Goal: Information Seeking & Learning: Understand process/instructions

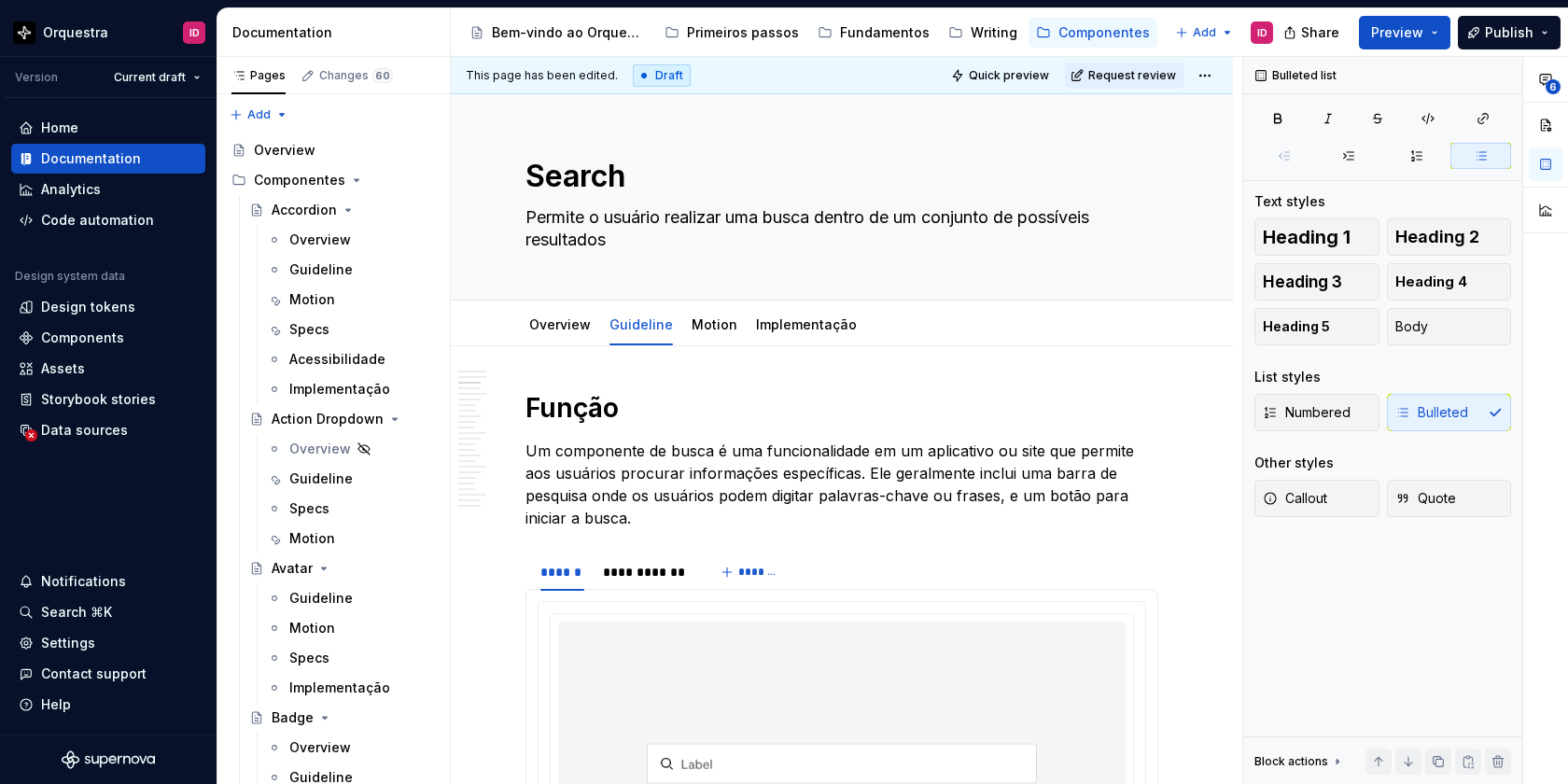
scroll to position [1254, 0]
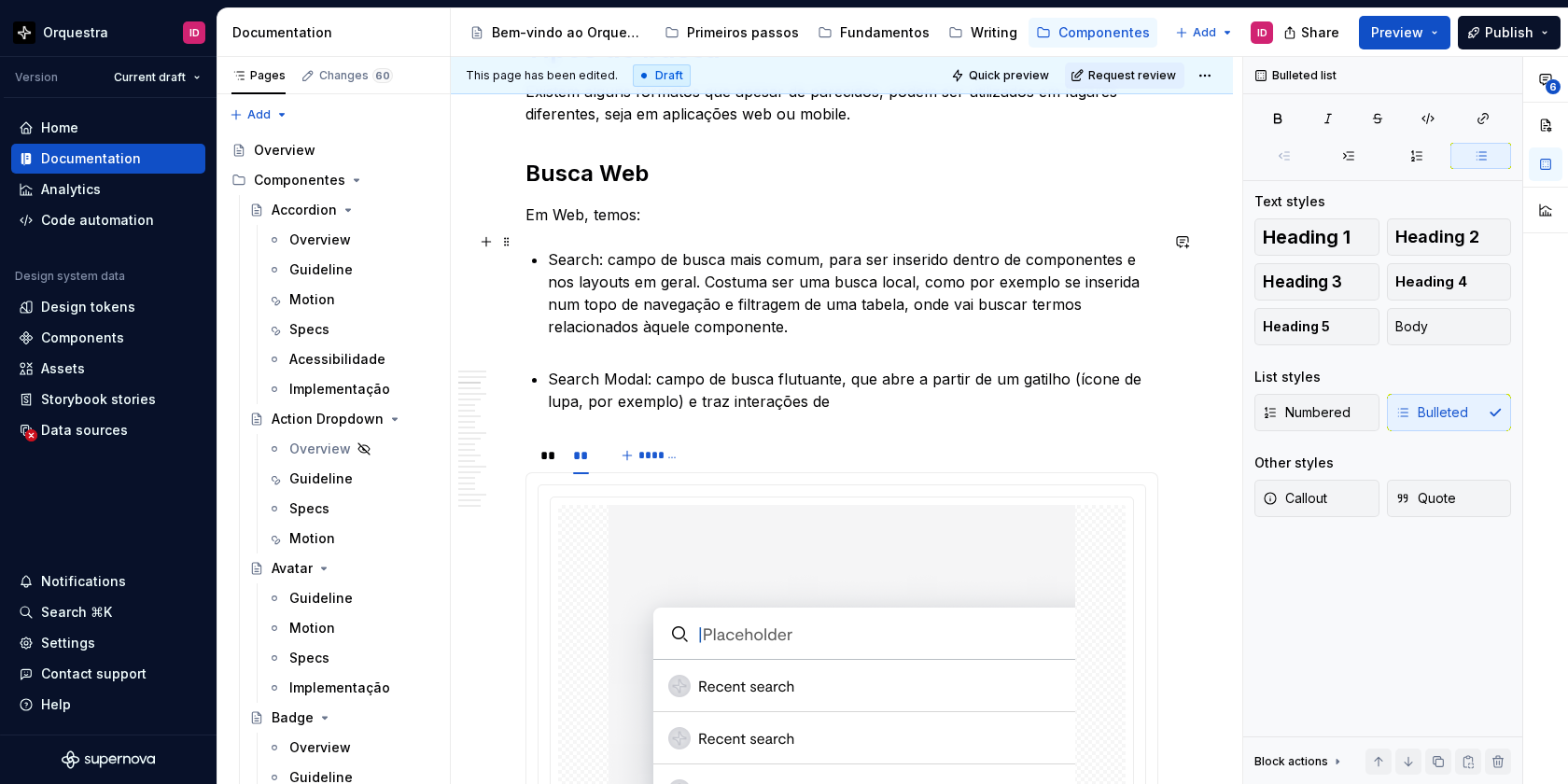
click at [672, 263] on p "Search: campo de busca mais comum, para ser inserido dentro de componentes e no…" at bounding box center [853, 304] width 610 height 112
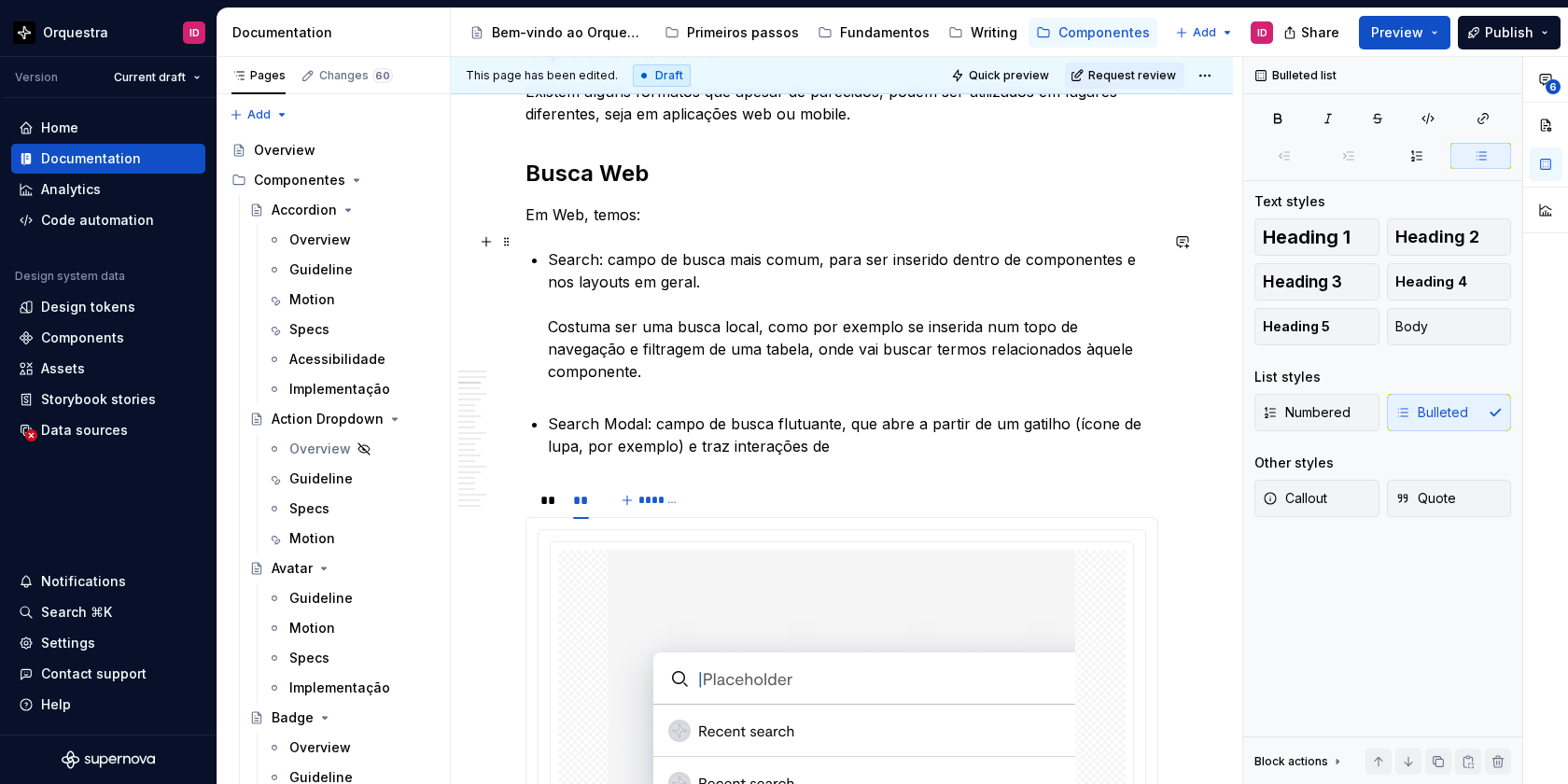
click at [696, 266] on p "Search: campo de busca mais comum, para ser inserido dentro de componentes e no…" at bounding box center [853, 327] width 610 height 157
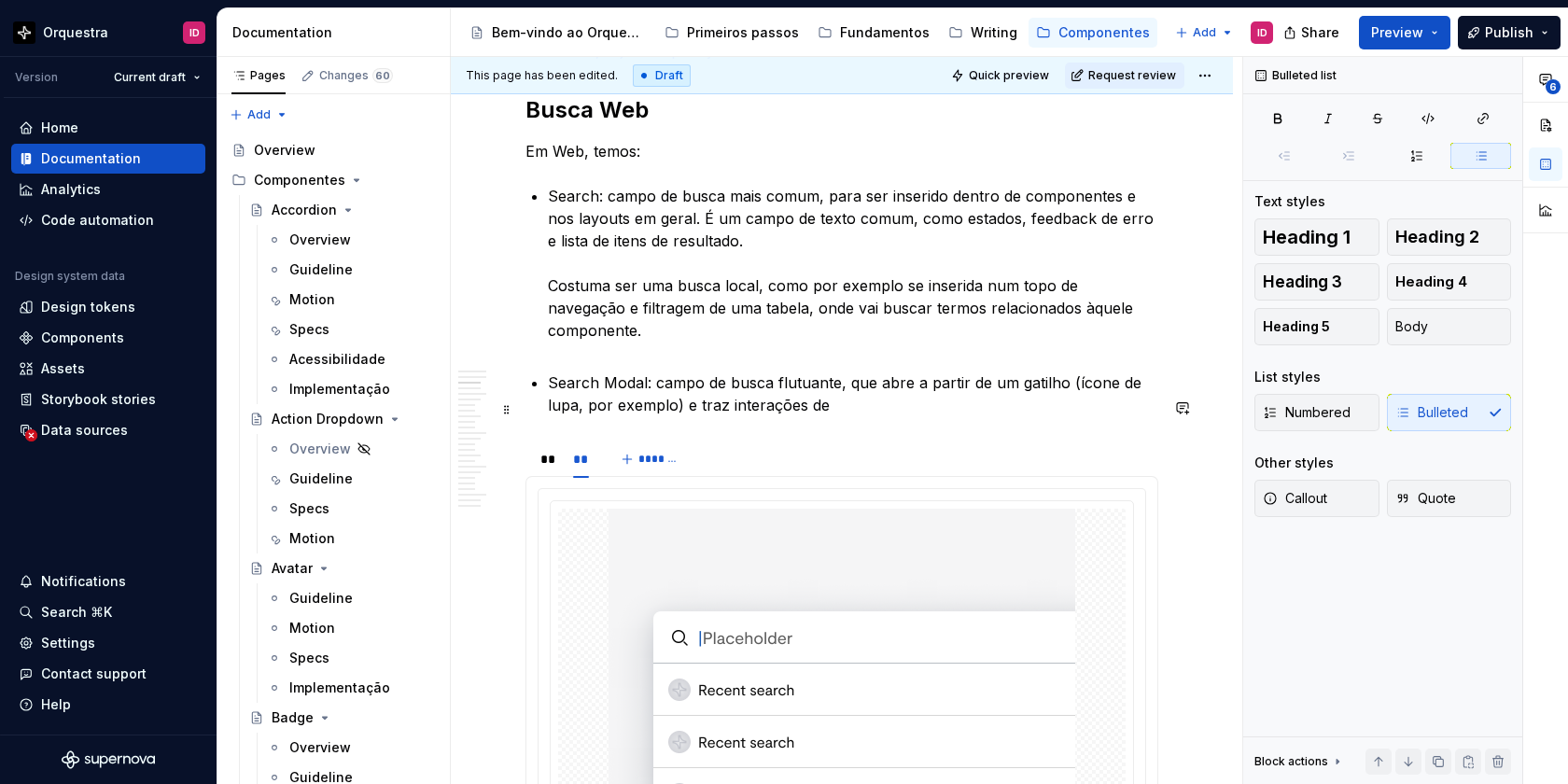
scroll to position [1321, 0]
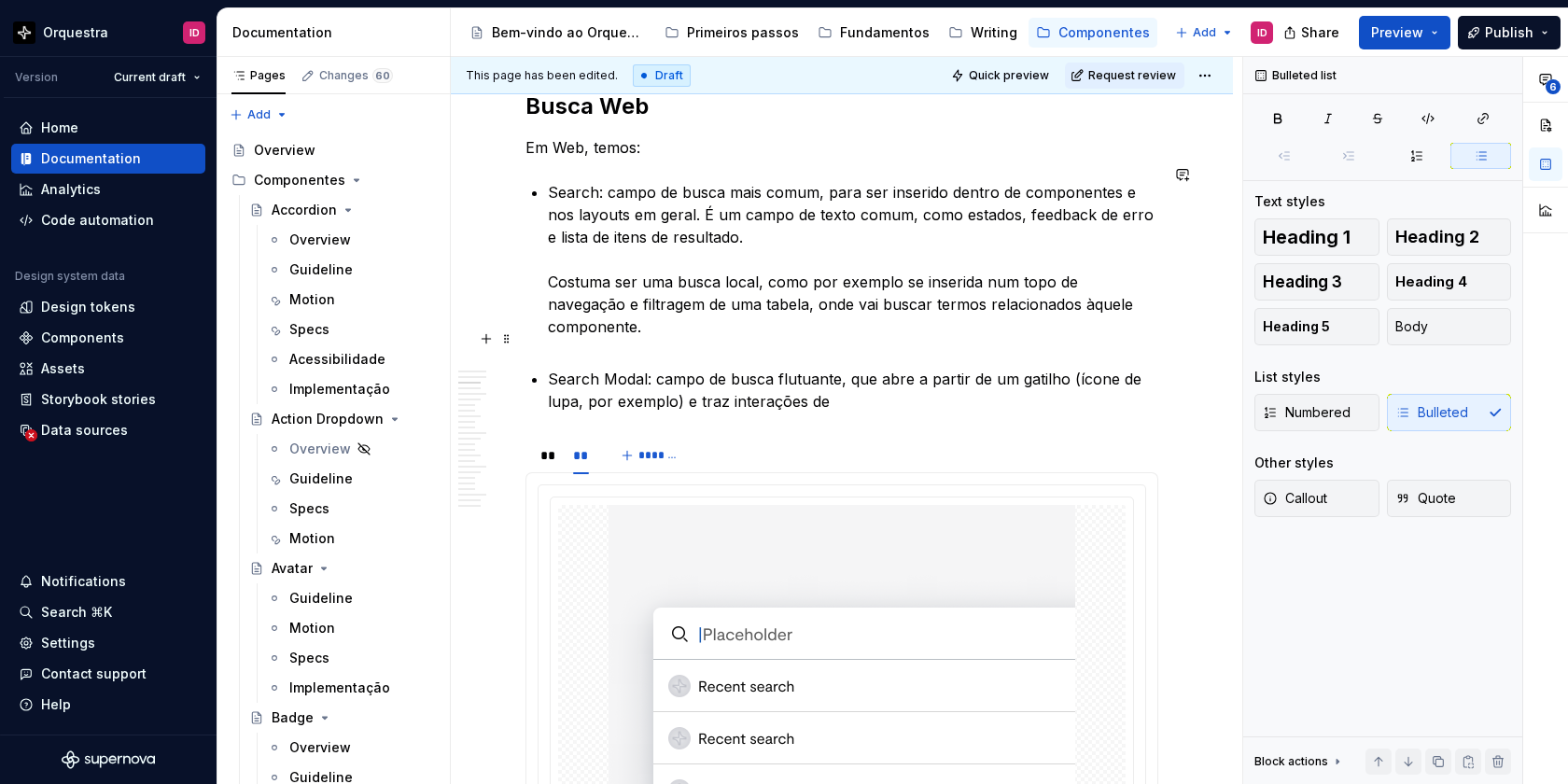
click at [848, 368] on p "Search Modal: campo de busca flutuante, que abre a partir de um gatilho (ícone …" at bounding box center [853, 390] width 610 height 45
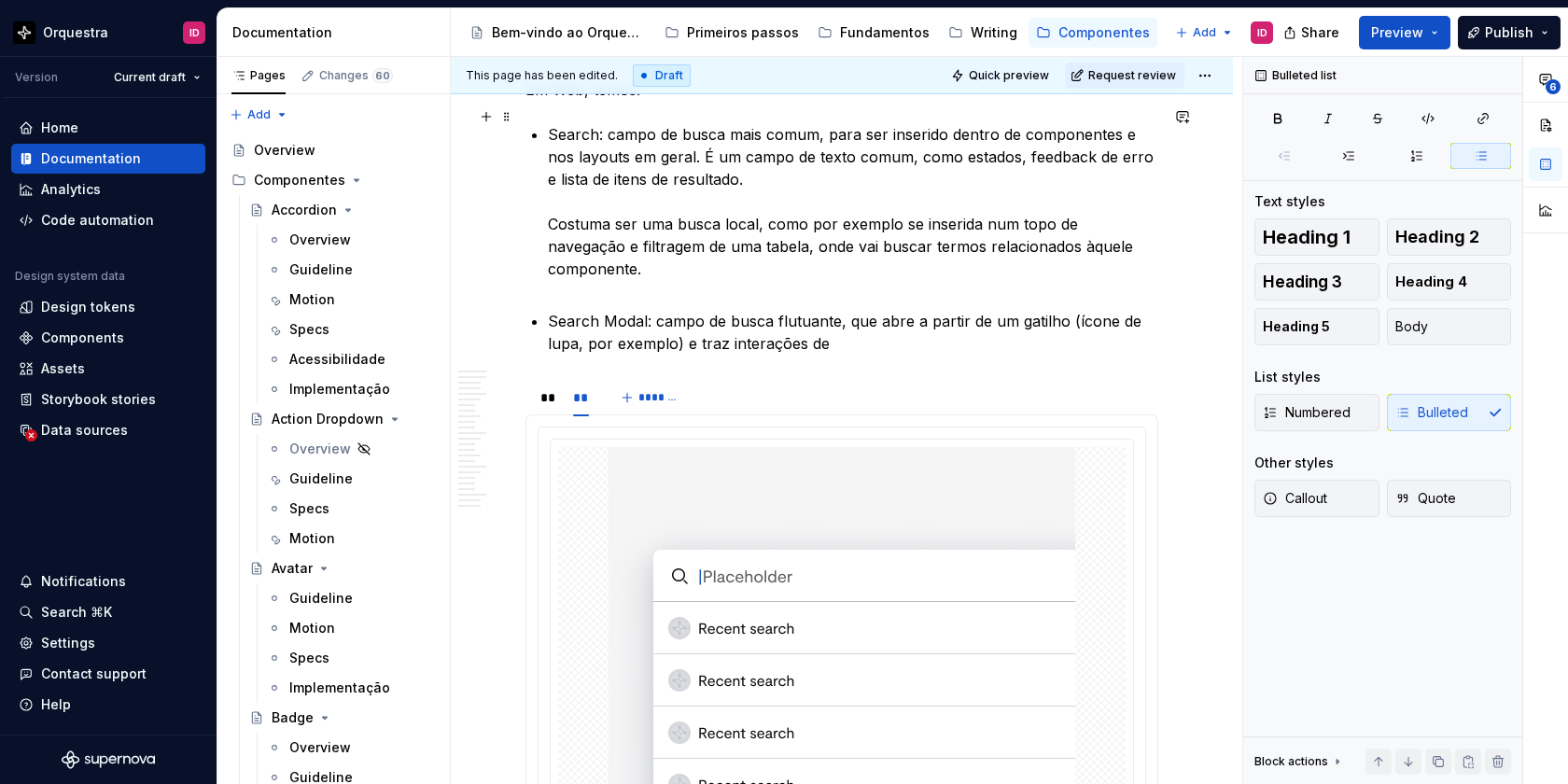
click at [919, 141] on p "Search: campo de busca mais comum, para ser inserido dentro de componentes e no…" at bounding box center [853, 213] width 610 height 180
click at [923, 140] on p "Search: campo de busca mais comum, para ser inserido dentro de componentes e no…" at bounding box center [853, 213] width 610 height 180
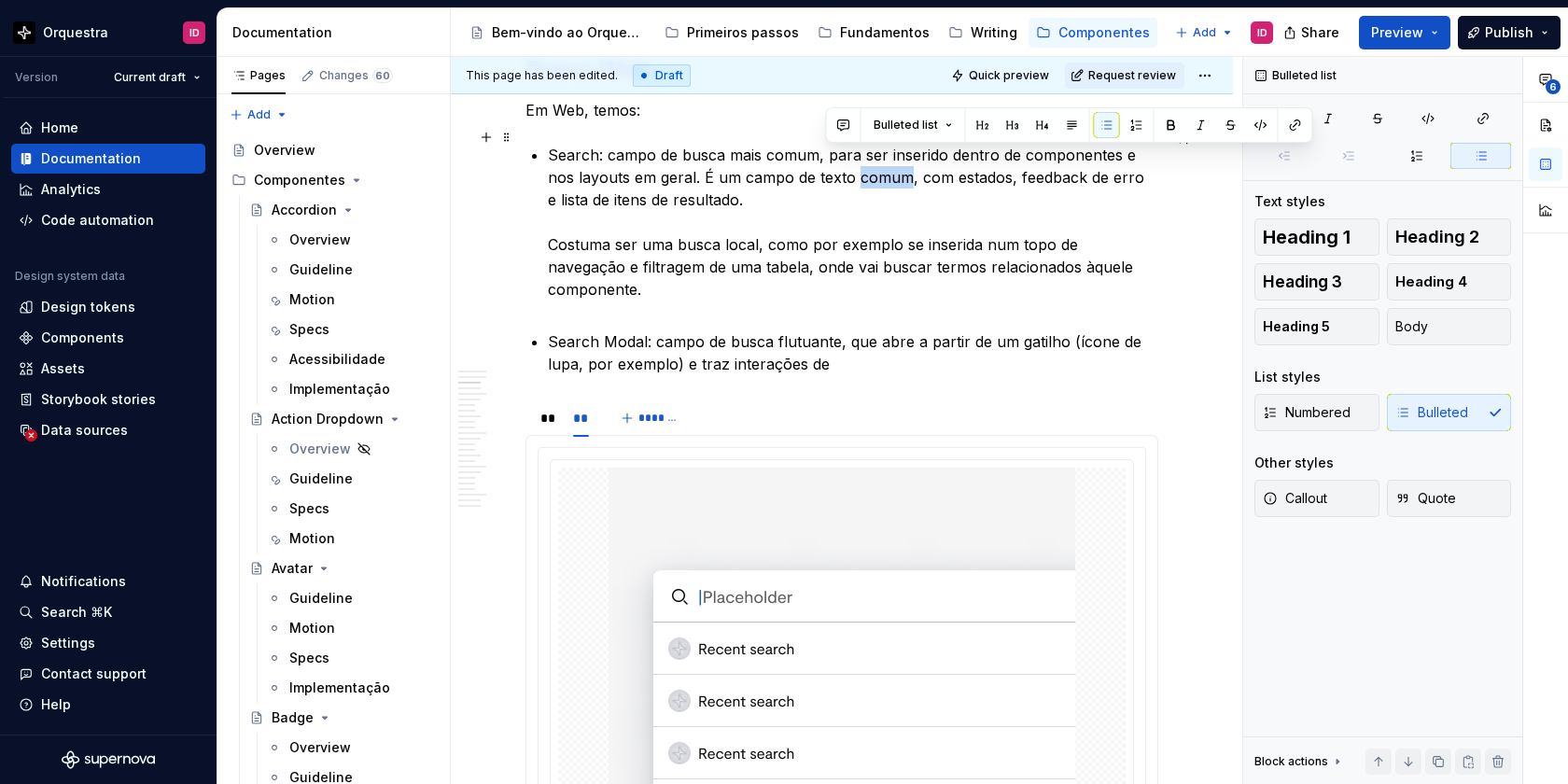
drag, startPoint x: 875, startPoint y: 159, endPoint x: 825, endPoint y: 159, distance: 50.0
click at [825, 159] on p "Search: campo de busca mais comum, para ser inserido dentro de componentes e no…" at bounding box center [853, 234] width 610 height 180
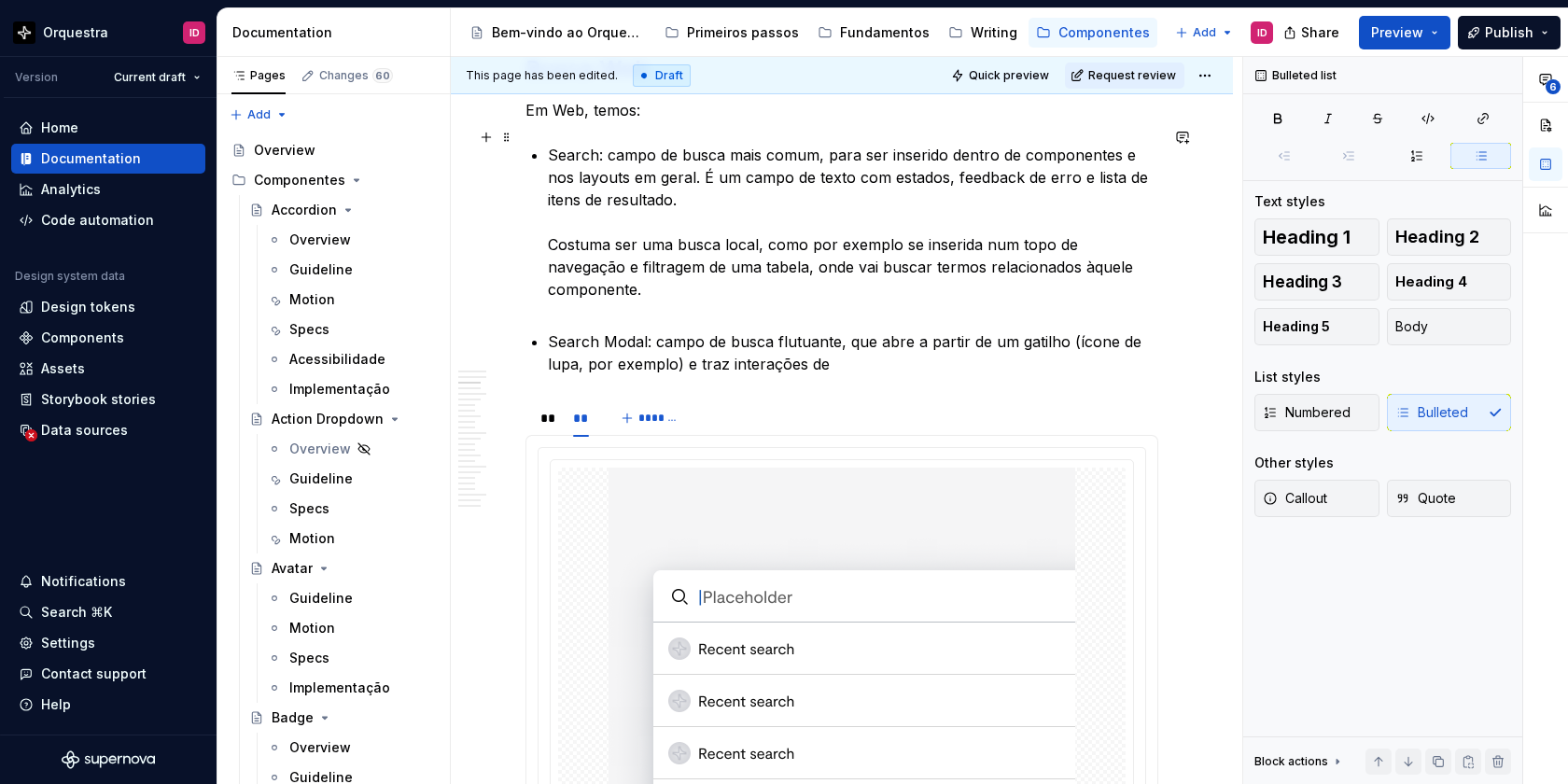
click at [854, 163] on p "Search: campo de busca mais comum, para ser inserido dentro de componentes e no…" at bounding box center [853, 234] width 610 height 180
click at [842, 330] on p "Search Modal: campo de busca flutuante, que abre a partir de um gatilho (ícone …" at bounding box center [853, 353] width 610 height 45
click at [833, 330] on p "Search Modal: campo de busca flutuante que abre a partir de um gatilho (ícone d…" at bounding box center [853, 353] width 610 height 45
type textarea "*"
click at [867, 182] on p "Search: campo de busca mais comum, para ser inserido dentro de componentes e no…" at bounding box center [853, 234] width 610 height 180
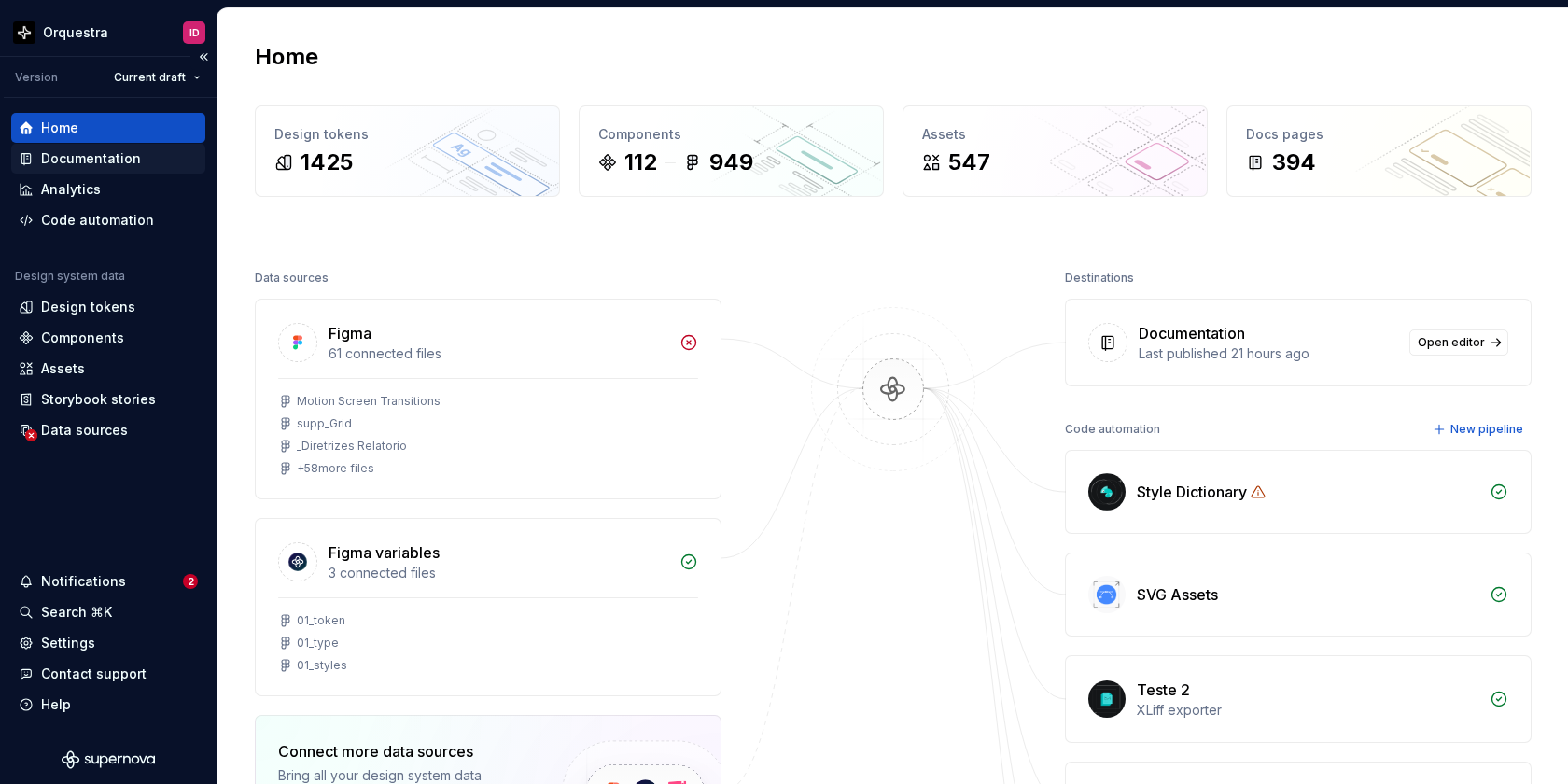
click at [86, 162] on div "Documentation" at bounding box center [91, 159] width 100 height 19
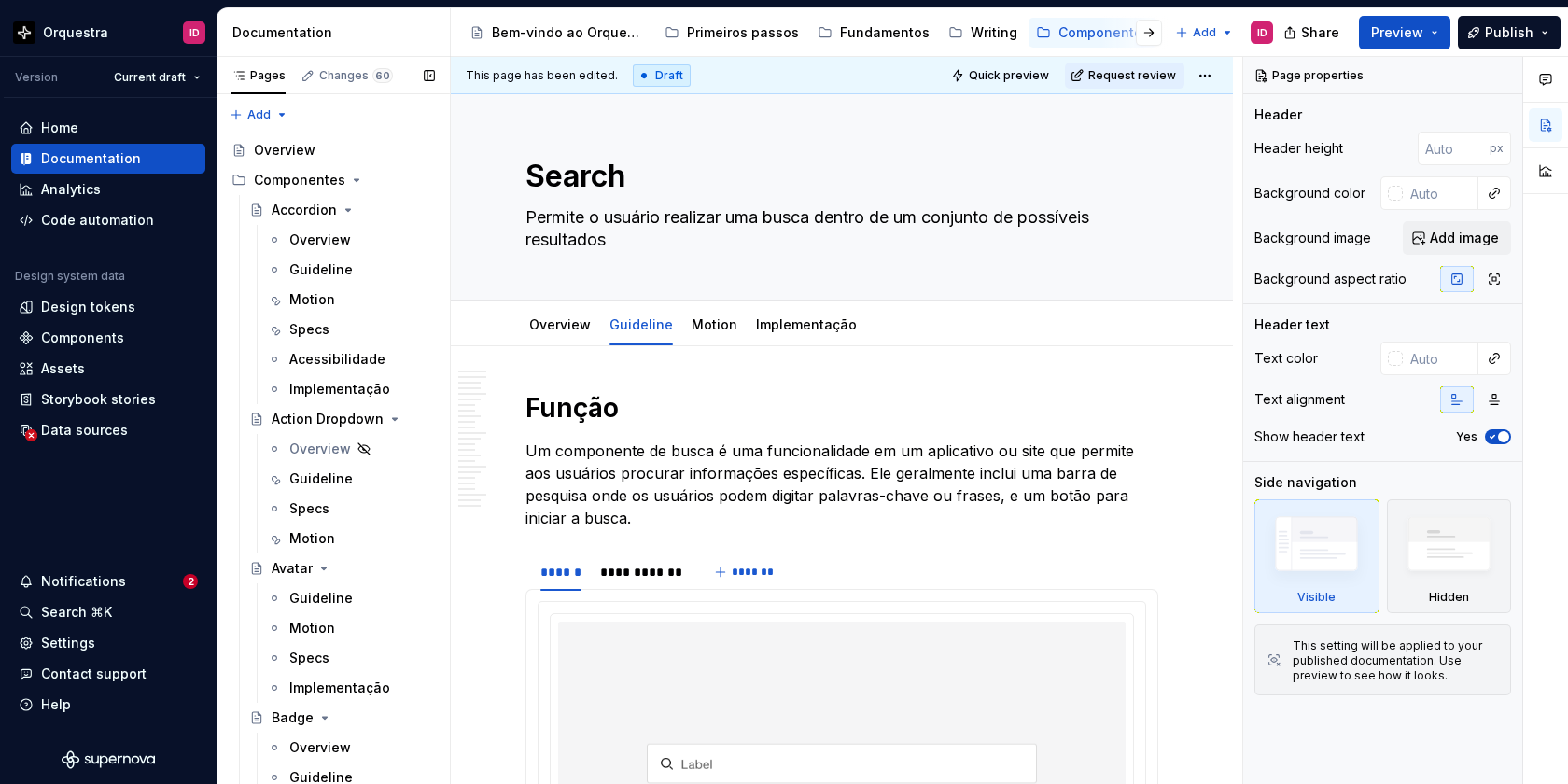
type textarea "*"
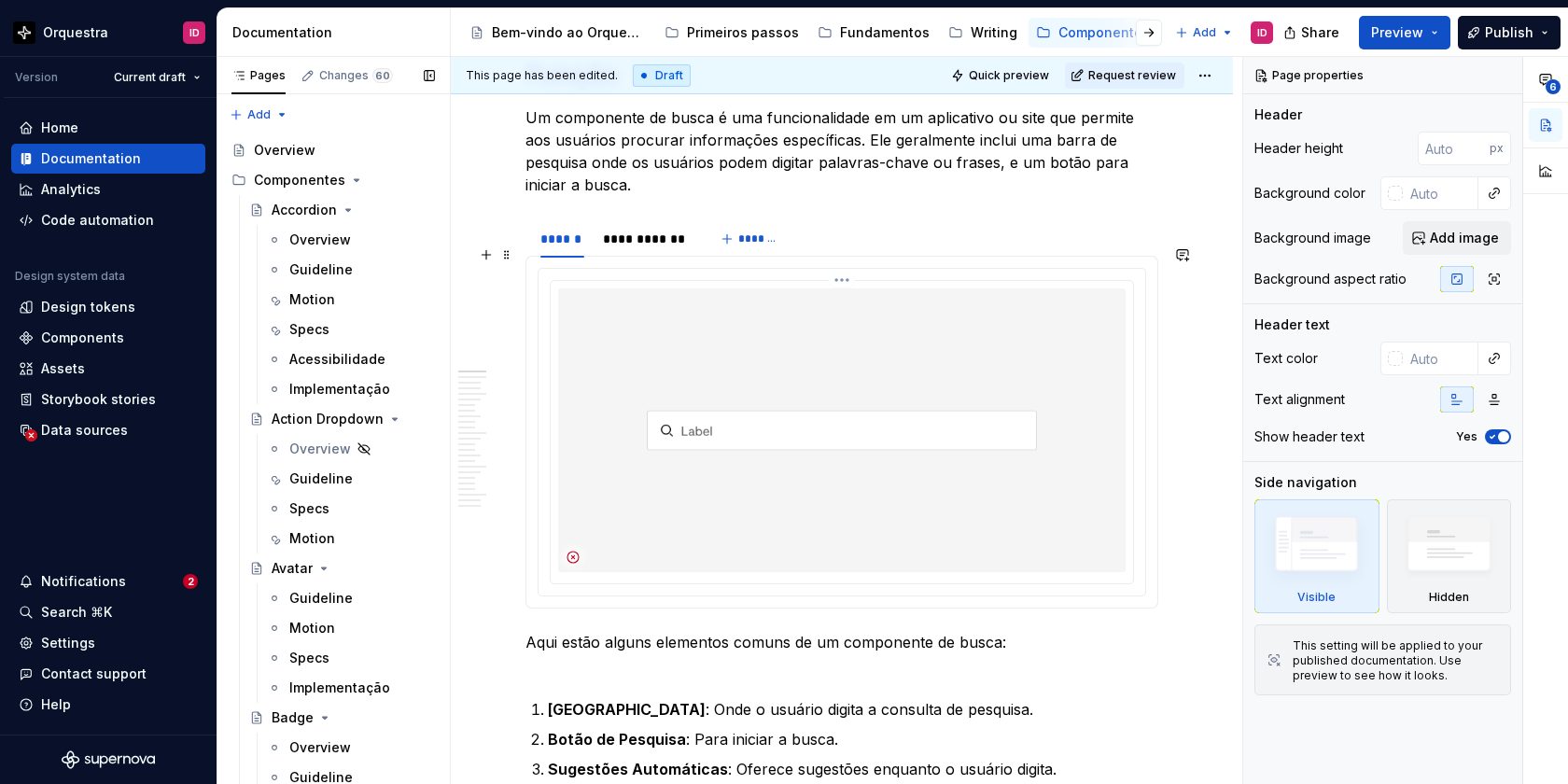
scroll to position [330, 0]
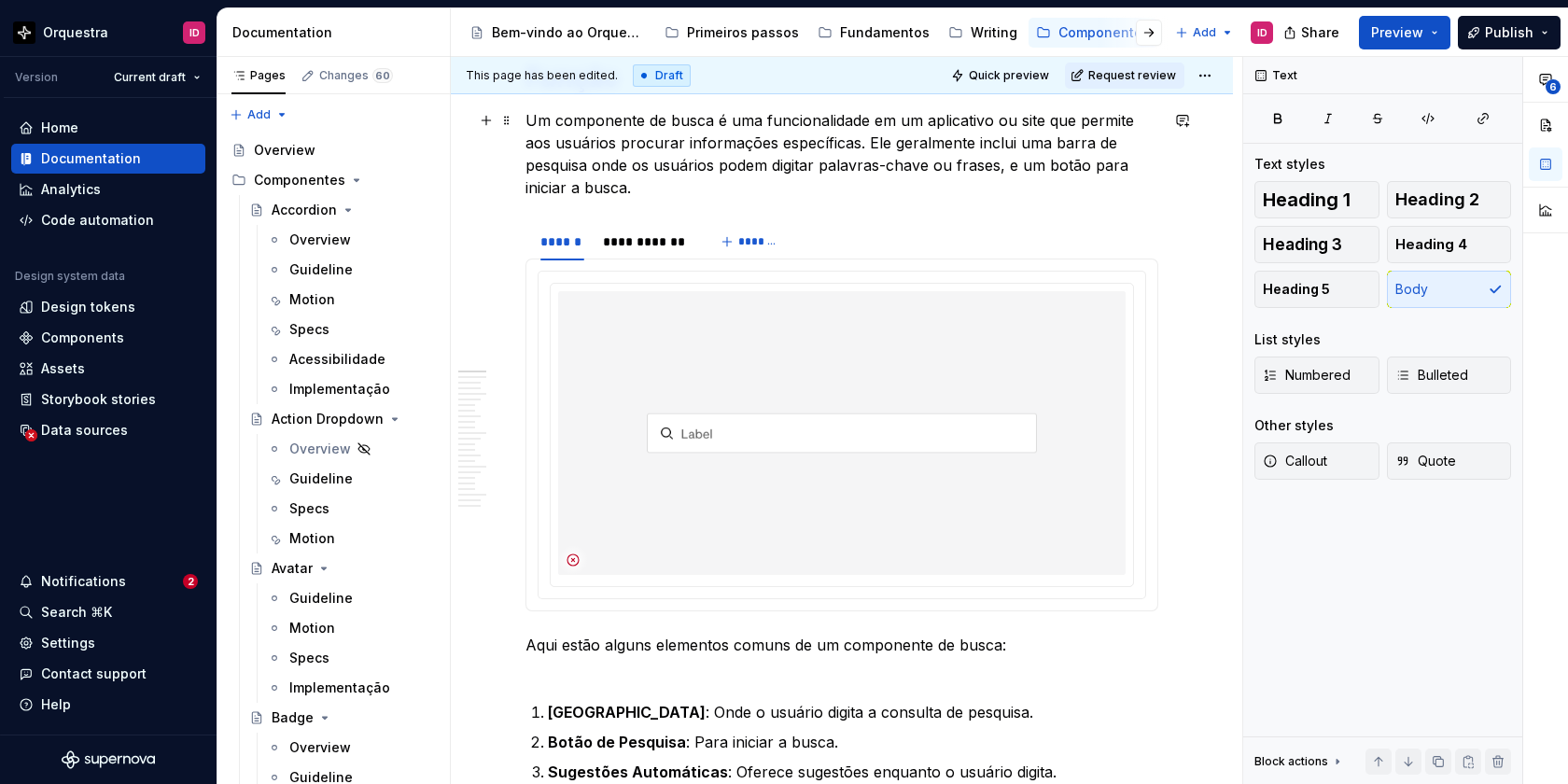
click at [1020, 168] on p "Um componente de busca é uma funcionalidade em um aplicativo ou site que permit…" at bounding box center [842, 154] width 632 height 90
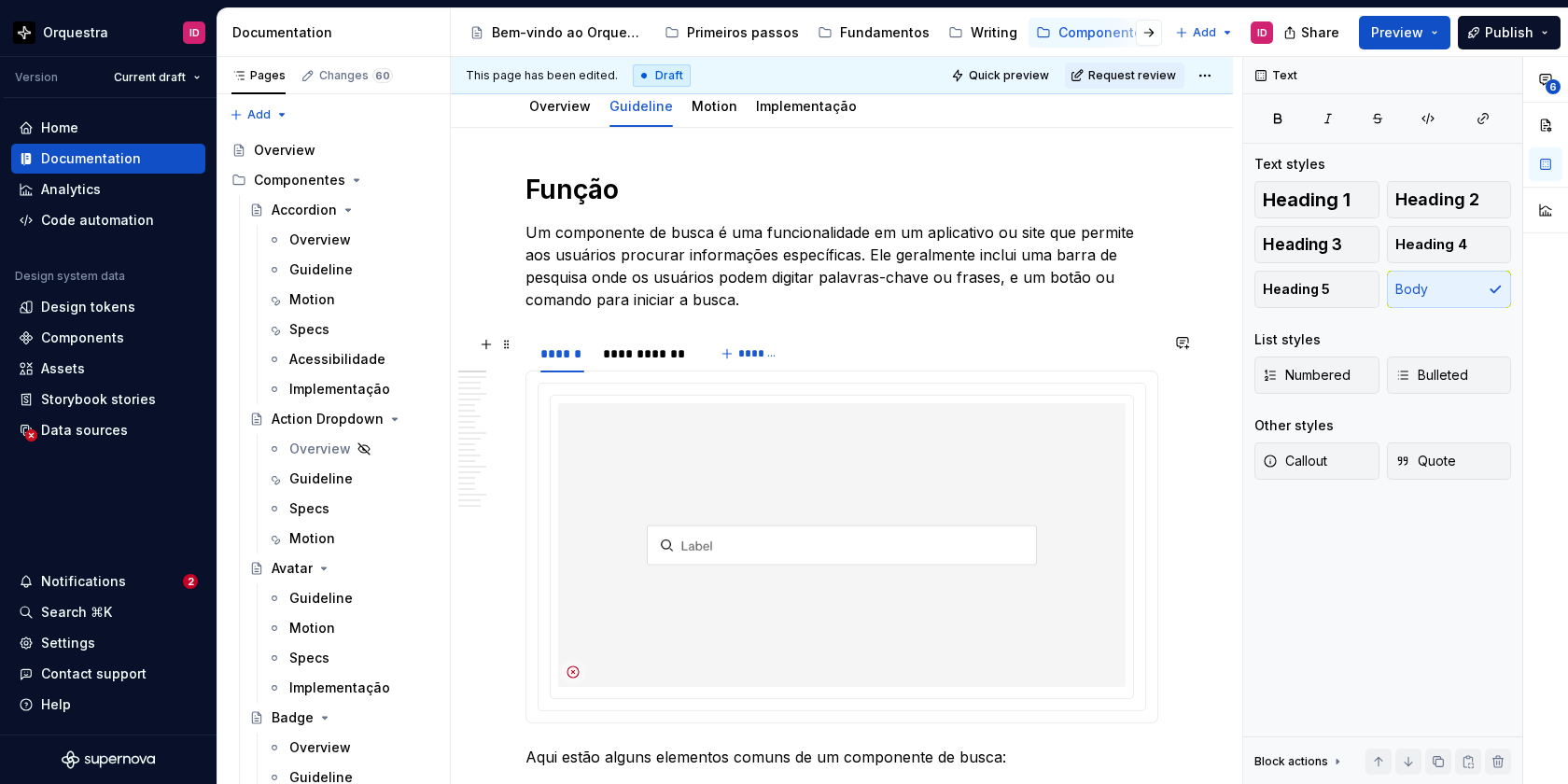
scroll to position [226, 0]
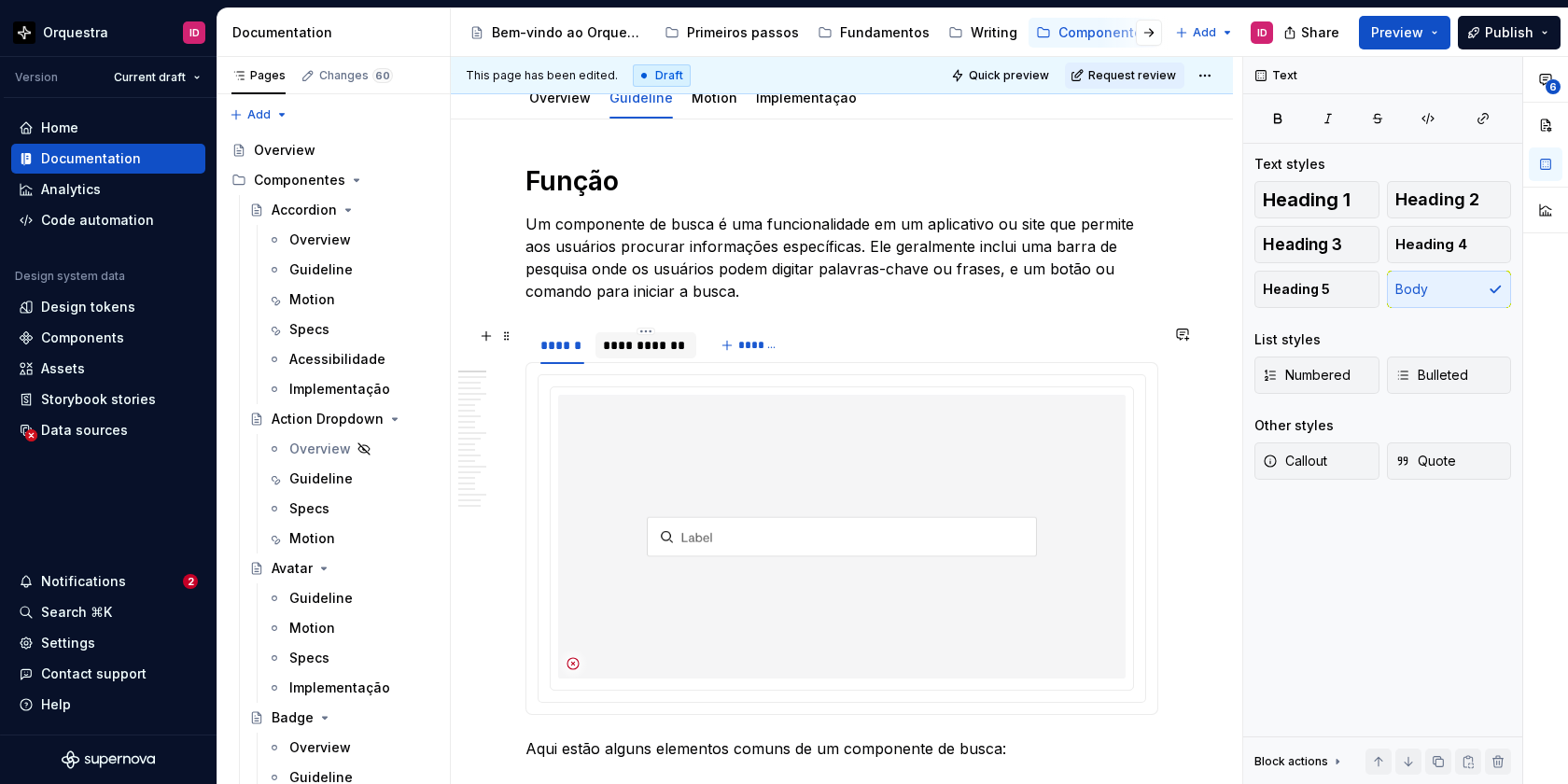
click at [638, 341] on div "**********" at bounding box center [646, 345] width 86 height 19
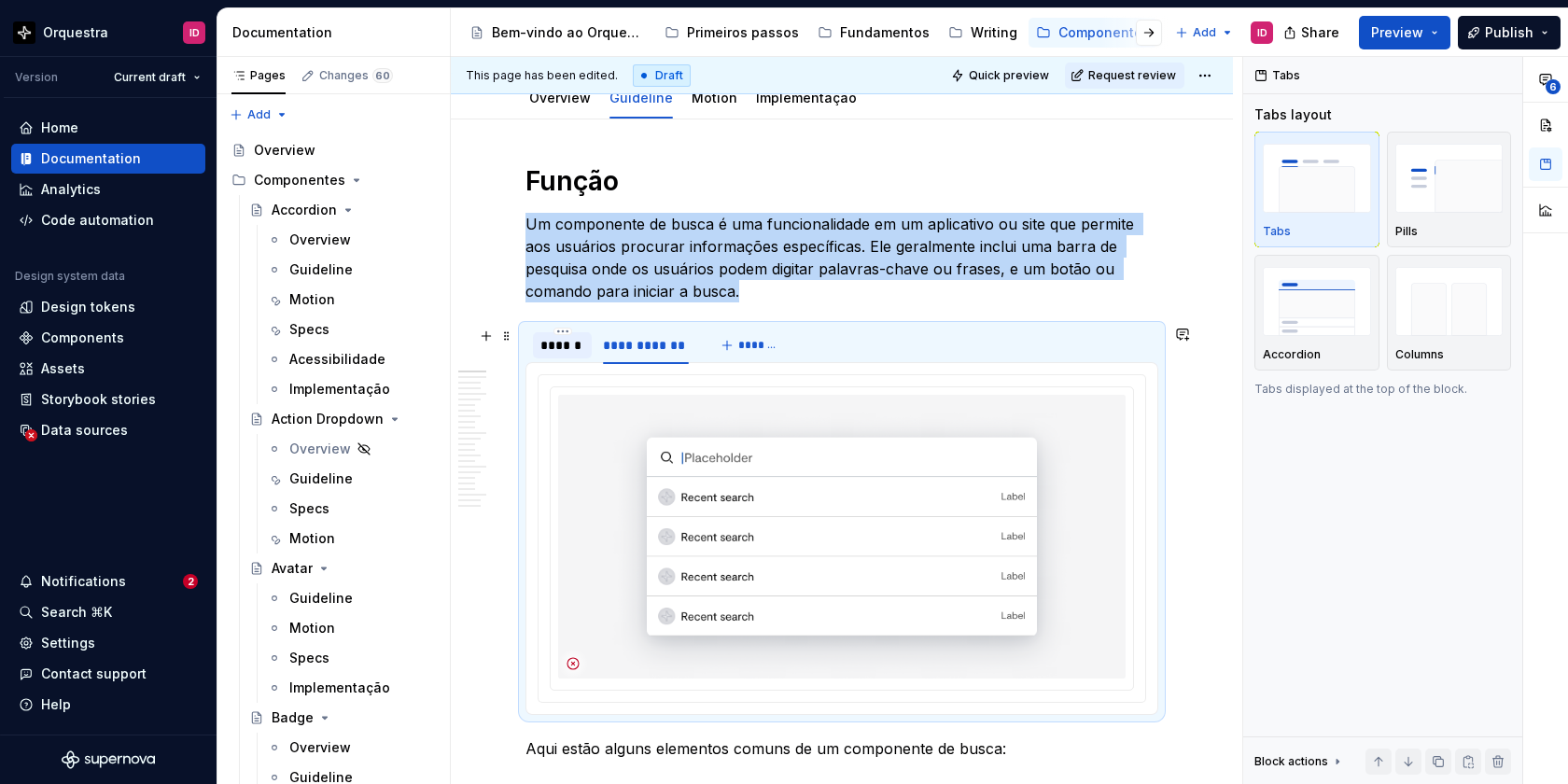
click at [560, 349] on div "******" at bounding box center [562, 345] width 44 height 19
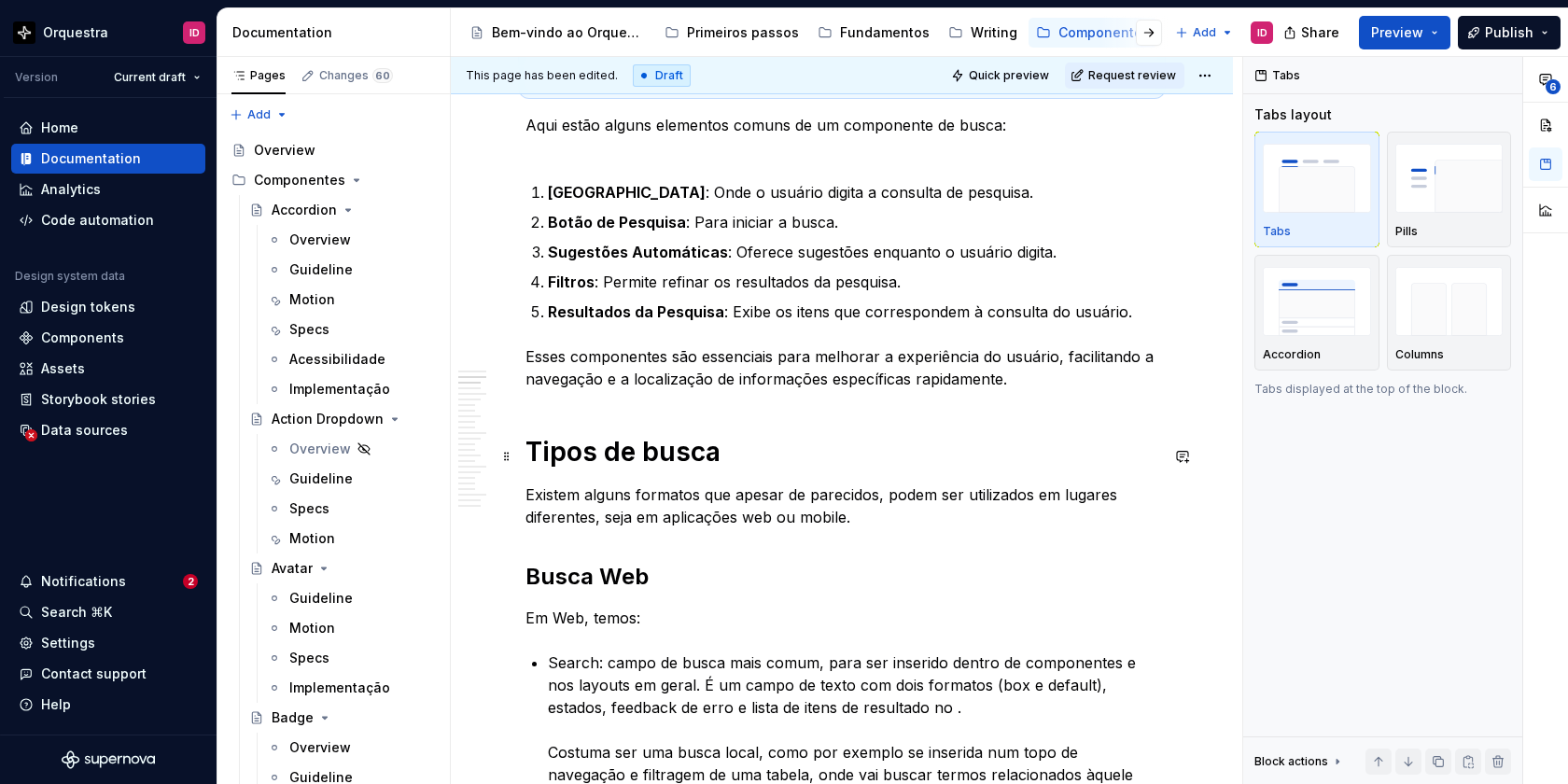
scroll to position [864, 0]
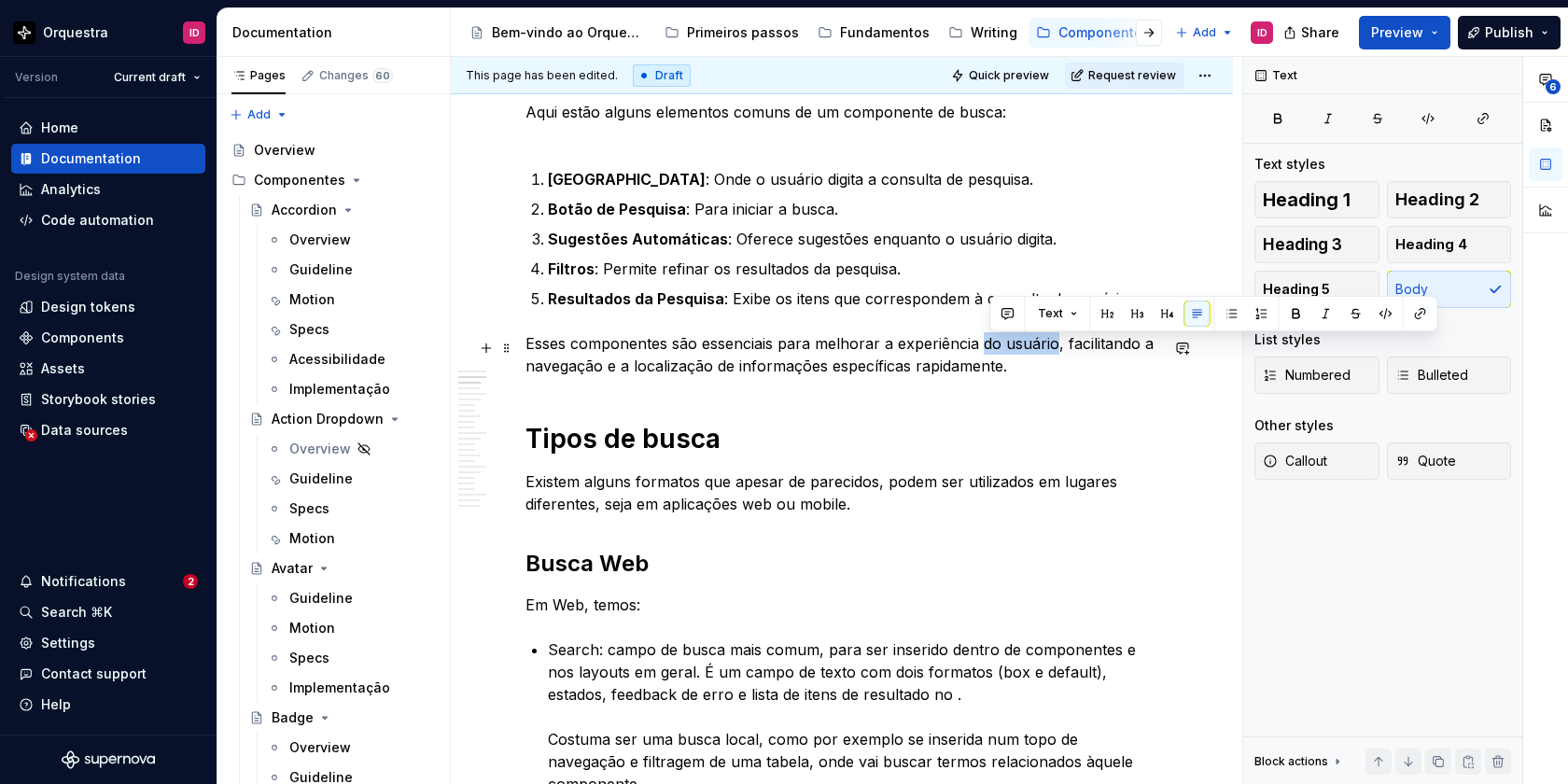
drag, startPoint x: 1055, startPoint y: 348, endPoint x: 984, endPoint y: 348, distance: 71.0
click at [984, 348] on p "Esses componentes são essenciais para melhorar a experiência do usuário, facili…" at bounding box center [842, 355] width 632 height 45
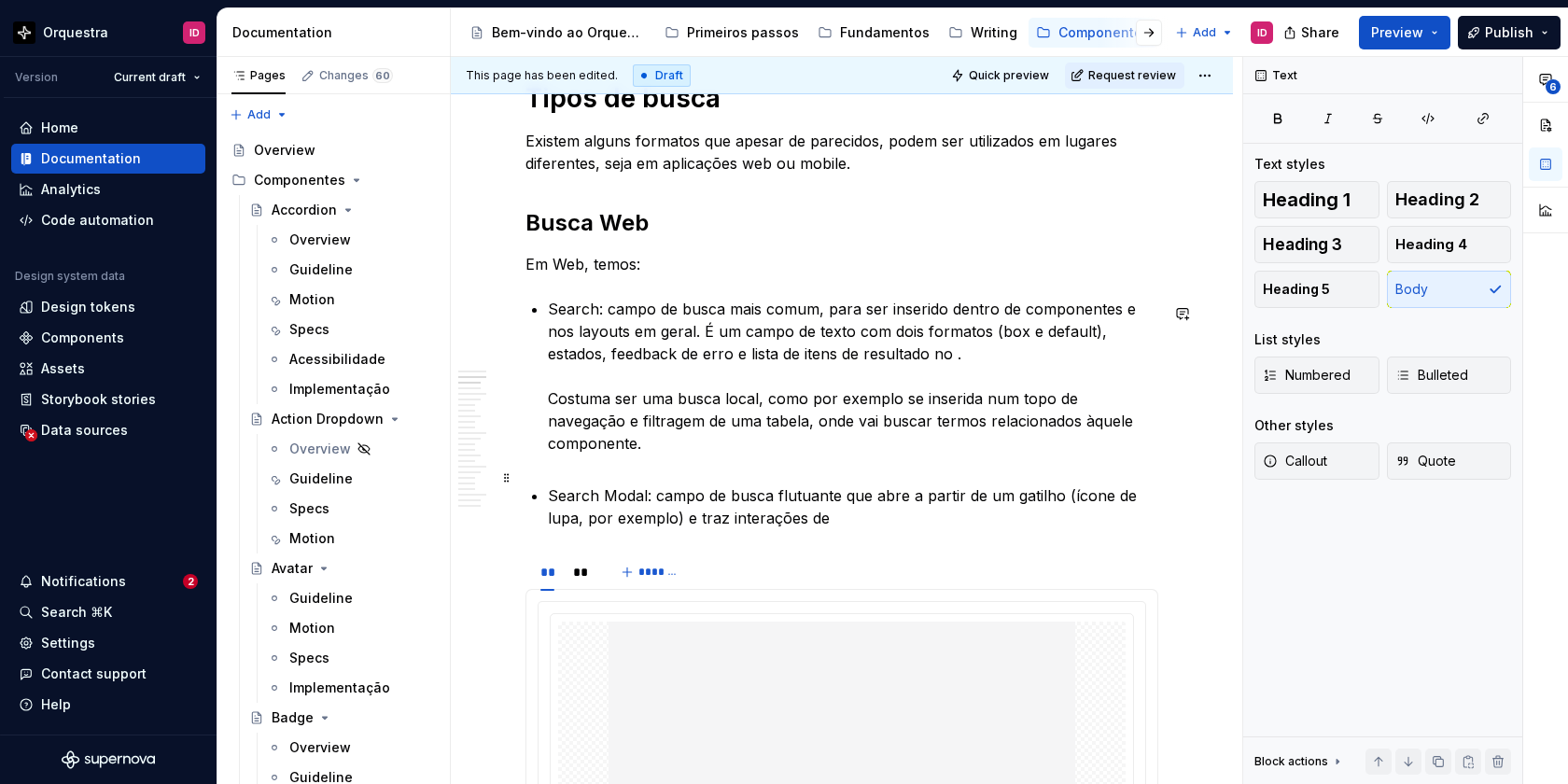
scroll to position [1207, 0]
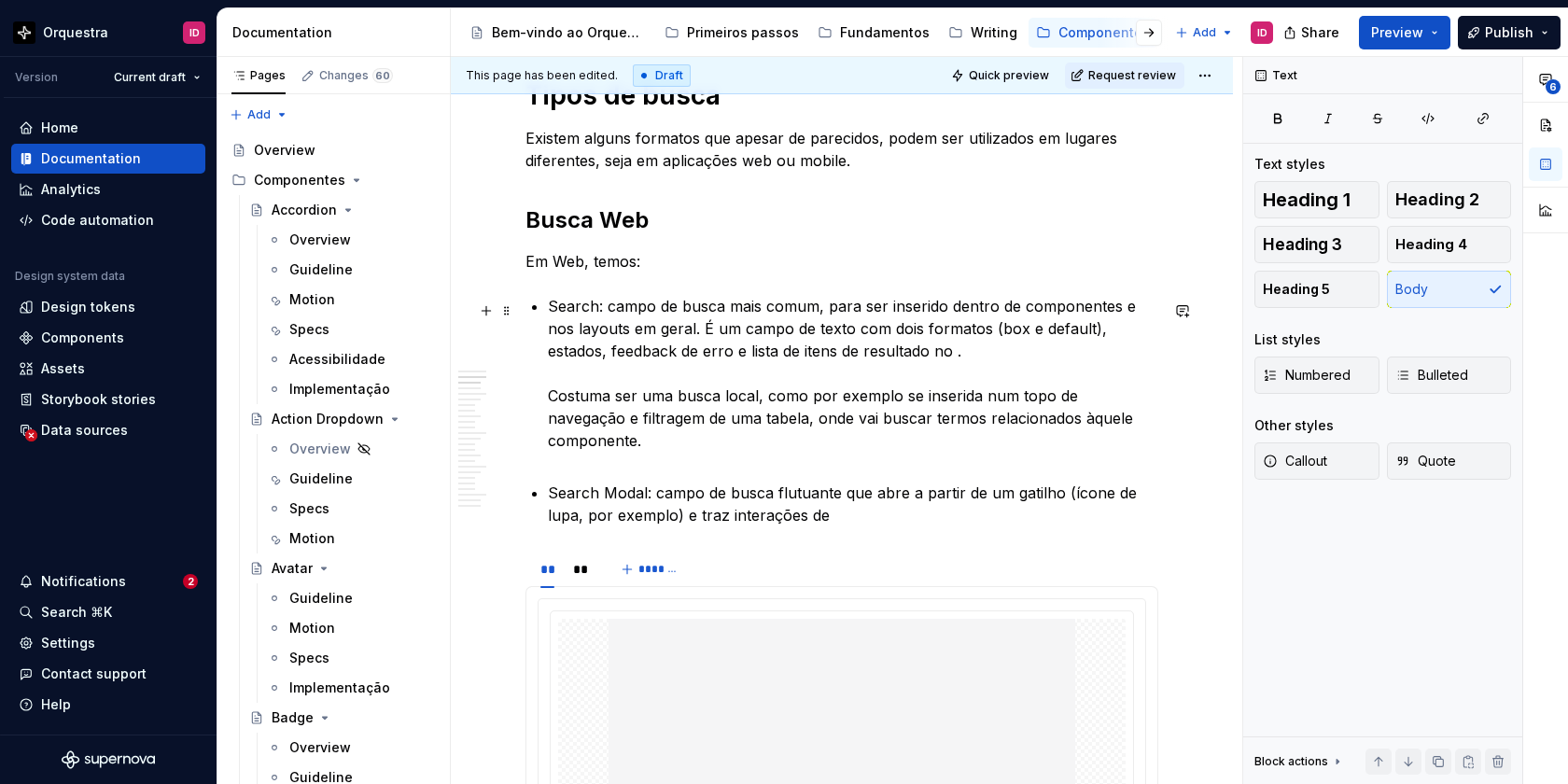
click at [893, 356] on p "Search: campo de busca mais comum, para ser inserido dentro de componentes e no…" at bounding box center [853, 385] width 610 height 180
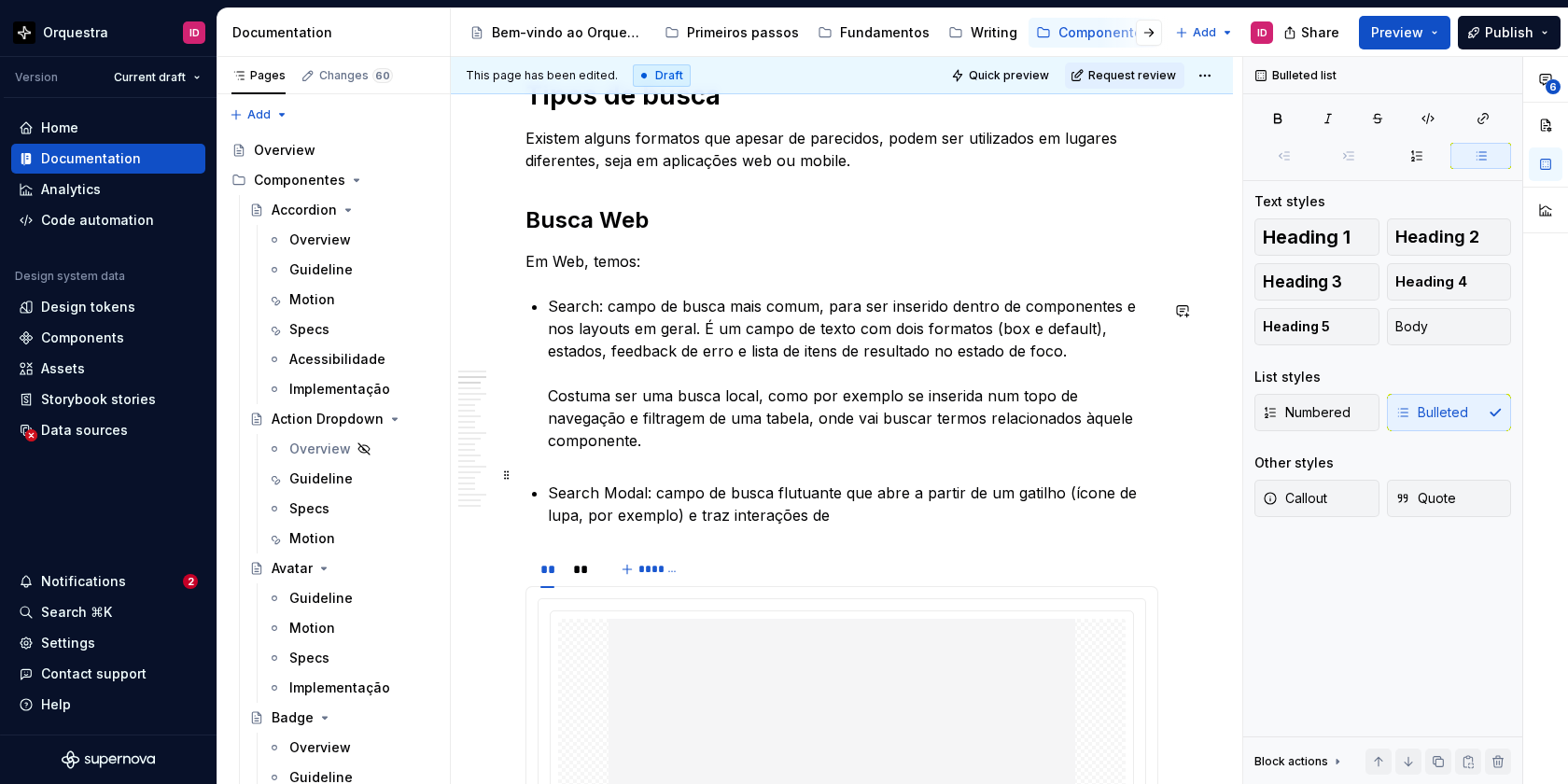
click at [835, 498] on p "Search Modal: campo de busca flutuante que abre a partir de um gatilho (ícone d…" at bounding box center [853, 504] width 610 height 45
drag, startPoint x: 832, startPoint y: 500, endPoint x: 808, endPoint y: 500, distance: 24.0
click at [808, 500] on p "Search Modal: campo de busca flutuante que abre a partir de um gatilho (ícone d…" at bounding box center [853, 504] width 610 height 45
click at [799, 498] on p "Search Modal: campo de busca flutuante que abre a partir de um gatilho (ícone d…" at bounding box center [853, 504] width 610 height 45
click at [971, 501] on p "Search Modal: campo de busca flutuante que abre a partir de um gatilho (ícone d…" at bounding box center [853, 504] width 610 height 45
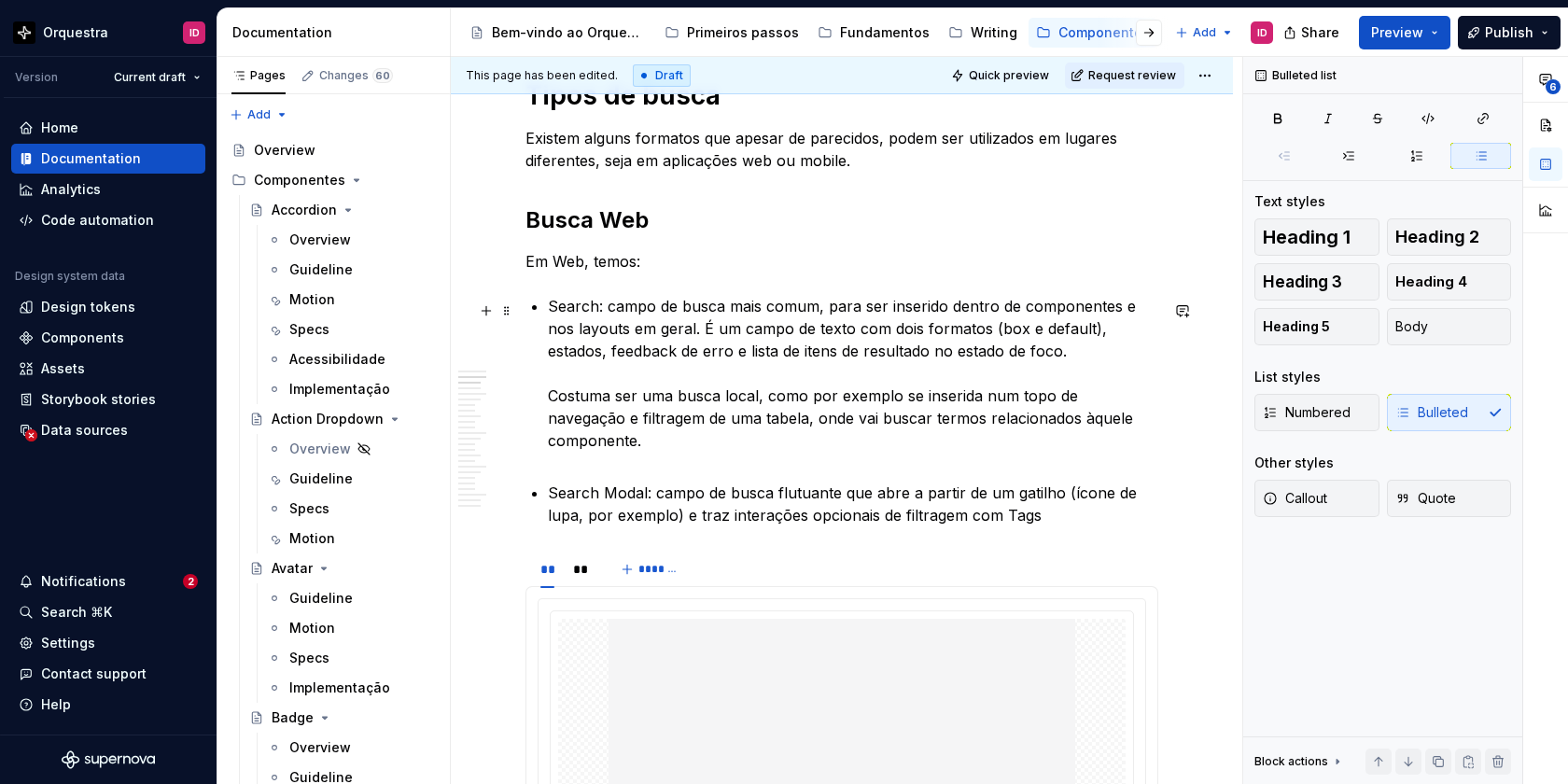
click at [1128, 337] on p "Search: campo de busca mais comum, para ser inserido dentro de componentes e no…" at bounding box center [853, 385] width 610 height 180
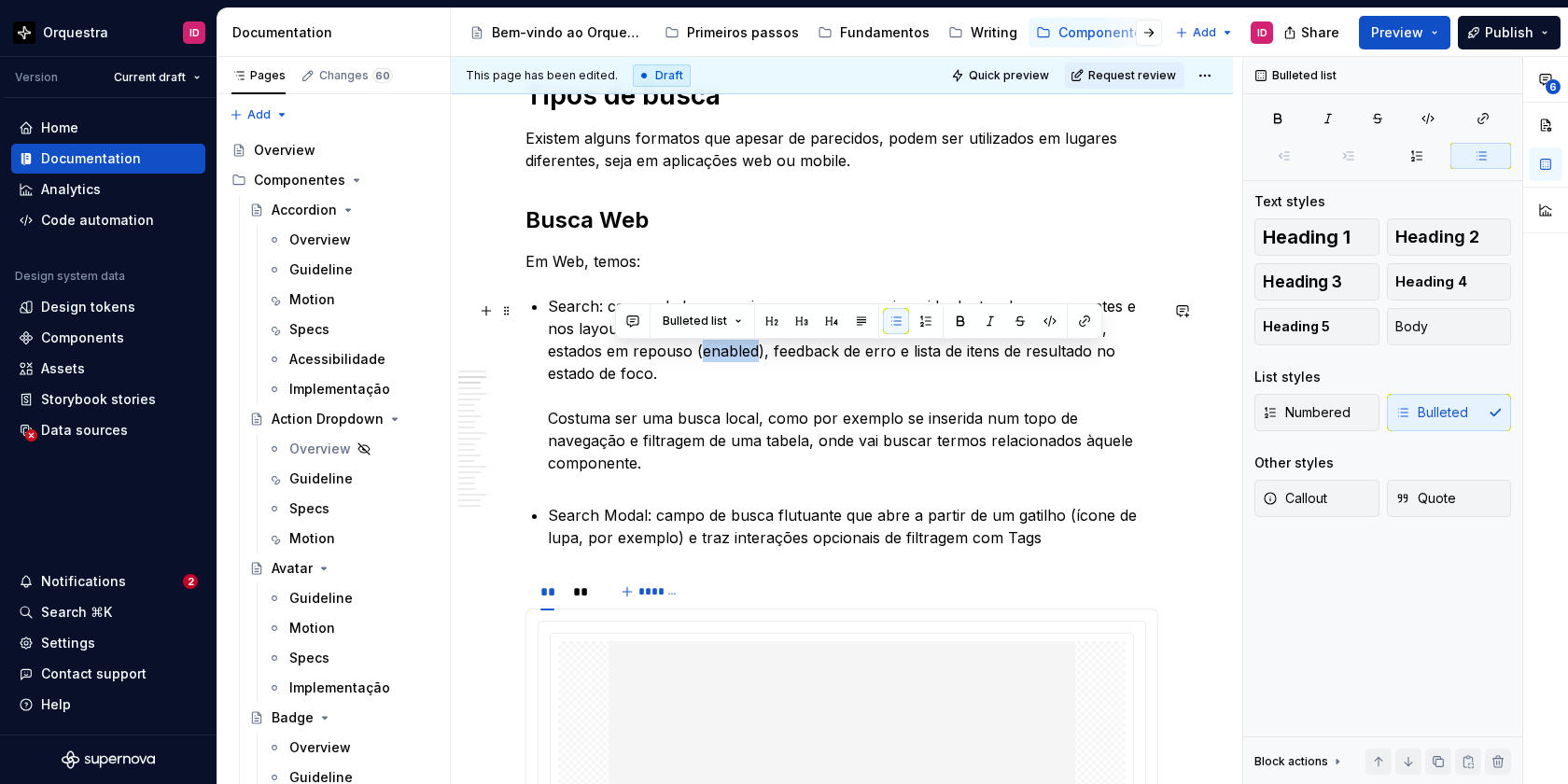
drag, startPoint x: 617, startPoint y: 356, endPoint x: 672, endPoint y: 356, distance: 55.0
click at [672, 356] on p "Search: campo de busca mais comum, para ser inserido dentro de componentes e no…" at bounding box center [853, 395] width 610 height 201
click at [1042, 325] on button "button" at bounding box center [1050, 321] width 26 height 26
click at [703, 355] on code "enabled" at bounding box center [732, 352] width 58 height 22
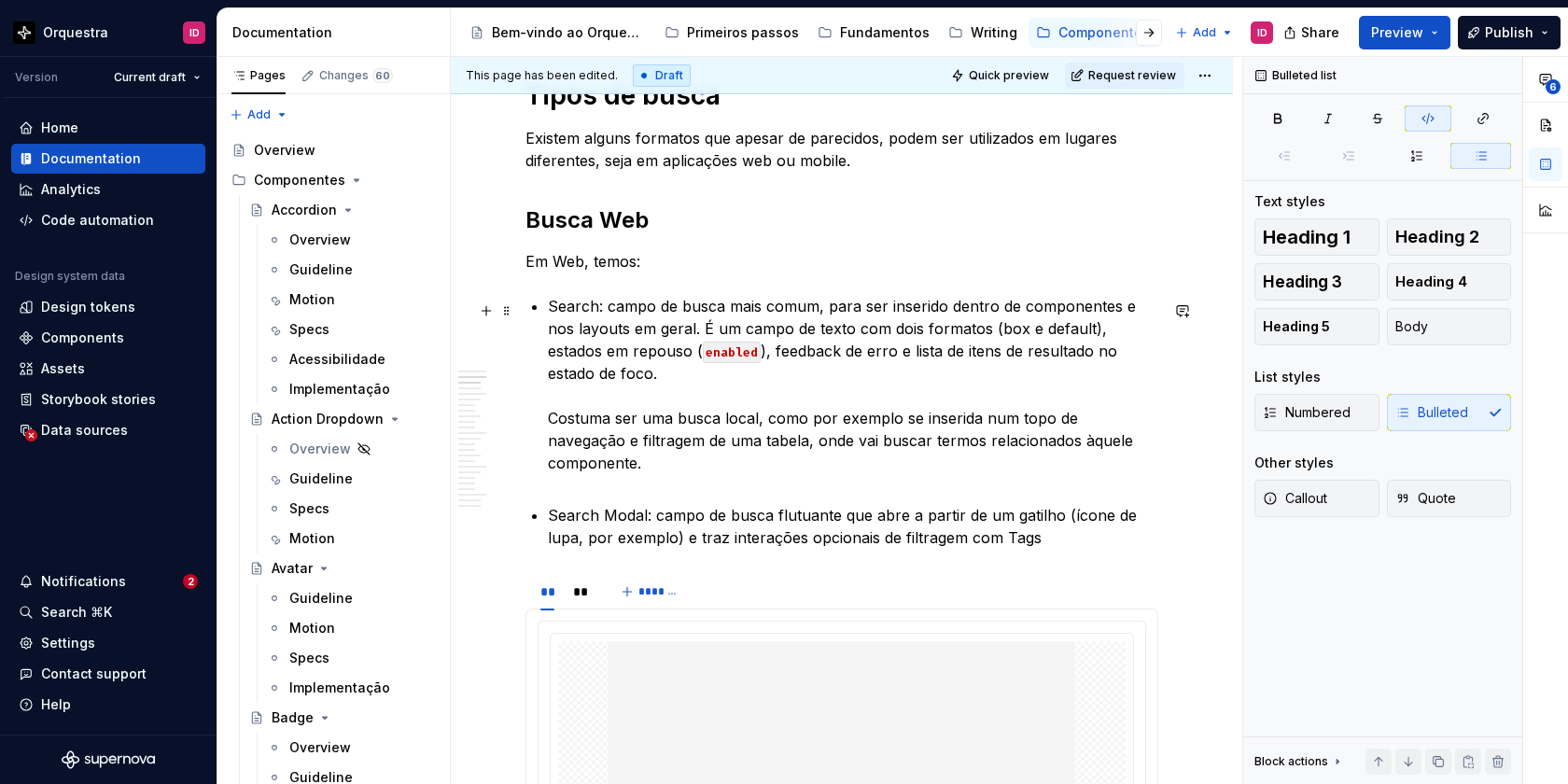
click at [676, 354] on p "Search: campo de busca mais comum, para ser inserido dentro de componentes e no…" at bounding box center [853, 395] width 610 height 201
click at [1055, 520] on p "Search Modal: campo de busca flutuante que abre a partir de um gatilho (ícone d…" at bounding box center [853, 527] width 610 height 45
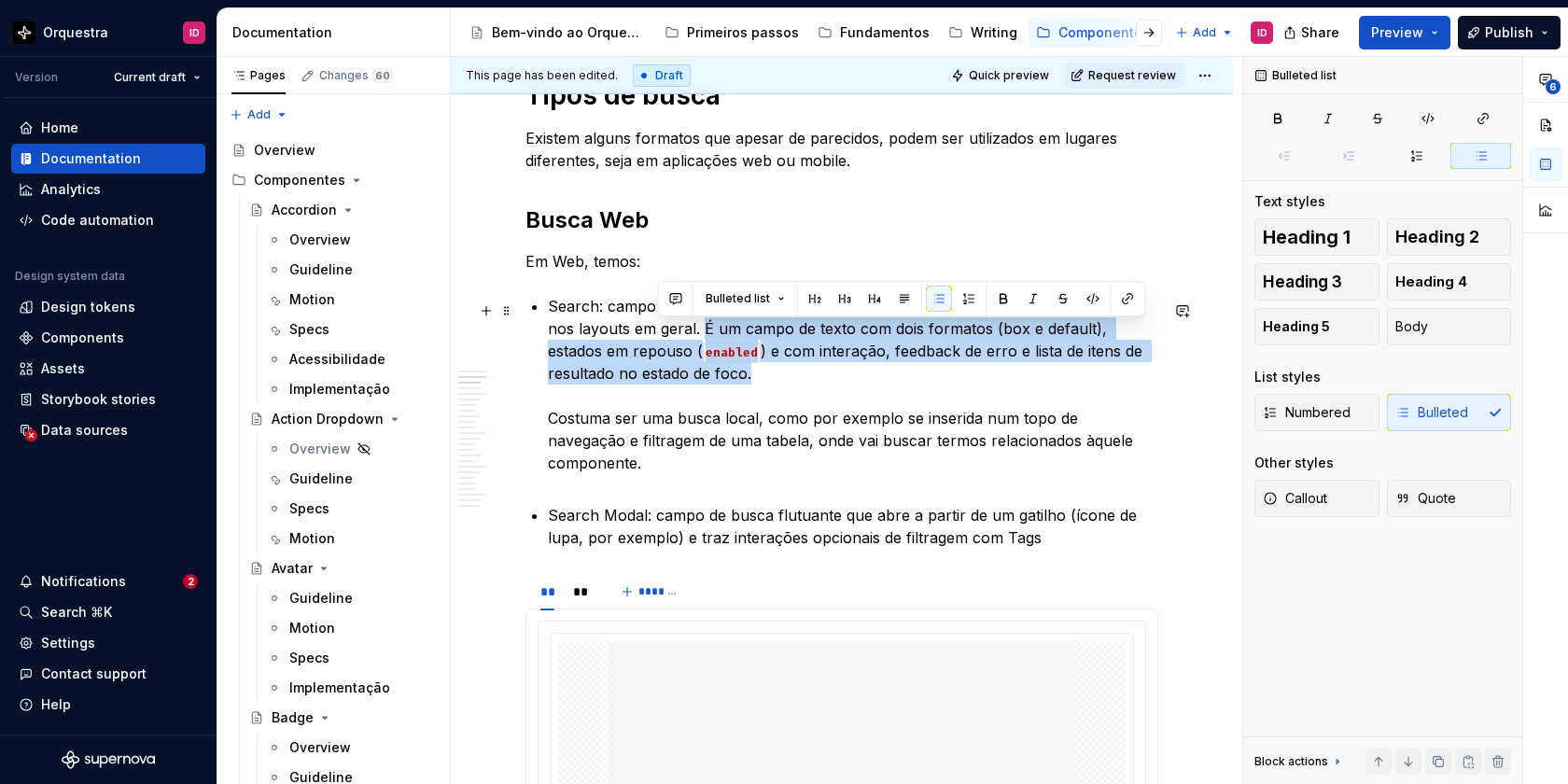
drag, startPoint x: 673, startPoint y: 327, endPoint x: 696, endPoint y: 378, distance: 55.9
click at [696, 378] on p "Search: campo de busca mais comum, para ser inserido dentro de componentes e no…" at bounding box center [853, 395] width 610 height 201
copy p "É um campo de texto com dois formatos (box e default), estados em repouso ( ena…"
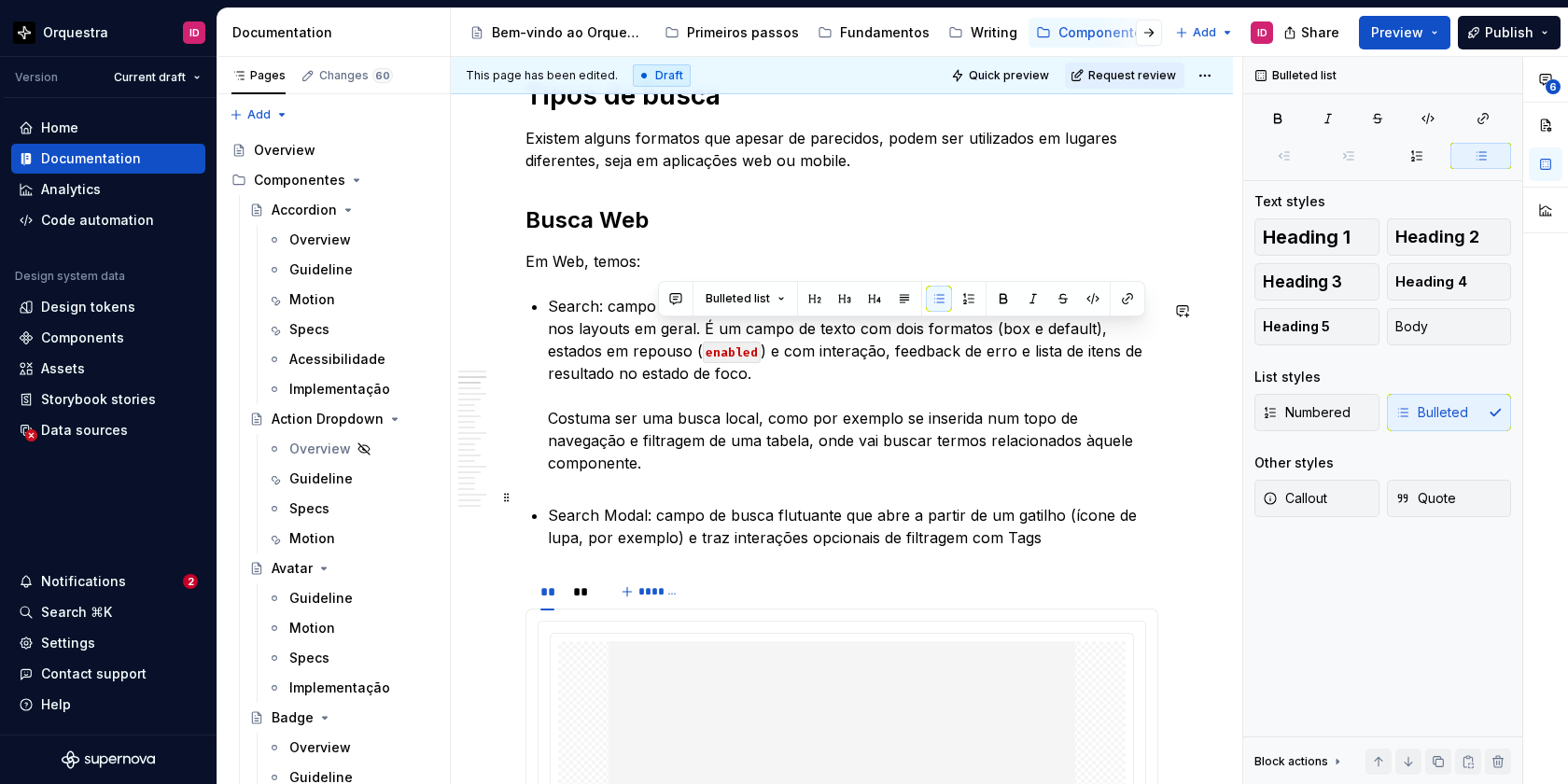
click at [1052, 516] on p "Search Modal: campo de busca flutuante que abre a partir de um gatilho (ícone d…" at bounding box center [853, 527] width 610 height 45
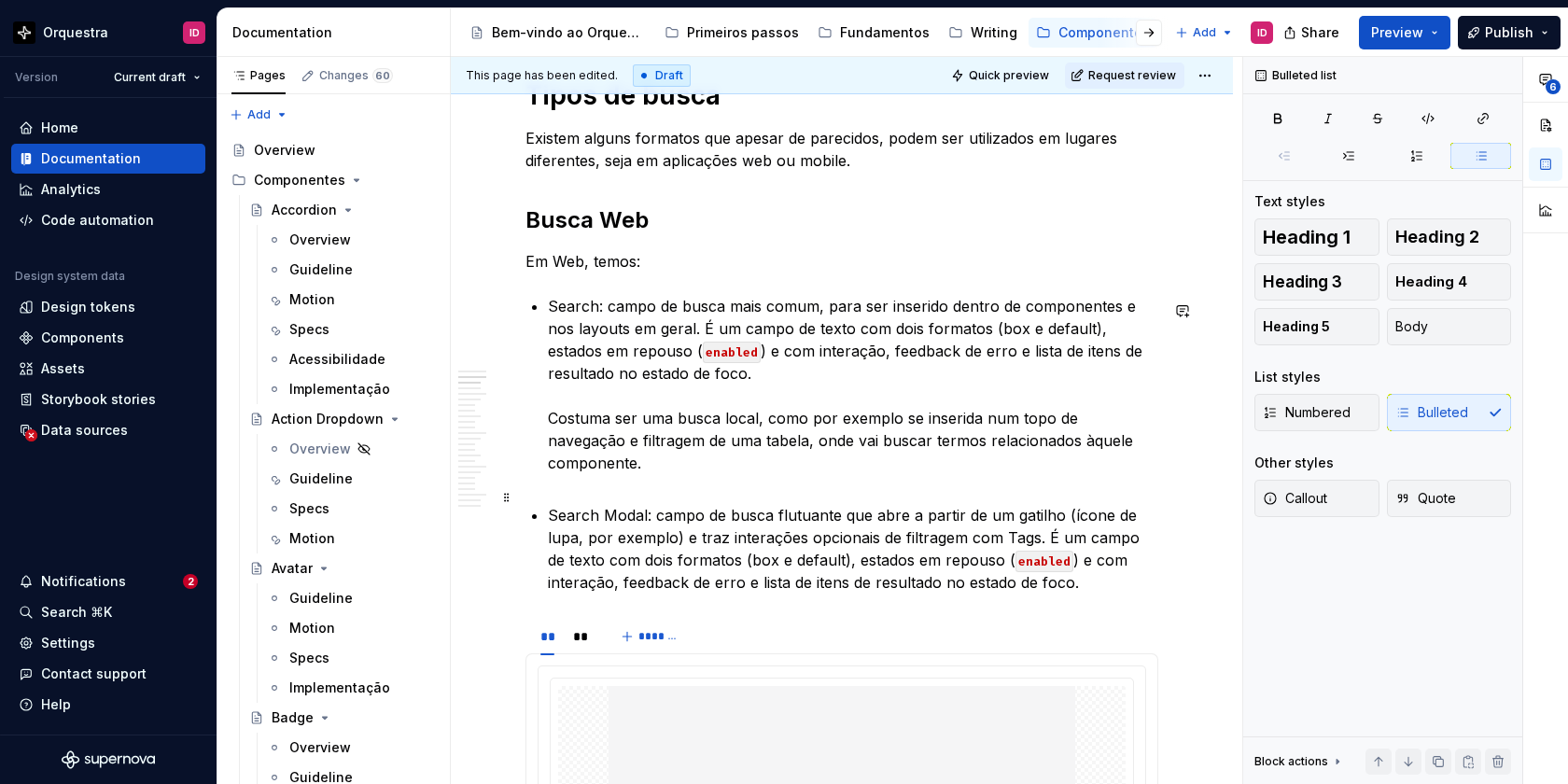
click at [1049, 519] on p "Search Modal: campo de busca flutuante que abre a partir de um gatilho (ícone d…" at bounding box center [853, 549] width 610 height 90
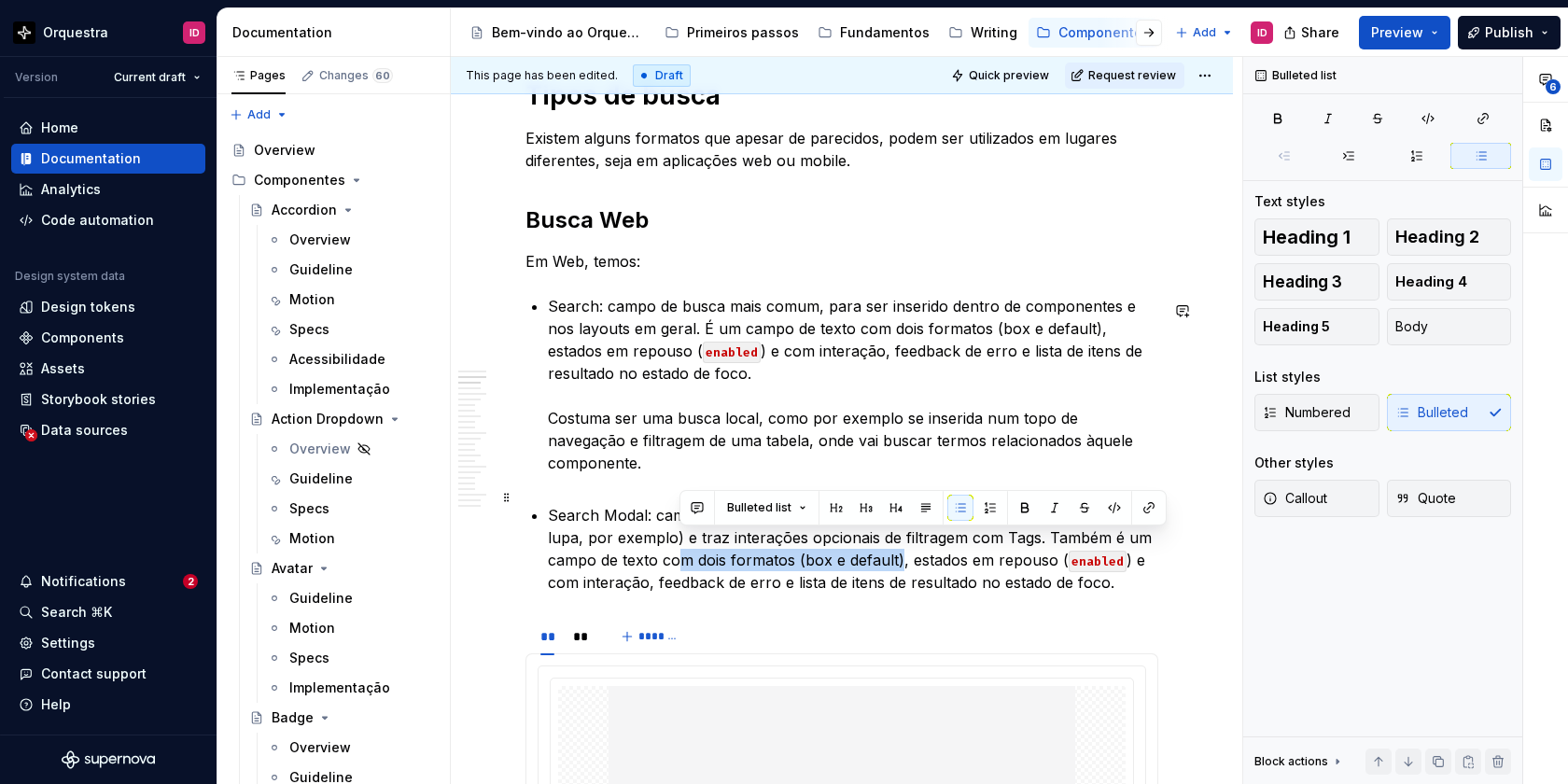
drag, startPoint x: 899, startPoint y: 540, endPoint x: 682, endPoint y: 543, distance: 217.0
click at [682, 543] on p "Search Modal: campo de busca flutuante que abre a partir de um gatilho (ícone d…" at bounding box center [853, 549] width 610 height 90
click at [1052, 541] on p "Search Modal: campo de busca flutuante que abre a partir de um gatilho (ícone d…" at bounding box center [853, 549] width 610 height 90
click at [911, 542] on p "Search Modal: campo de busca flutuante que abre a partir de um gatilho (ícone d…" at bounding box center [853, 549] width 610 height 90
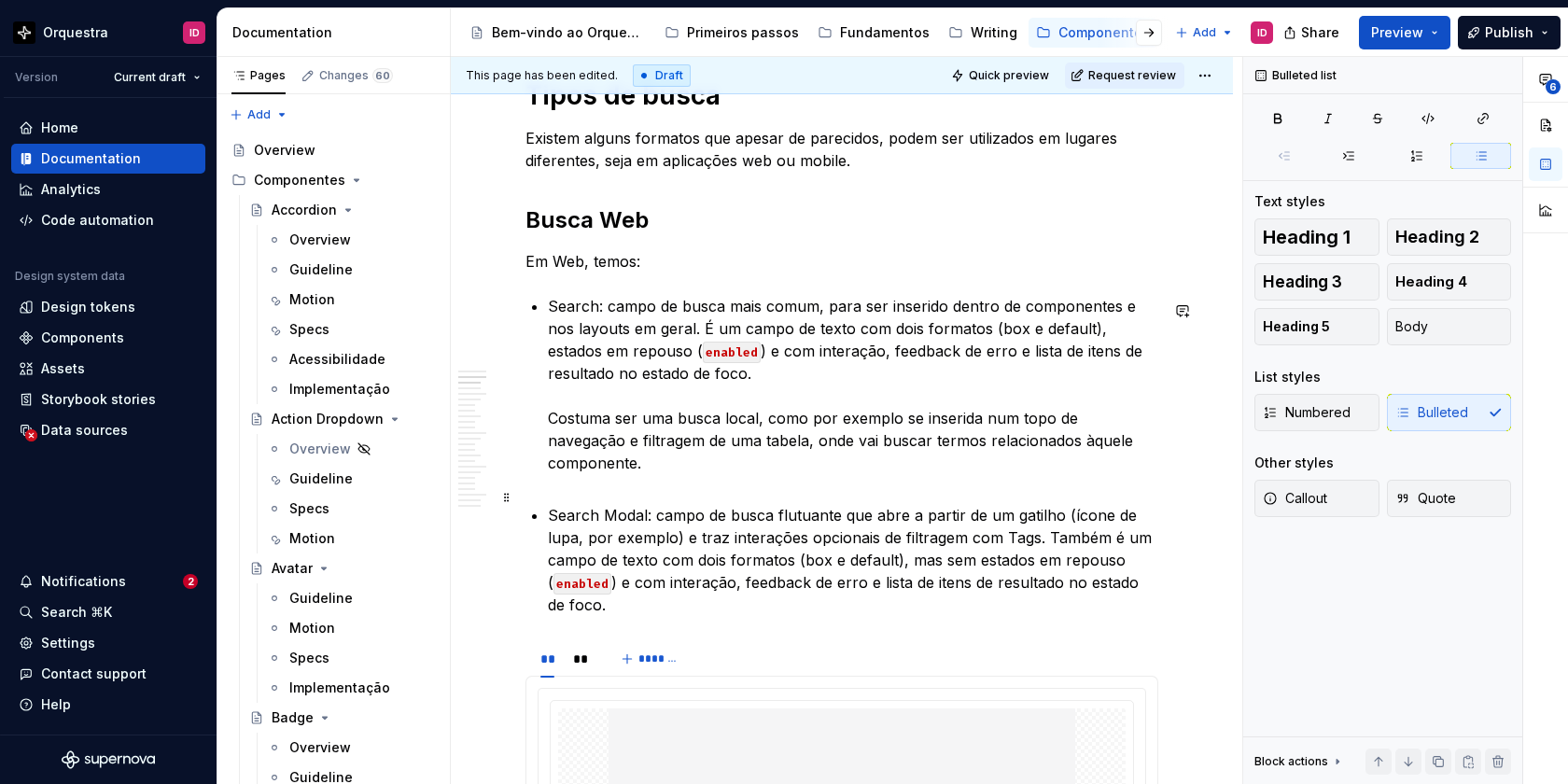
click at [1030, 544] on p "Search Modal: campo de busca flutuante que abre a partir de um gatilho (ícone d…" at bounding box center [853, 560] width 610 height 112
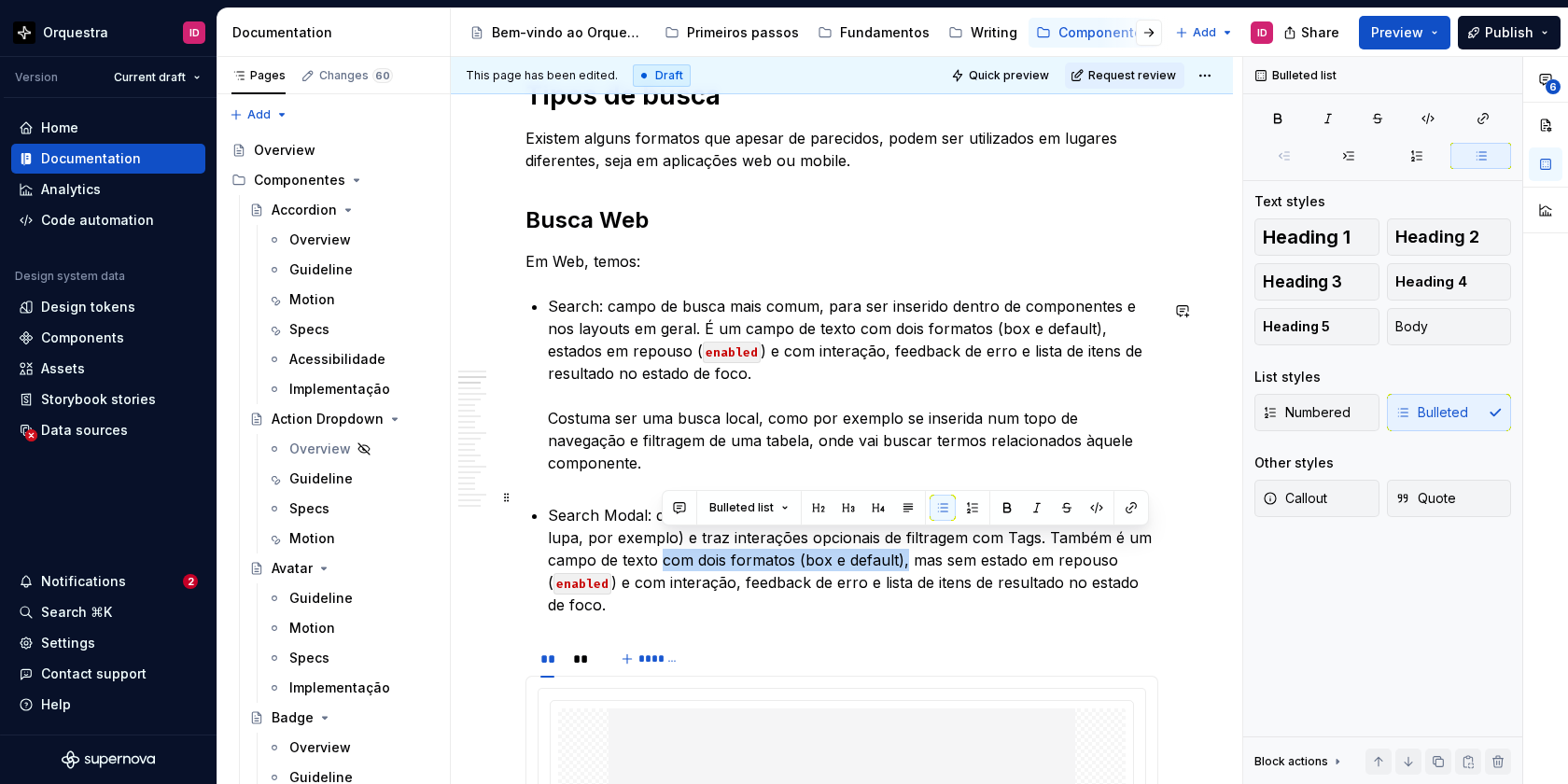
drag, startPoint x: 905, startPoint y: 544, endPoint x: 662, endPoint y: 545, distance: 243.0
click at [662, 545] on p "Search Modal: campo de busca flutuante que abre a partir de um gatilho (ícone d…" at bounding box center [853, 560] width 610 height 112
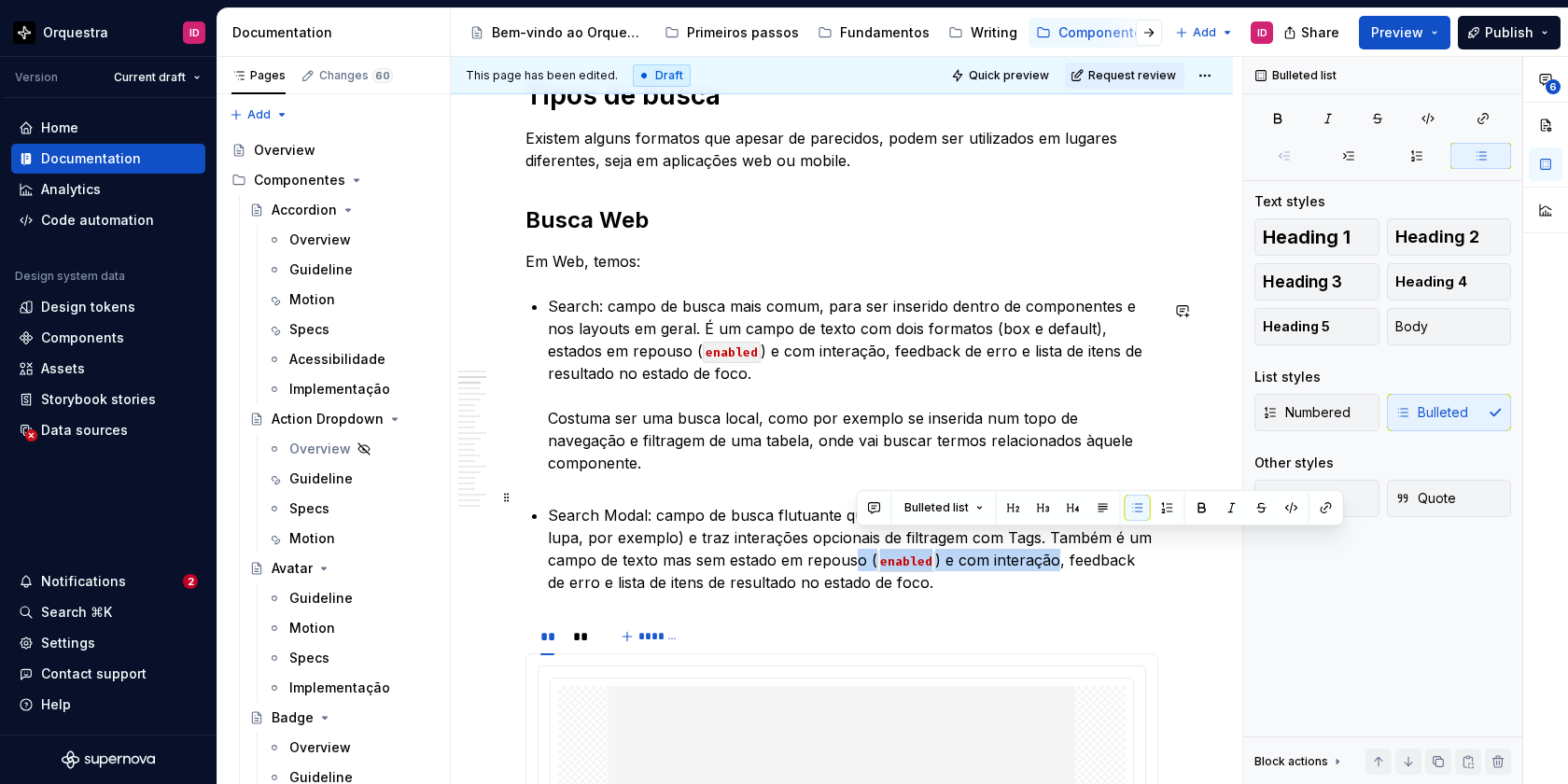
drag, startPoint x: 1053, startPoint y: 543, endPoint x: 860, endPoint y: 542, distance: 193.0
click at [860, 542] on p "Search Modal: campo de busca flutuante que abre a partir de um gatilho (ícone d…" at bounding box center [853, 549] width 610 height 90
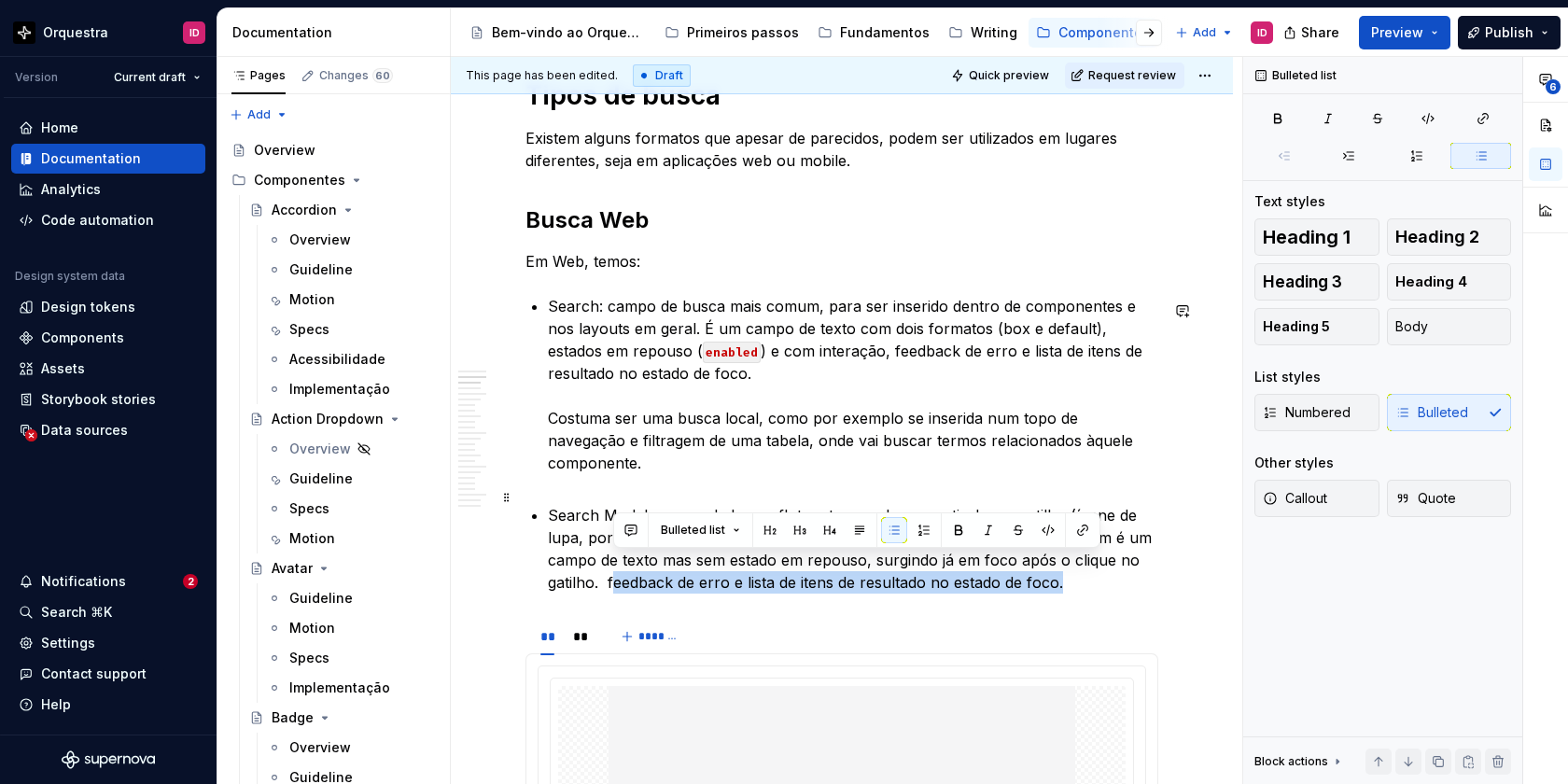
drag, startPoint x: 1075, startPoint y: 571, endPoint x: 610, endPoint y: 573, distance: 465.0
click at [610, 573] on p "Search Modal: campo de busca flutuante que abre a partir de um gatilho (ícone d…" at bounding box center [853, 549] width 610 height 90
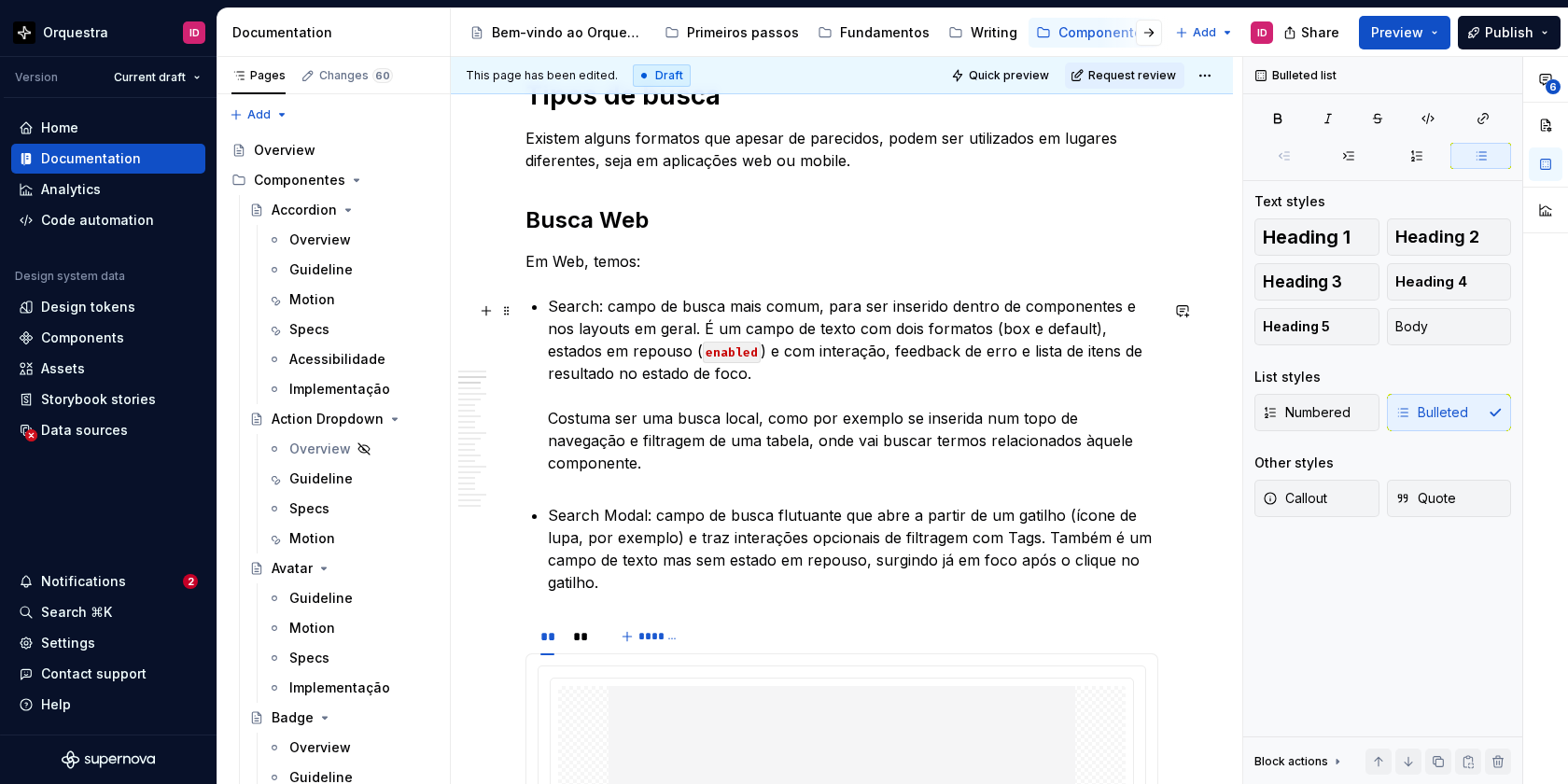
click at [803, 474] on p "Search: campo de busca mais comum, para ser inserido dentro de componentes e no…" at bounding box center [853, 395] width 610 height 201
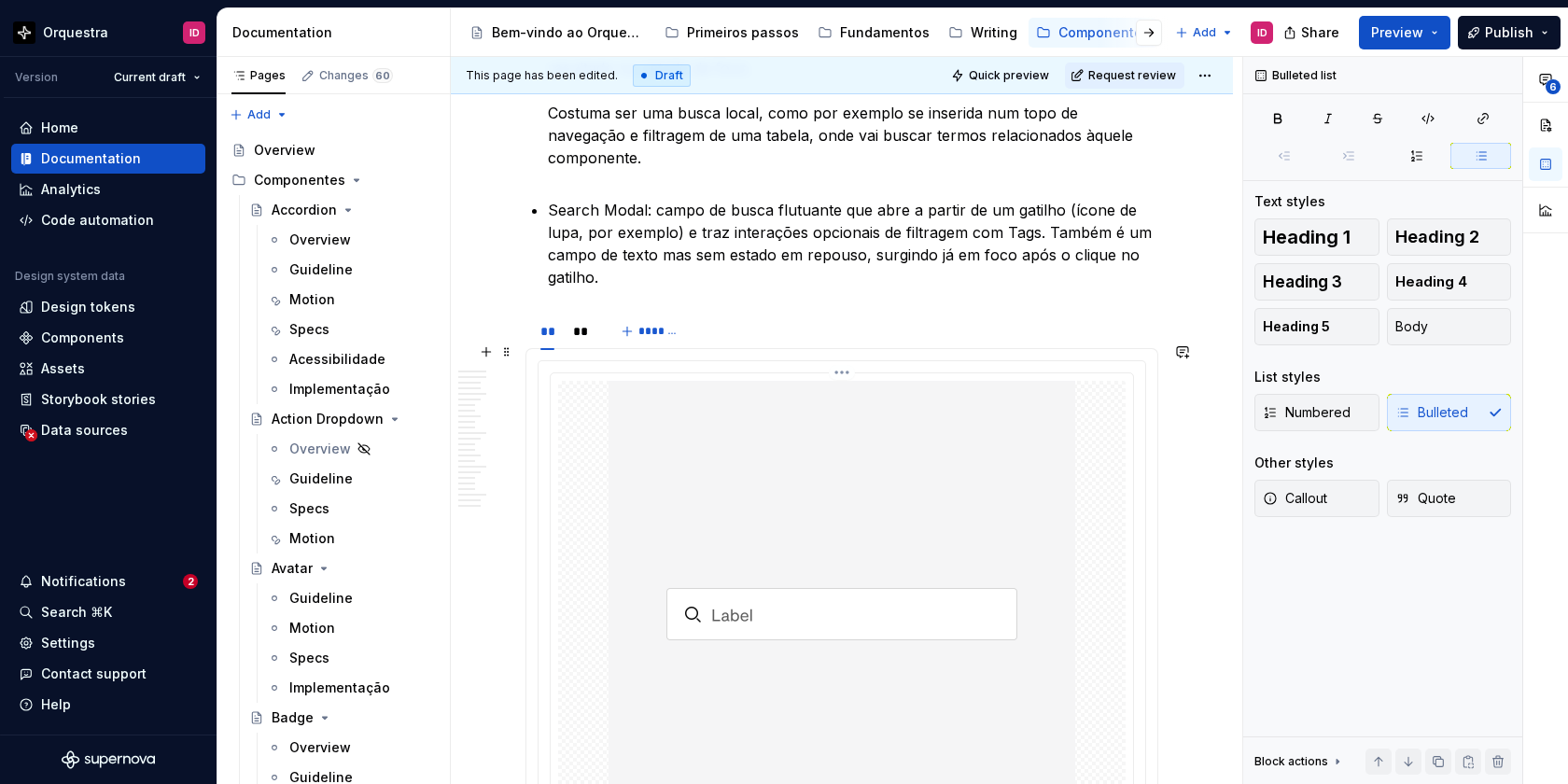
scroll to position [1443, 0]
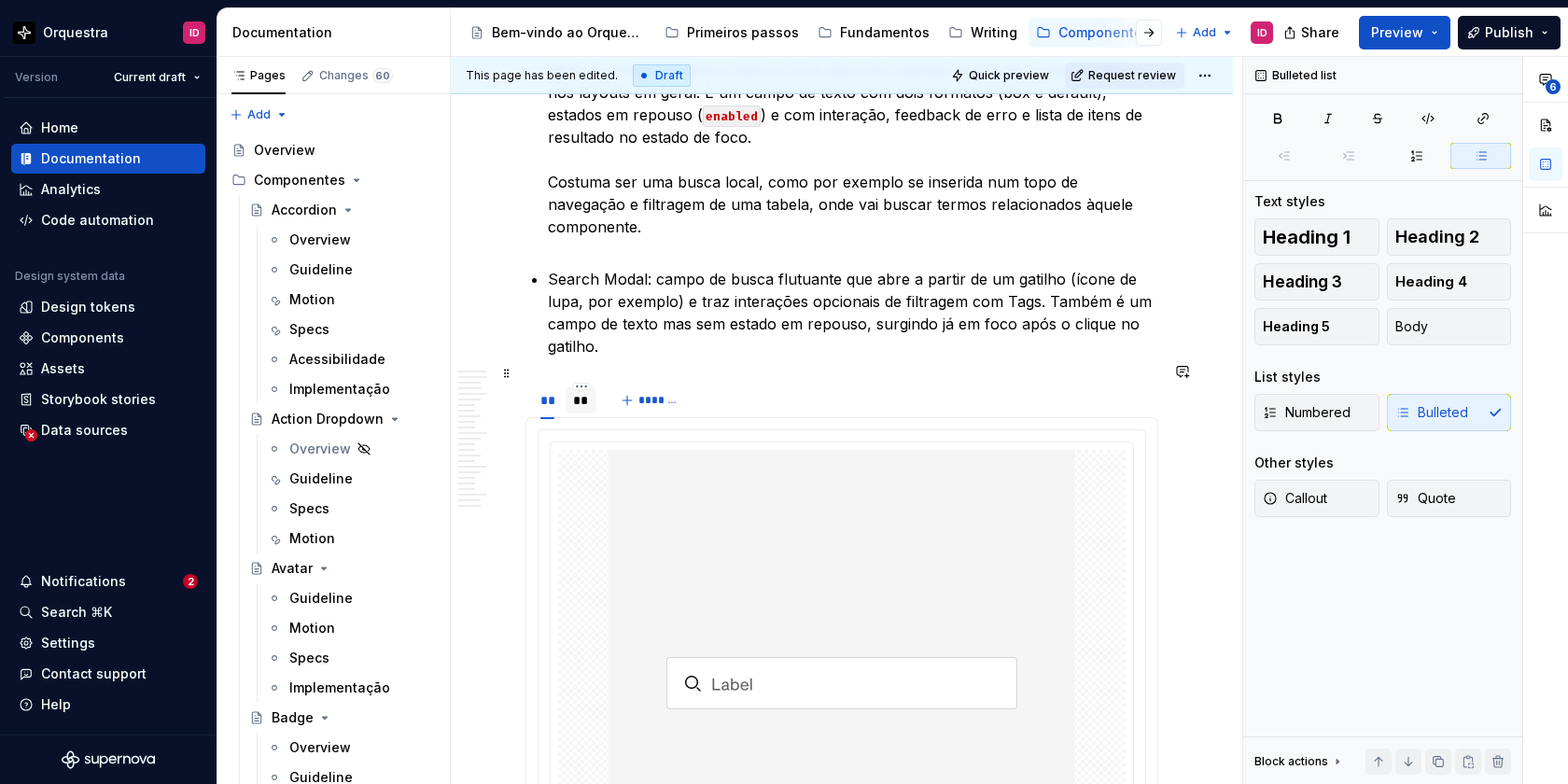
click at [577, 391] on div "**" at bounding box center [582, 400] width 17 height 19
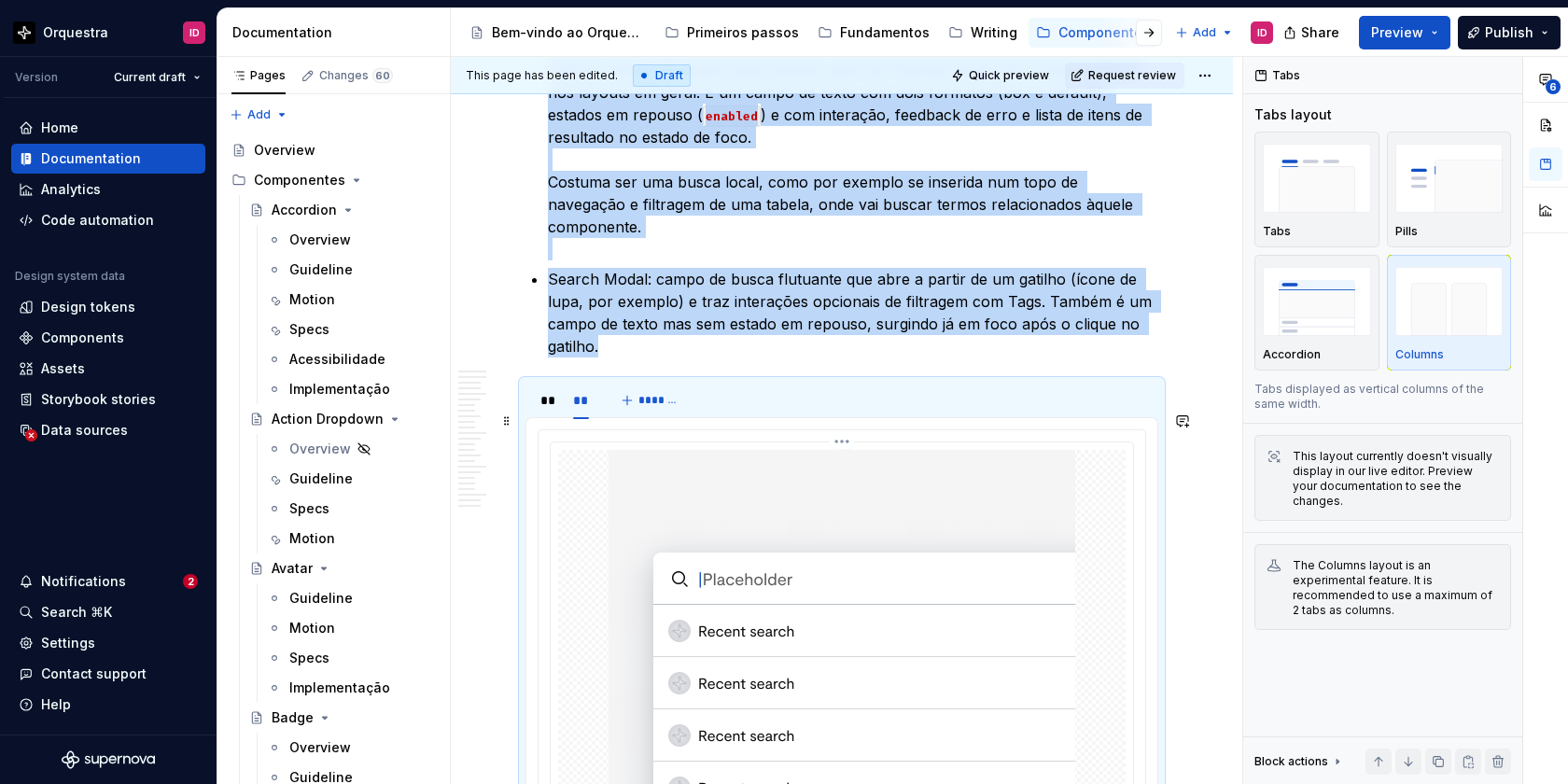
scroll to position [1559, 0]
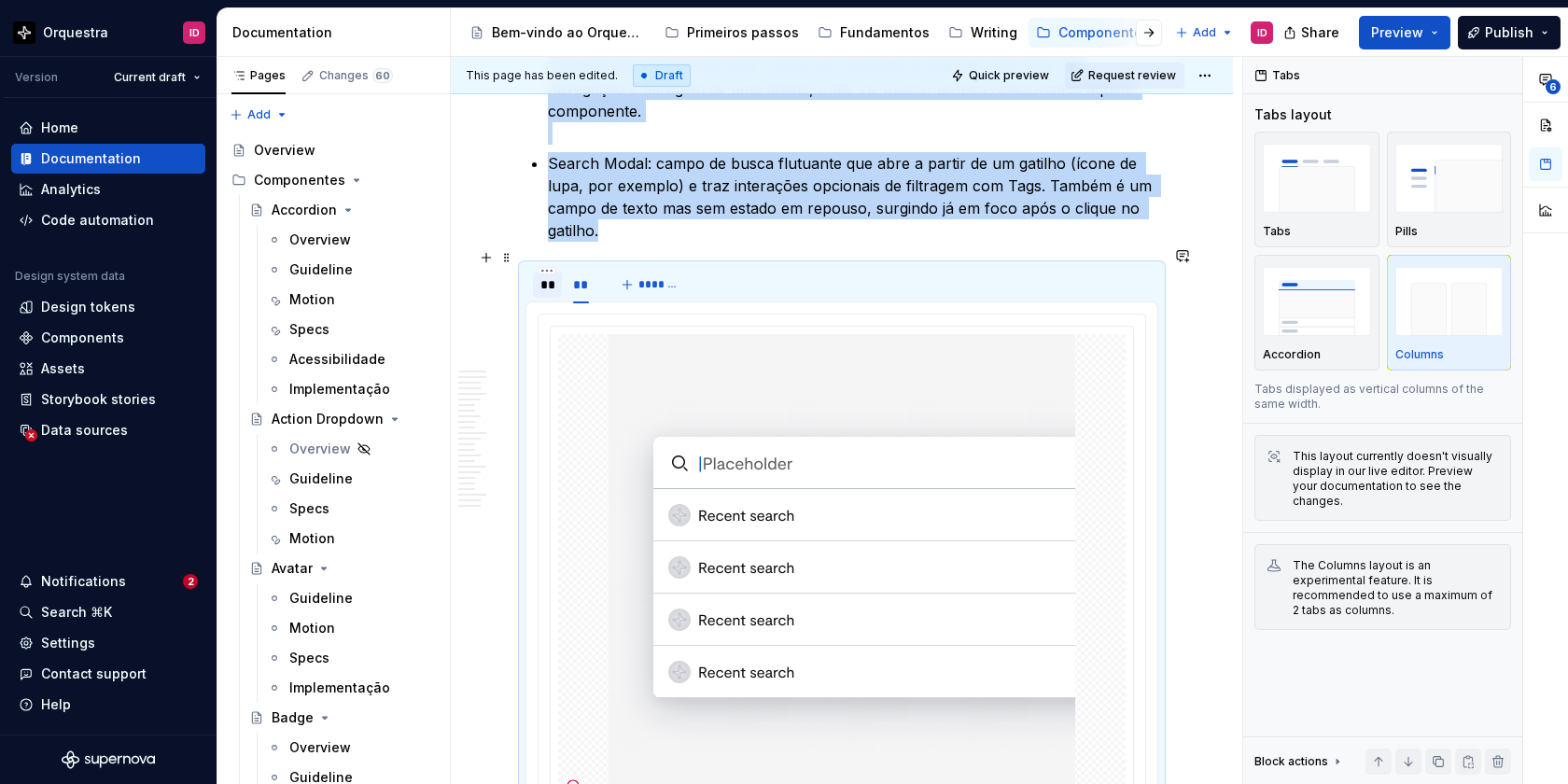
click at [541, 275] on div "**" at bounding box center [547, 284] width 14 height 19
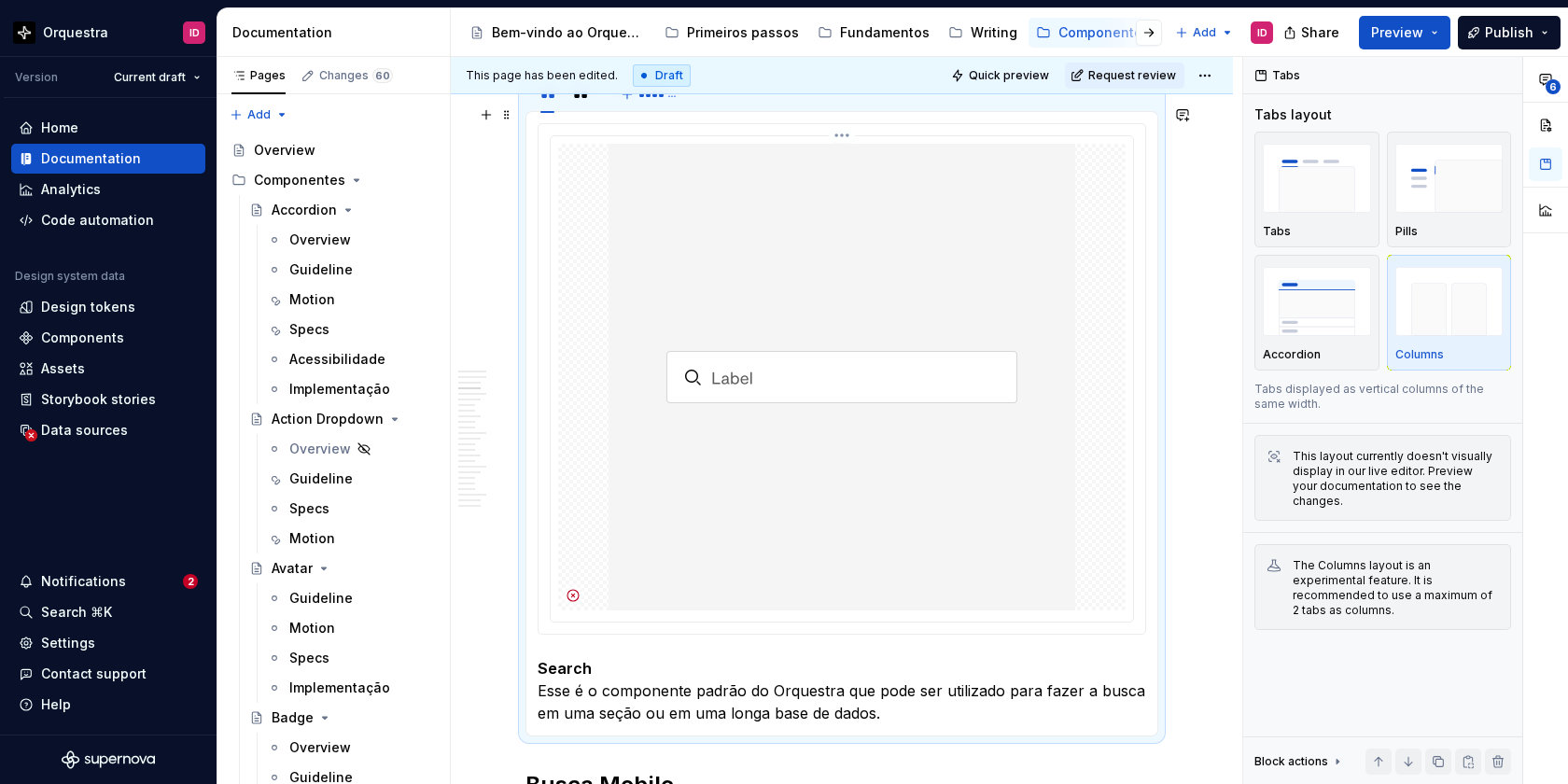
scroll to position [1686, 0]
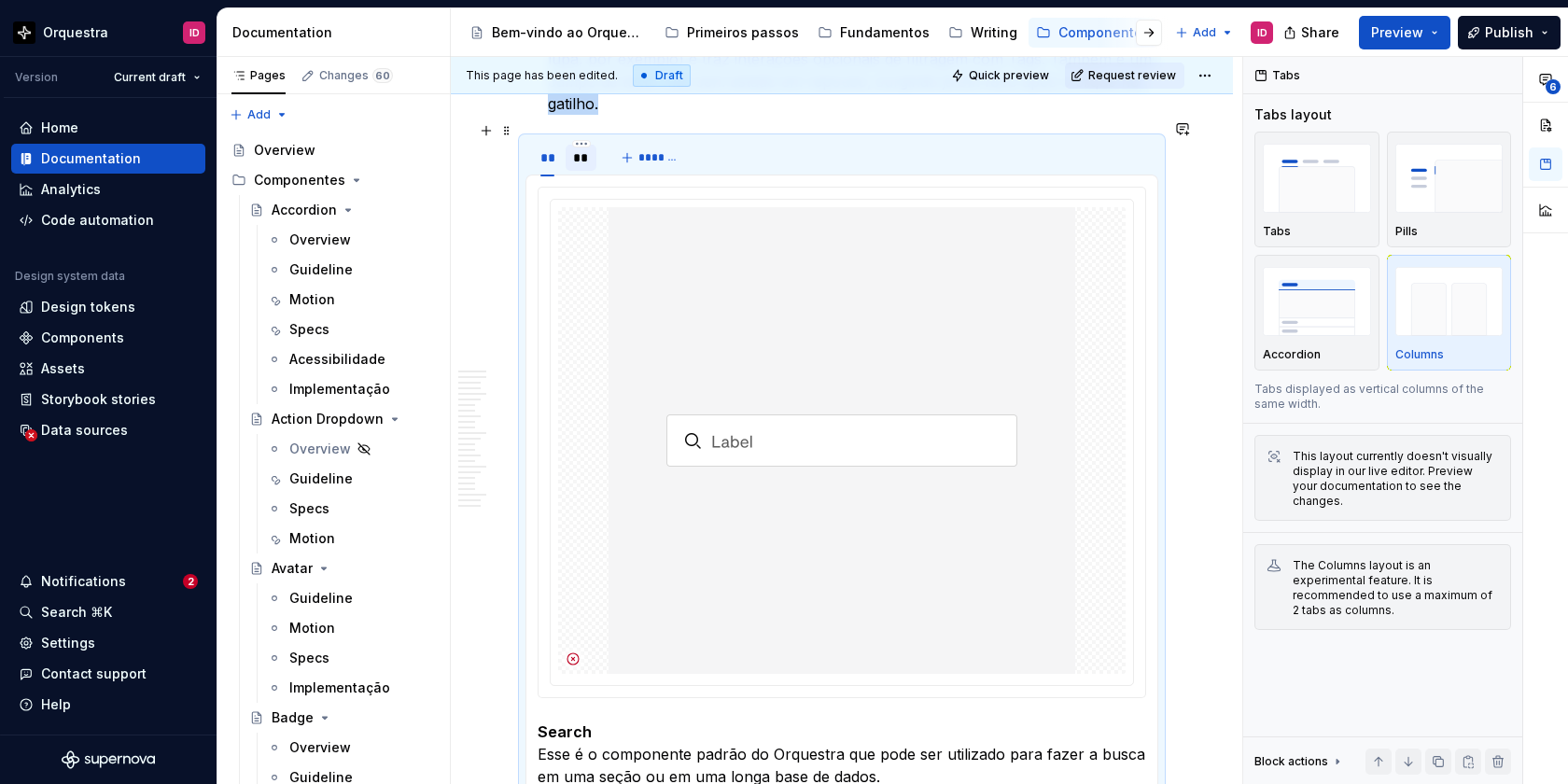
click at [583, 149] on div "**" at bounding box center [582, 158] width 17 height 19
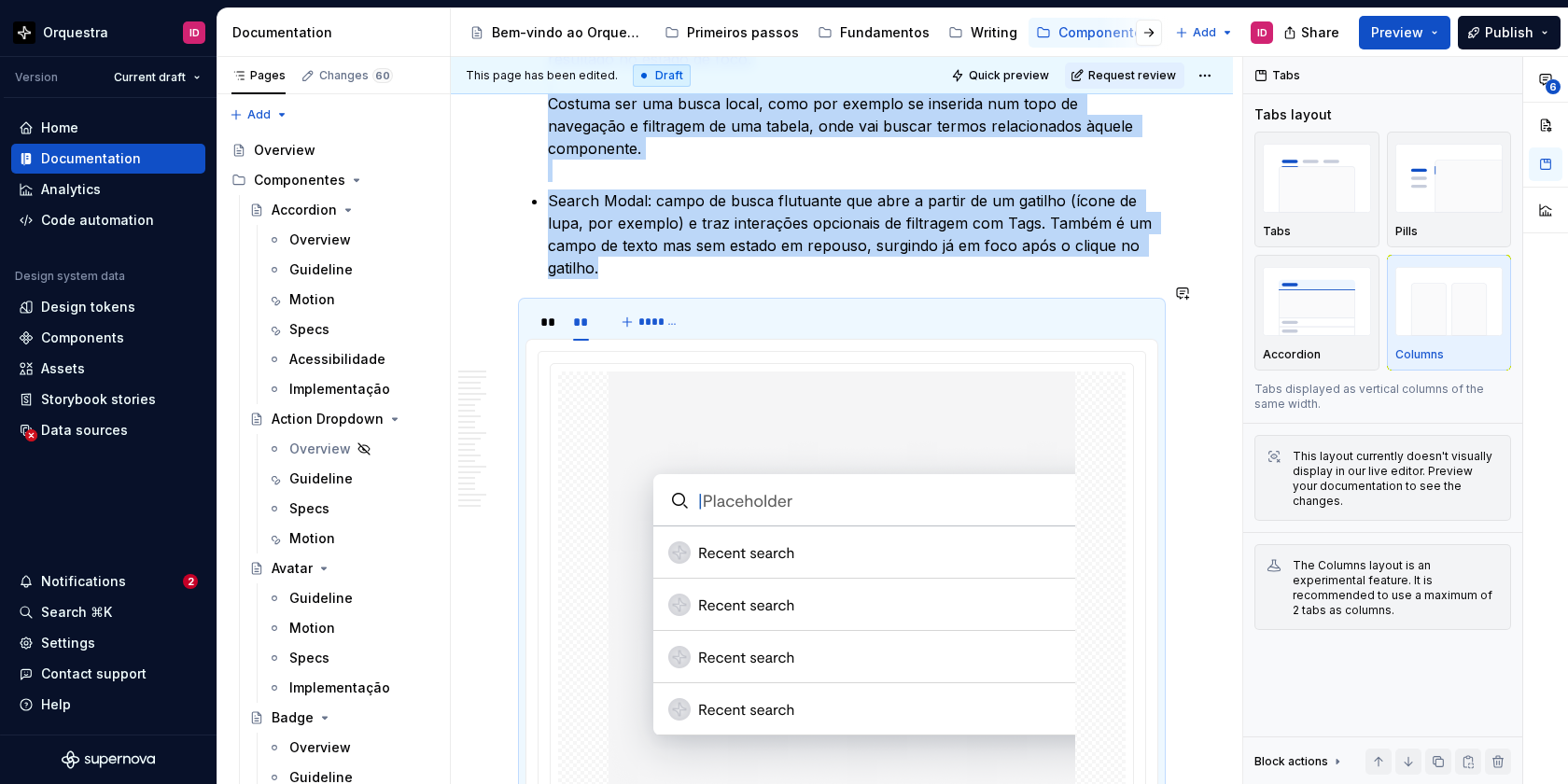
scroll to position [1347, 0]
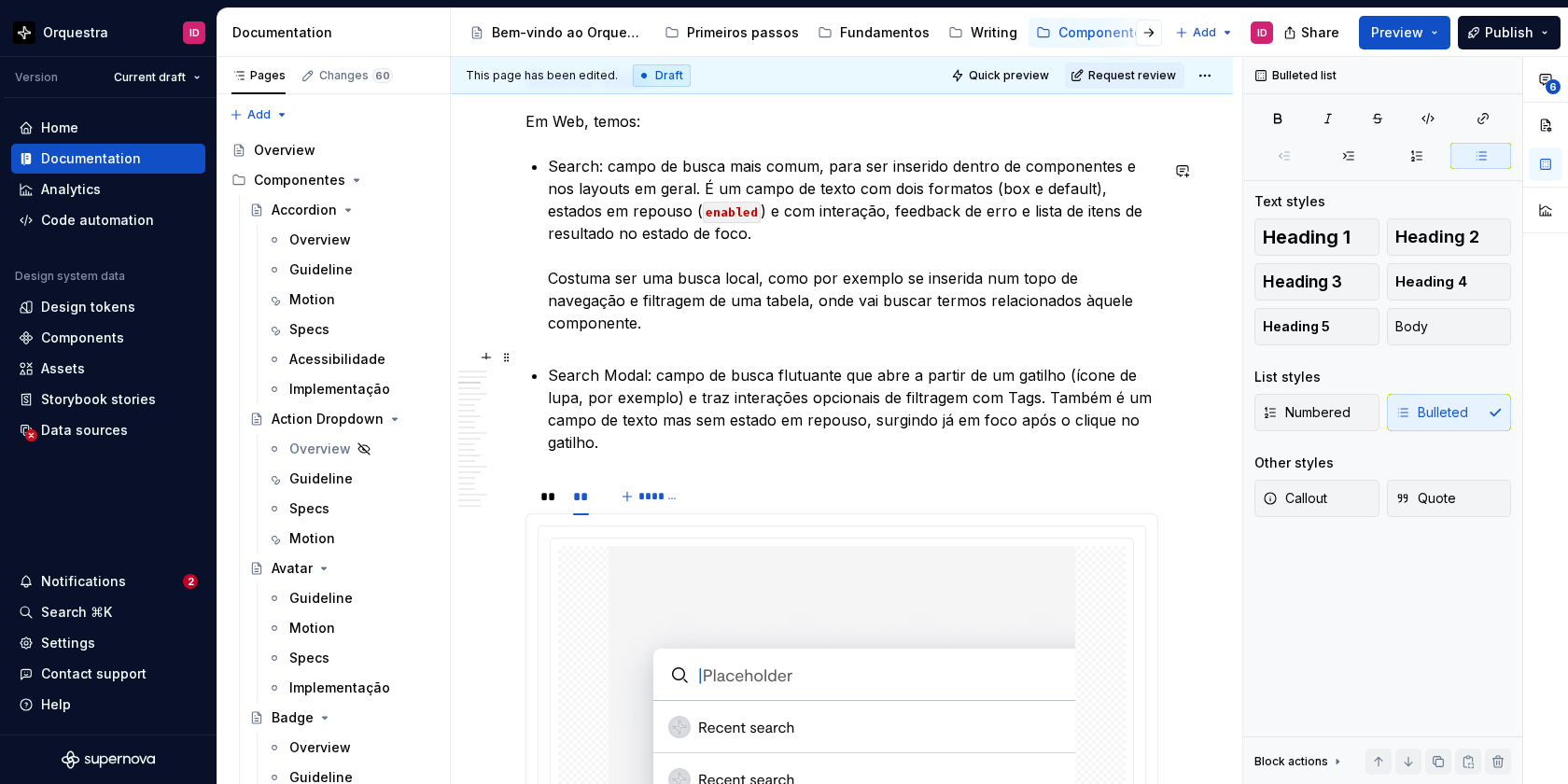
click at [606, 430] on p "Search Modal: campo de busca flutuante que abre a partir de um gatilho (ícone d…" at bounding box center [853, 409] width 610 height 90
click at [828, 427] on p "Search Modal: campo de busca flutuante que abre a partir de um gatilho (ícone d…" at bounding box center [853, 409] width 610 height 90
click at [904, 425] on p "Search Modal: campo de busca flutuante que abre a partir de um gatilho (ícone d…" at bounding box center [853, 409] width 610 height 90
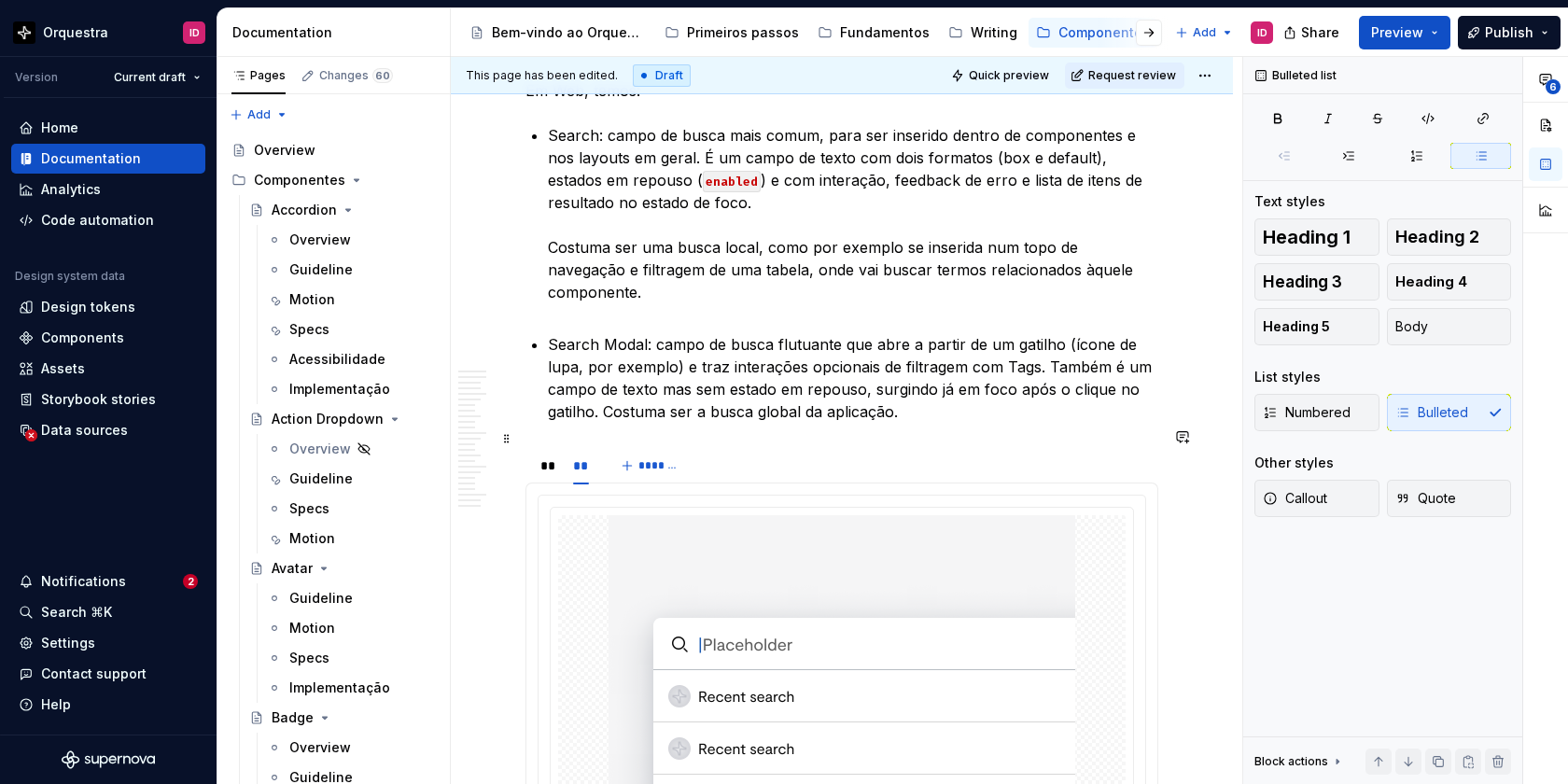
scroll to position [1373, 0]
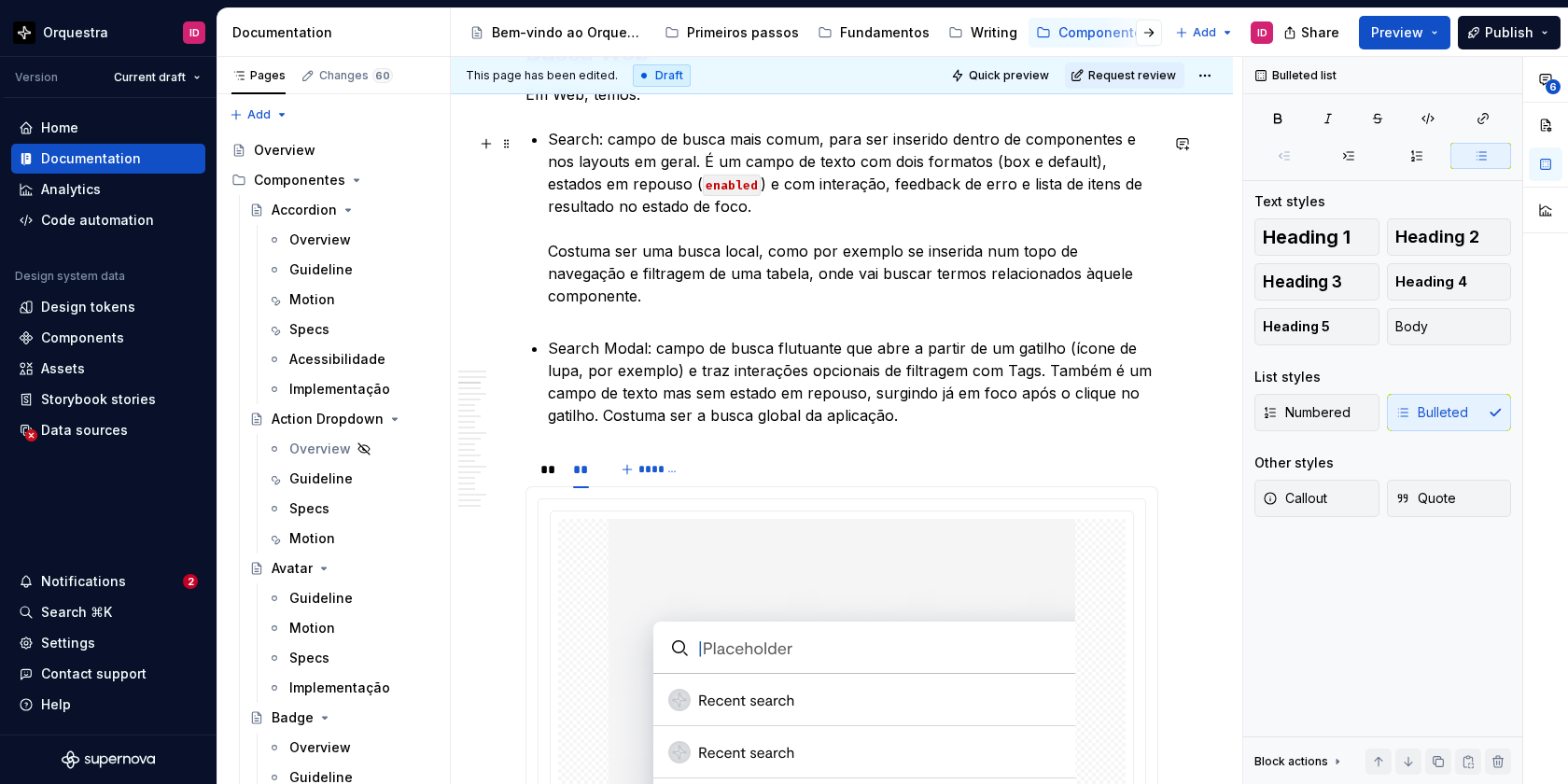
click at [550, 254] on p "Search: campo de busca mais comum, para ser inserido dentro de componentes e no…" at bounding box center [853, 228] width 610 height 201
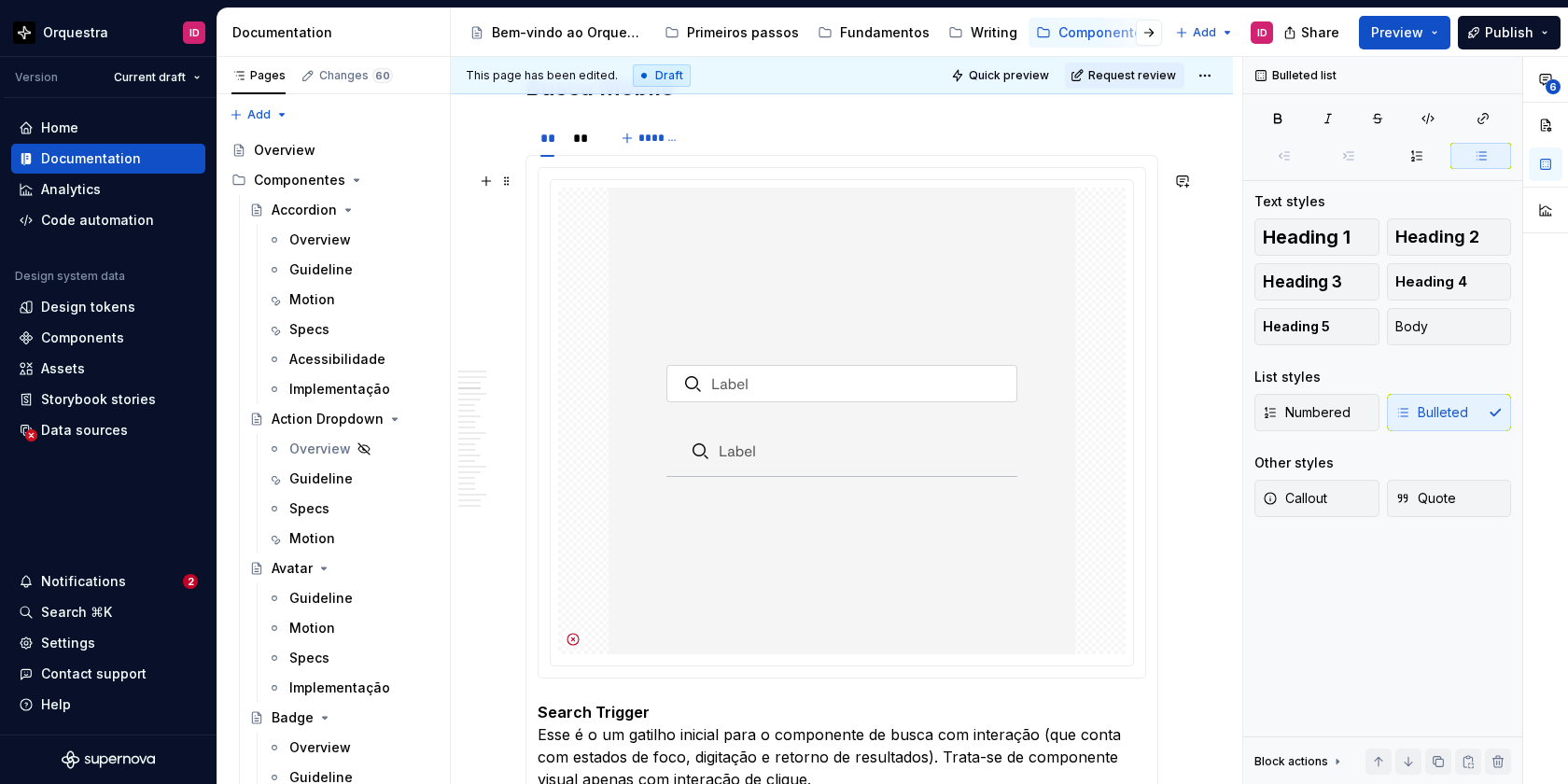
scroll to position [2338, 0]
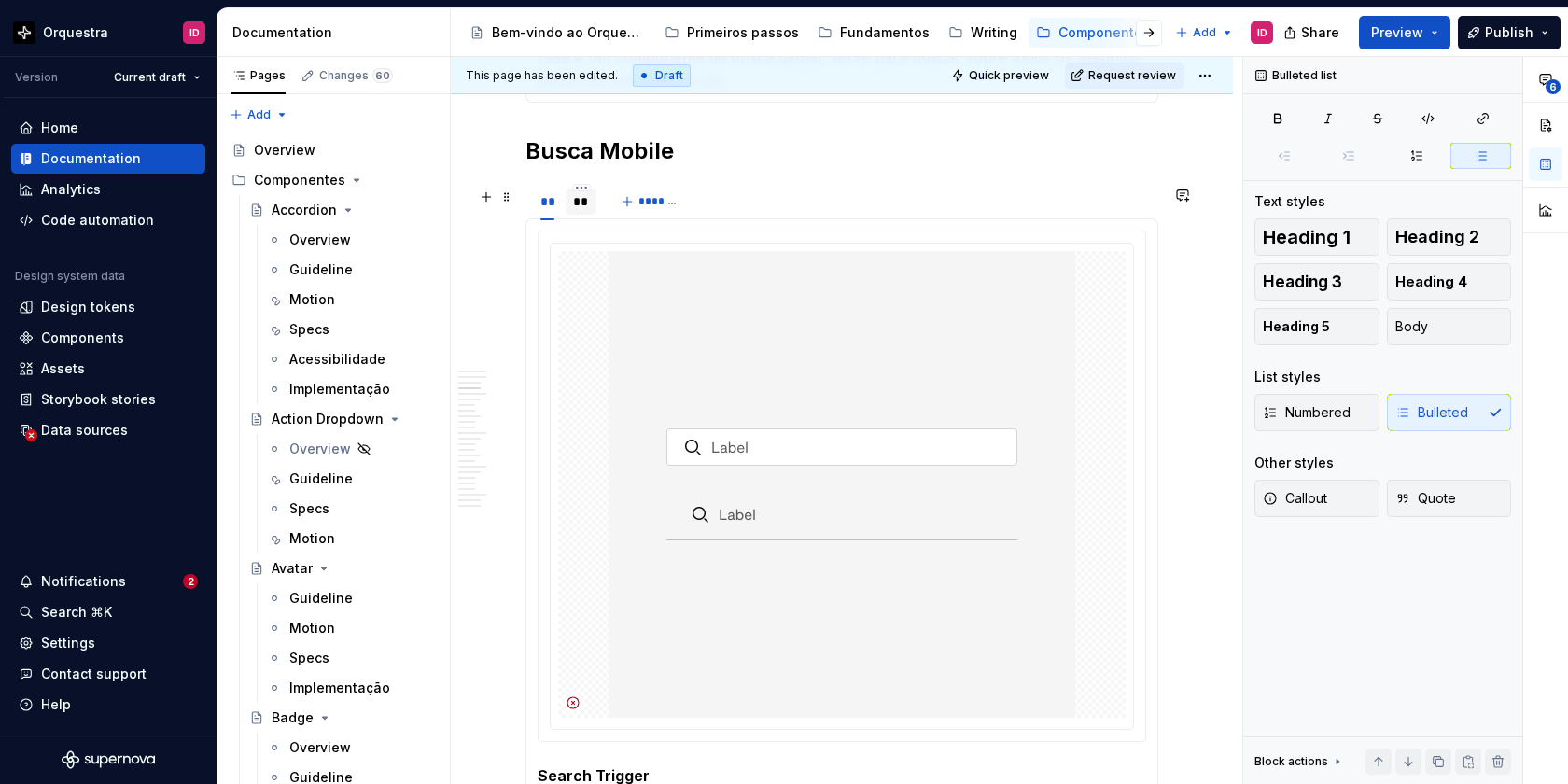
click at [578, 206] on div "**" at bounding box center [582, 202] width 17 height 19
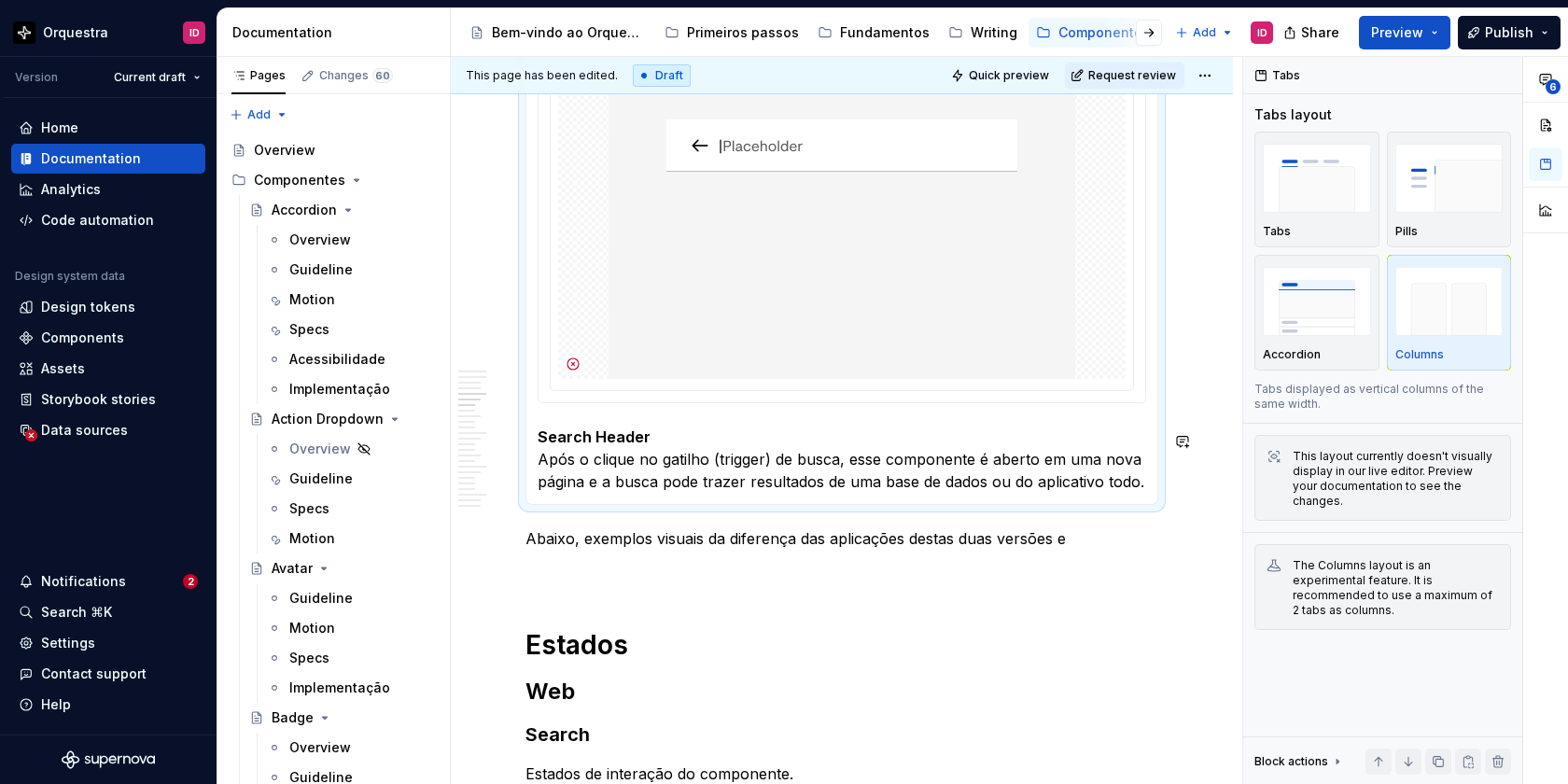
scroll to position [2844, 0]
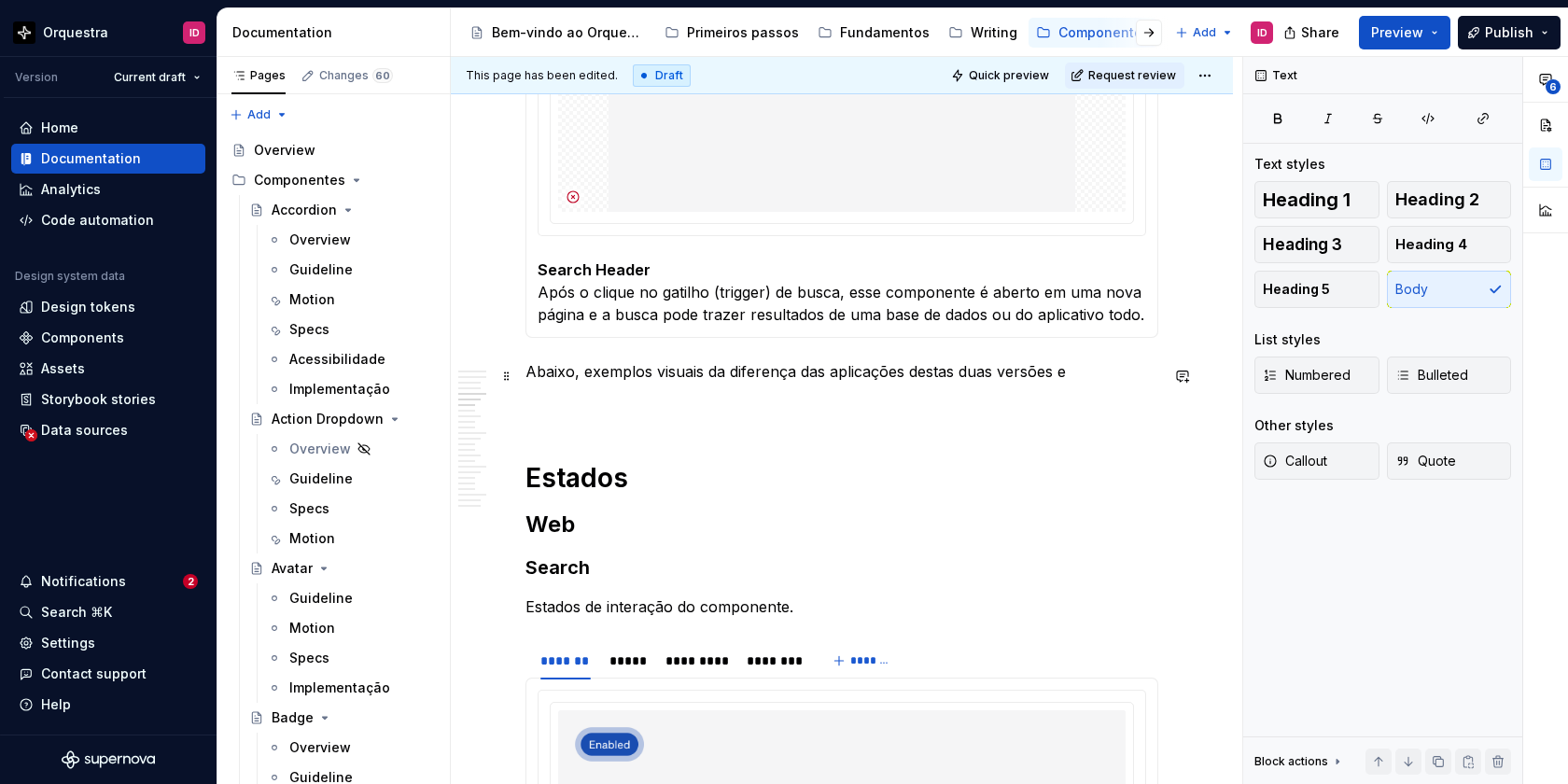
click at [1074, 380] on p "Abaixo, exemplos visuais da diferença das aplicações destas duas versões e" at bounding box center [842, 371] width 632 height 22
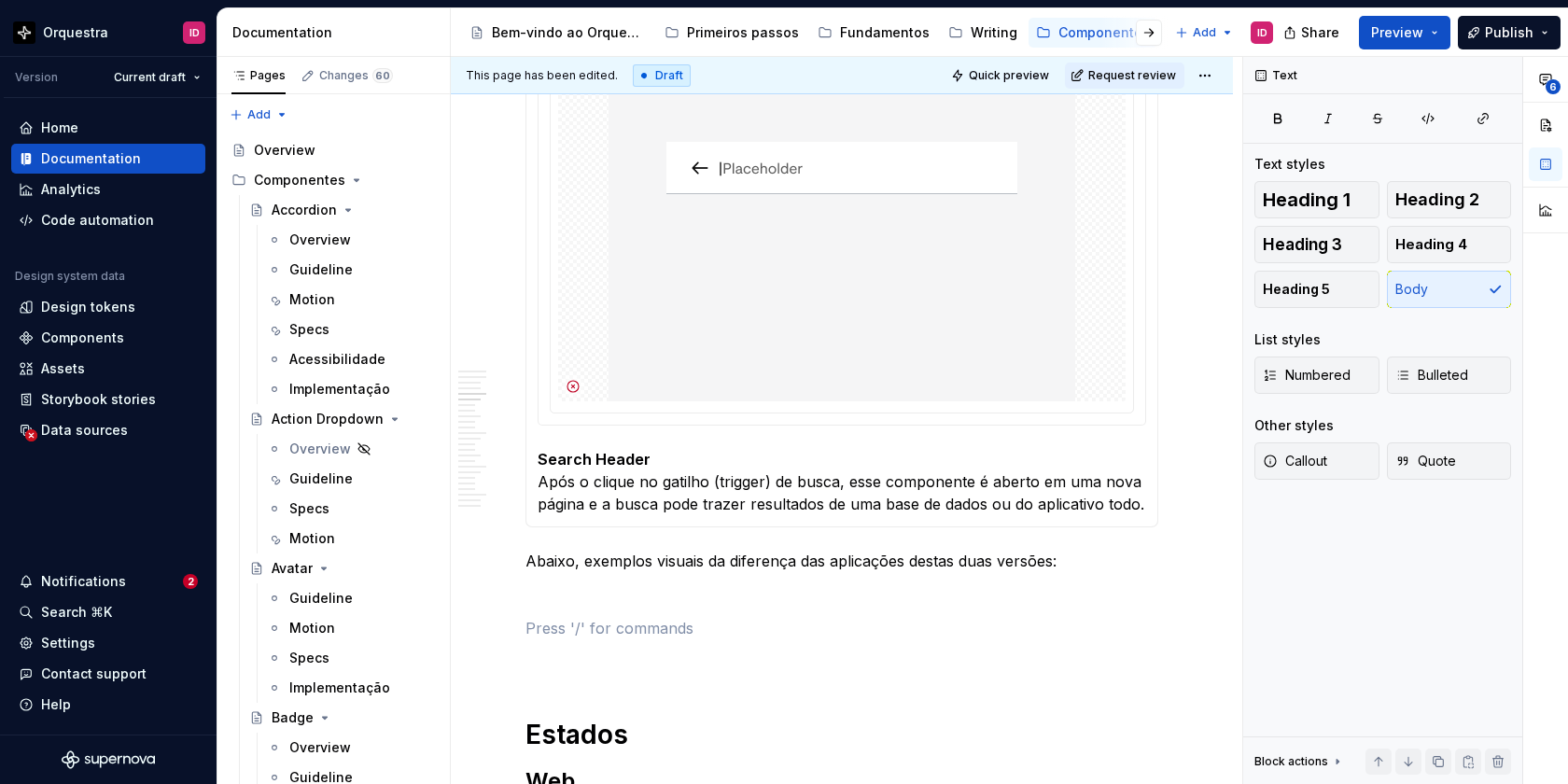
scroll to position [2657, 0]
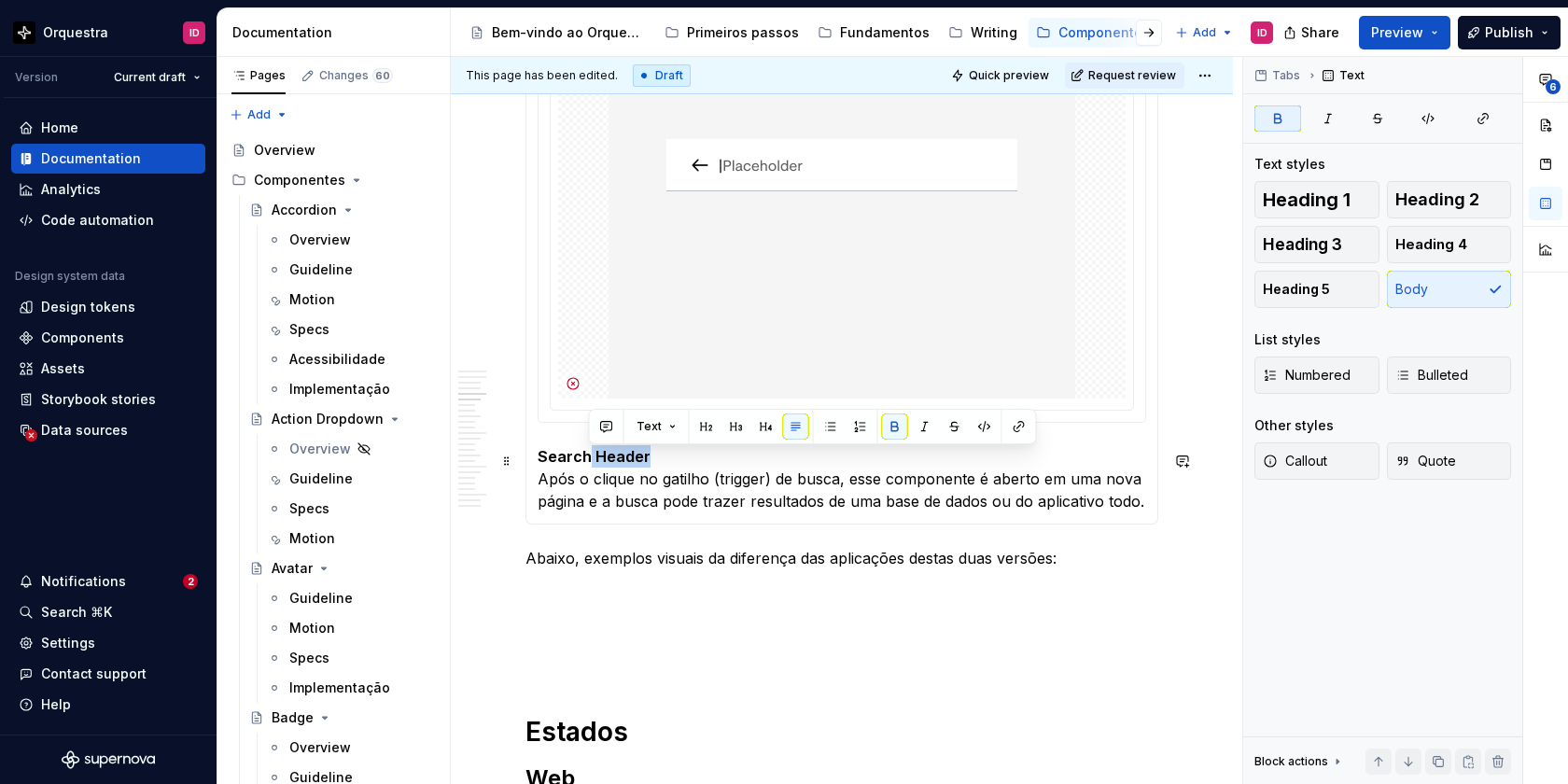
drag, startPoint x: 653, startPoint y: 460, endPoint x: 589, endPoint y: 462, distance: 64.0
click at [589, 462] on p "Search Header Após o clique no gatilho (trigger) de busca, esse componente é ab…" at bounding box center [842, 479] width 608 height 67
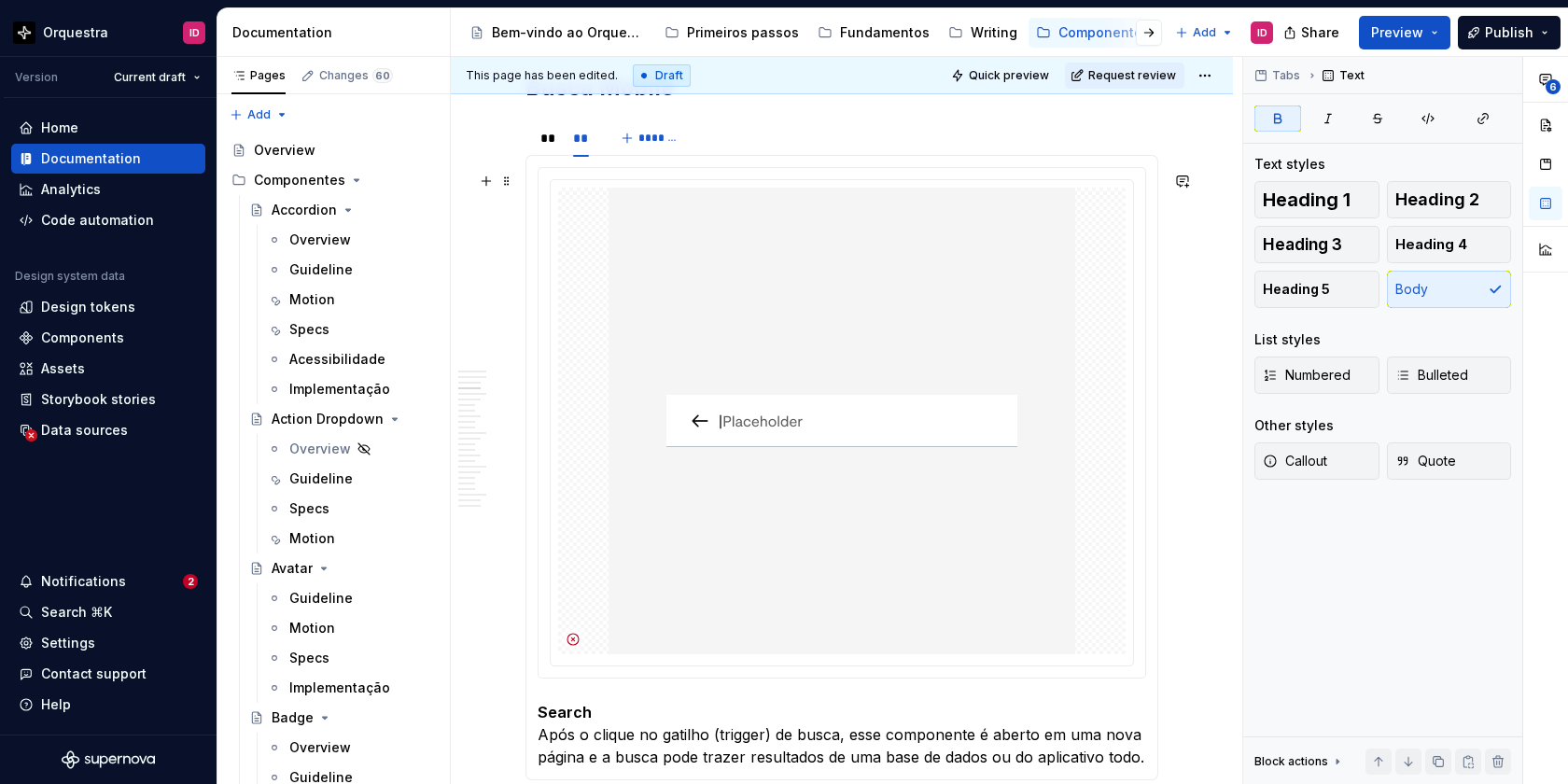
scroll to position [2402, 0]
click at [547, 142] on div "**" at bounding box center [547, 138] width 14 height 19
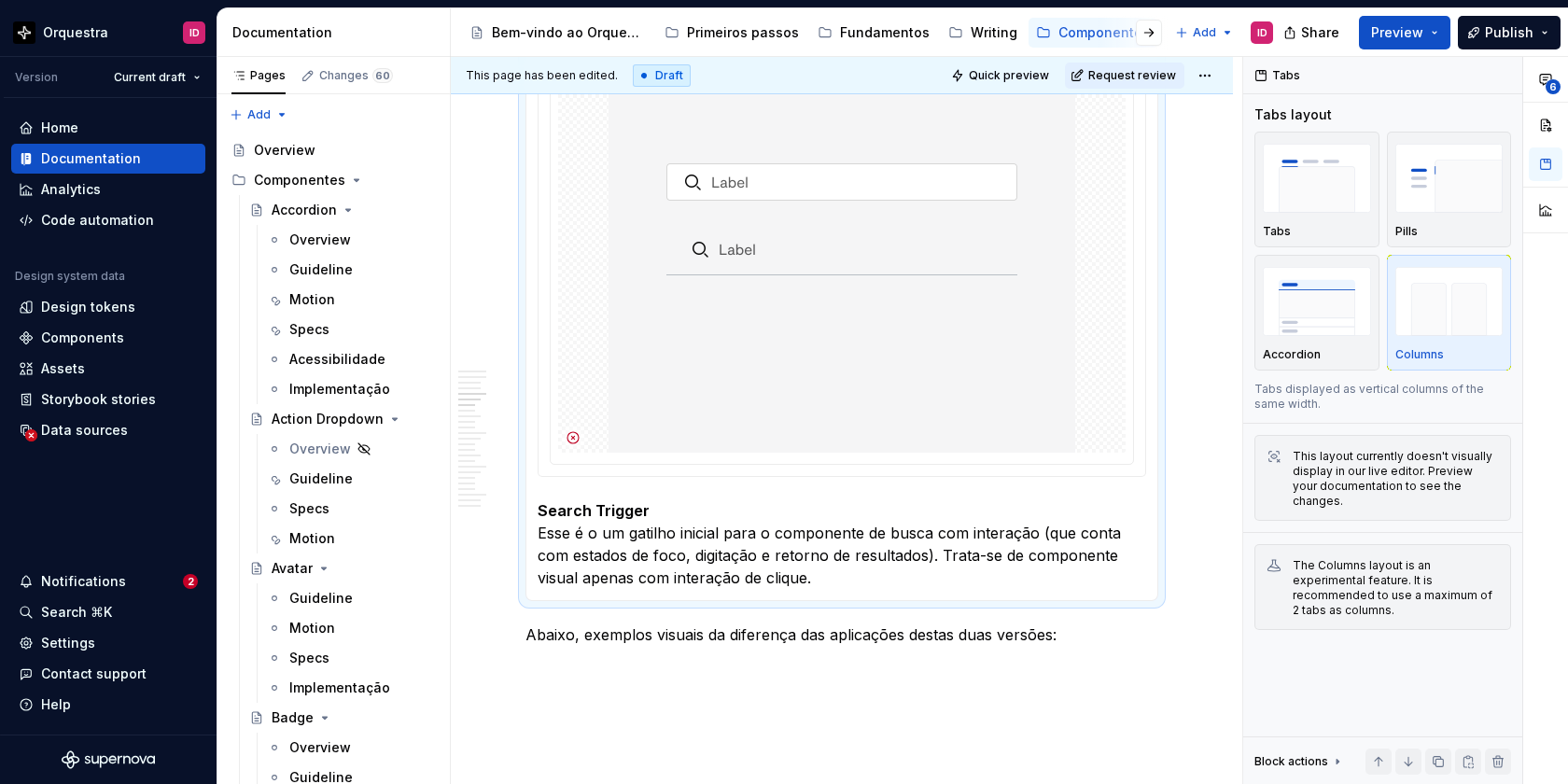
scroll to position [2824, 0]
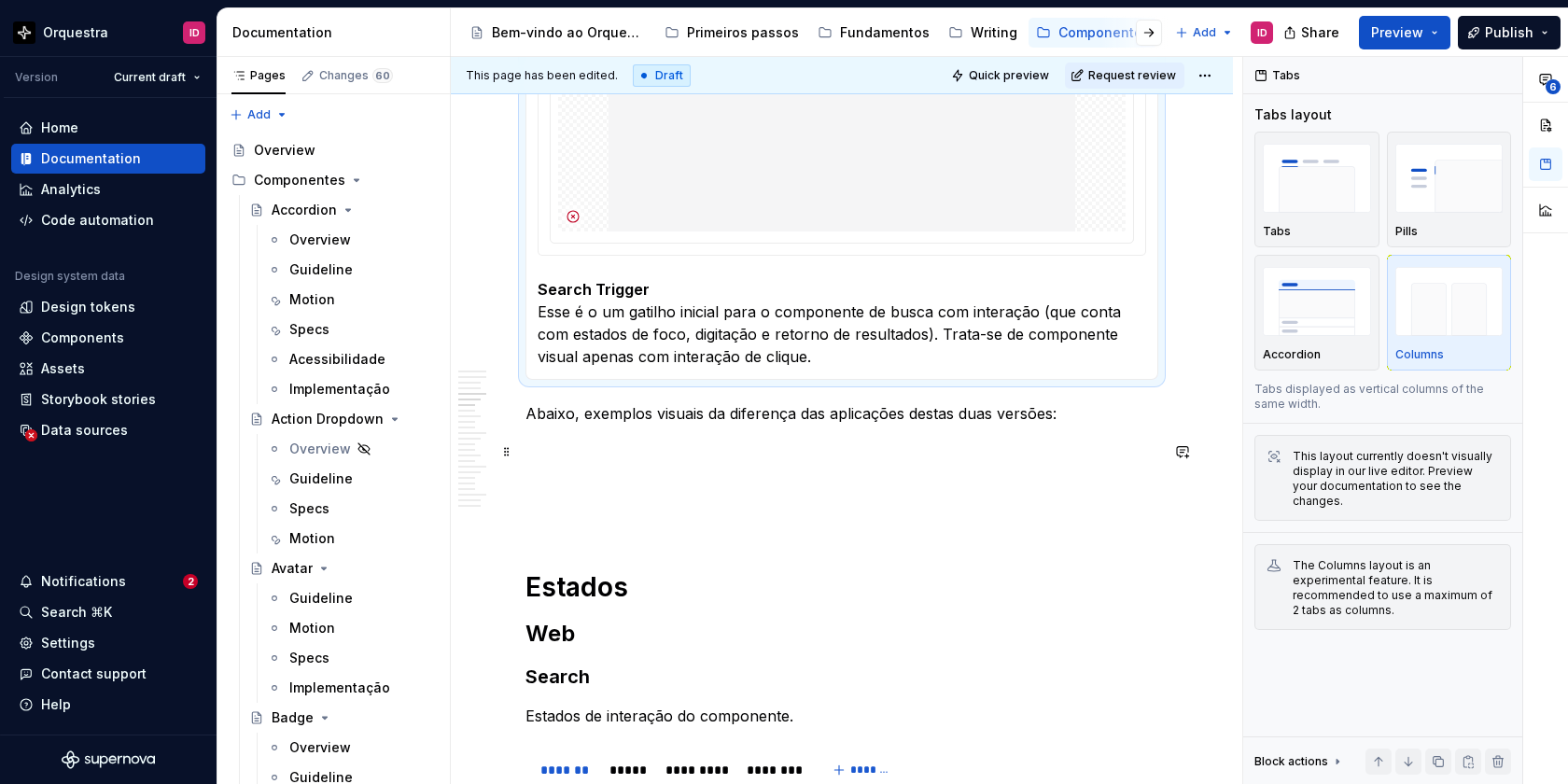
click at [557, 458] on p at bounding box center [842, 447] width 632 height 22
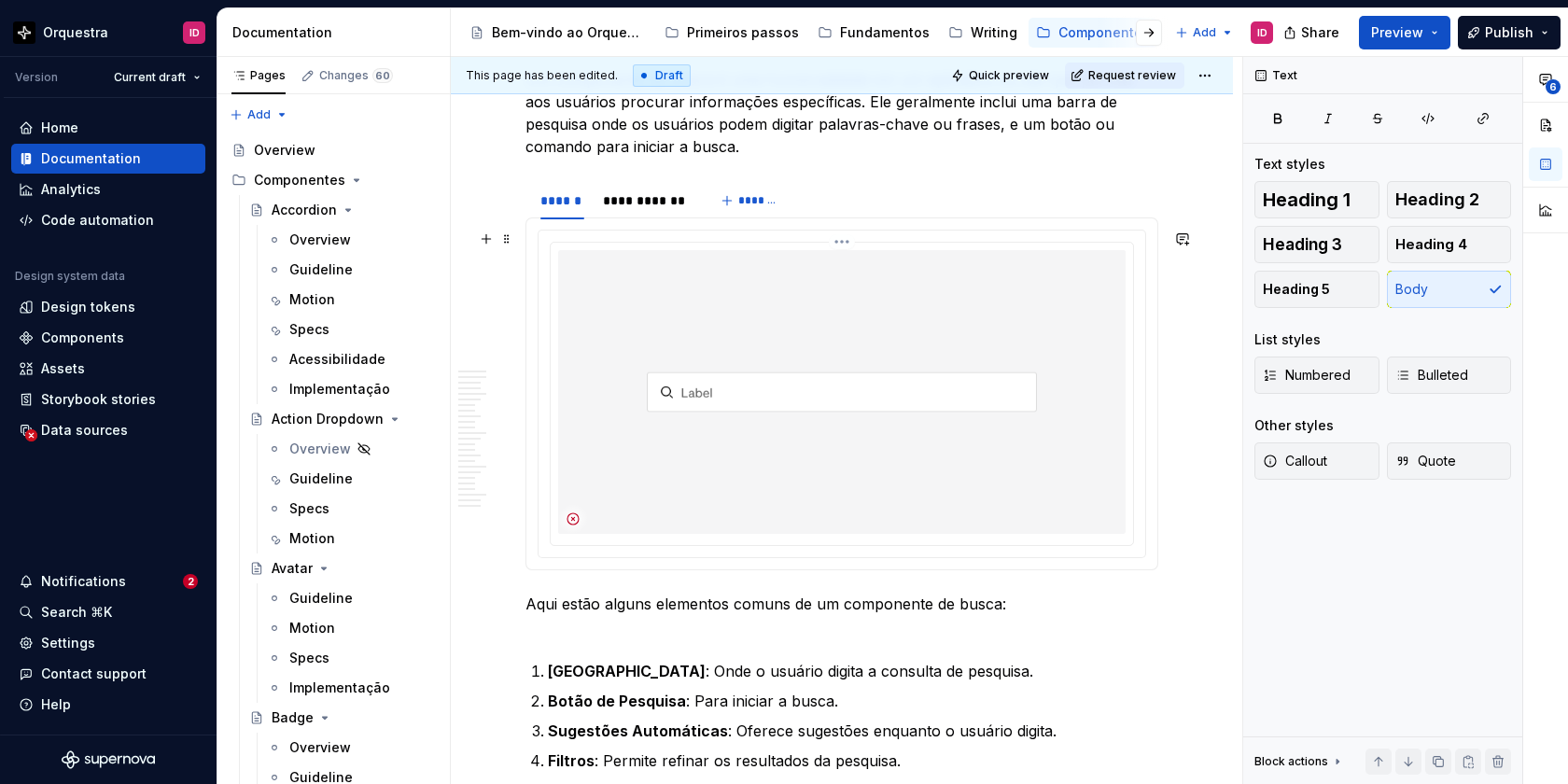
scroll to position [369, 0]
click at [686, 354] on img at bounding box center [842, 394] width 568 height 283
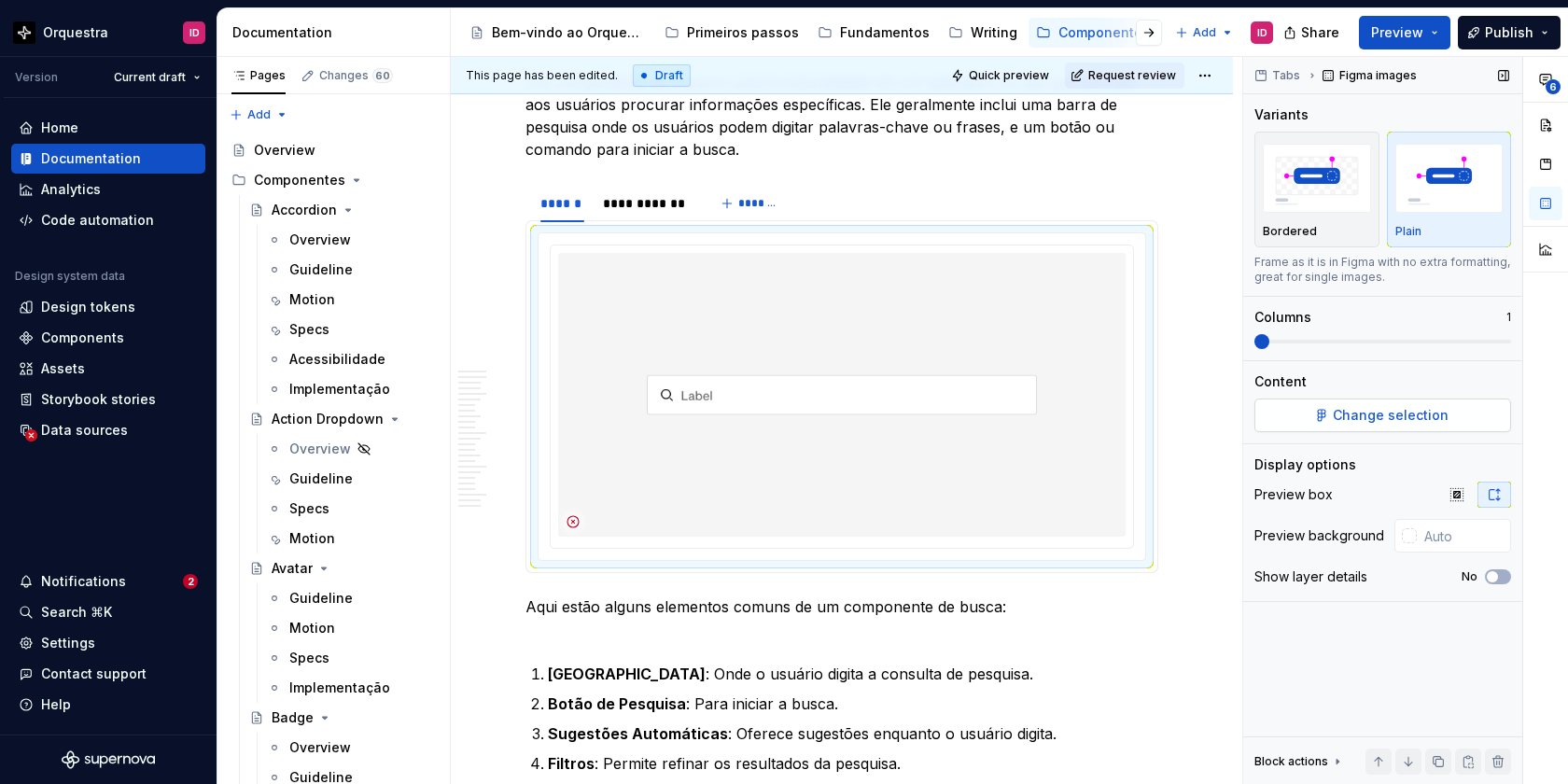
click at [1392, 424] on span "Change selection" at bounding box center [1391, 415] width 116 height 19
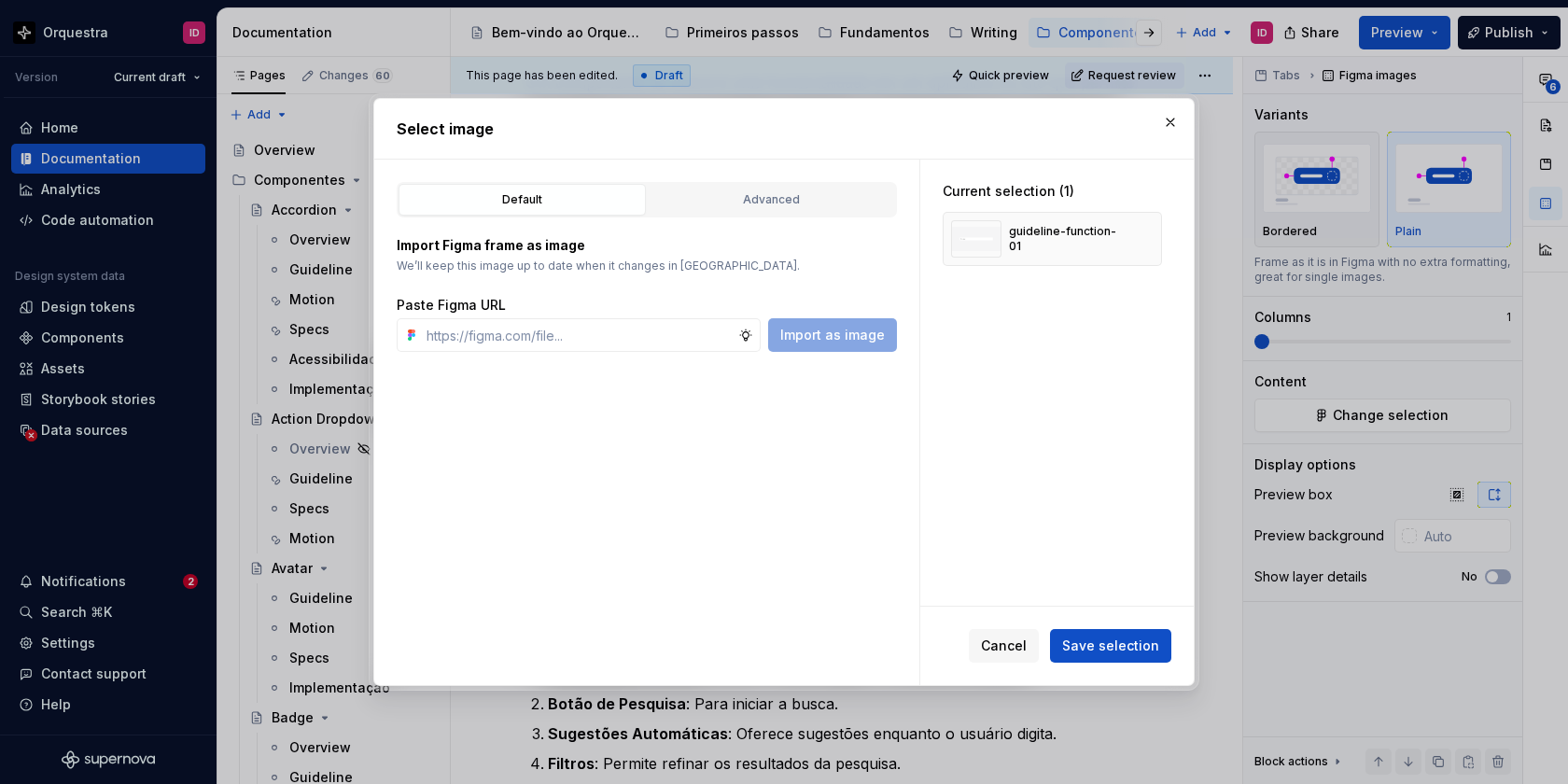
type textarea "*"
type input "[URL][DOMAIN_NAME]"
click at [1028, 231] on div "guideline-function-01" at bounding box center [1064, 239] width 111 height 30
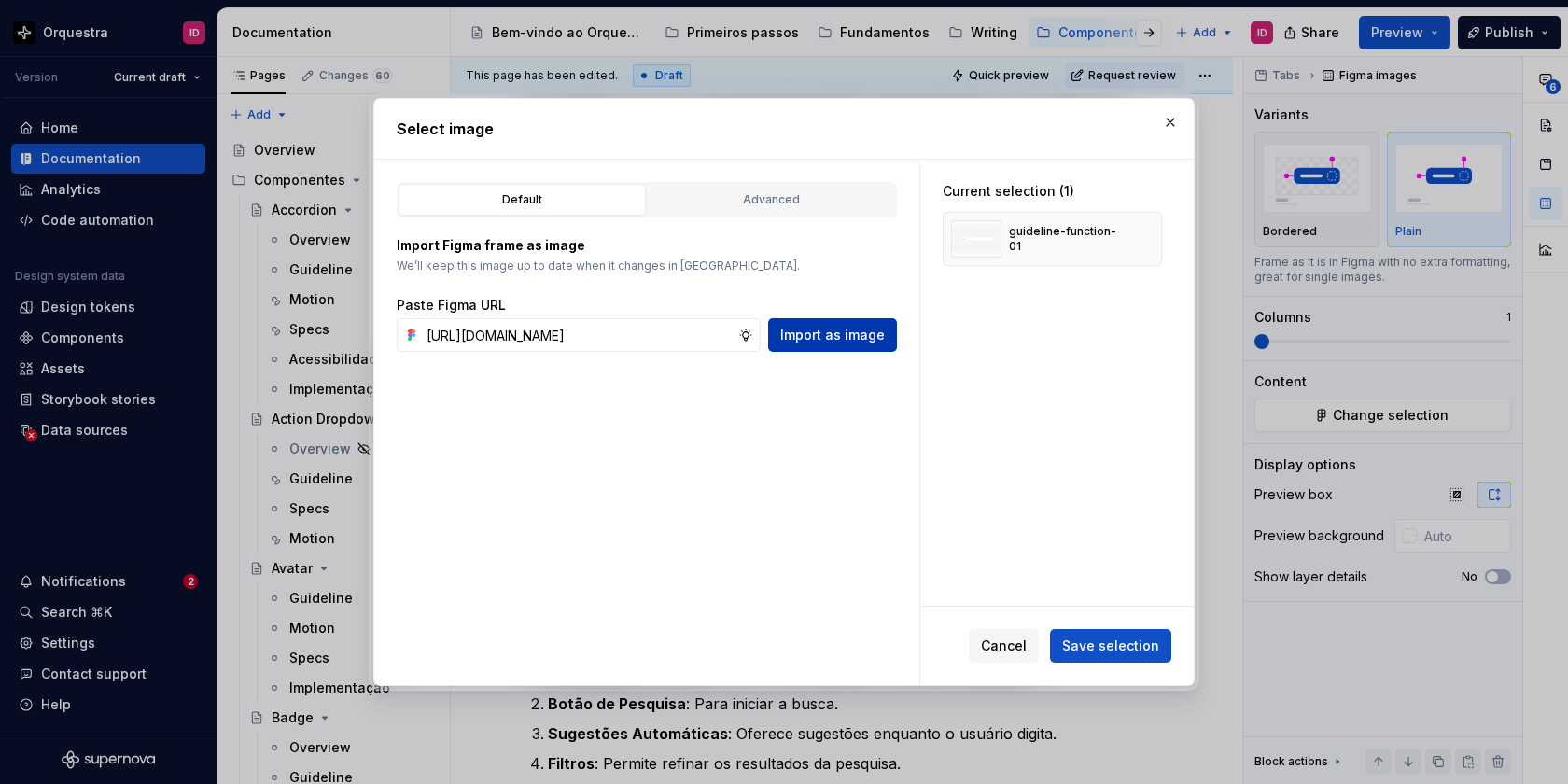
click at [845, 330] on span "Import as image" at bounding box center [833, 335] width 105 height 19
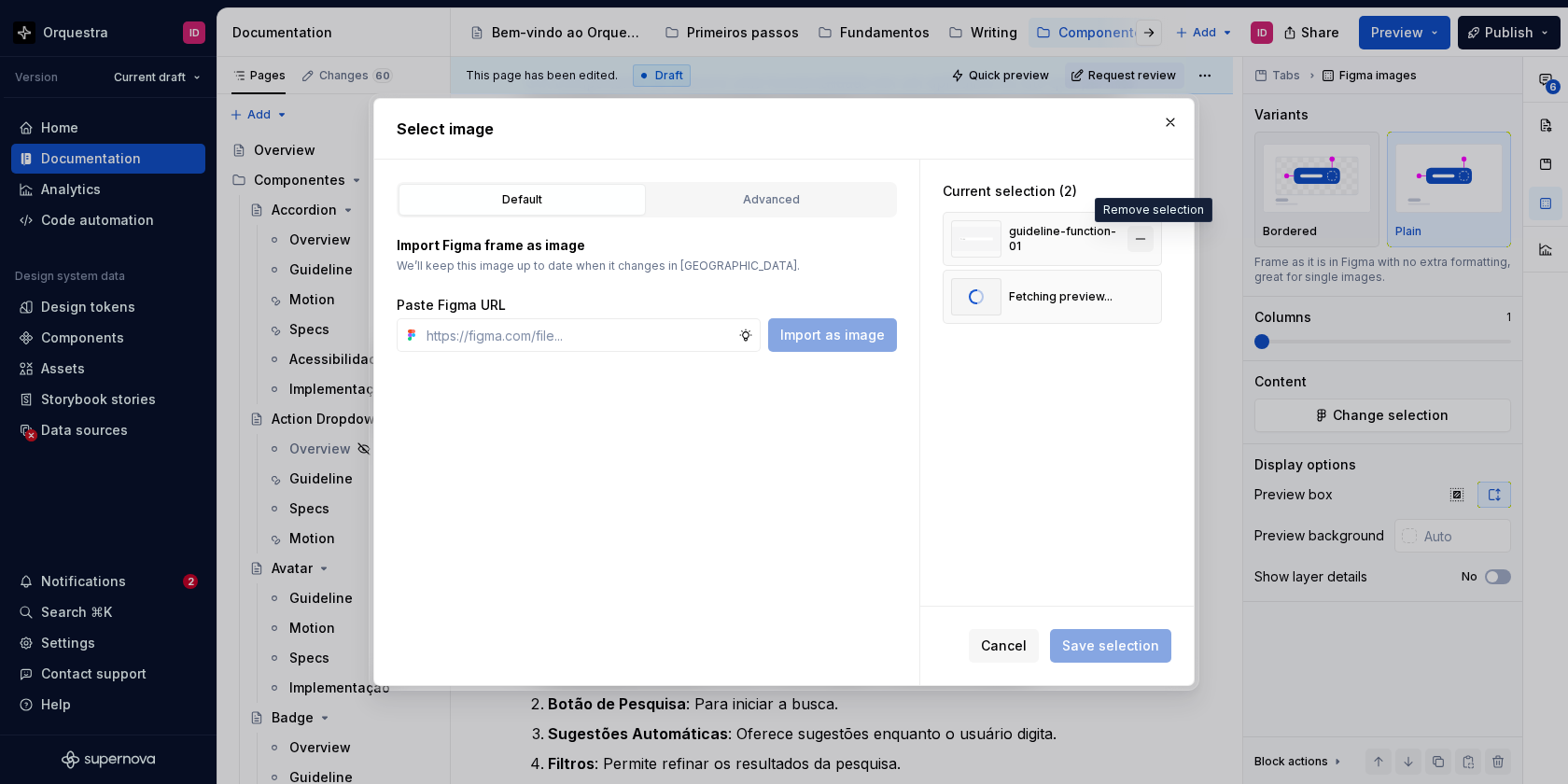
click at [1154, 239] on button "button" at bounding box center [1140, 239] width 26 height 26
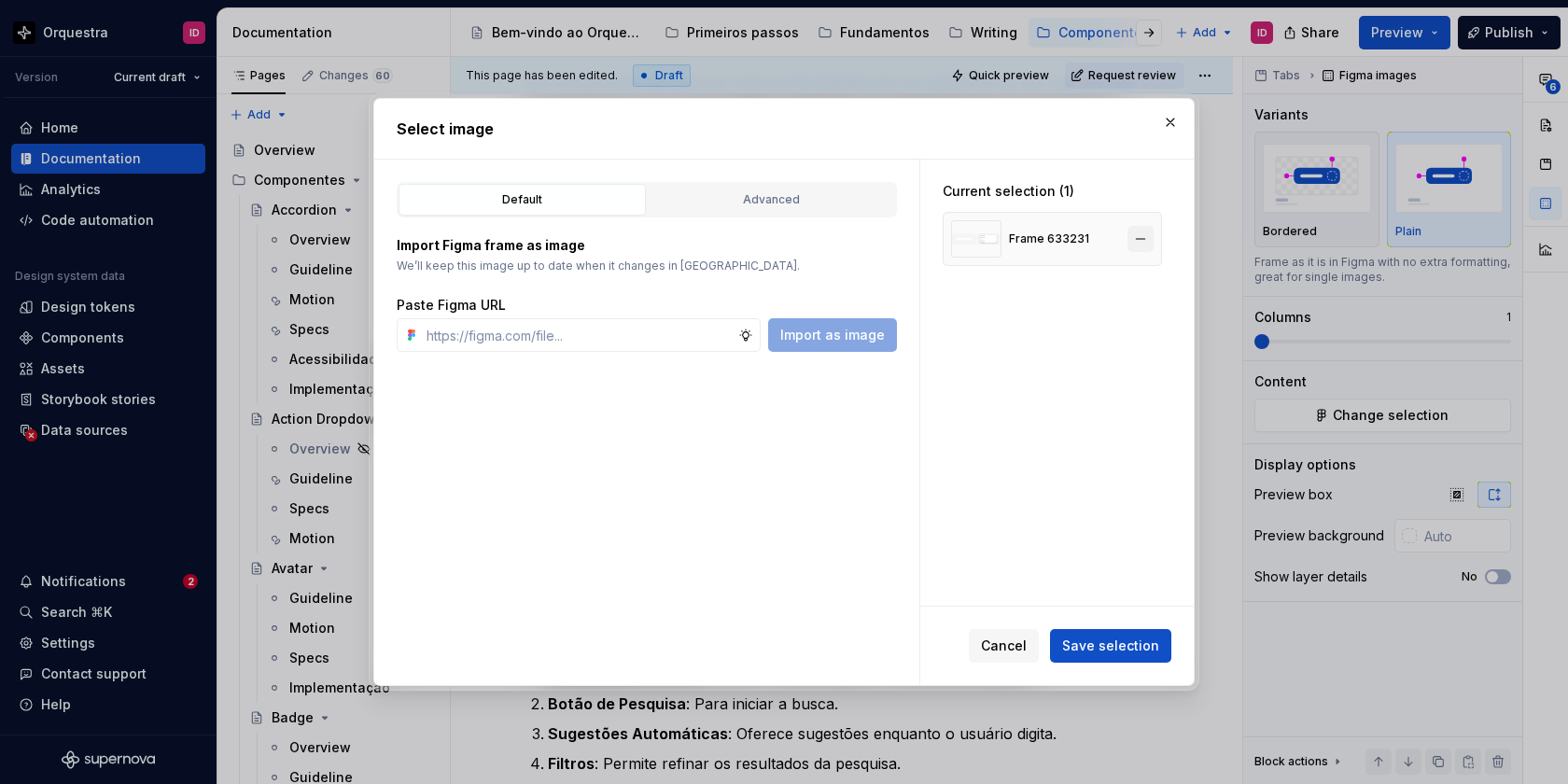
click at [1154, 239] on button "button" at bounding box center [1140, 239] width 26 height 26
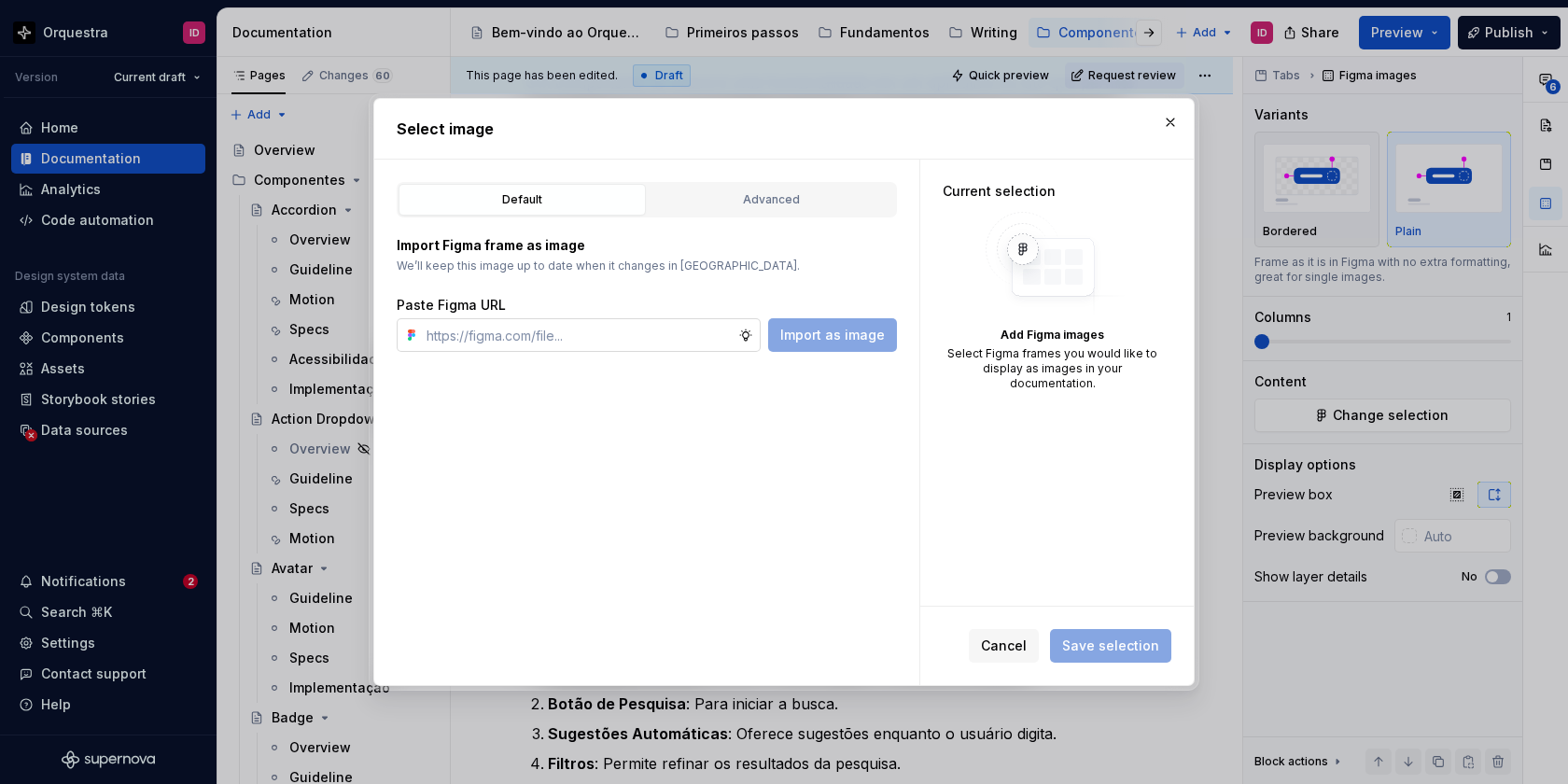
click at [569, 338] on input "text" at bounding box center [578, 335] width 319 height 34
paste input "[URL][DOMAIN_NAME]"
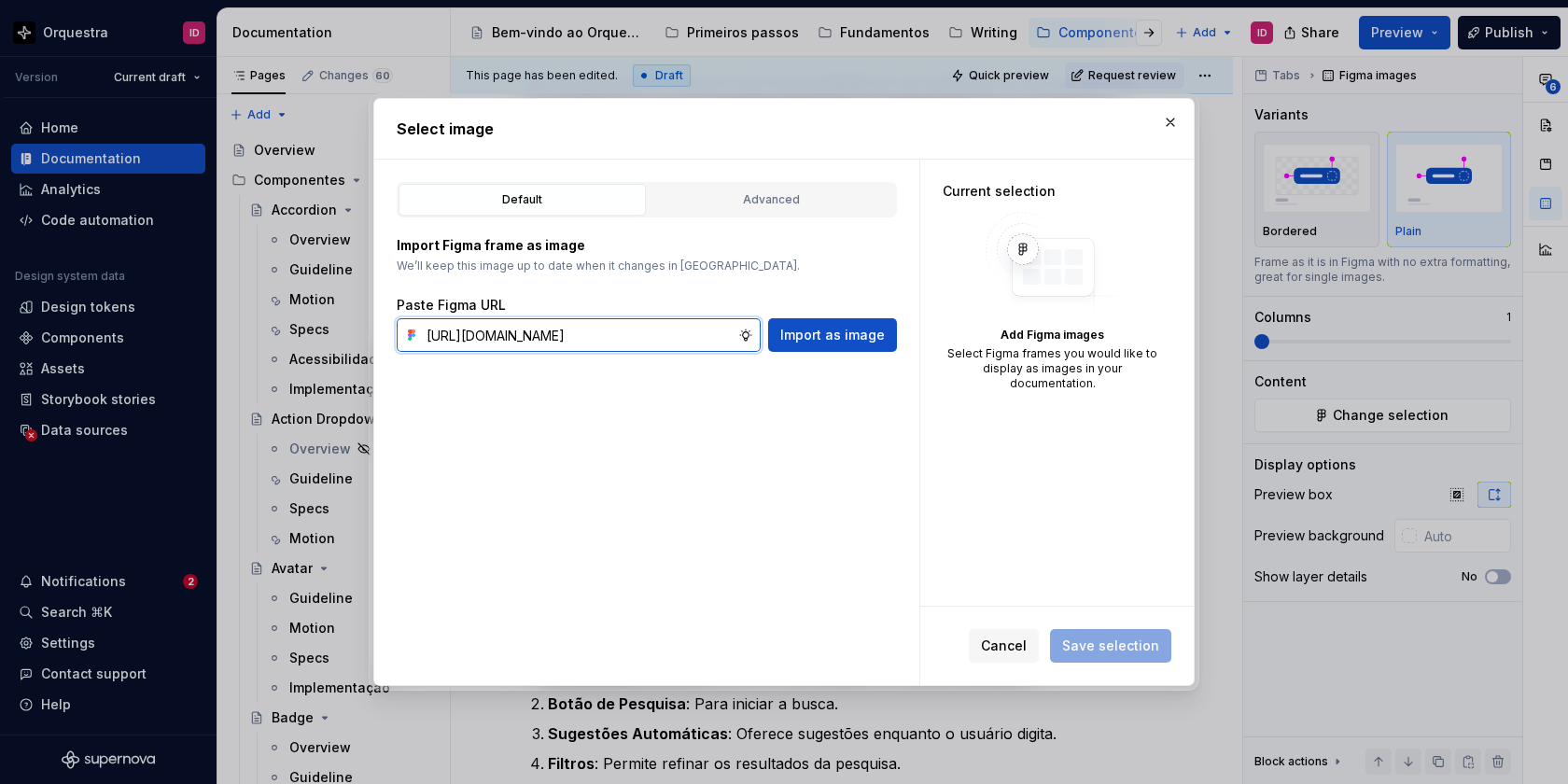
scroll to position [0, 456]
type input "[URL][DOMAIN_NAME]"
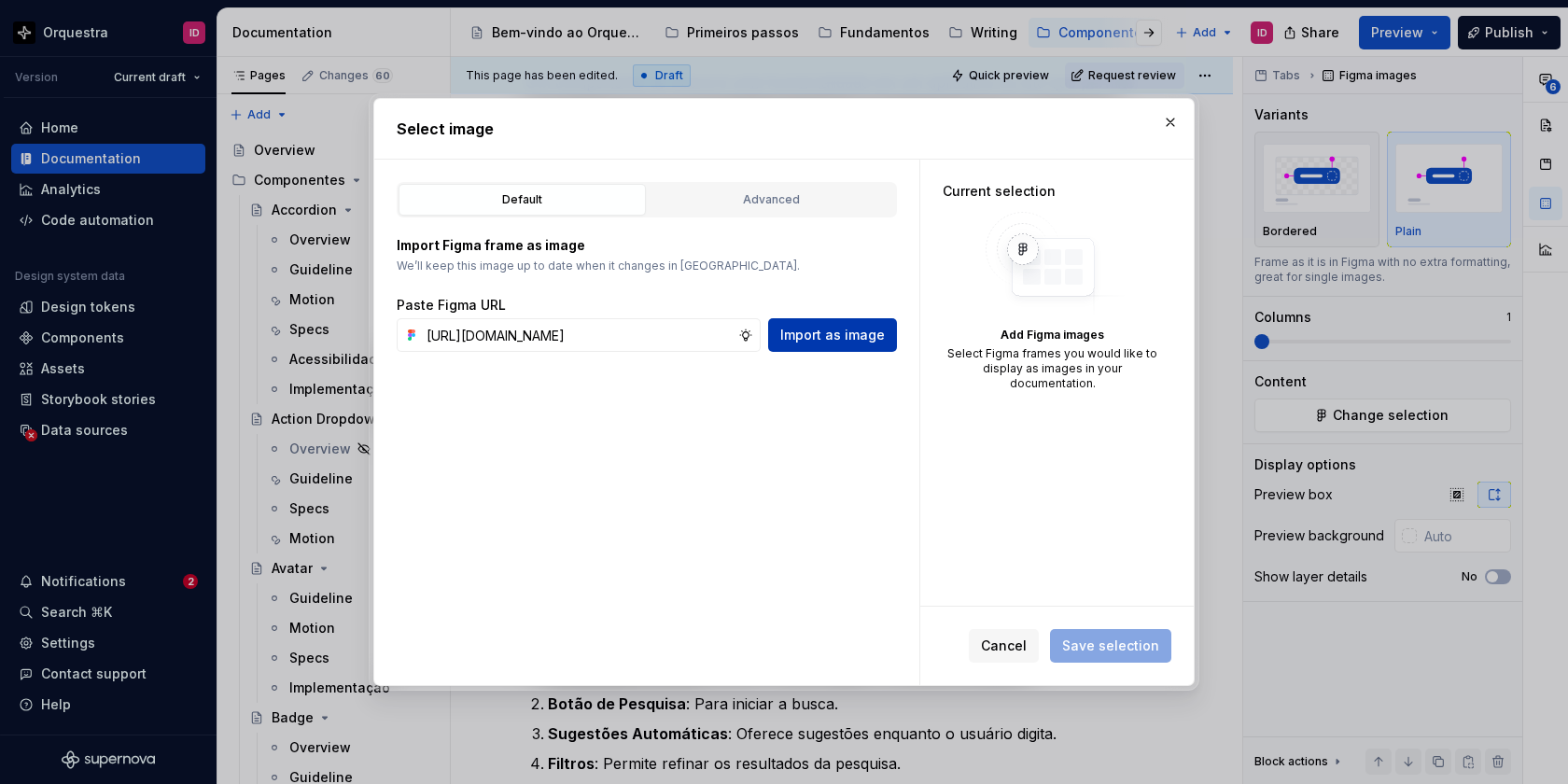
scroll to position [0, 0]
click at [845, 335] on span "Import as image" at bounding box center [833, 335] width 105 height 19
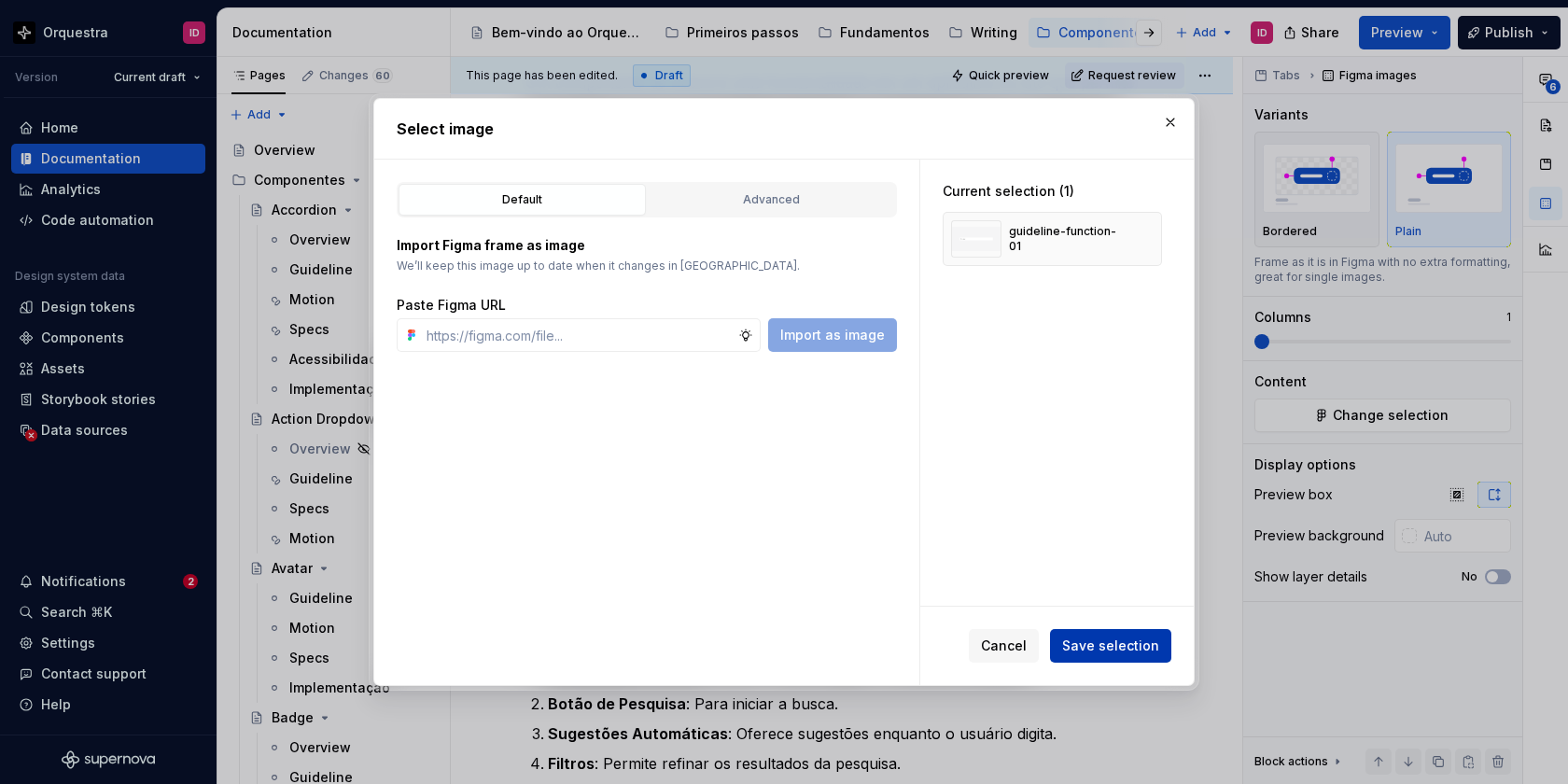
click at [1142, 646] on span "Save selection" at bounding box center [1111, 646] width 97 height 19
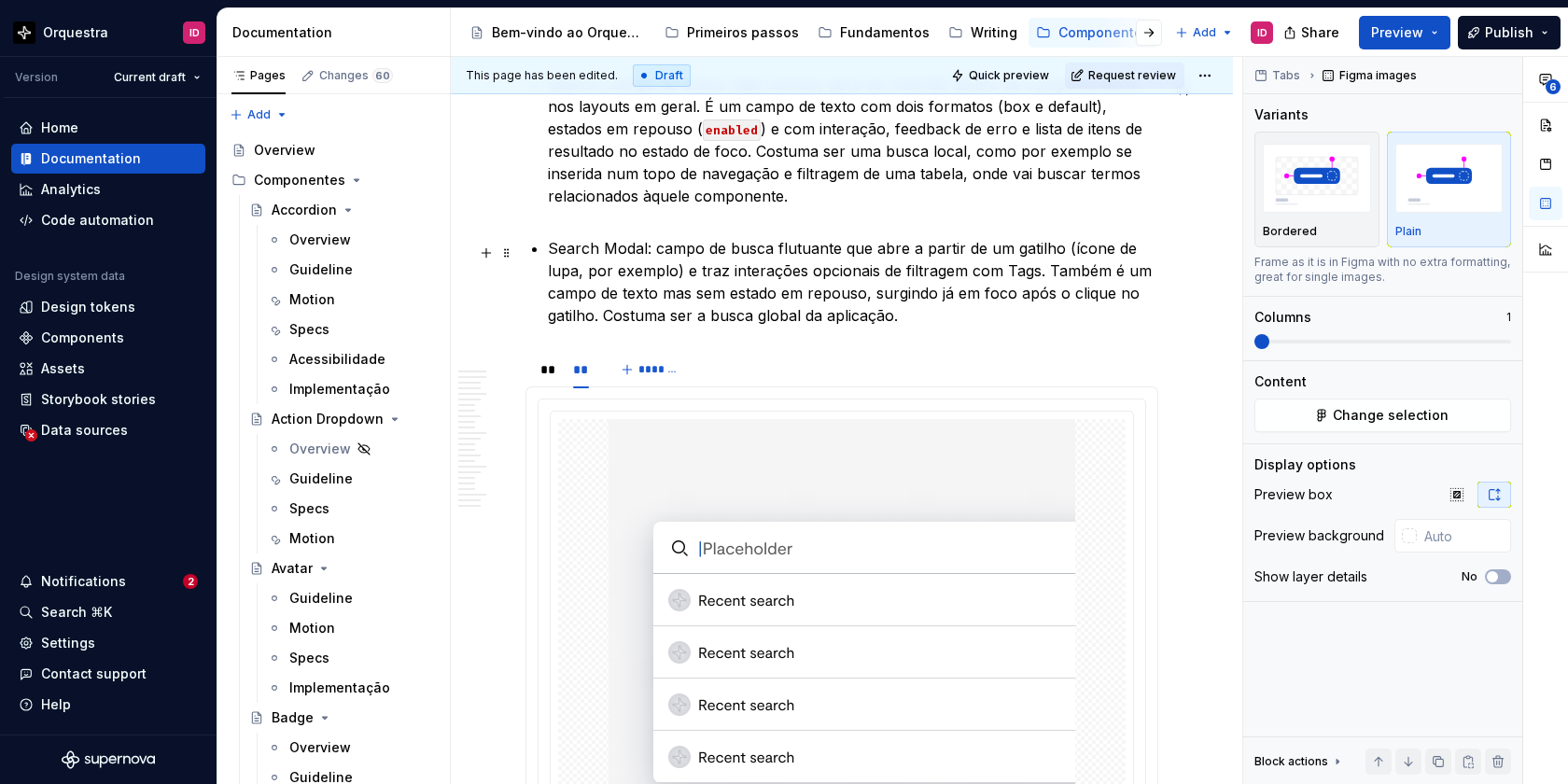
scroll to position [1429, 0]
click at [549, 379] on div "**" at bounding box center [547, 370] width 14 height 19
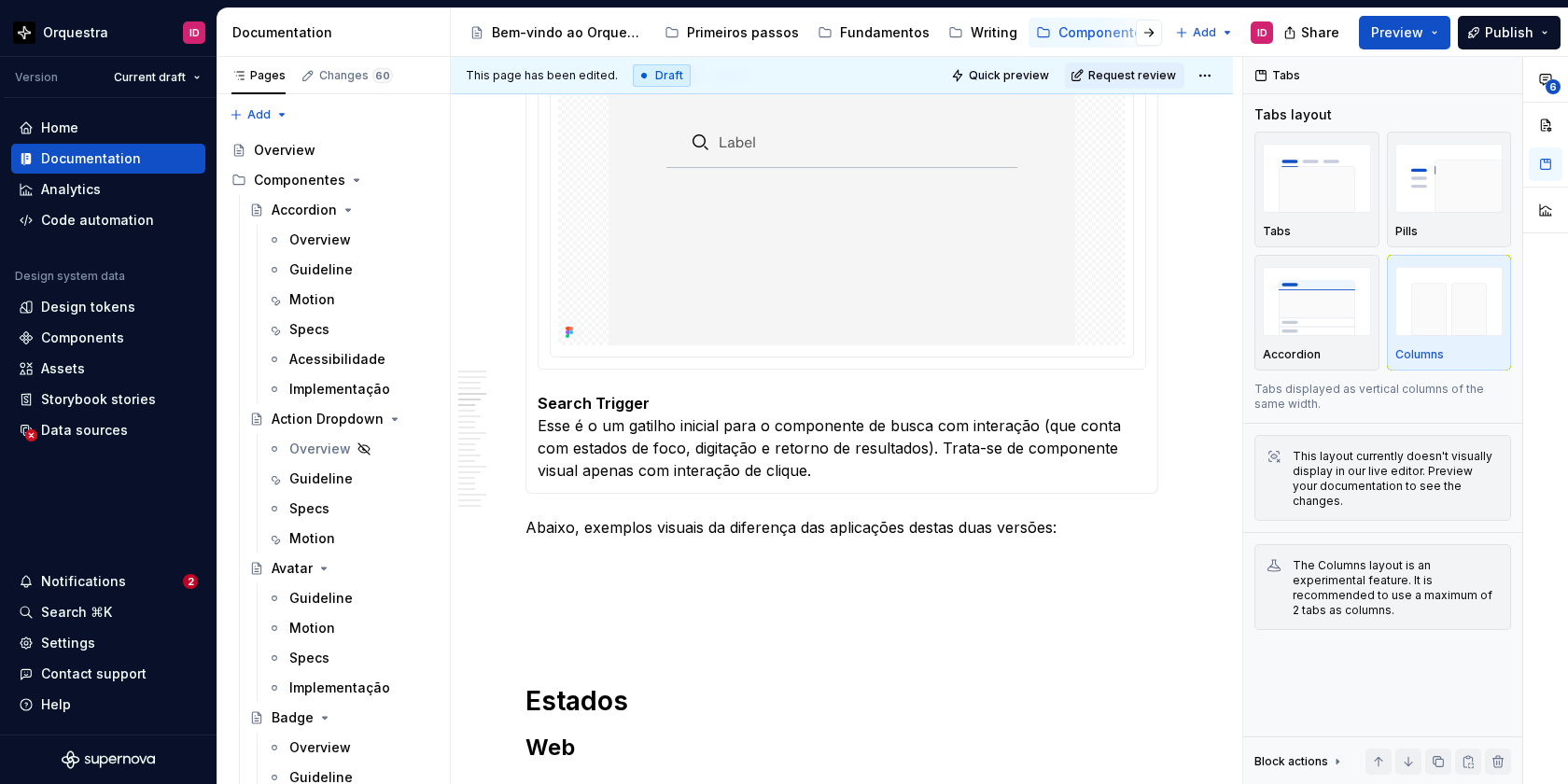
scroll to position [2713, 0]
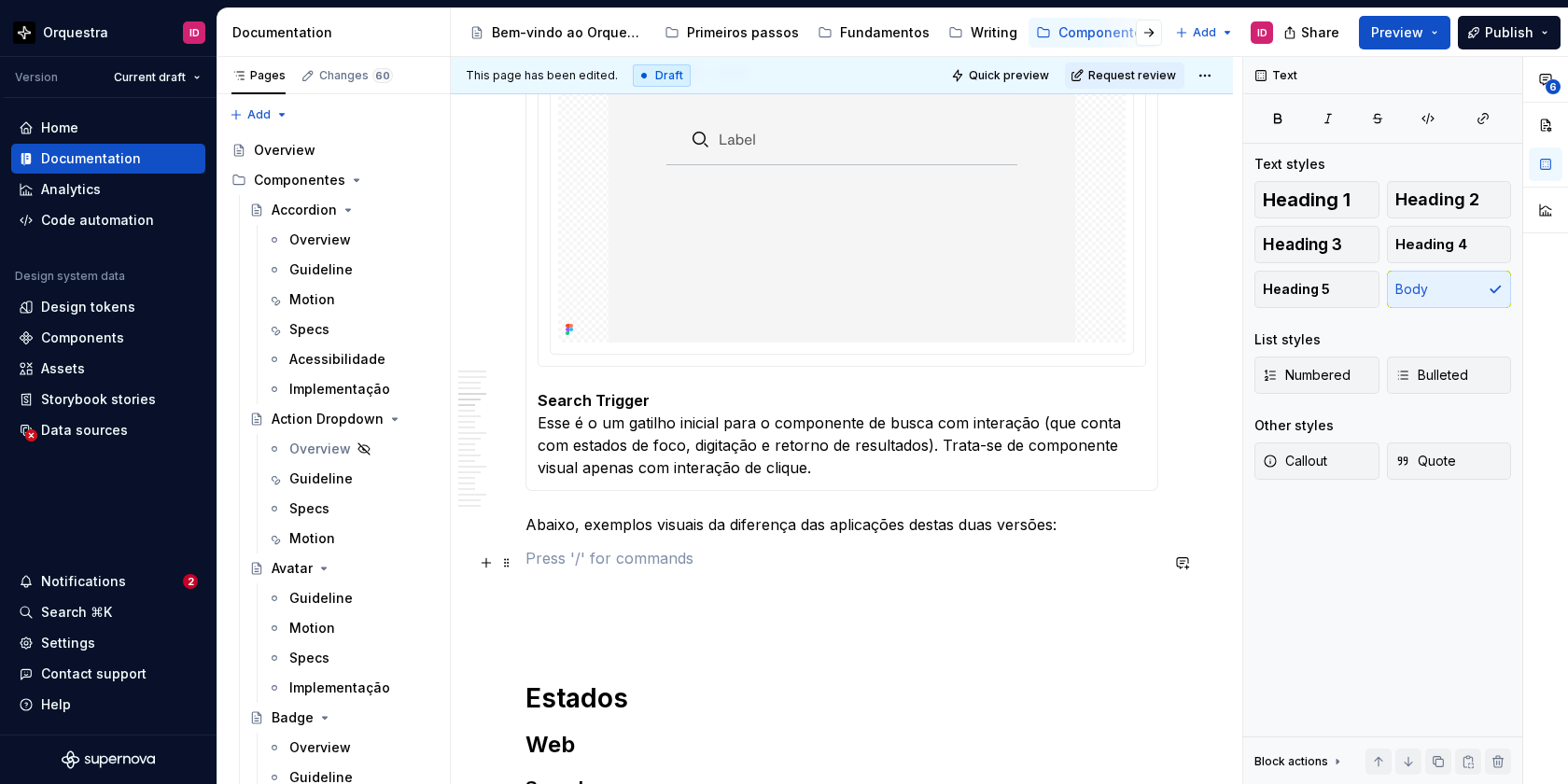
click at [536, 568] on p at bounding box center [842, 559] width 632 height 22
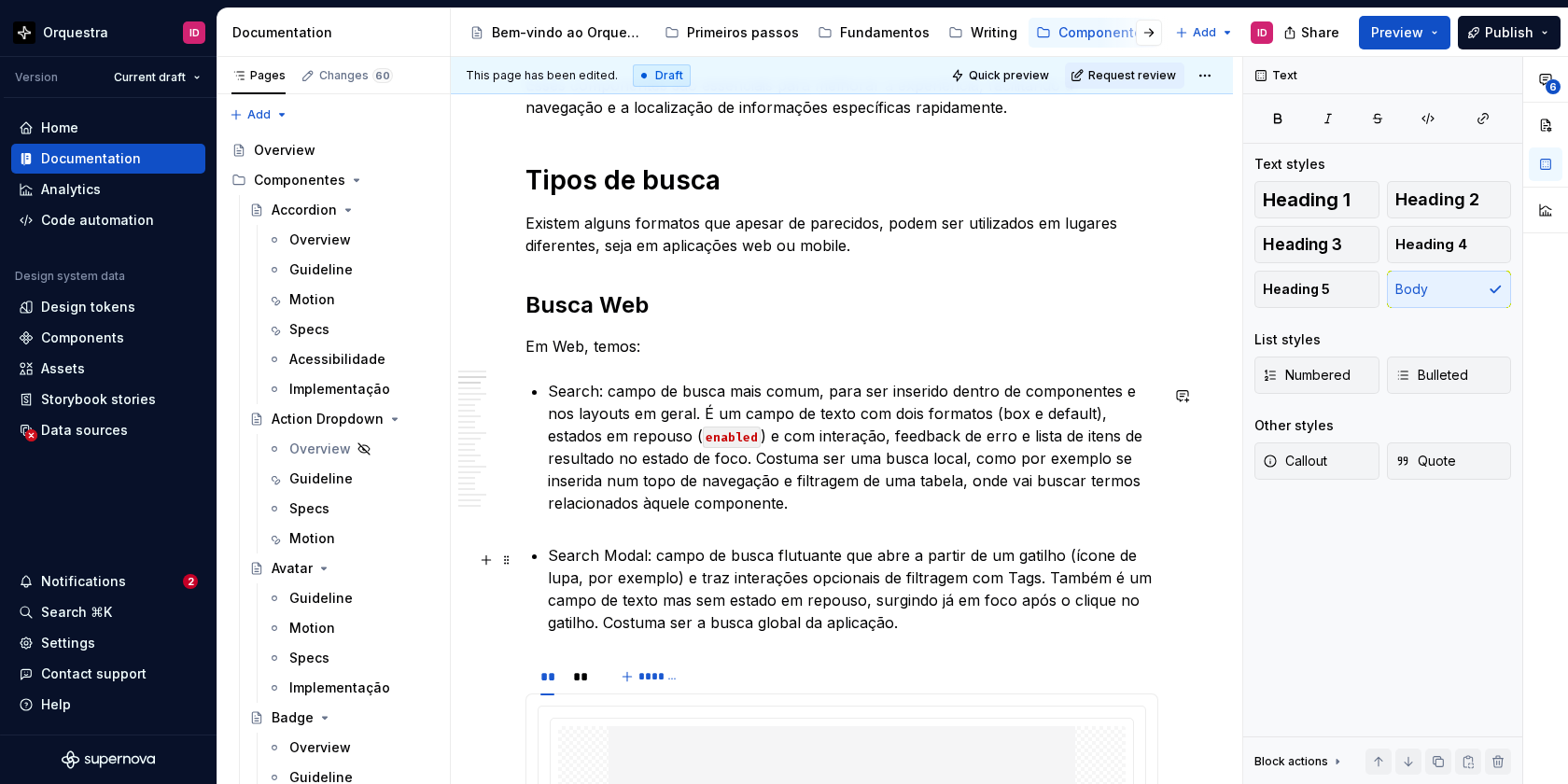
scroll to position [1118, 0]
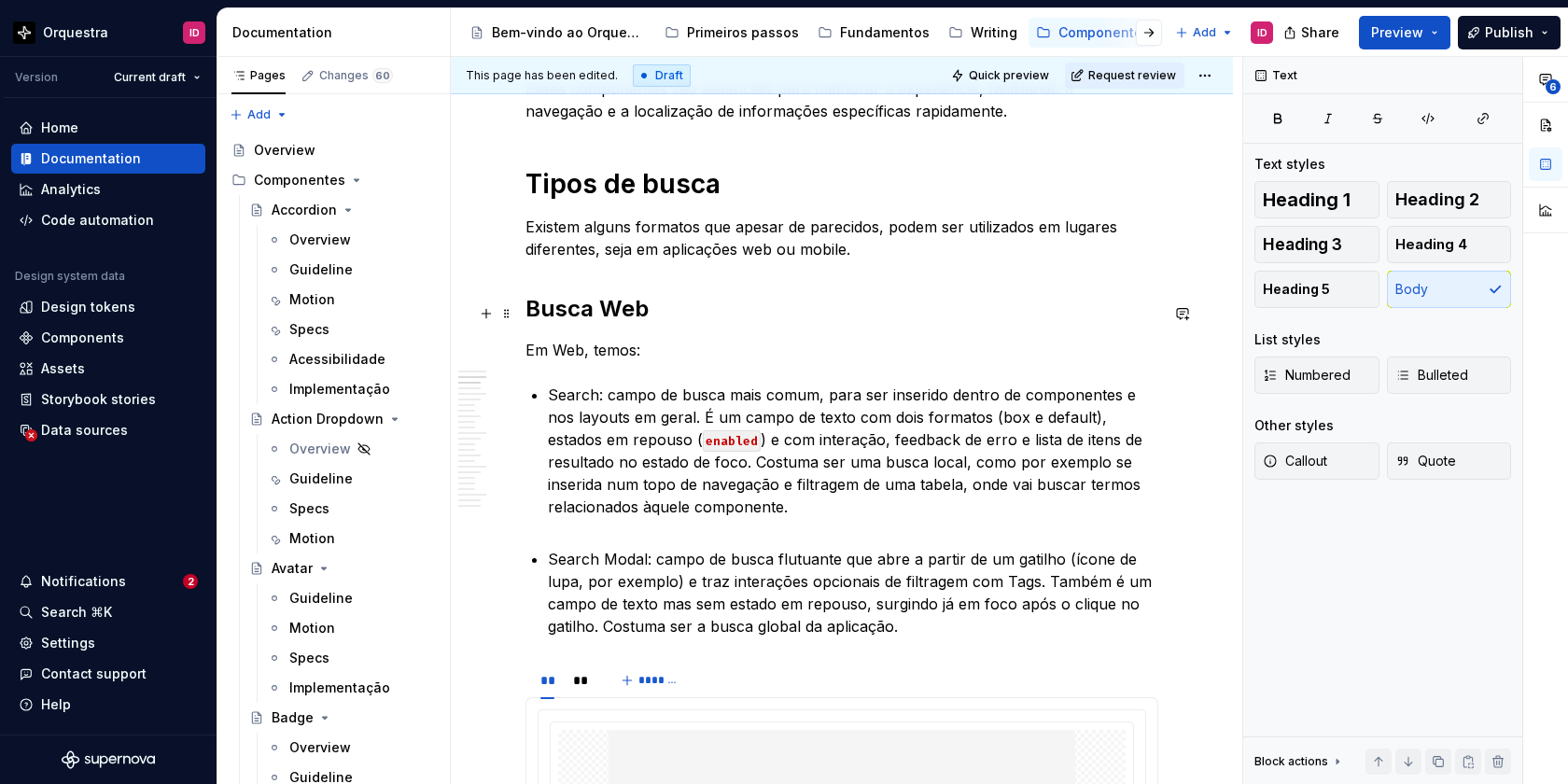
click at [573, 313] on h2 "Busca Web" at bounding box center [842, 309] width 632 height 30
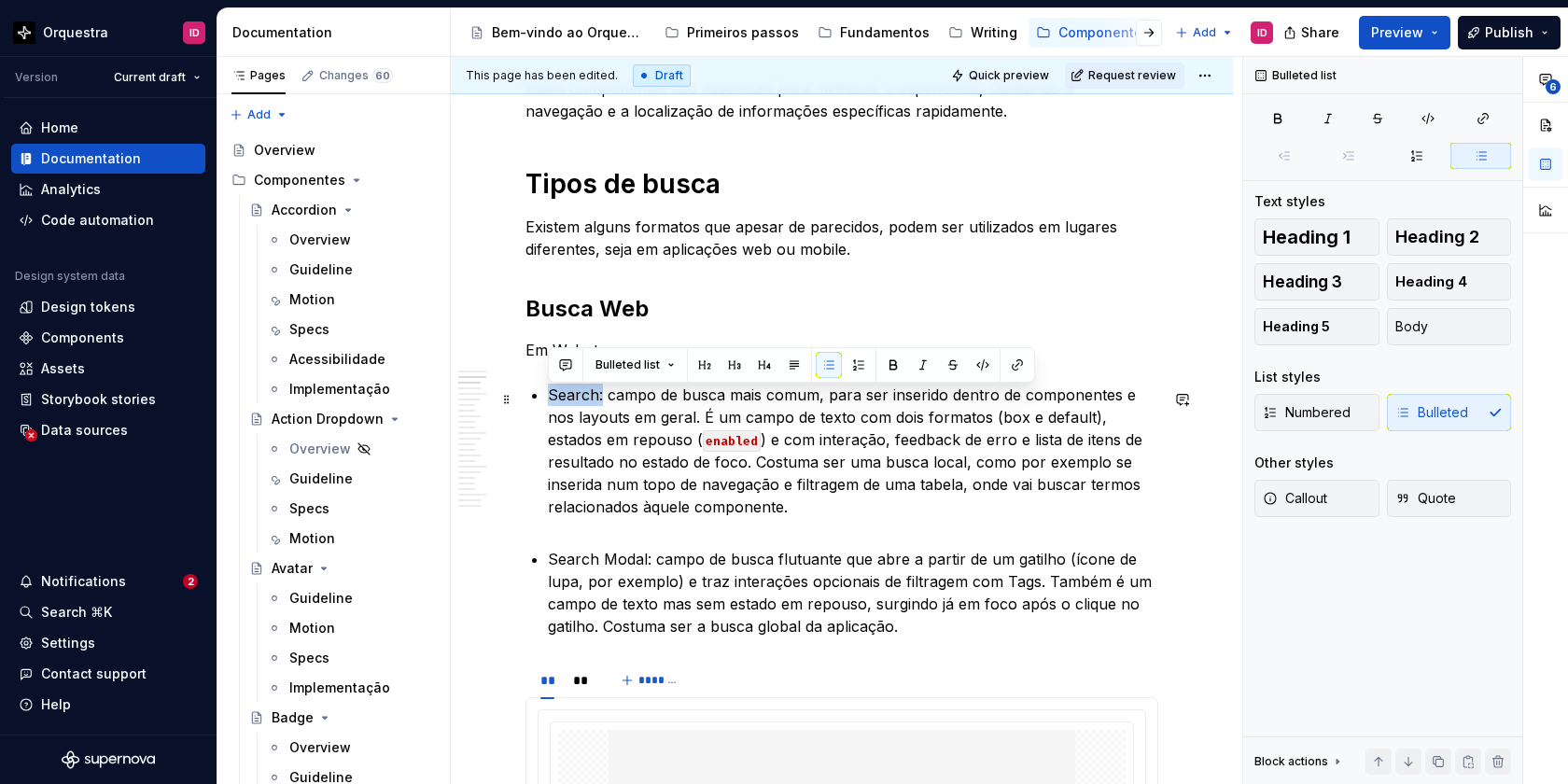
drag, startPoint x: 601, startPoint y: 399, endPoint x: 550, endPoint y: 403, distance: 51.2
click at [550, 403] on p "Search: campo de busca mais comum, para ser inserido dentro de componentes e no…" at bounding box center [853, 462] width 610 height 157
click at [1338, 294] on button "Heading 3" at bounding box center [1317, 282] width 125 height 37
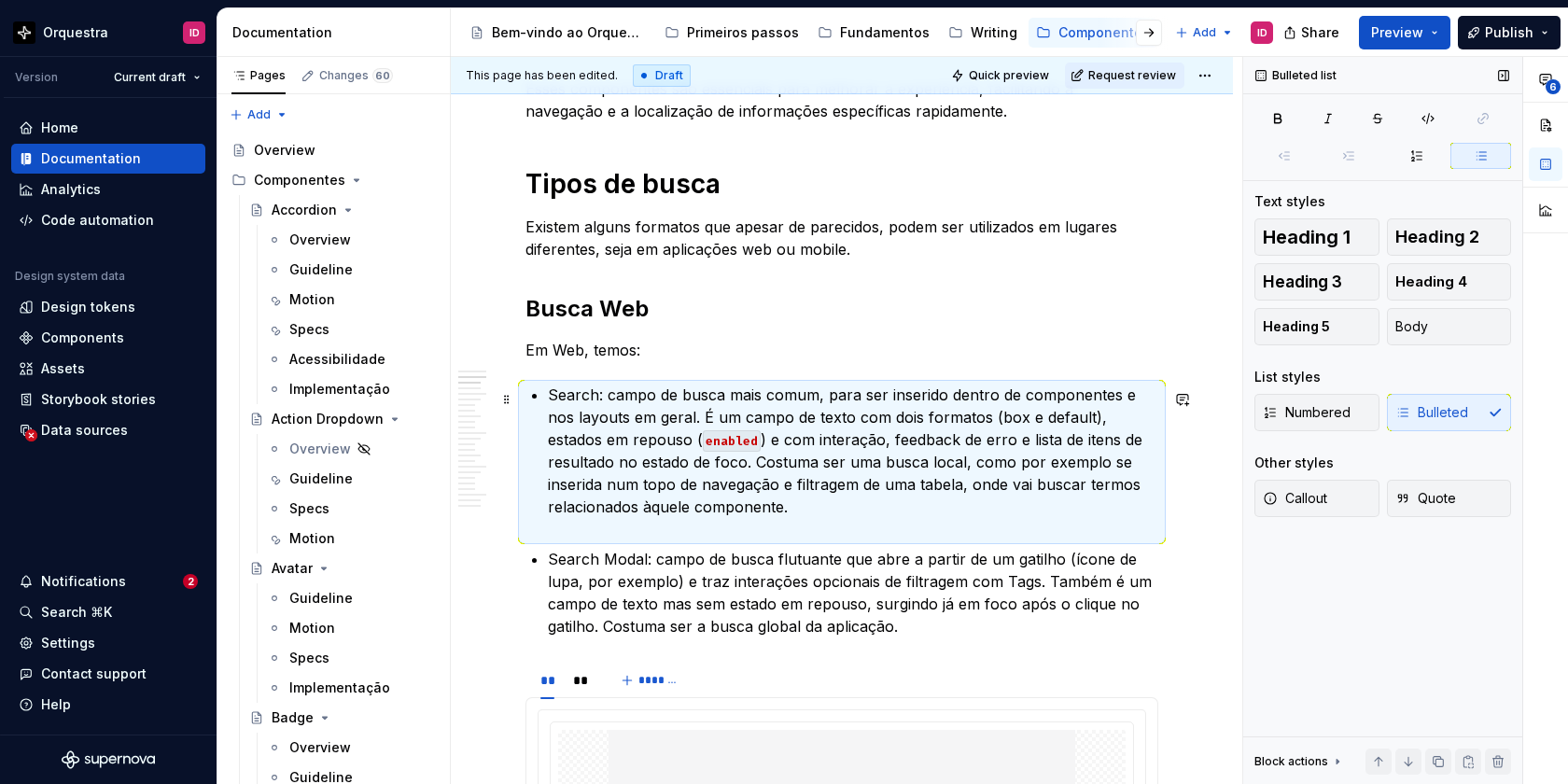
click at [609, 400] on p "Search: campo de busca mais comum, para ser inserido dentro de componentes e no…" at bounding box center [853, 462] width 610 height 157
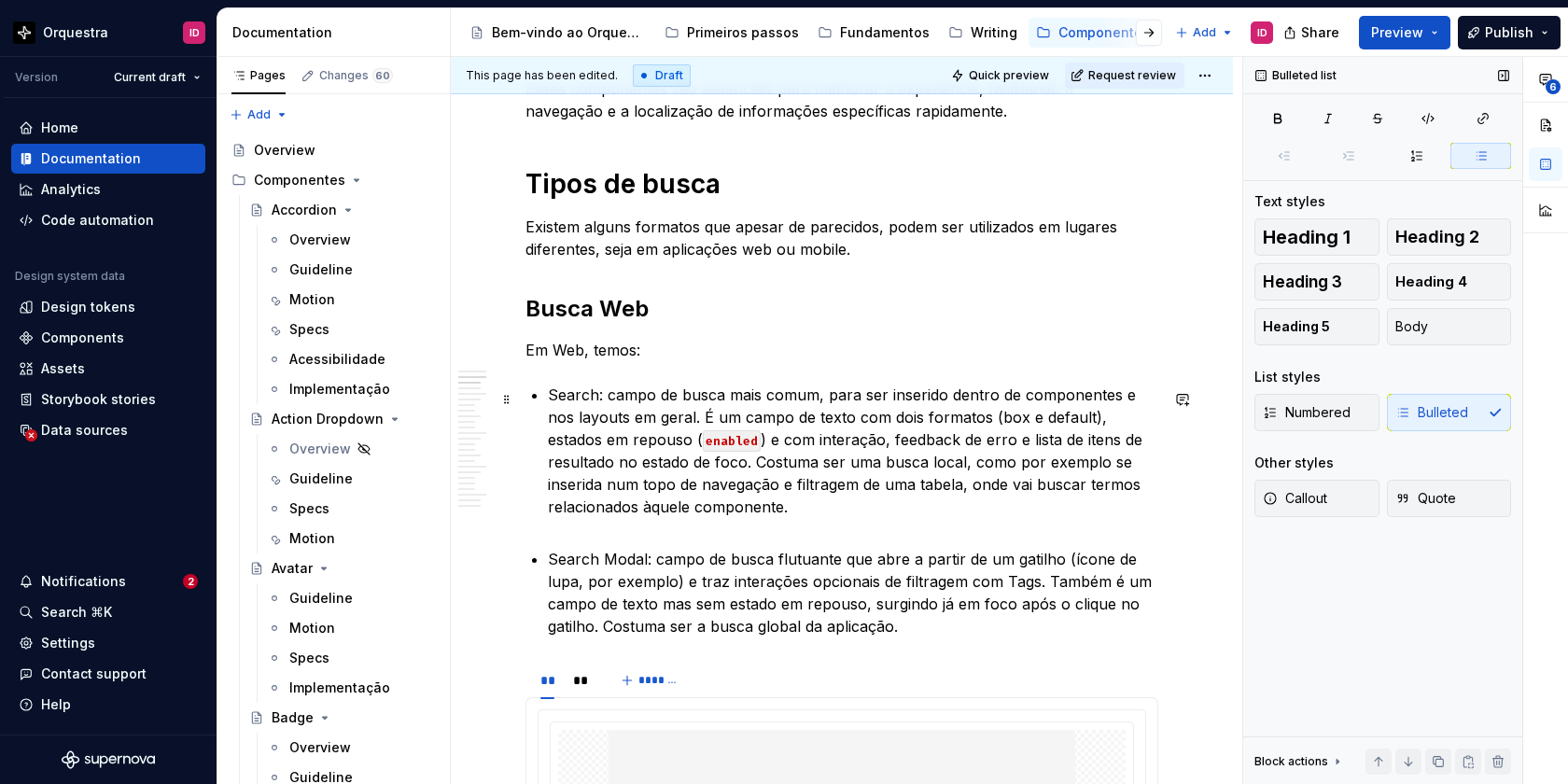
click at [548, 399] on p "Search: campo de busca mais comum, para ser inserido dentro de componentes e no…" at bounding box center [853, 462] width 610 height 157
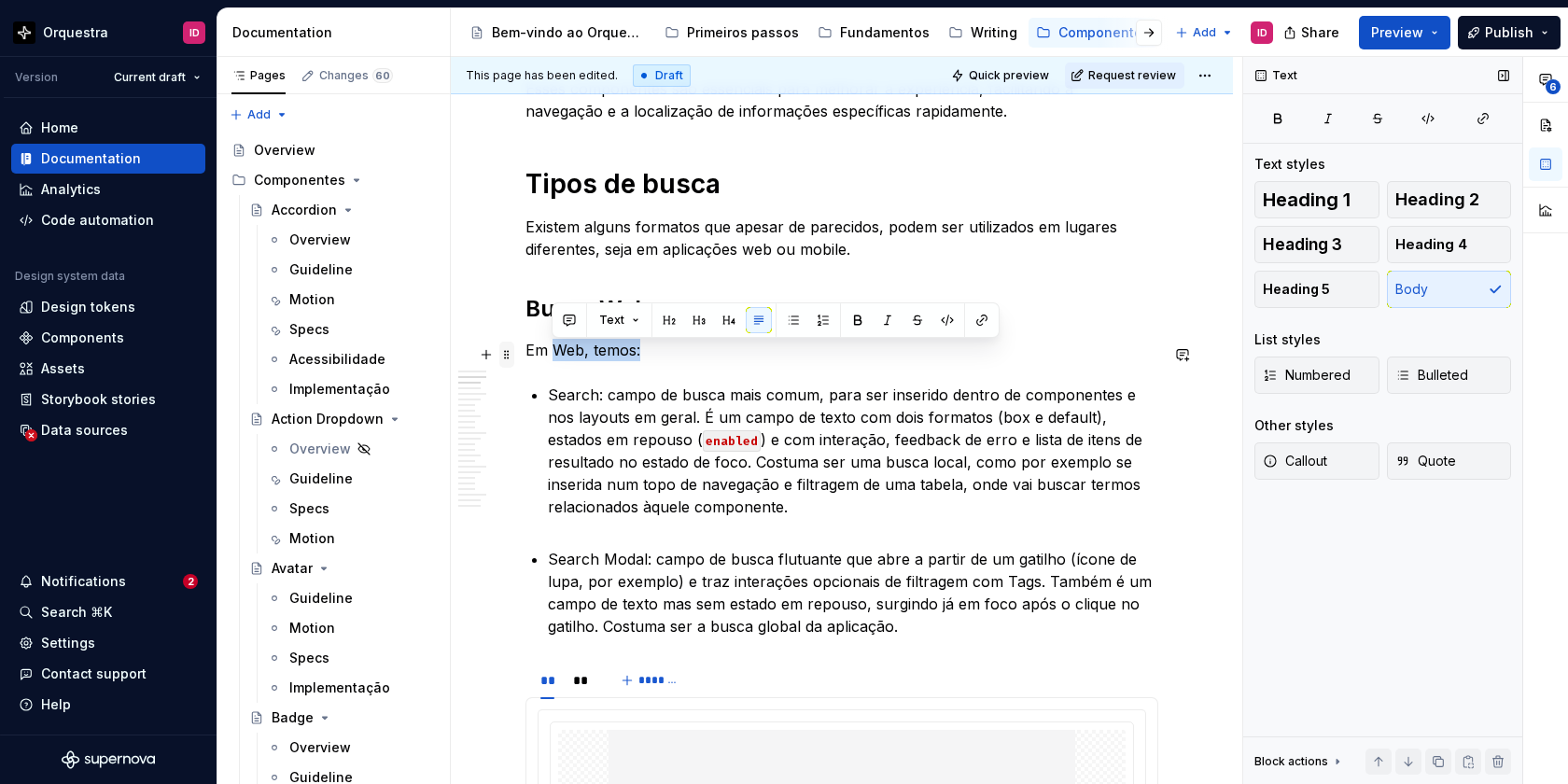
drag, startPoint x: 647, startPoint y: 356, endPoint x: 511, endPoint y: 357, distance: 136.0
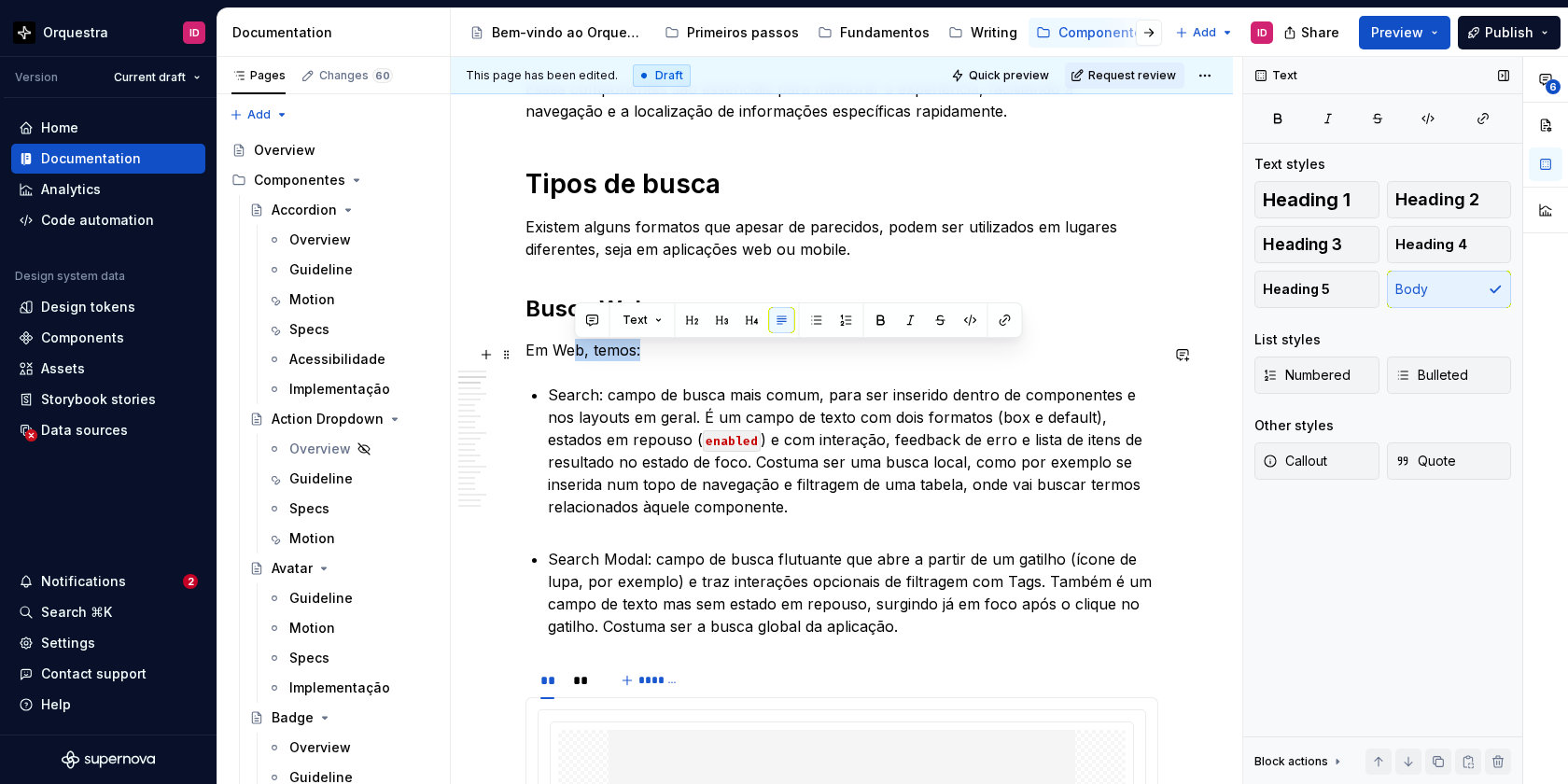
drag, startPoint x: 658, startPoint y: 355, endPoint x: 574, endPoint y: 353, distance: 84.0
click at [574, 353] on p "Em Web, temos:" at bounding box center [842, 350] width 632 height 22
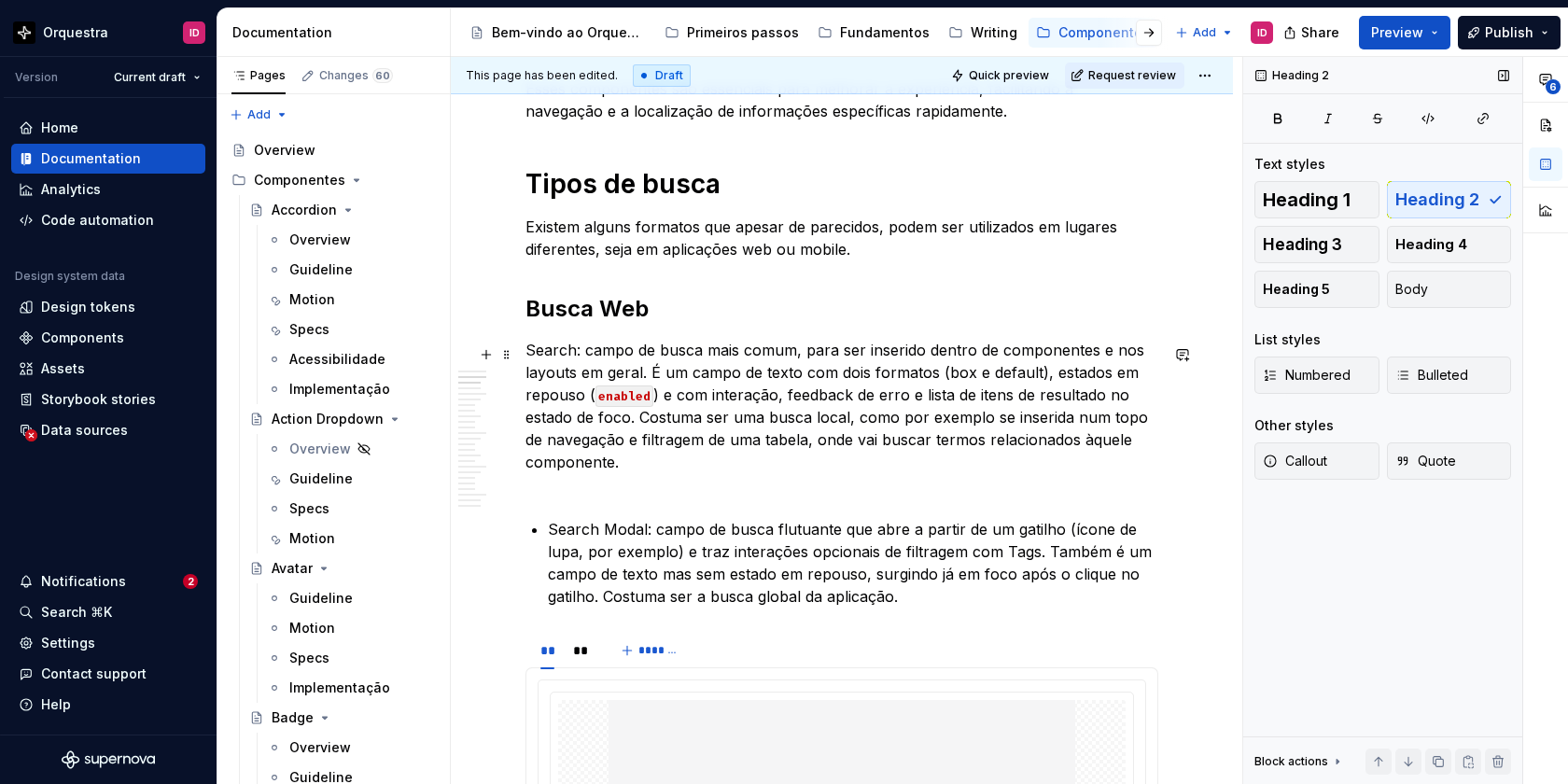
click at [585, 356] on p "Search: campo de busca mais comum, para ser inserido dentro de componentes e no…" at bounding box center [842, 417] width 632 height 157
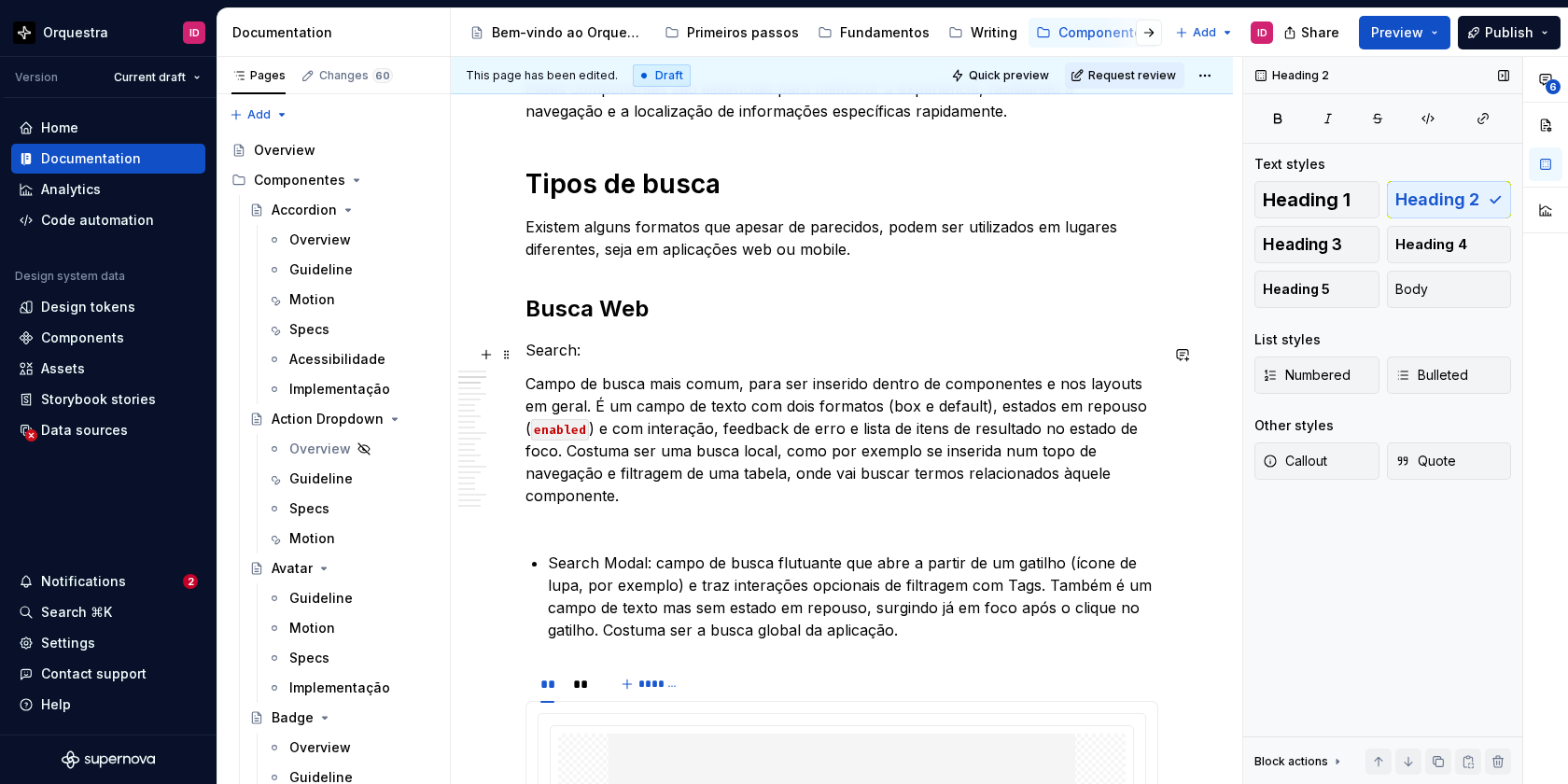
click at [579, 352] on p "Search:" at bounding box center [842, 350] width 632 height 22
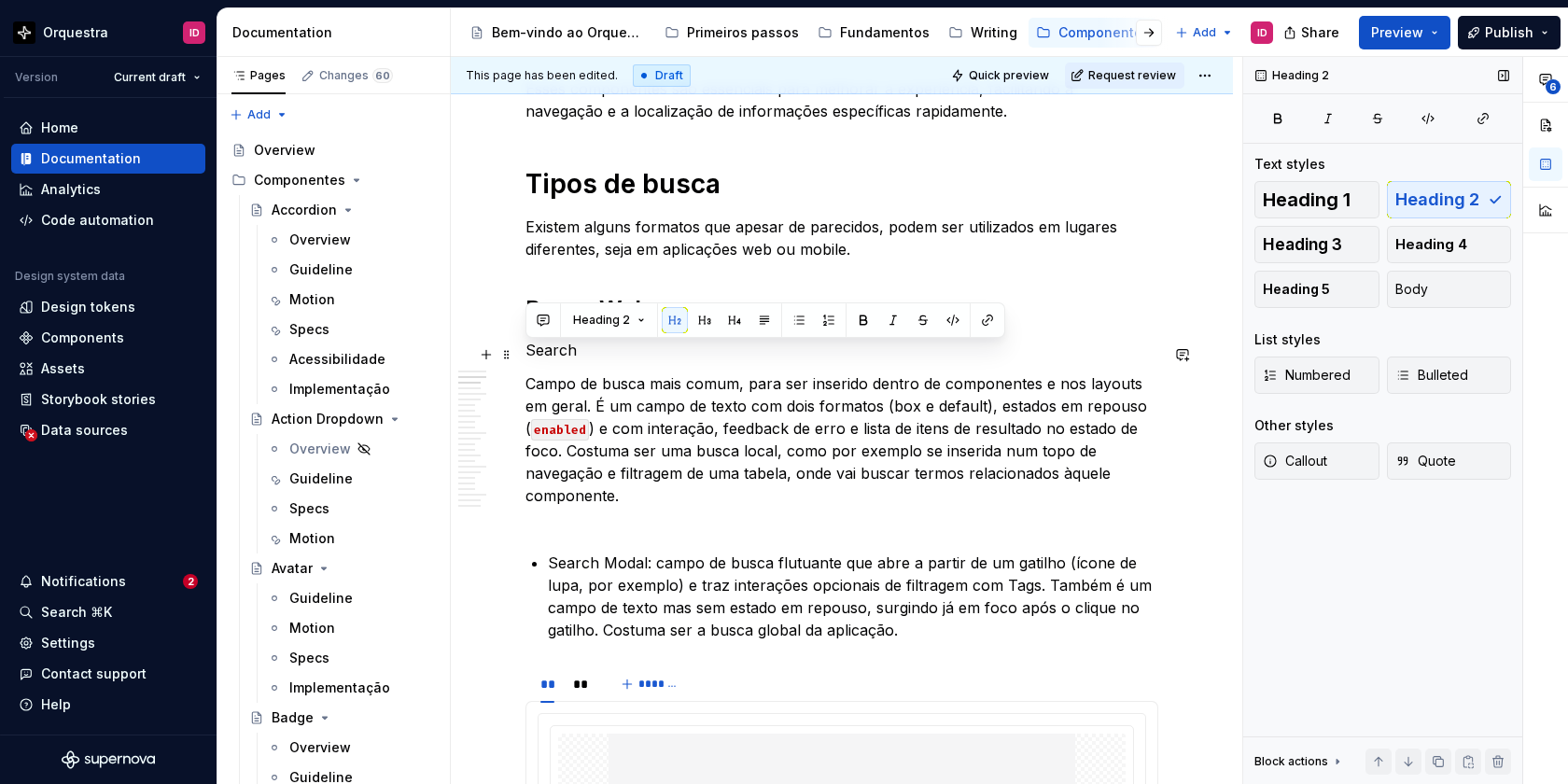
drag, startPoint x: 579, startPoint y: 356, endPoint x: 528, endPoint y: 356, distance: 51.0
click at [528, 356] on p "Search" at bounding box center [842, 350] width 632 height 22
click at [1323, 239] on span "Heading 3" at bounding box center [1302, 244] width 80 height 19
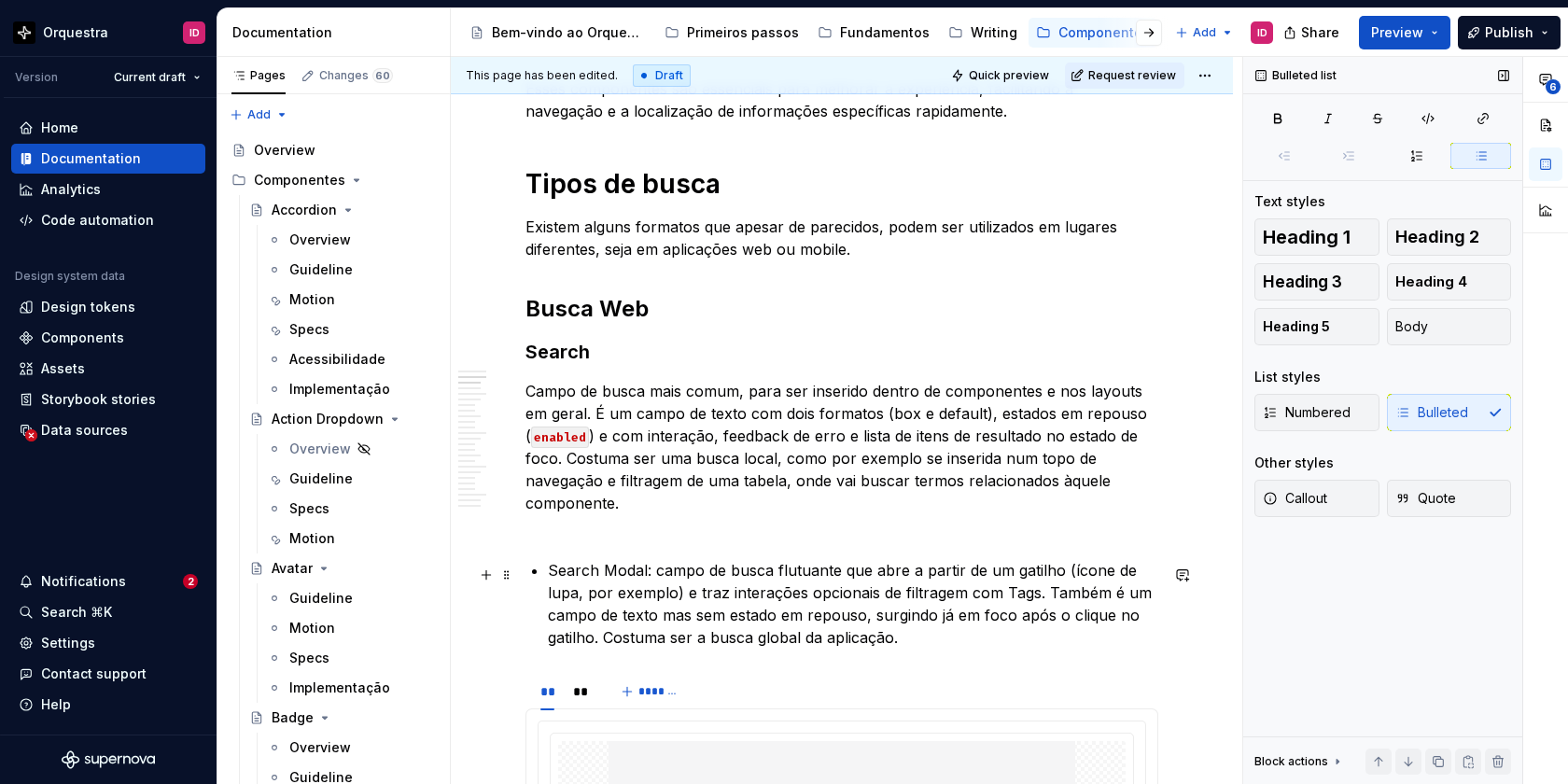
click at [654, 574] on p "Search Modal: campo de busca flutuante que abre a partir de um gatilho (ícone d…" at bounding box center [853, 604] width 610 height 90
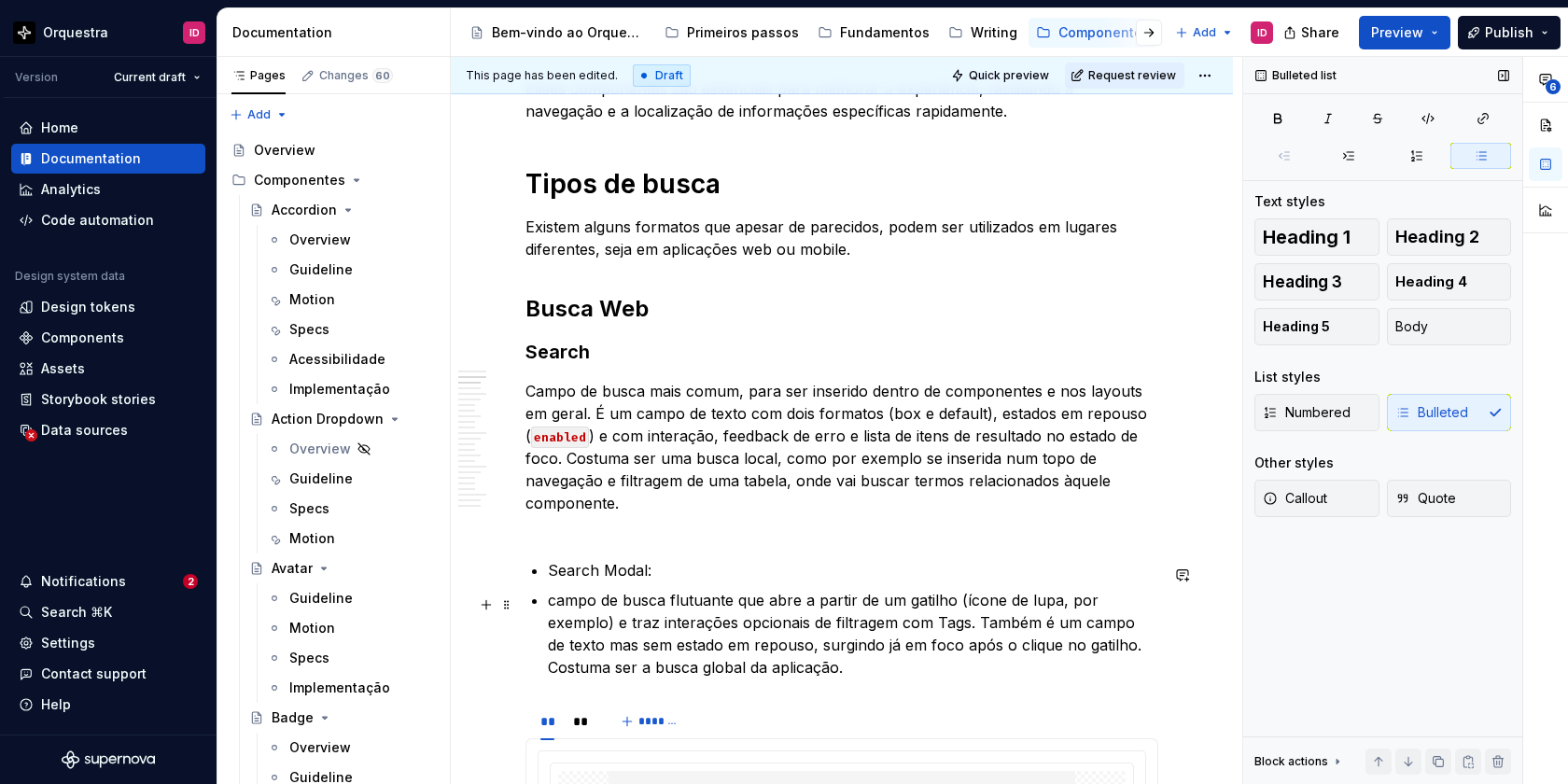
click at [555, 603] on p "campo de busca flutuante que abre a partir de um gatilho (ícone de lupa, por ex…" at bounding box center [853, 633] width 610 height 90
click at [549, 573] on p "Search Modal:" at bounding box center [853, 571] width 610 height 22
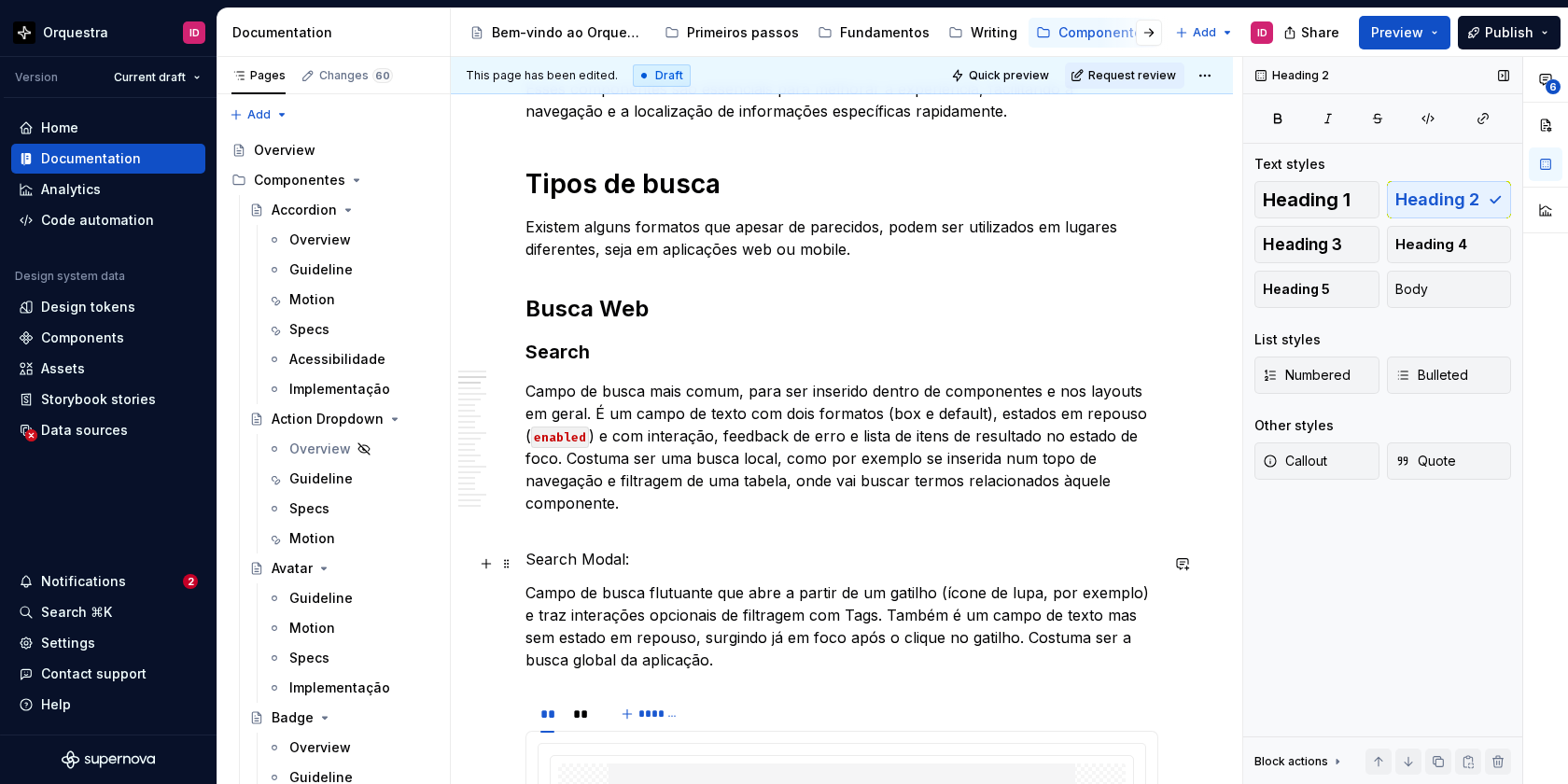
click at [651, 561] on p "Search Modal:" at bounding box center [842, 559] width 632 height 22
drag, startPoint x: 631, startPoint y: 557, endPoint x: 528, endPoint y: 559, distance: 103.0
click at [528, 559] on p "Search Modal" at bounding box center [842, 559] width 632 height 22
click at [1341, 249] on span "Heading 3" at bounding box center [1302, 244] width 80 height 19
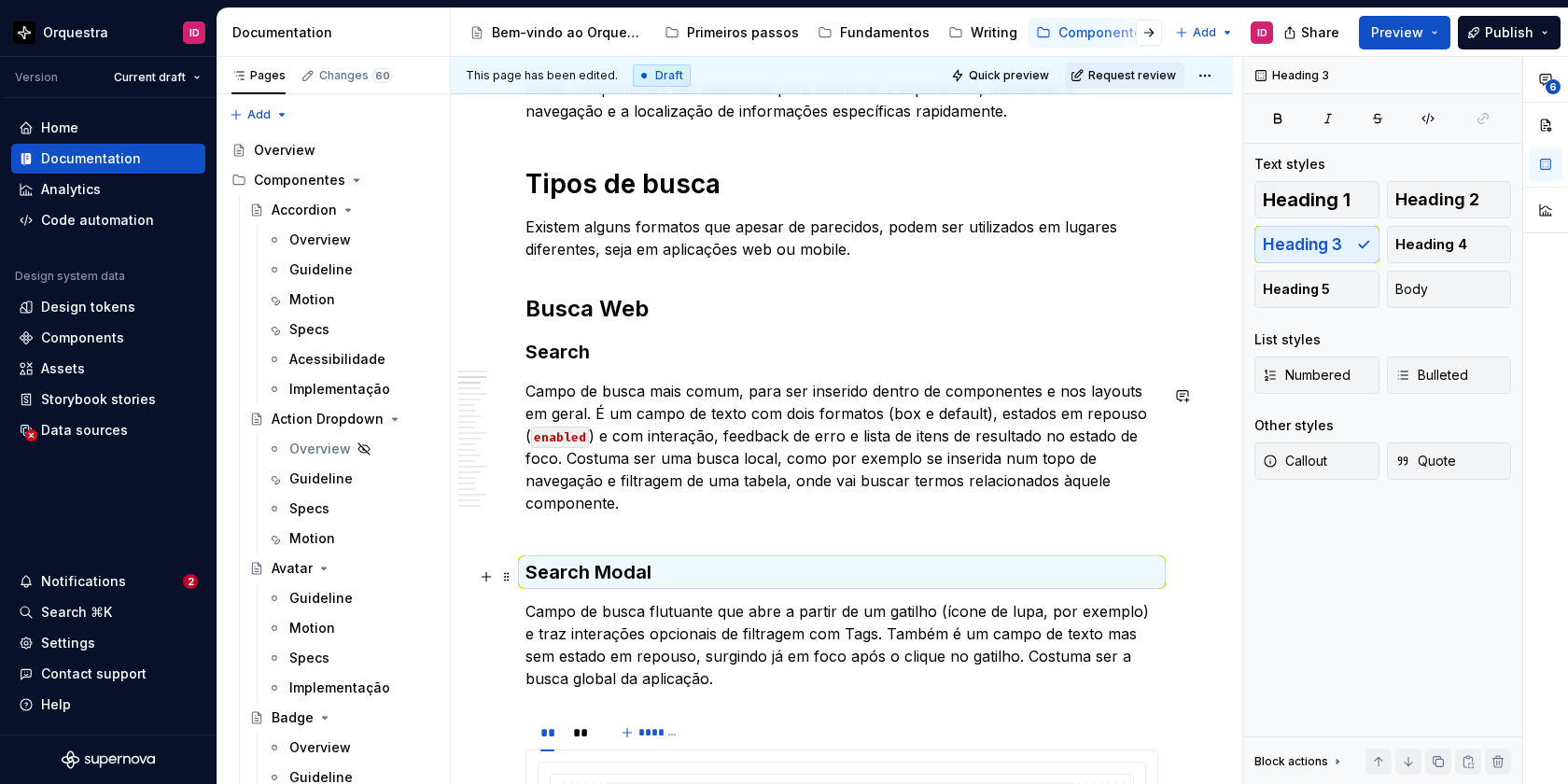
scroll to position [1308, 0]
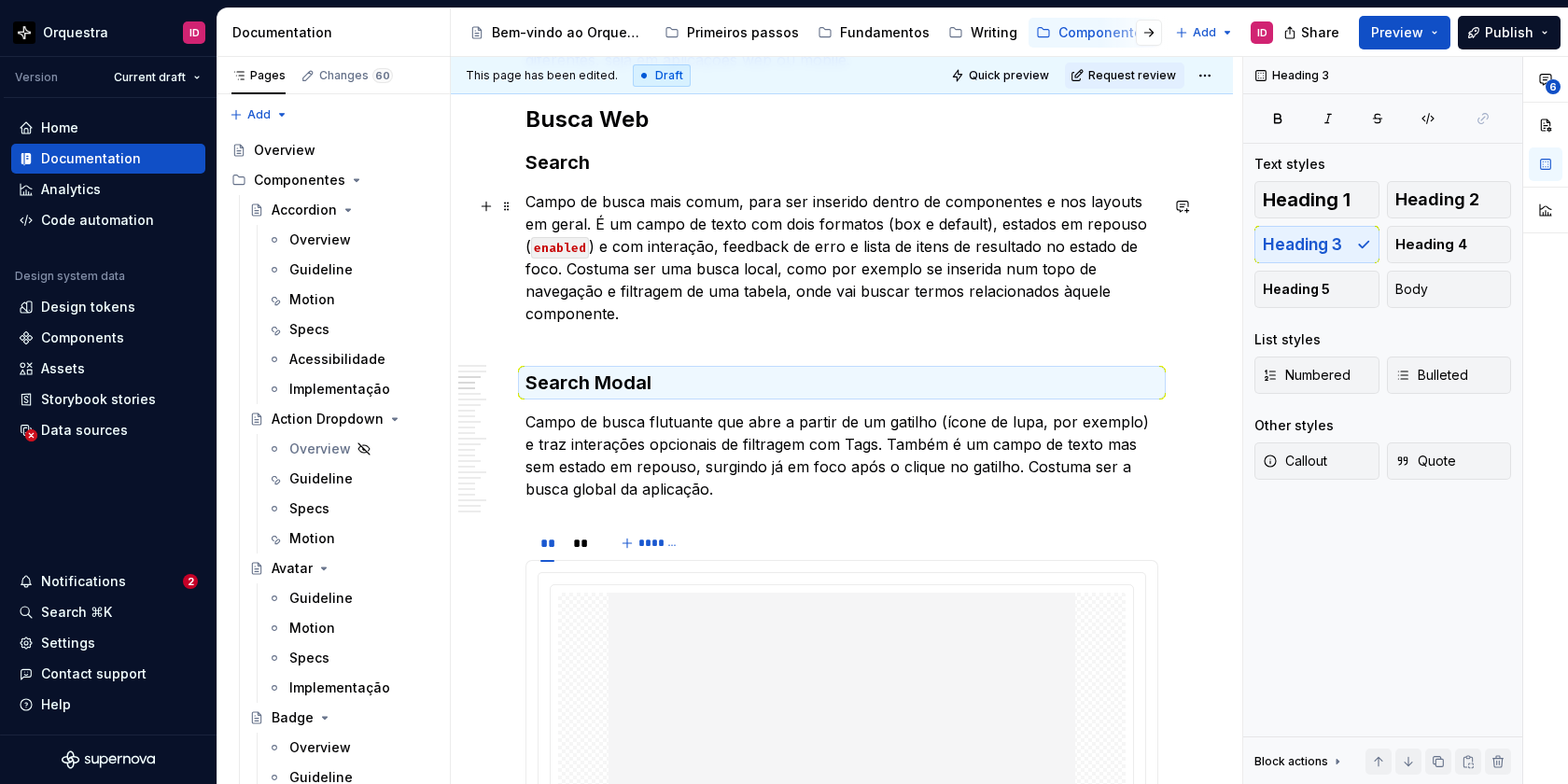
click at [642, 337] on p "Campo de busca mais comum, para ser inserido dentro de componentes e nos layout…" at bounding box center [842, 269] width 632 height 157
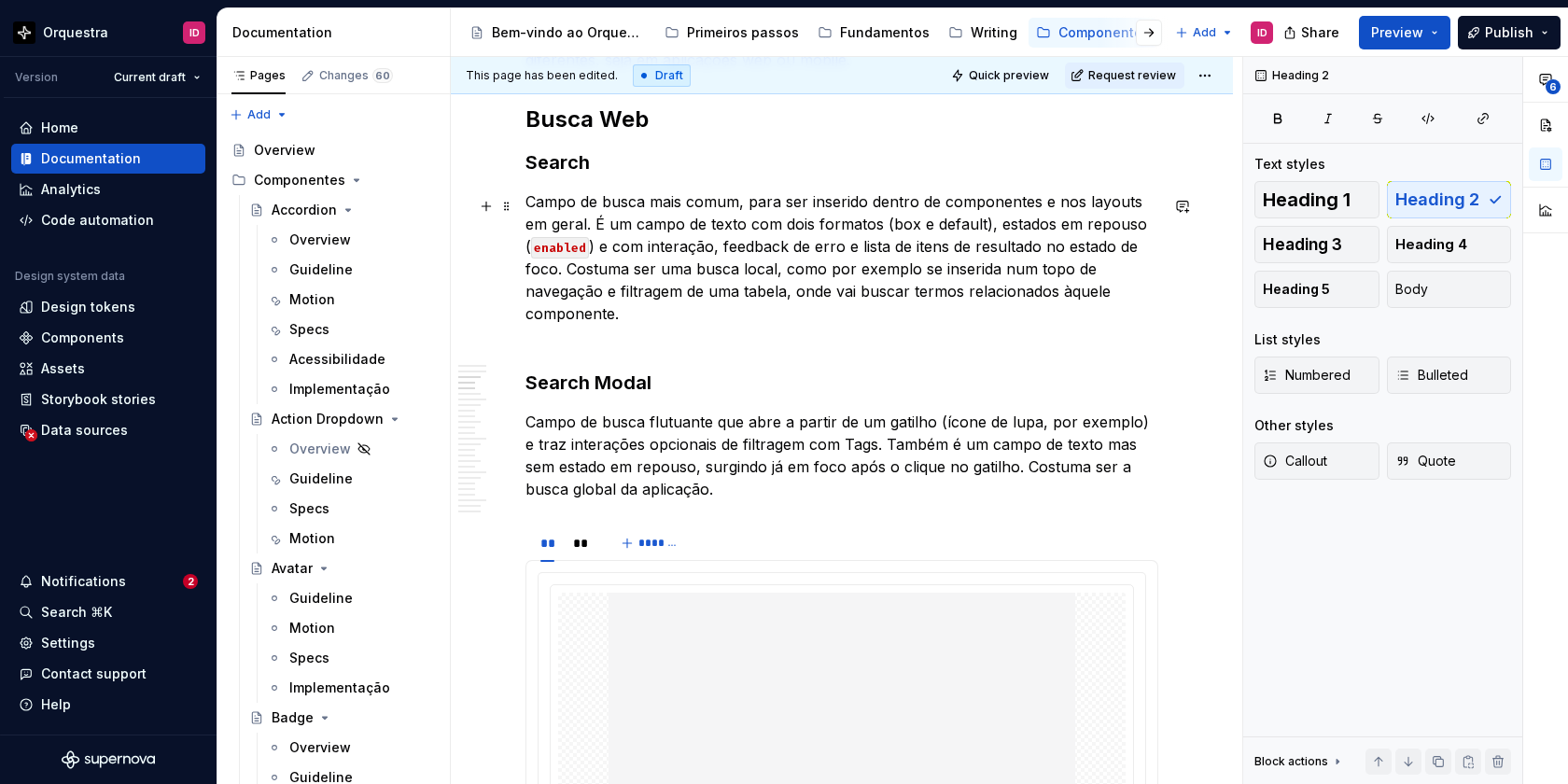
click at [566, 271] on p "Campo de busca mais comum, para ser inserido dentro de componentes e nos layout…" at bounding box center [842, 269] width 632 height 157
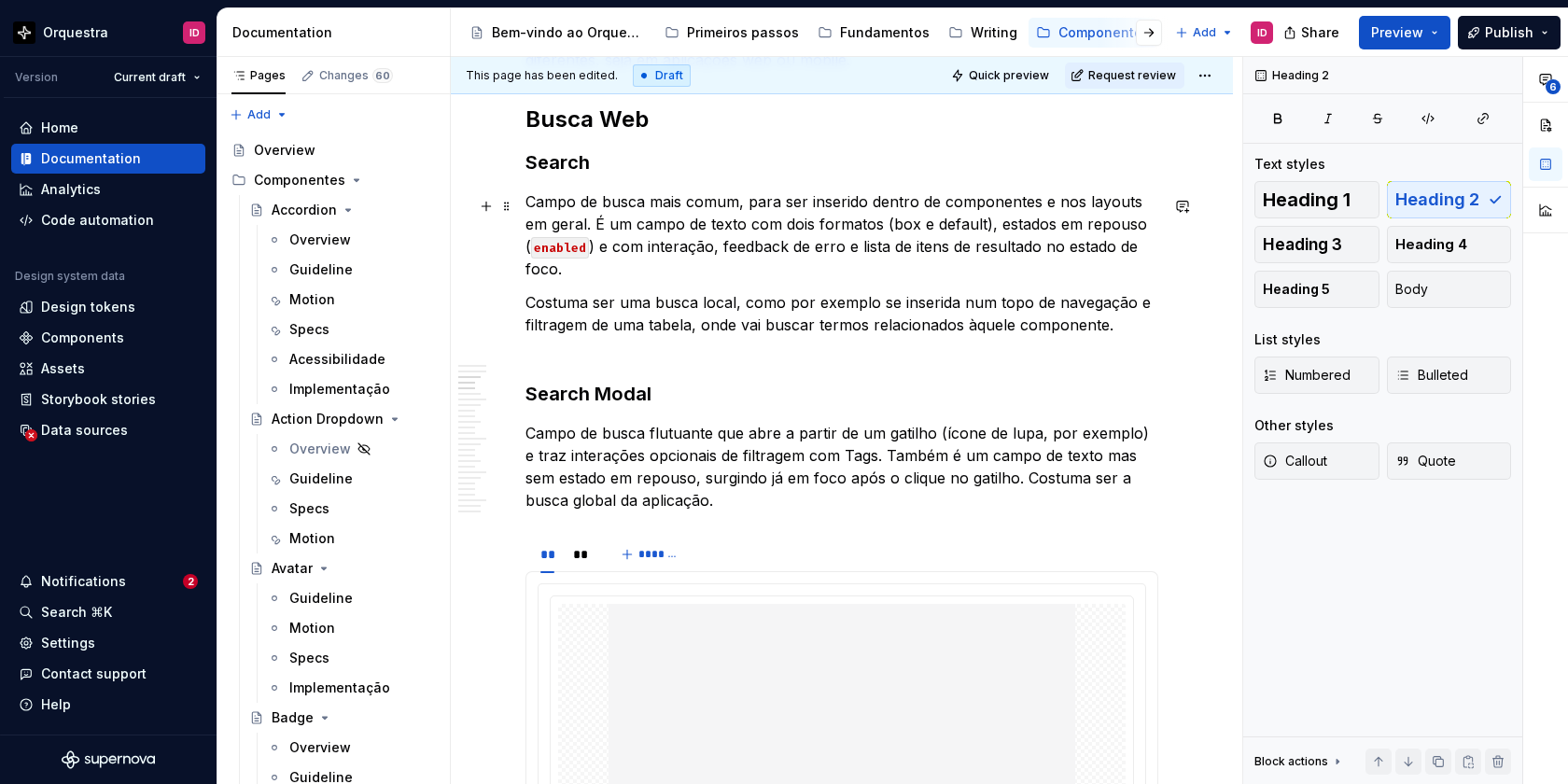
click at [570, 225] on p "Campo de busca mais comum, para ser inserido dentro de componentes e nos layout…" at bounding box center [842, 236] width 632 height 90
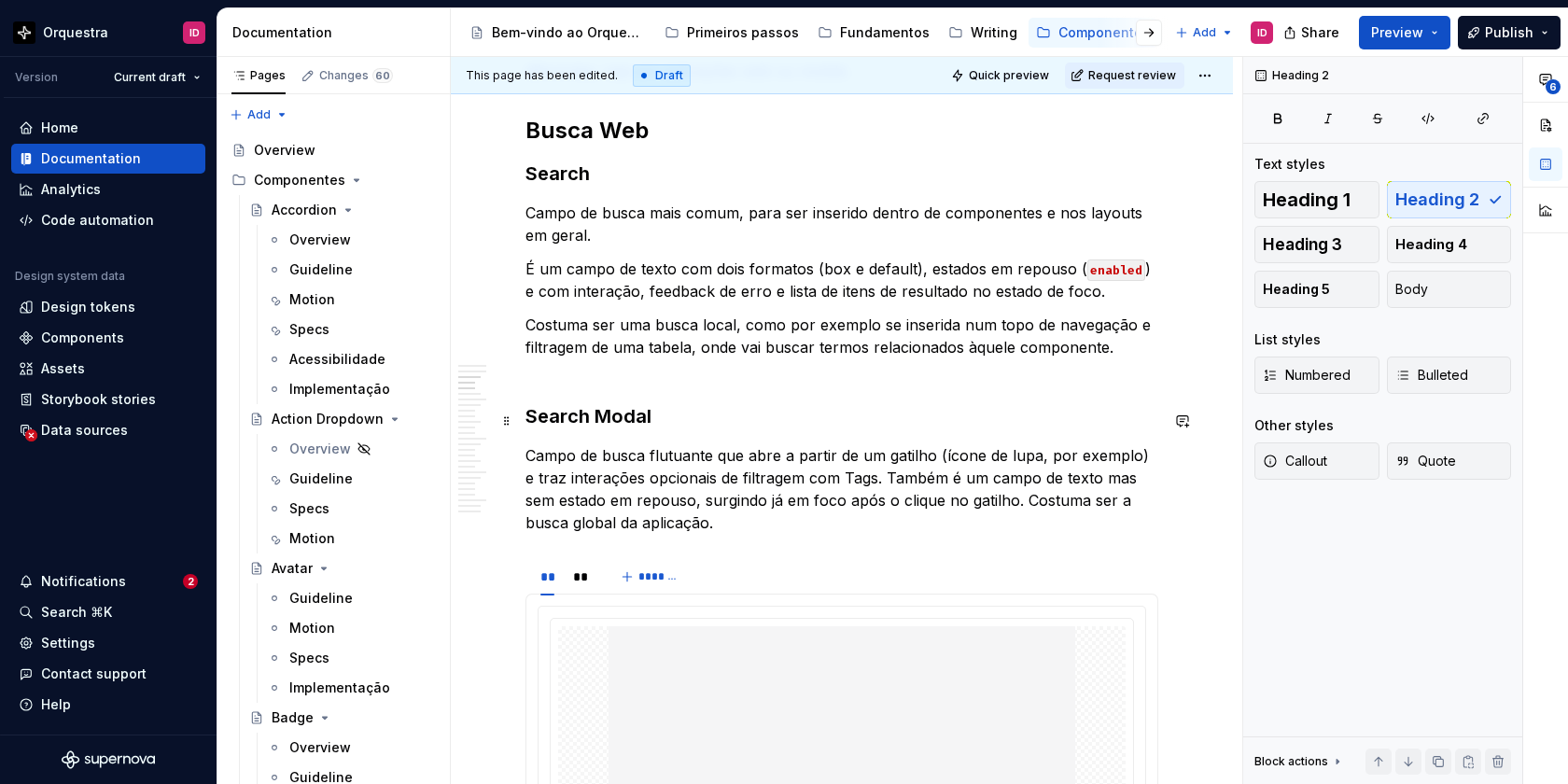
scroll to position [1298, 0]
click at [873, 476] on p "Campo de busca flutuante que abre a partir de um gatilho (ícone de lupa, por ex…" at bounding box center [842, 488] width 632 height 90
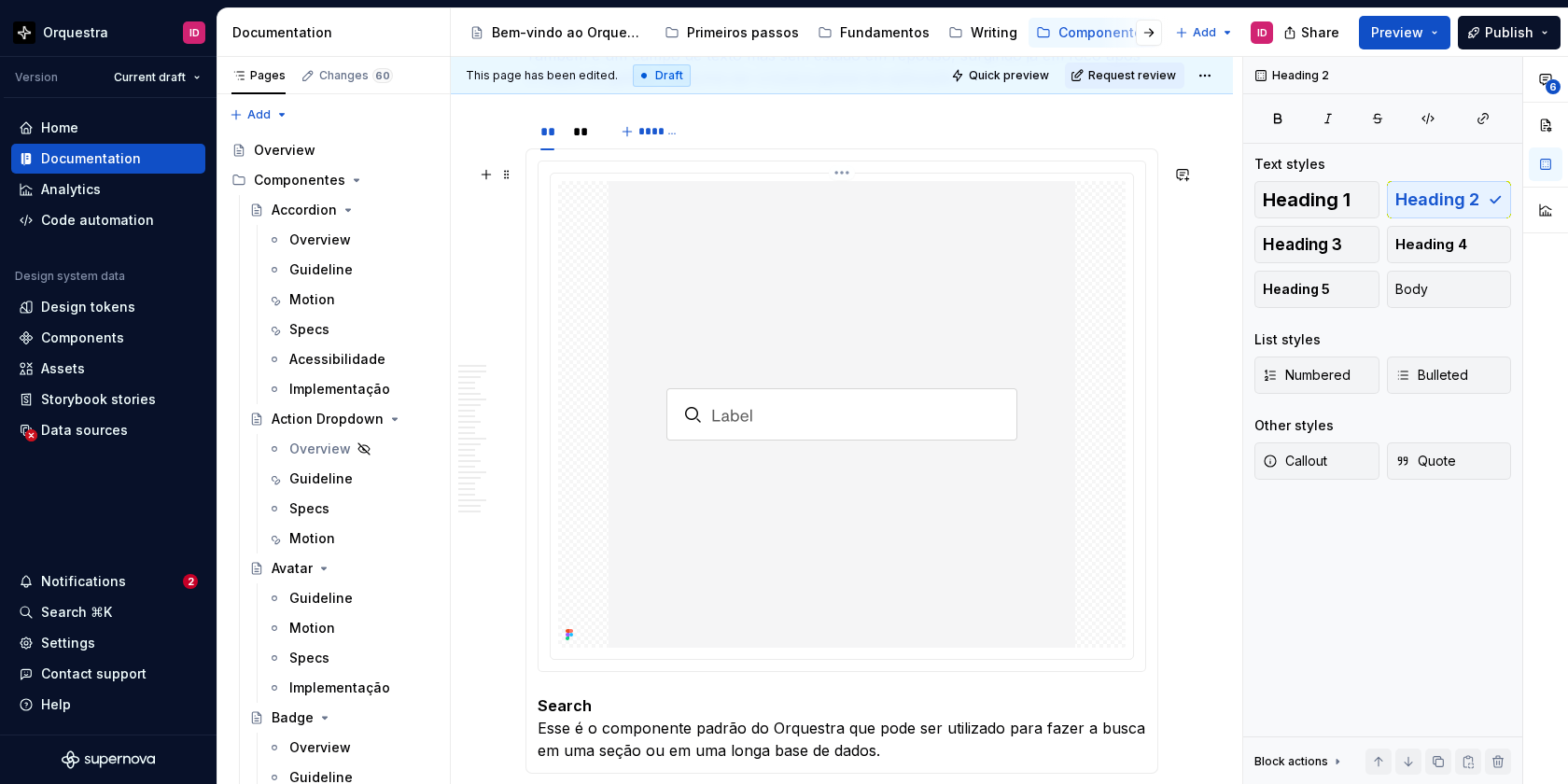
scroll to position [1633, 0]
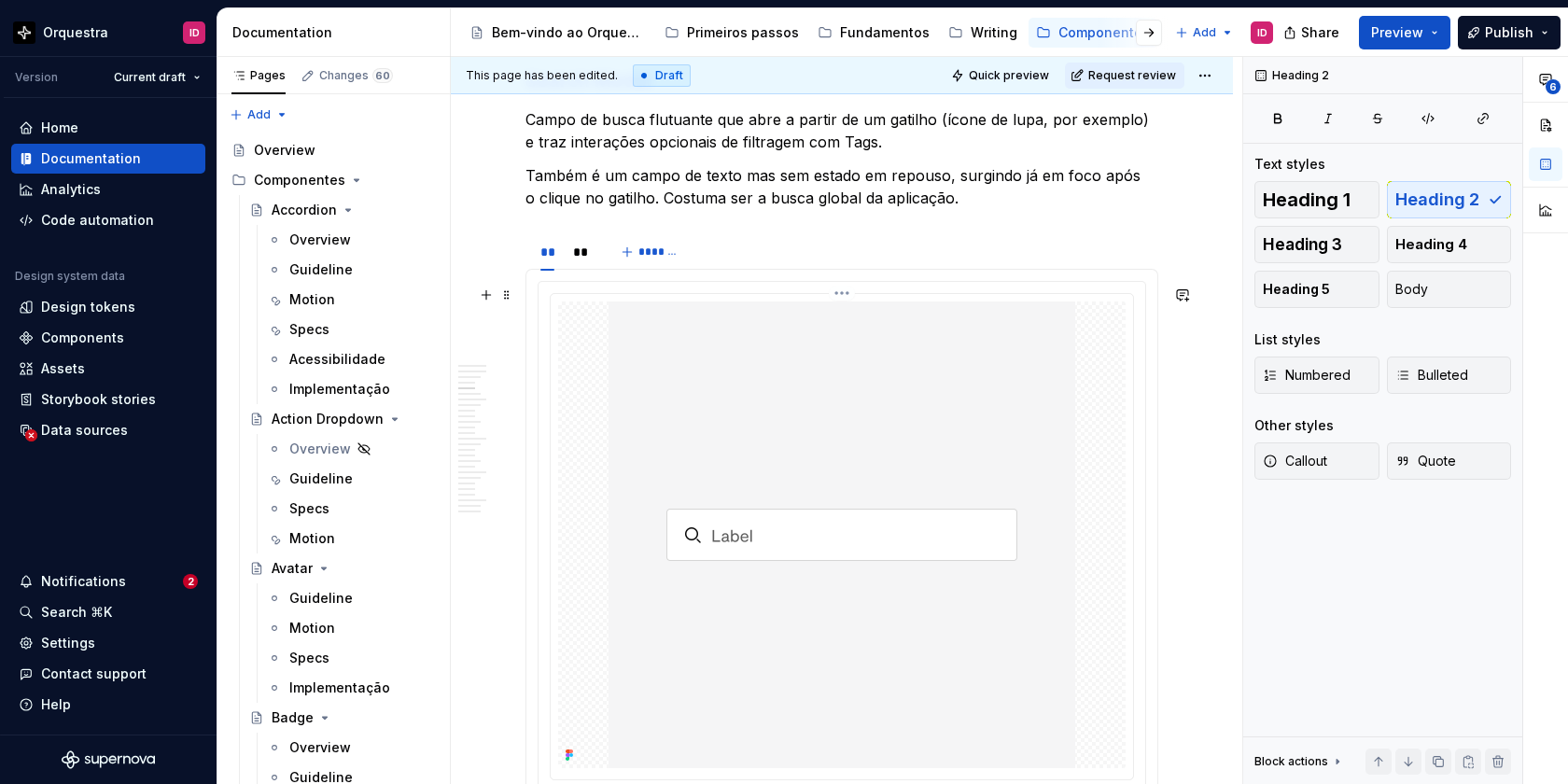
click at [661, 424] on img at bounding box center [841, 534] width 467 height 467
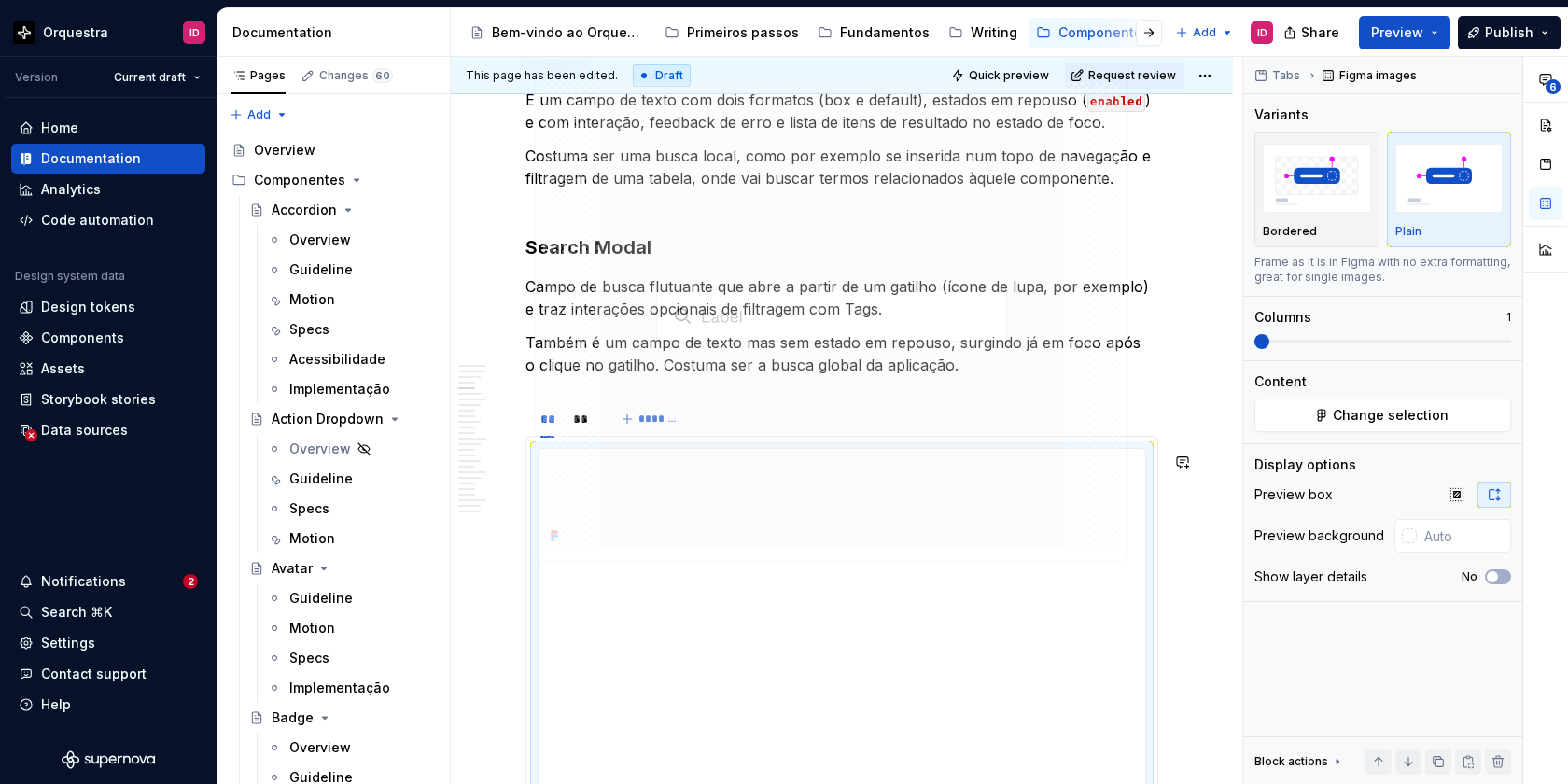
scroll to position [1459, 0]
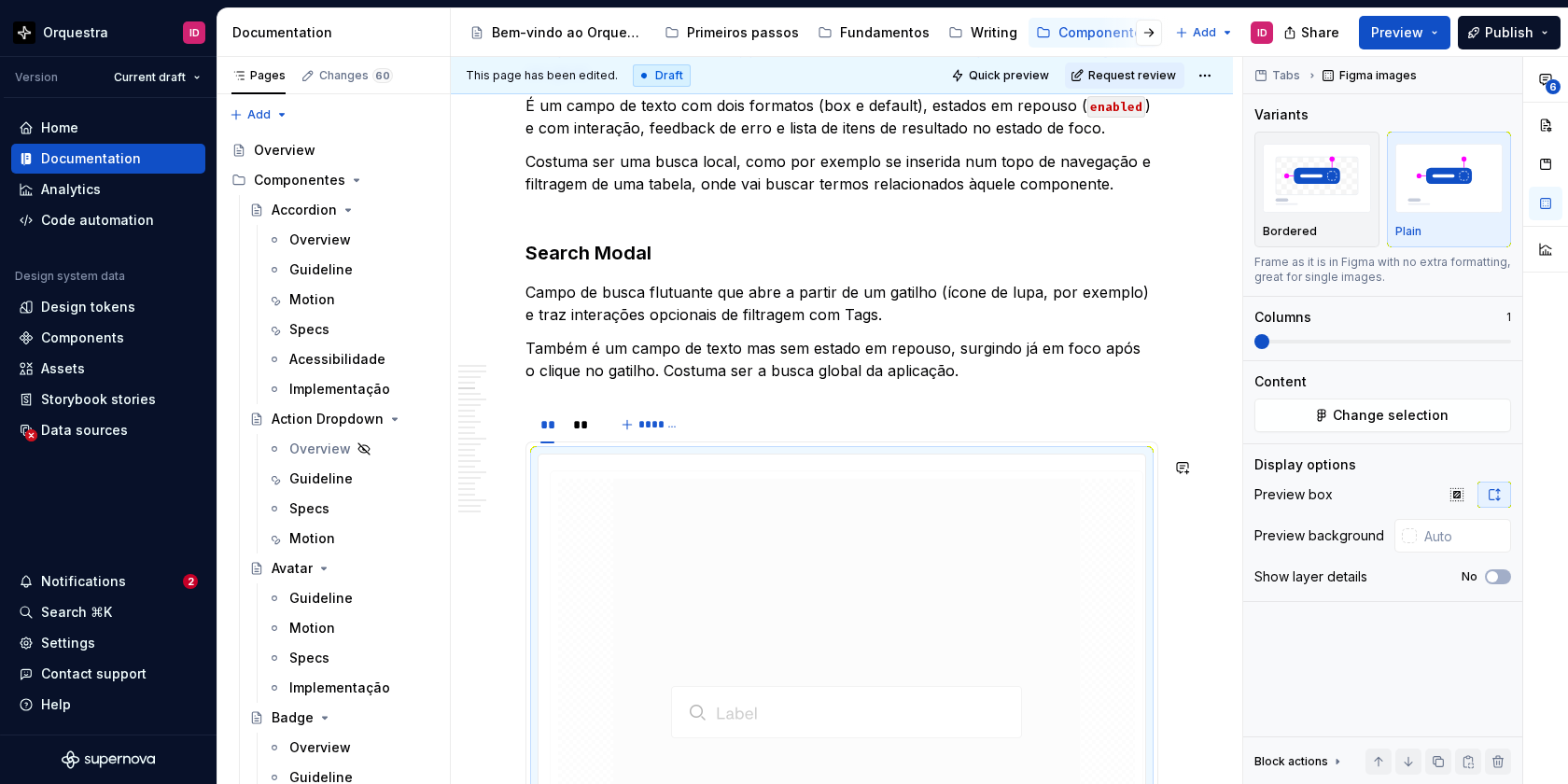
drag, startPoint x: 661, startPoint y: 424, endPoint x: 644, endPoint y: 204, distance: 220.7
click at [644, 204] on body "Orquestra ID Version Current draft Home Documentation Analytics Code automation…" at bounding box center [784, 392] width 1568 height 784
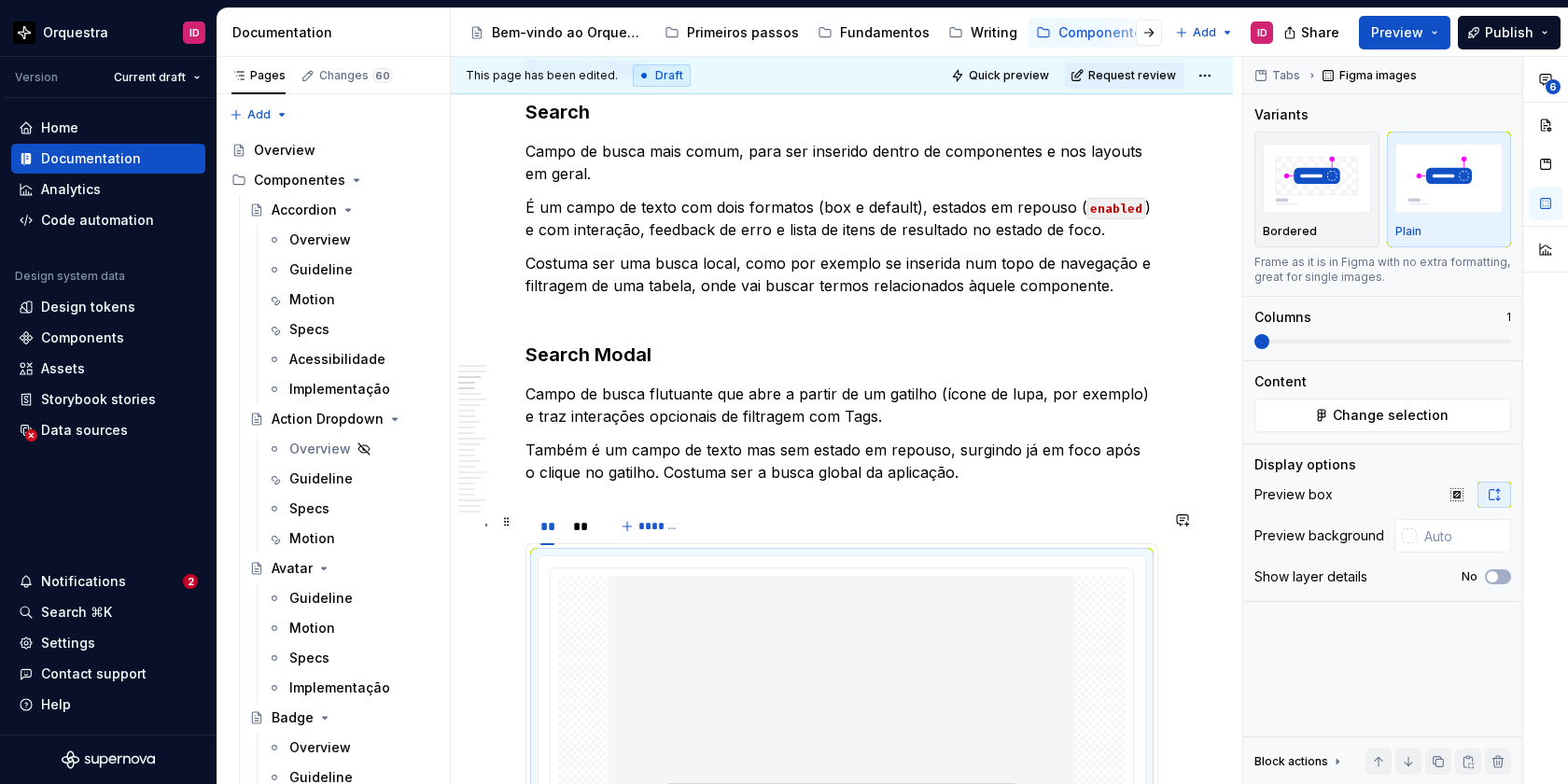
scroll to position [1358, 0]
click at [549, 319] on p "Costuma ser uma busca local, como por exemplo se inserida num topo de navegação…" at bounding box center [842, 285] width 632 height 67
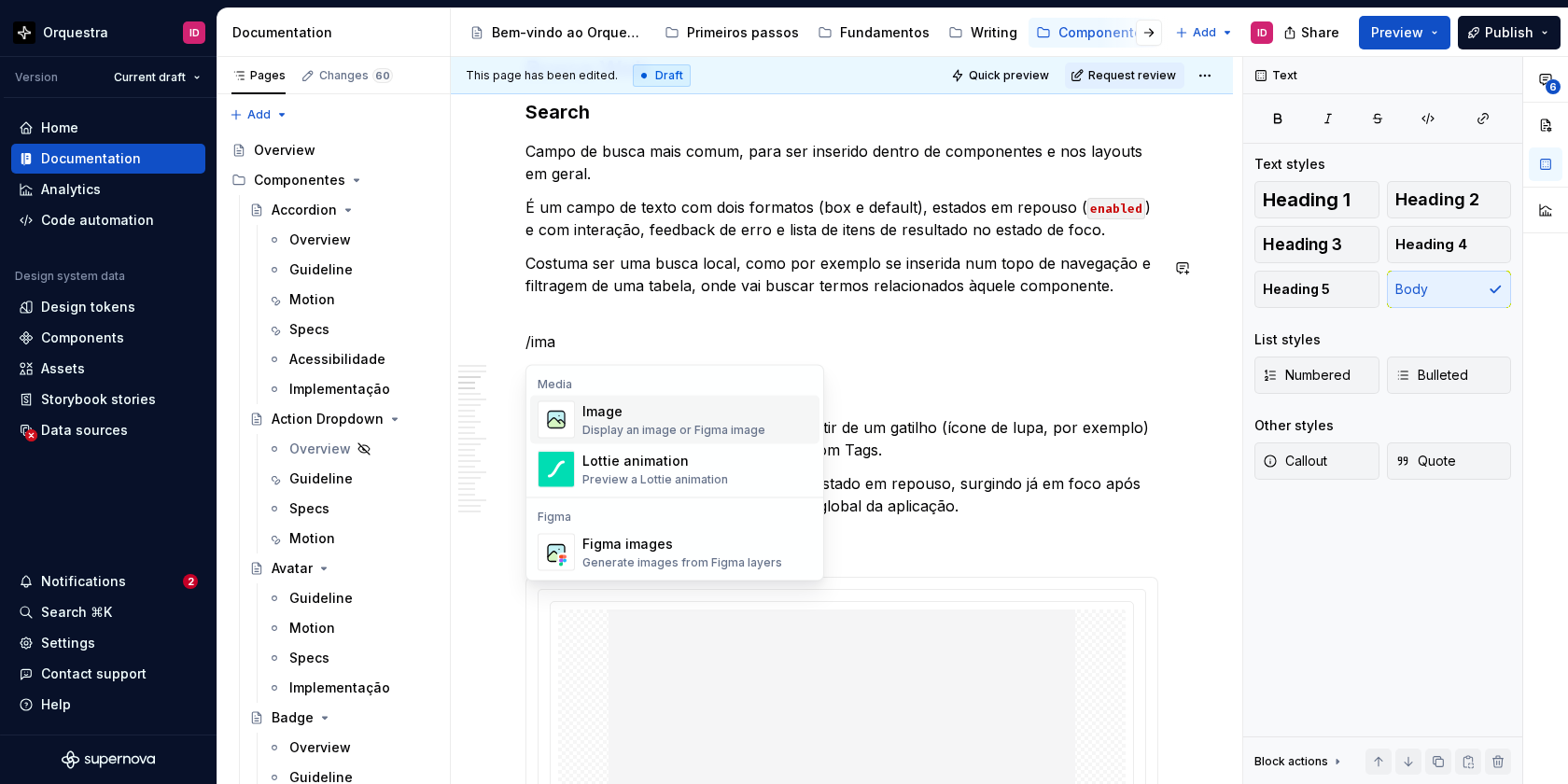
click at [635, 416] on div "Image" at bounding box center [675, 412] width 183 height 19
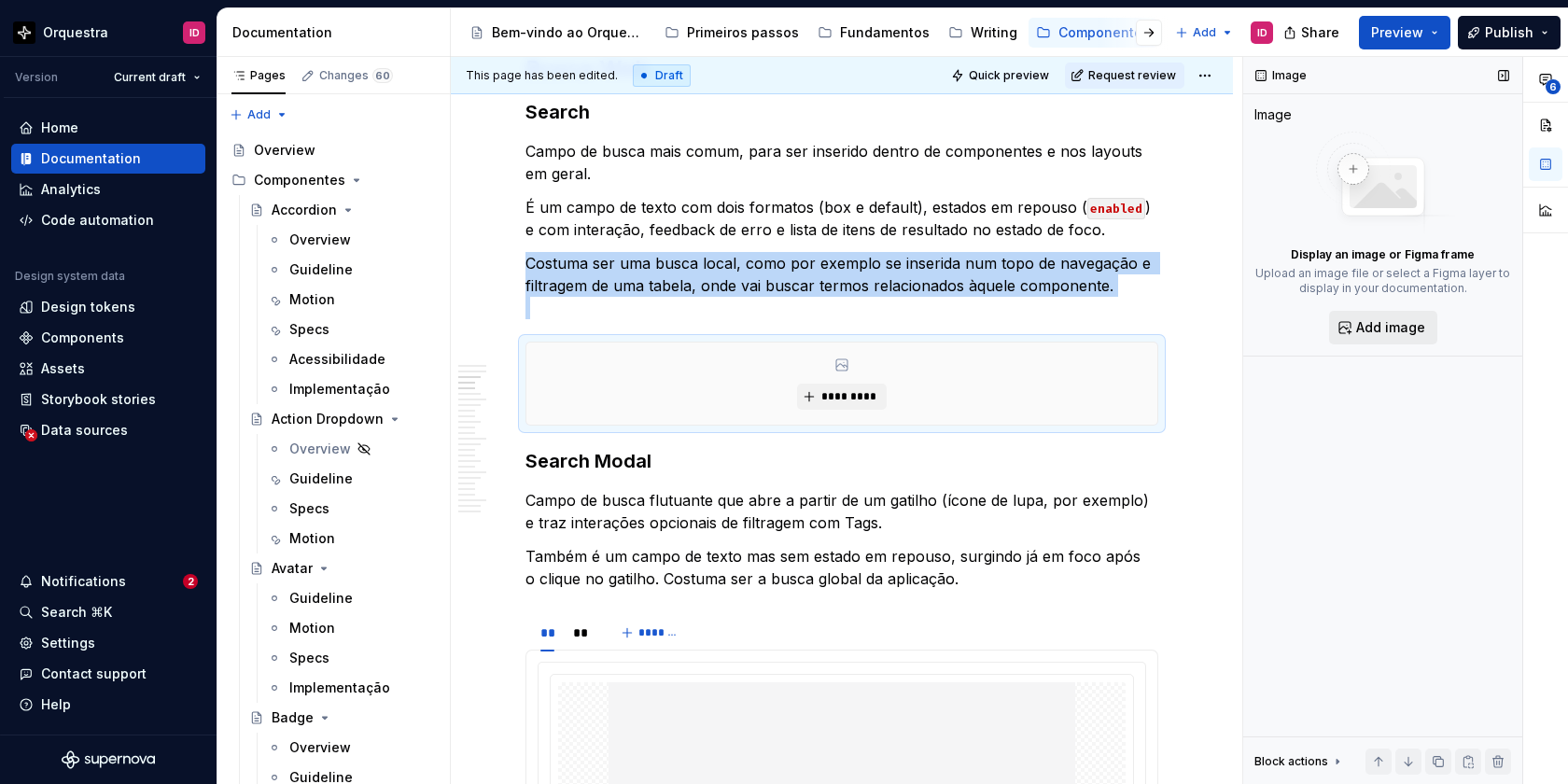
click at [1388, 330] on span "Add image" at bounding box center [1391, 327] width 69 height 19
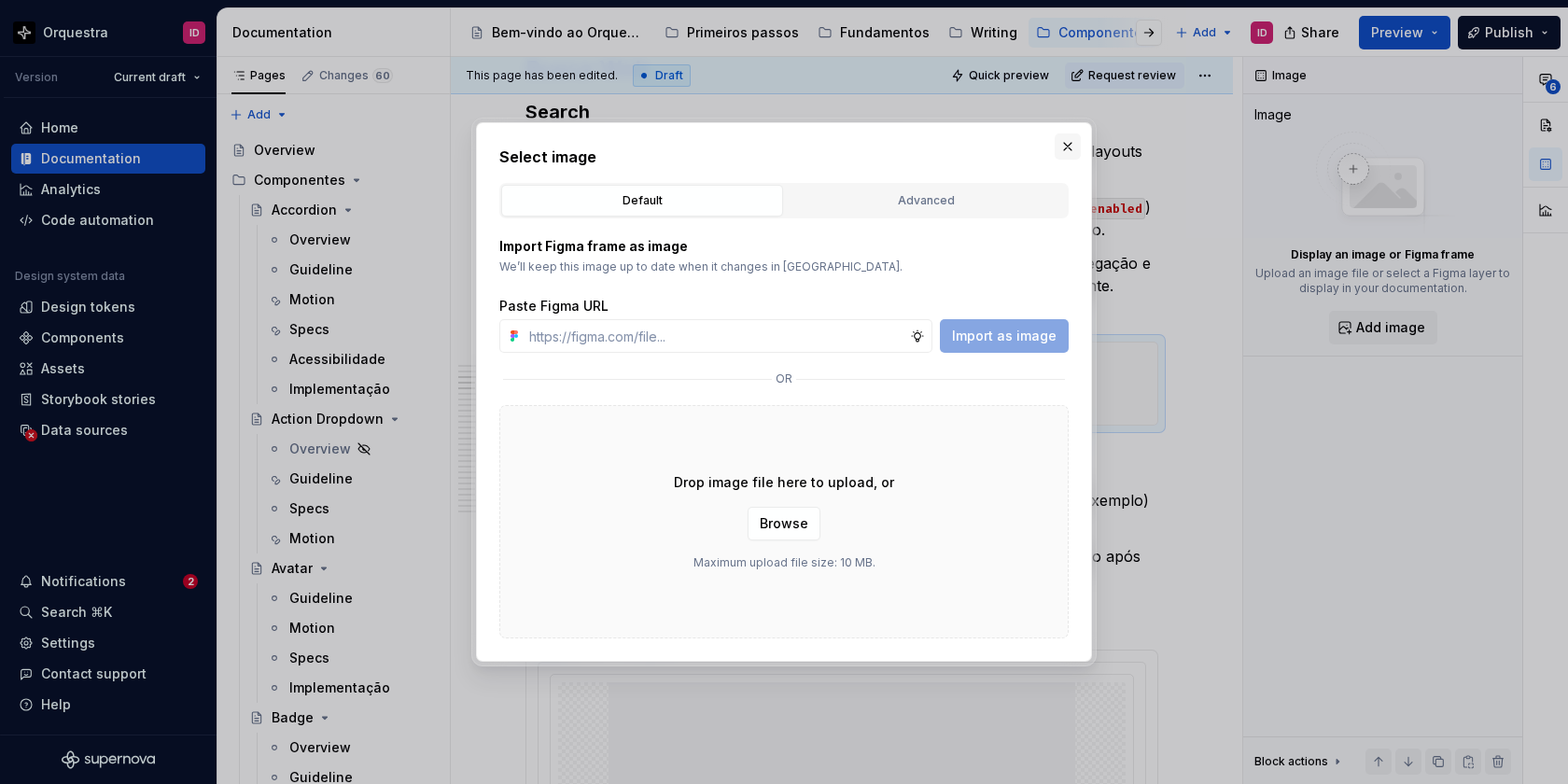
click at [1067, 147] on button "button" at bounding box center [1067, 147] width 26 height 26
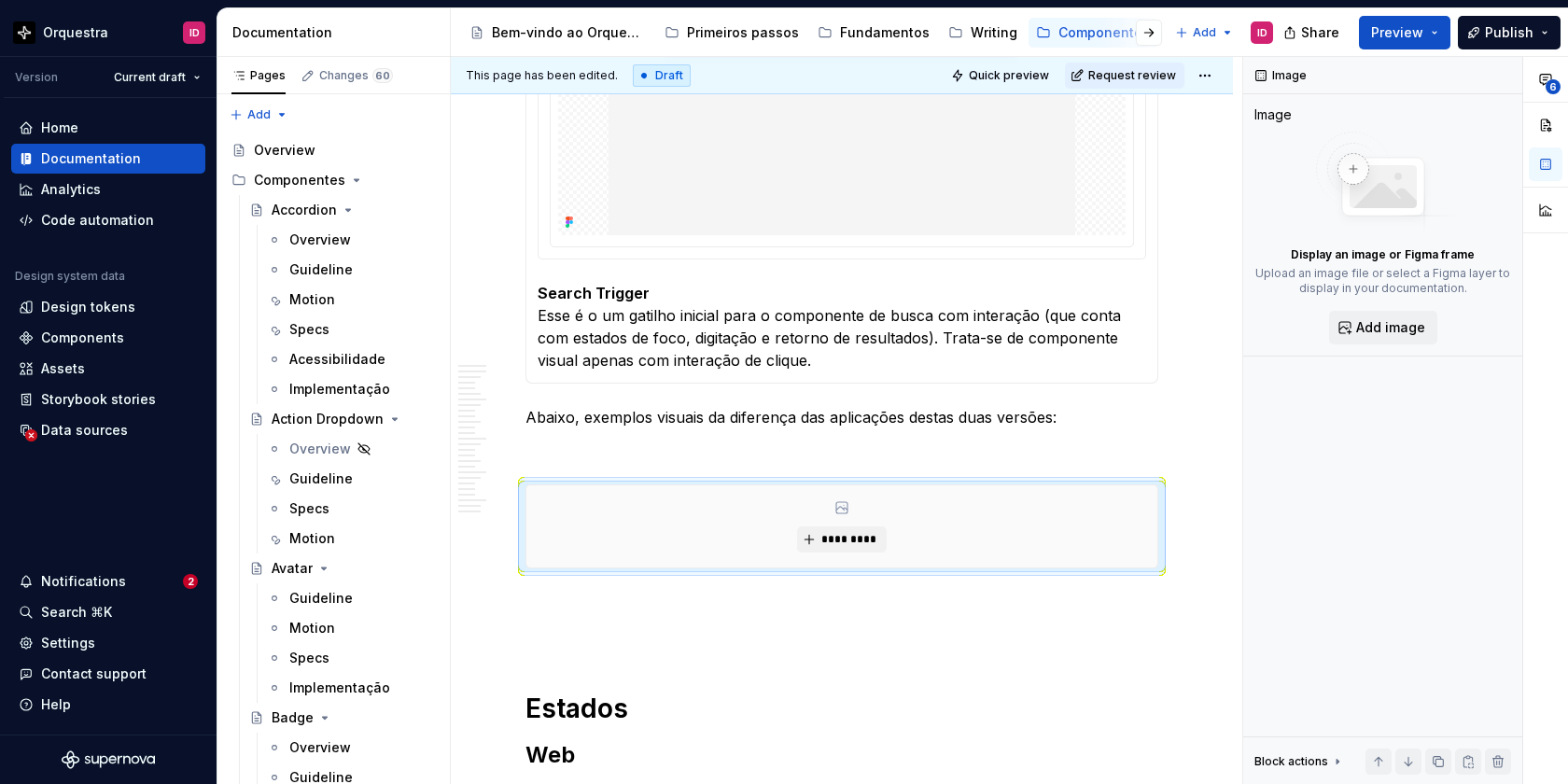
scroll to position [2800, 0]
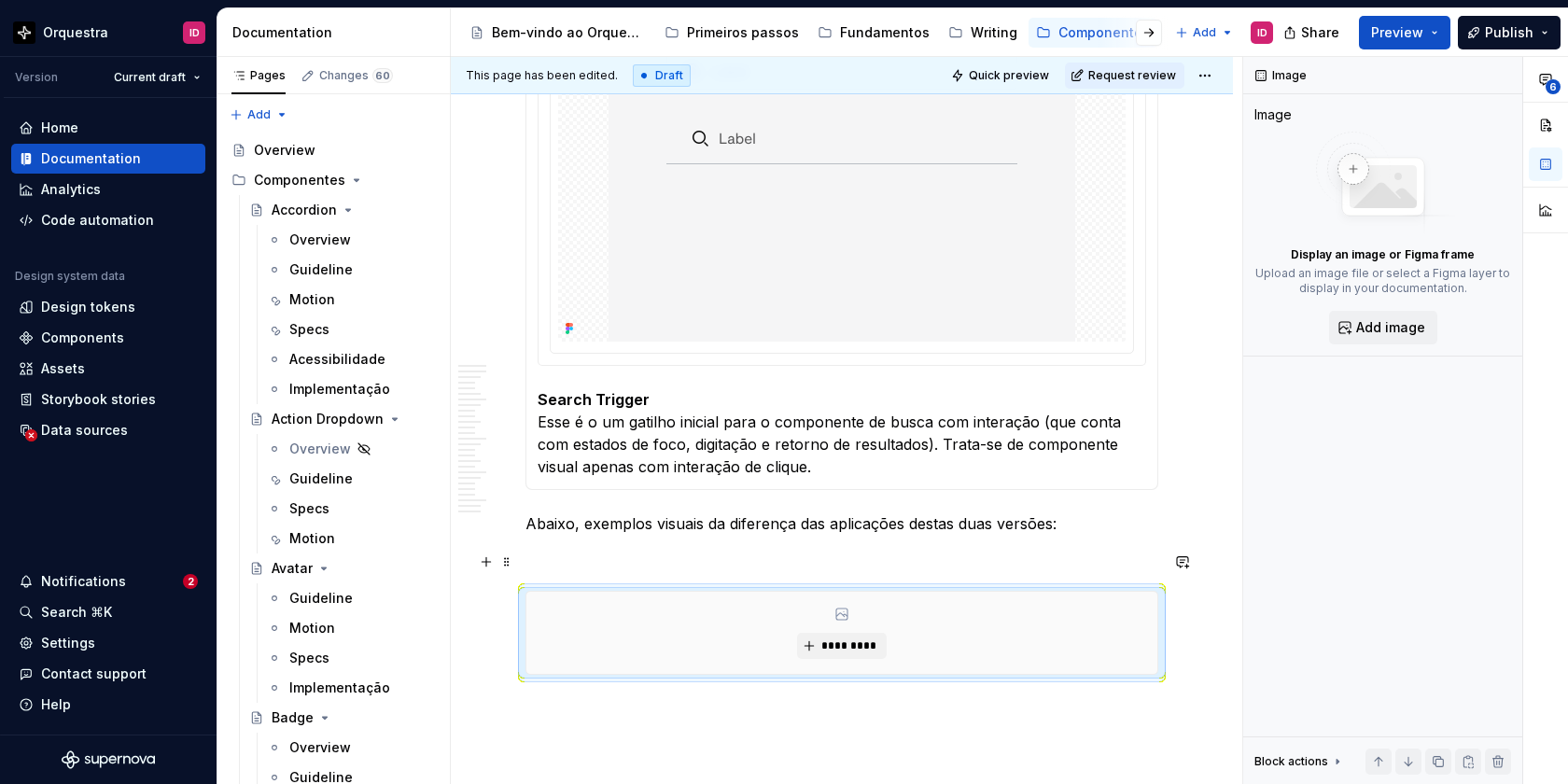
click at [534, 558] on p at bounding box center [842, 558] width 632 height 22
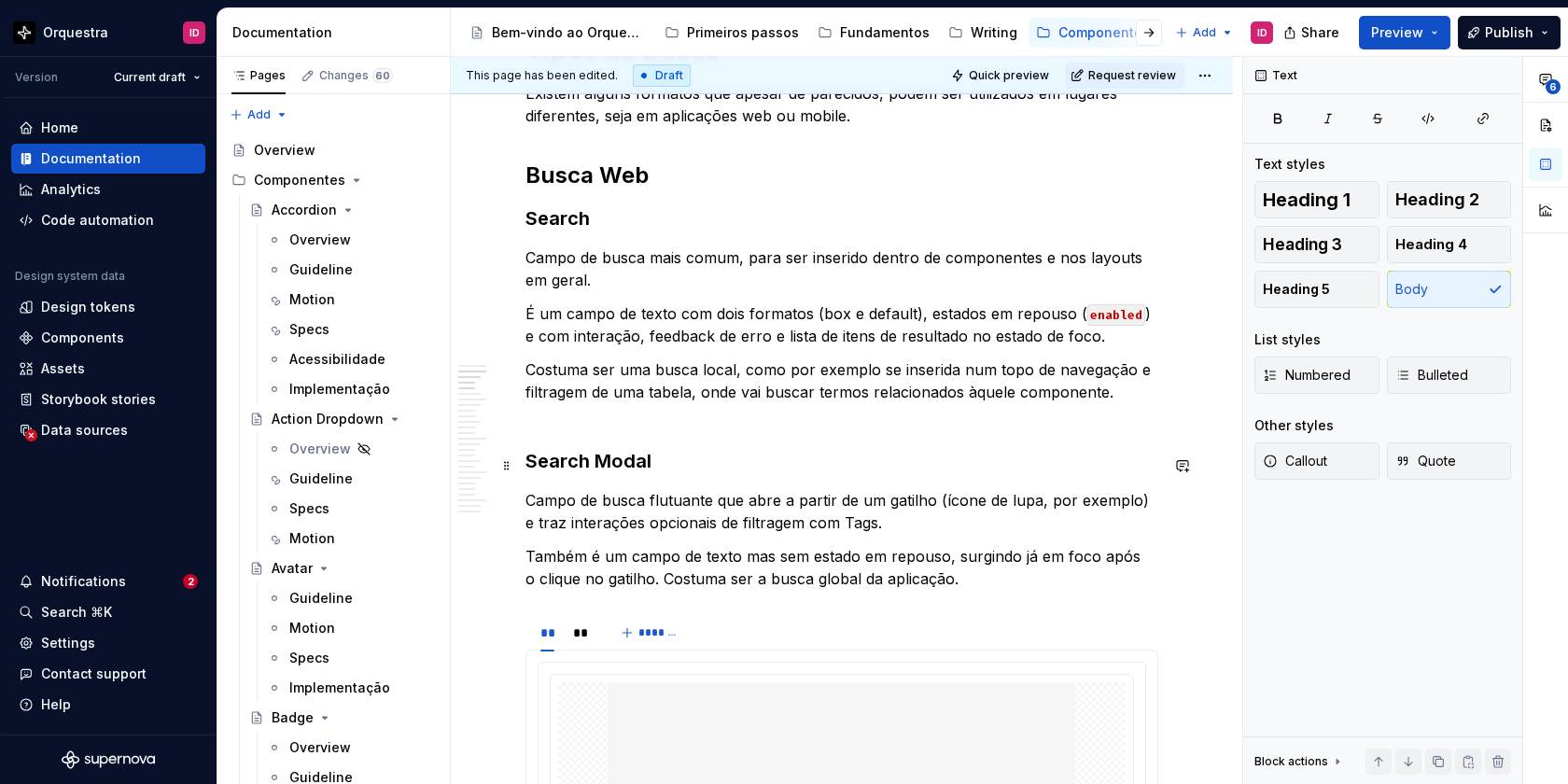
scroll to position [1250, 0]
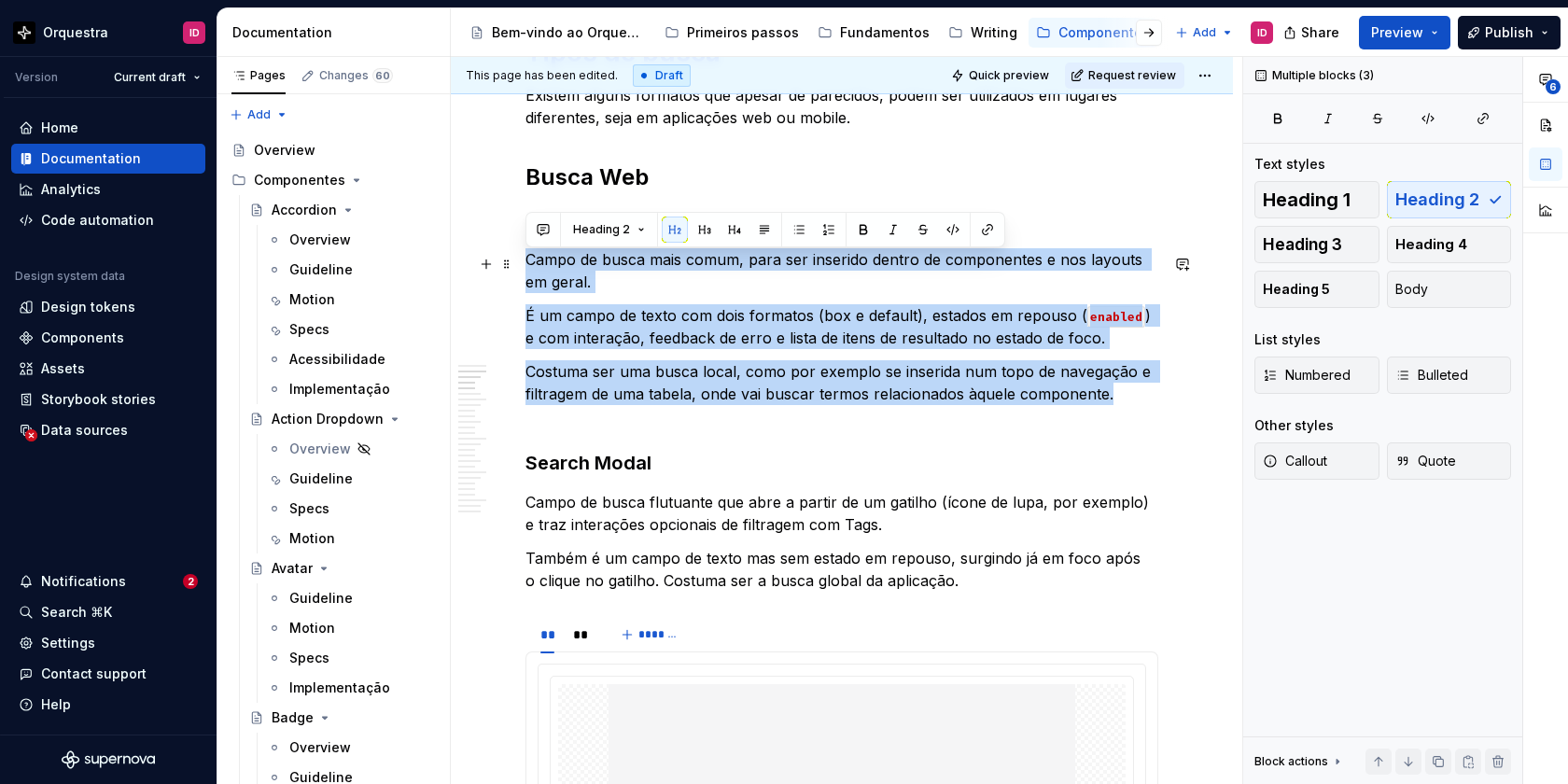
drag, startPoint x: 805, startPoint y: 402, endPoint x: 523, endPoint y: 266, distance: 313.1
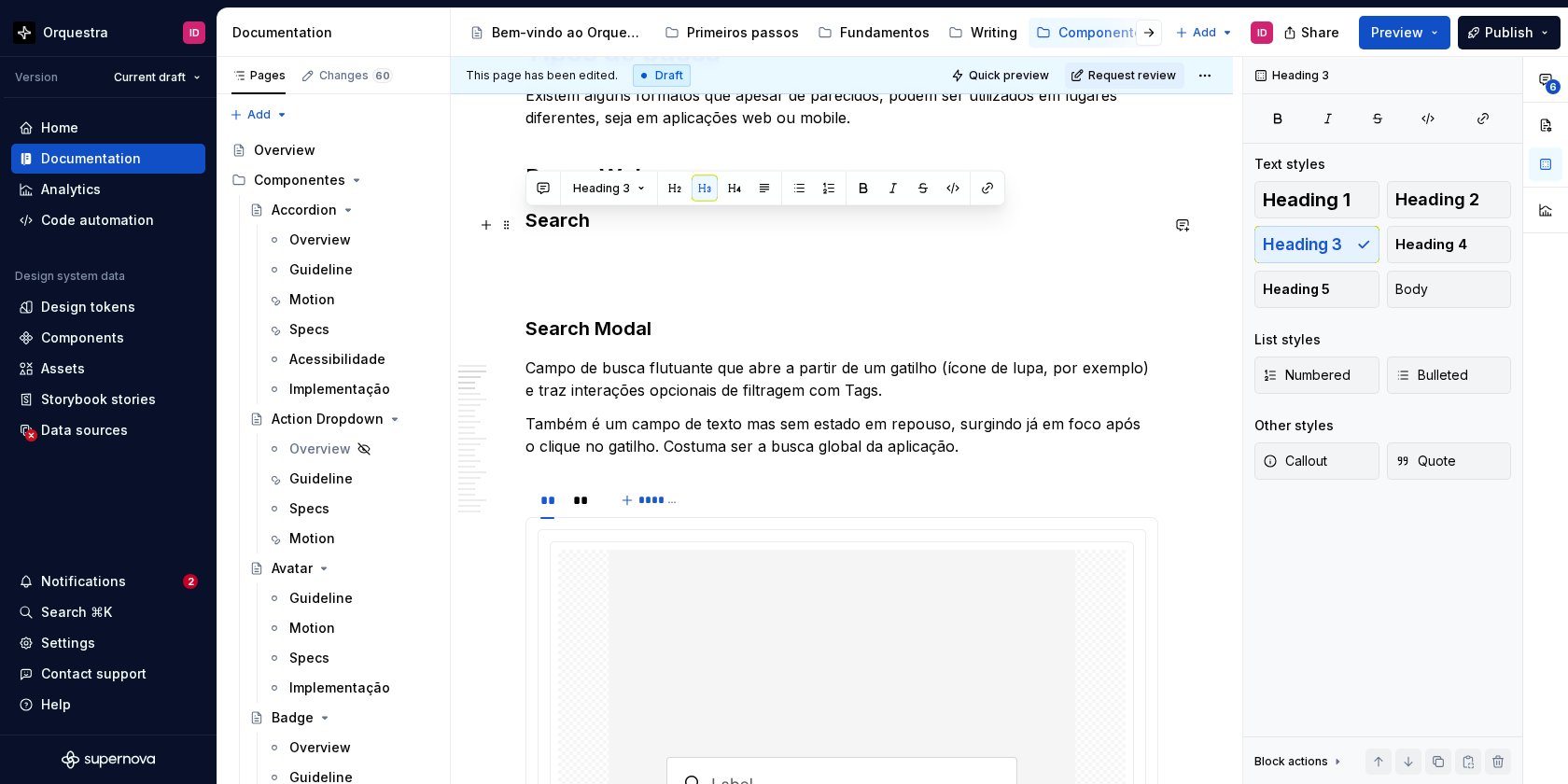
drag, startPoint x: 618, startPoint y: 229, endPoint x: 528, endPoint y: 227, distance: 90.0
click at [528, 227] on h3 "Search" at bounding box center [842, 220] width 632 height 26
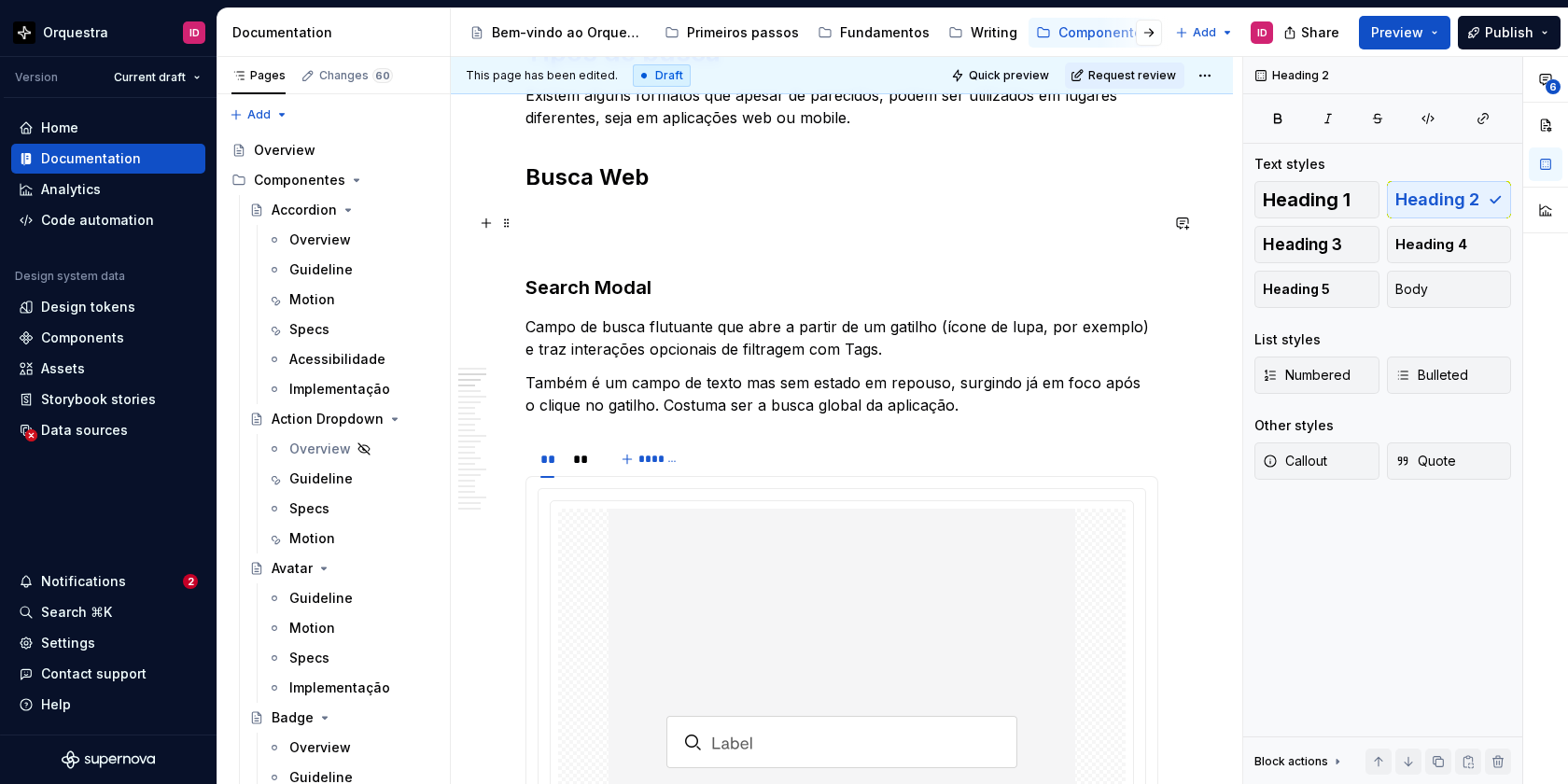
click at [541, 240] on p at bounding box center [842, 229] width 632 height 45
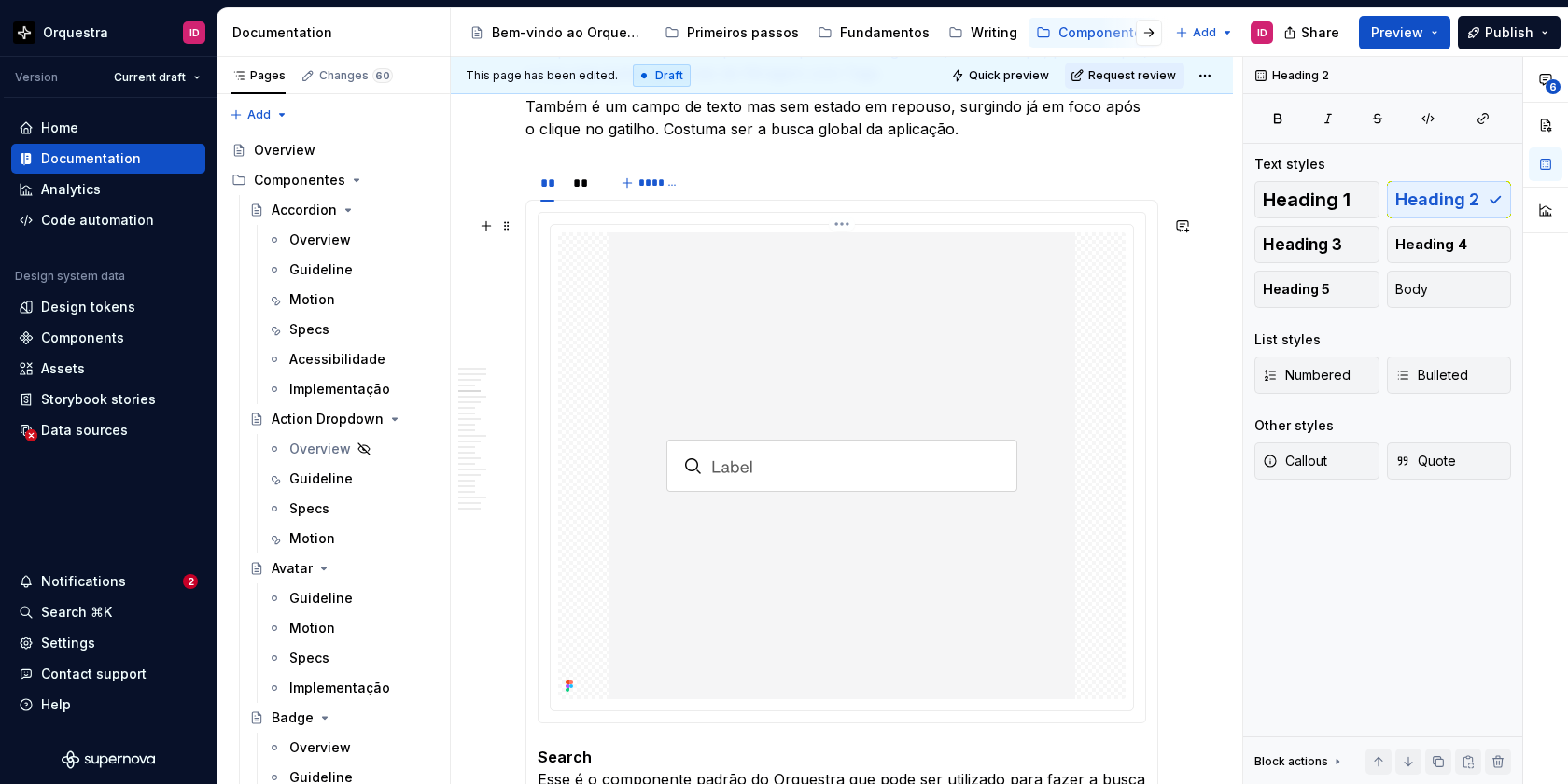
scroll to position [1596, 0]
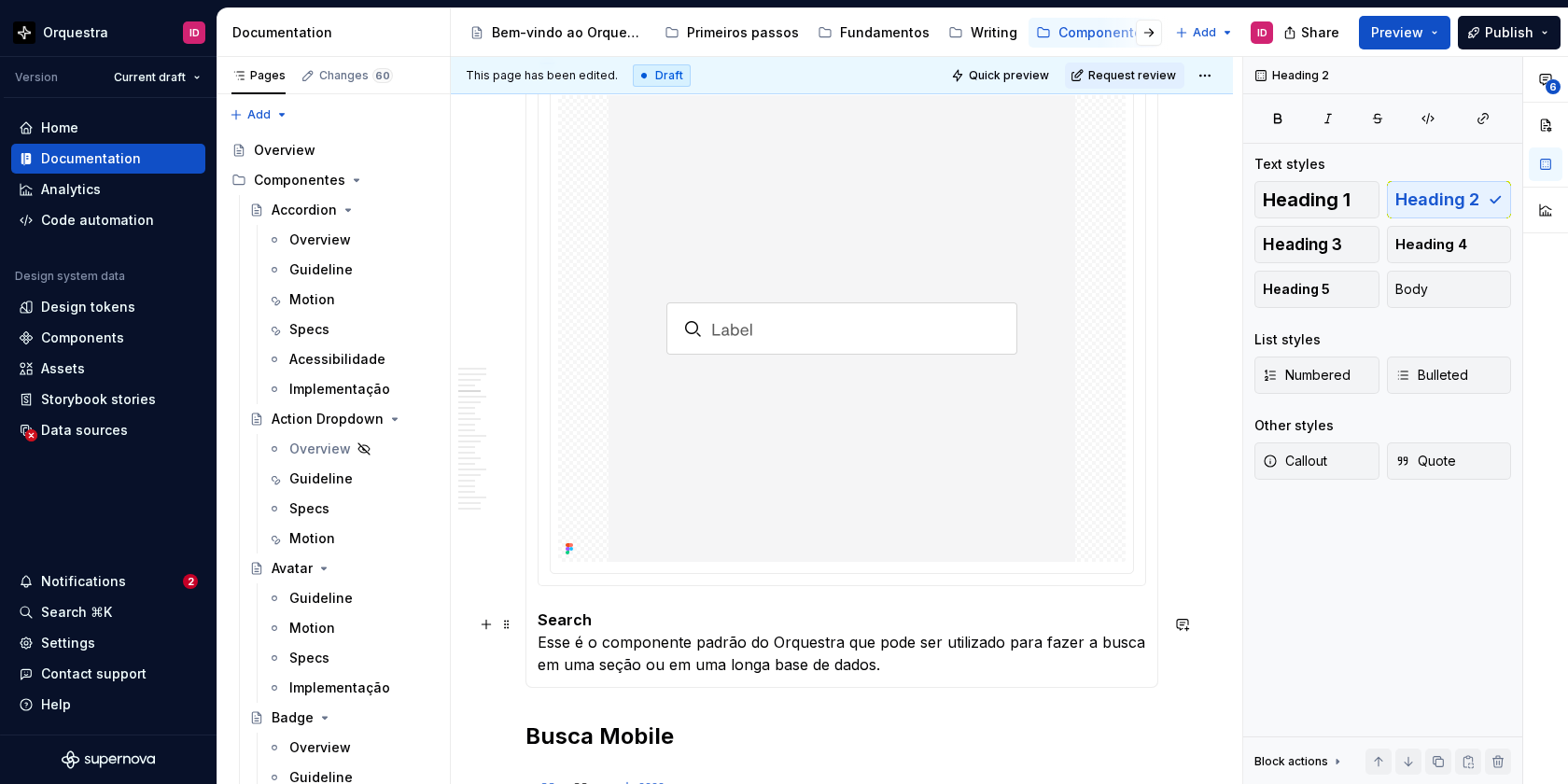
click at [907, 669] on p "Search Esse é o componente padrão do Orquestra que pode ser utilizado para faze…" at bounding box center [842, 642] width 608 height 67
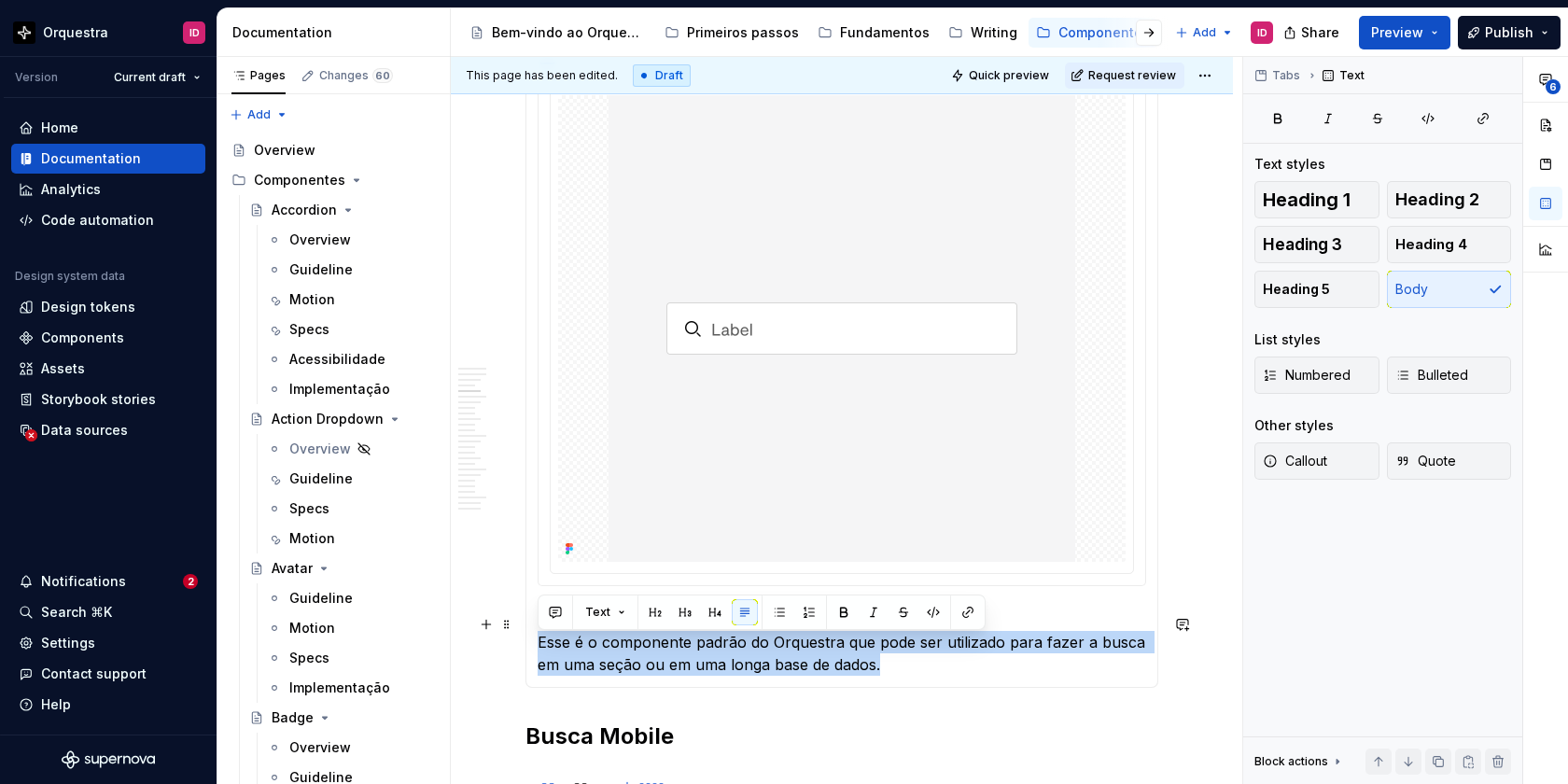
drag, startPoint x: 895, startPoint y: 671, endPoint x: 538, endPoint y: 650, distance: 357.6
click at [538, 650] on p "Search Esse é o componente padrão do Orquestra que pode ser utilizado para faze…" at bounding box center [842, 642] width 608 height 67
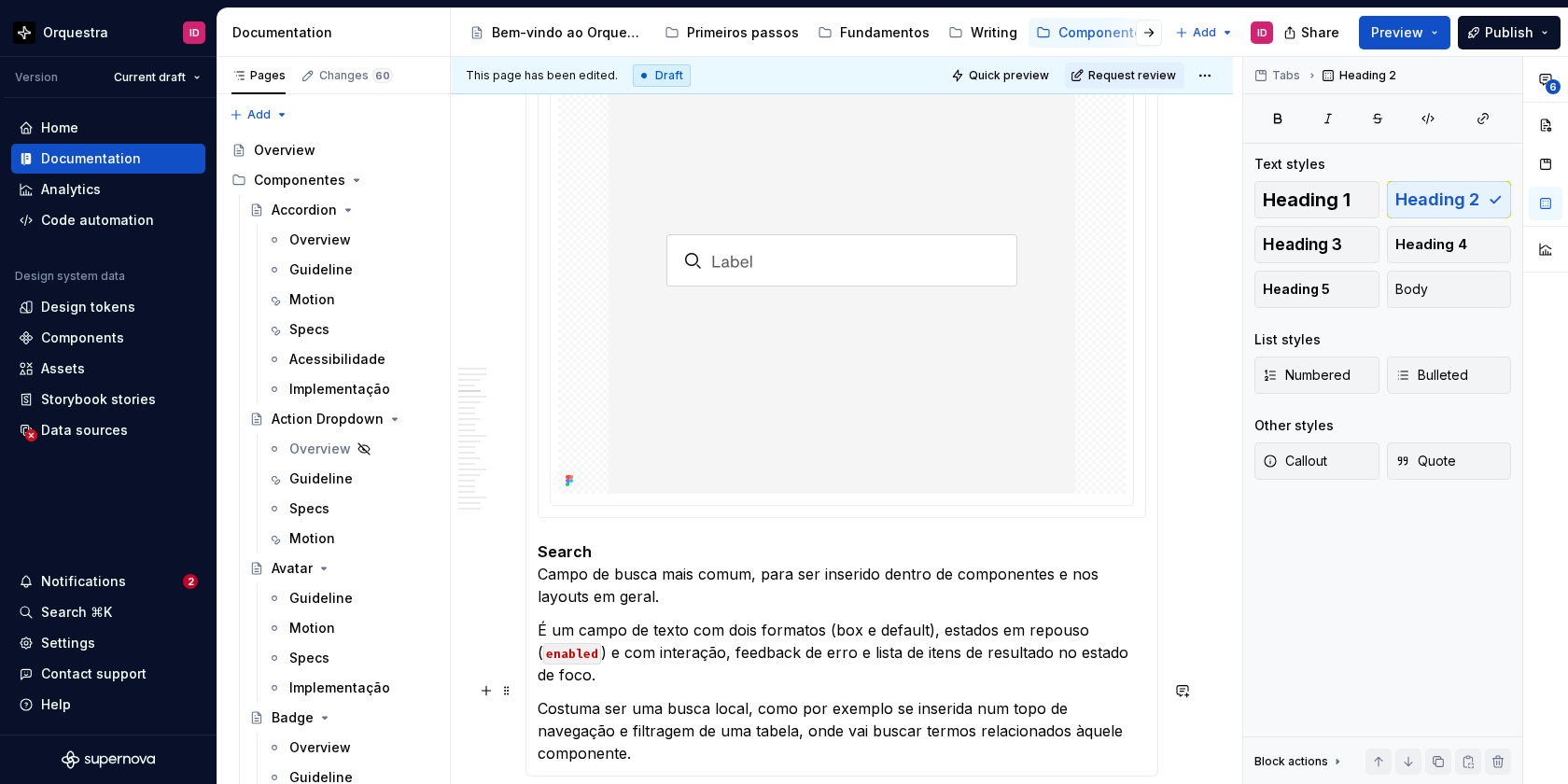
scroll to position [1666, 0]
click at [540, 631] on p "É um campo de texto com dois formatos (box e default), estados em repouso ( ena…" at bounding box center [842, 650] width 608 height 67
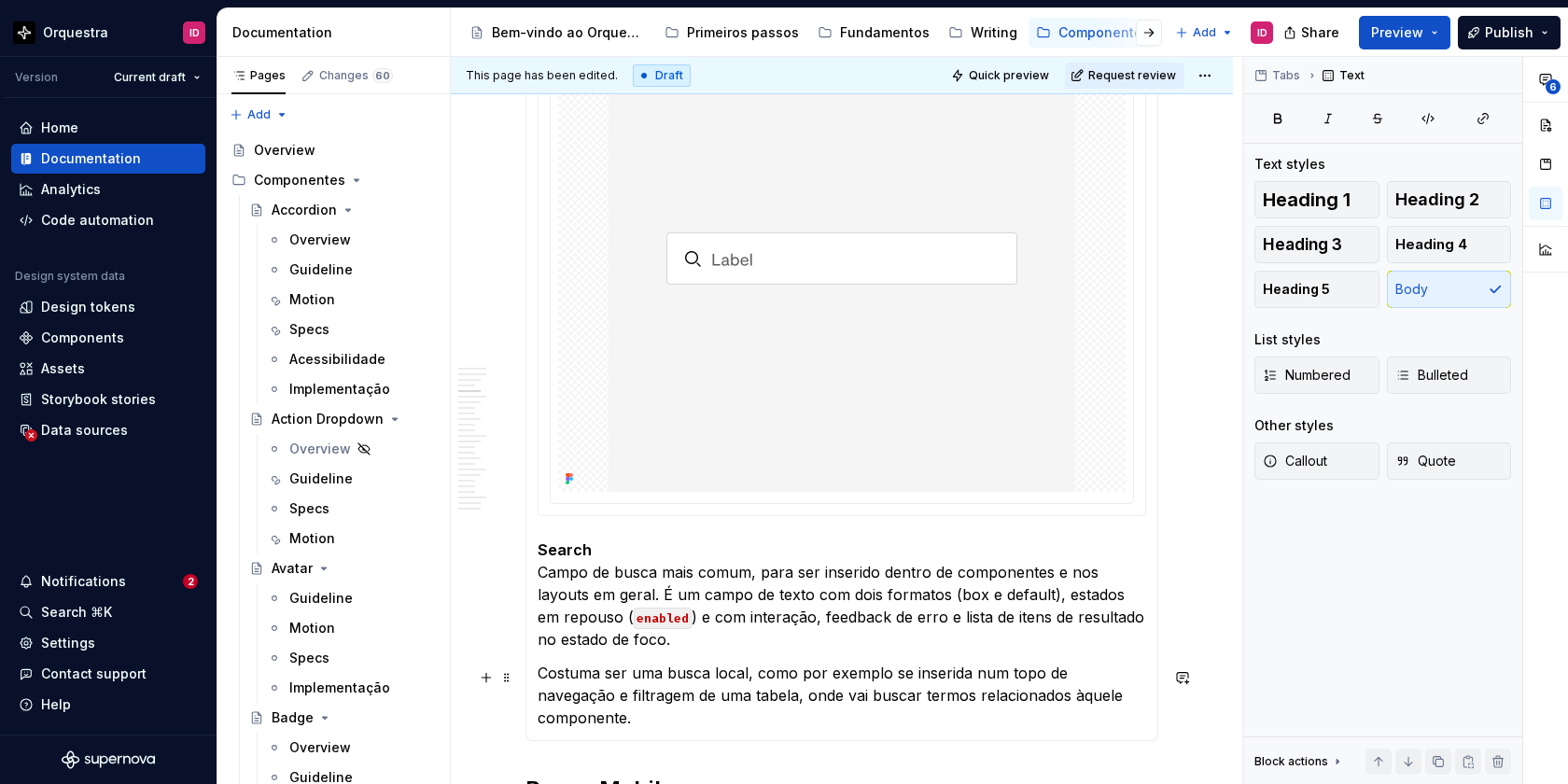
click at [538, 675] on p "Costuma ser uma busca local, como por exemplo se inserida num topo de navegação…" at bounding box center [842, 695] width 608 height 67
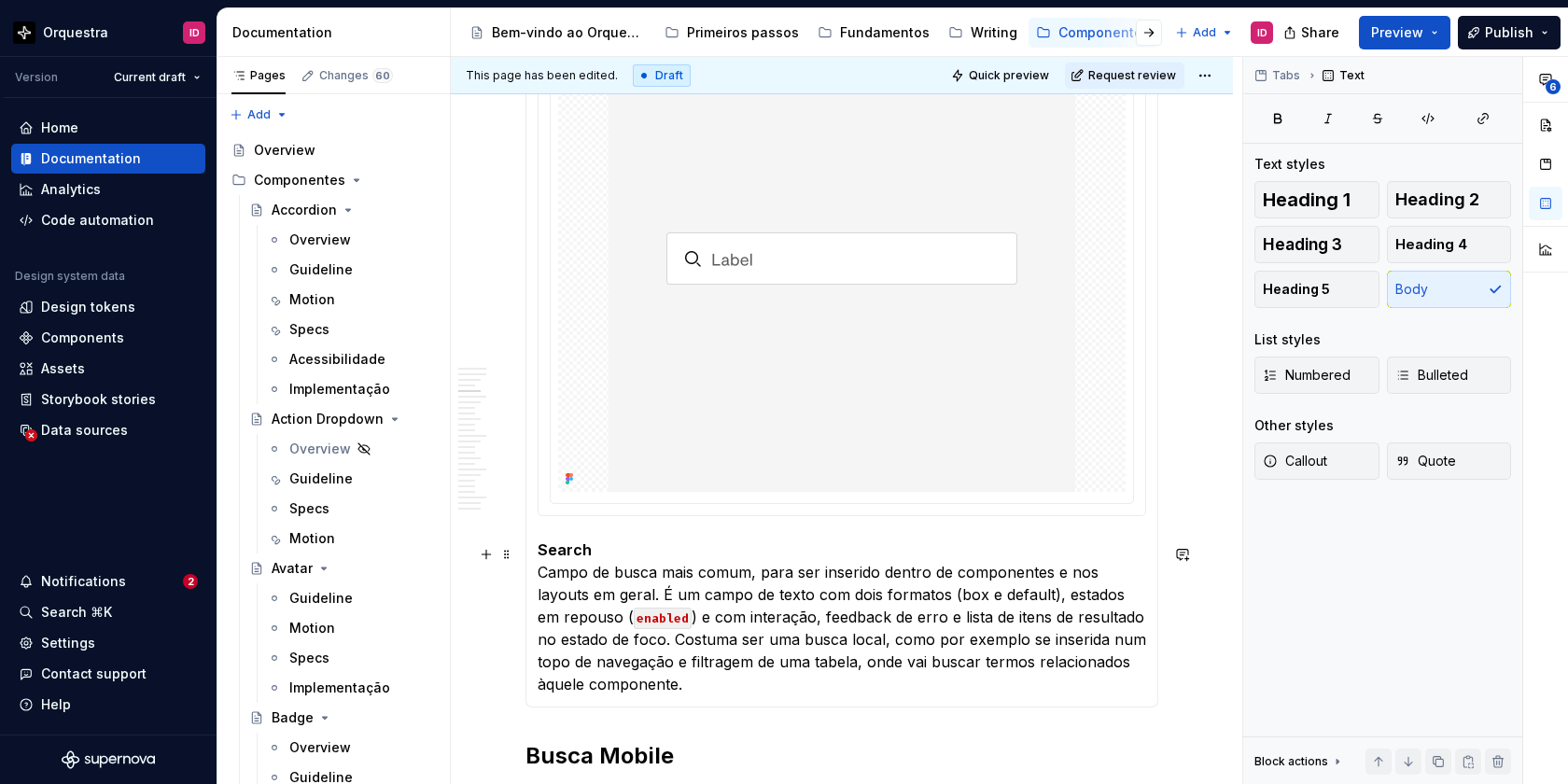
click at [598, 595] on p "Search Campo de busca mais comum, para ser inserido dentro de componentes e nos…" at bounding box center [842, 617] width 608 height 157
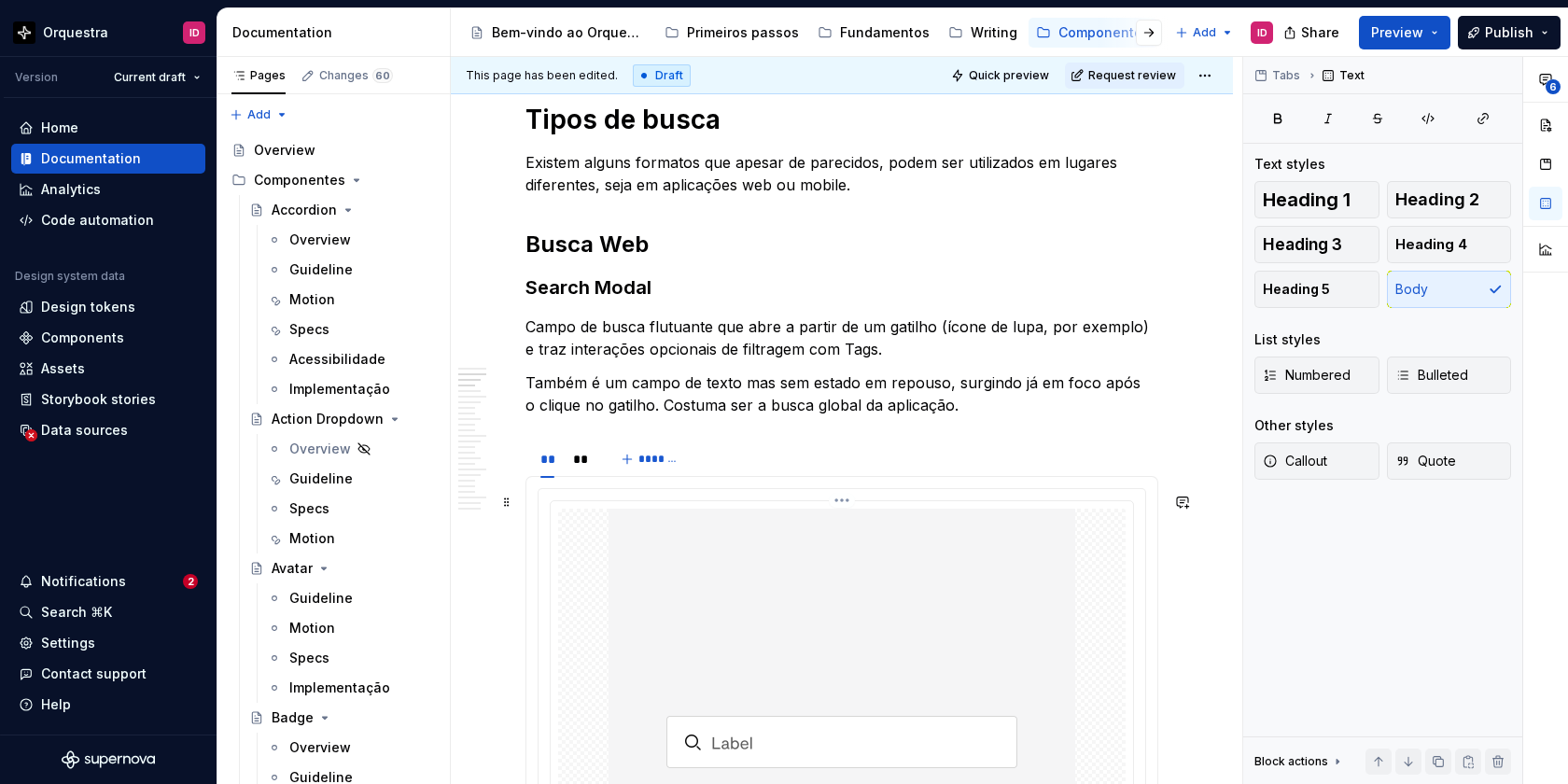
scroll to position [1177, 0]
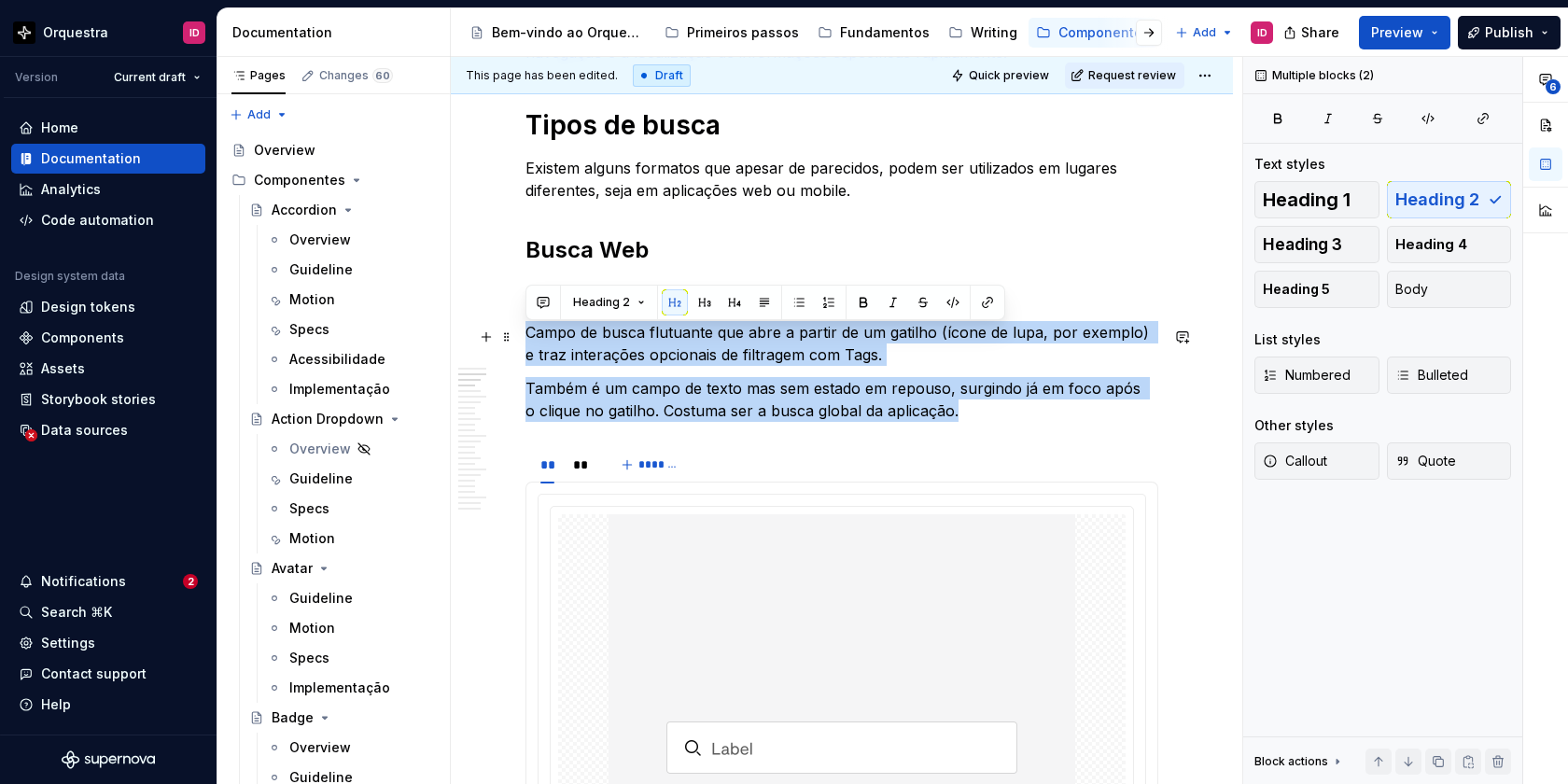
drag, startPoint x: 929, startPoint y: 415, endPoint x: 524, endPoint y: 337, distance: 412.4
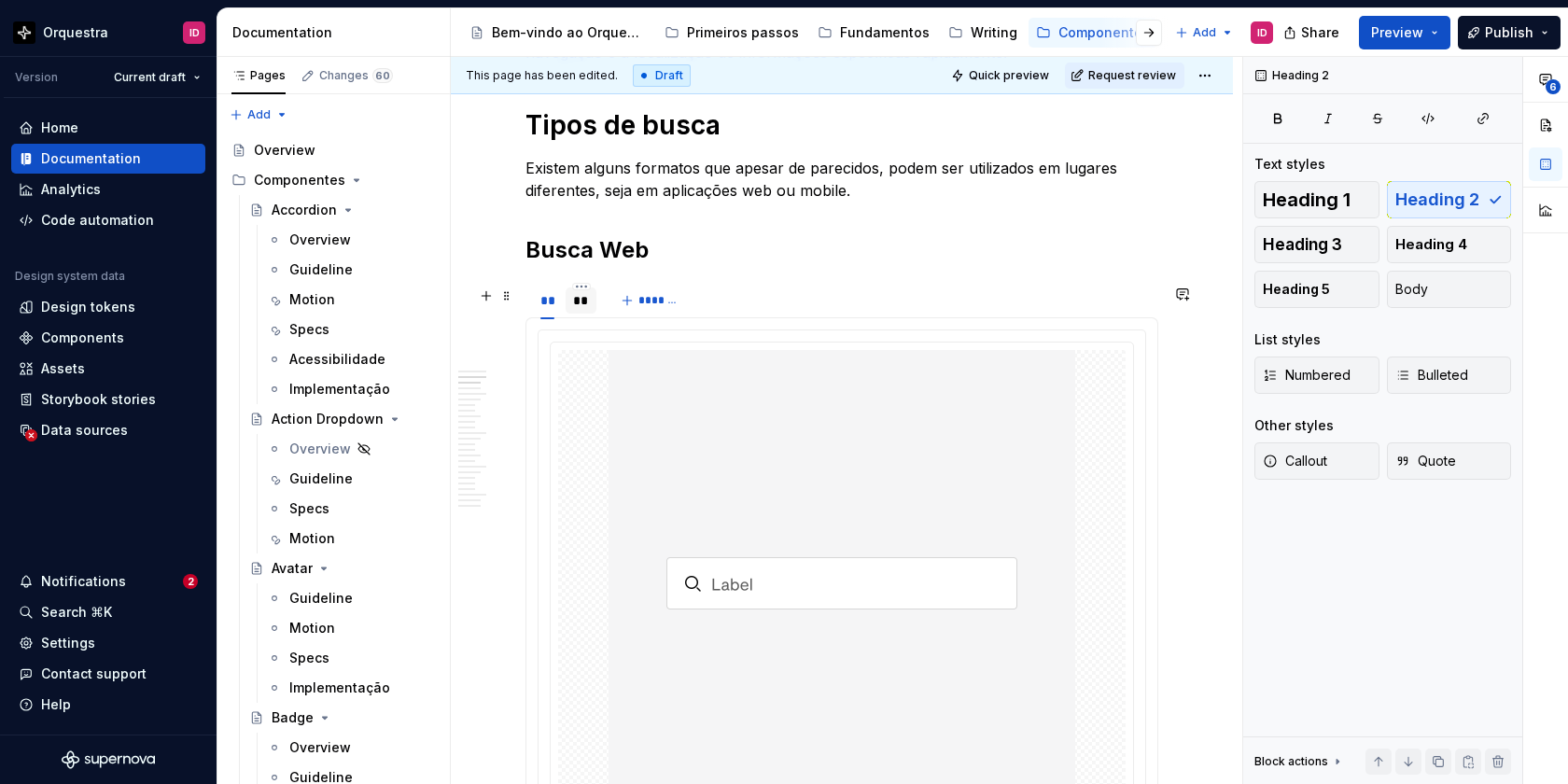
click at [580, 310] on div "**" at bounding box center [582, 300] width 17 height 19
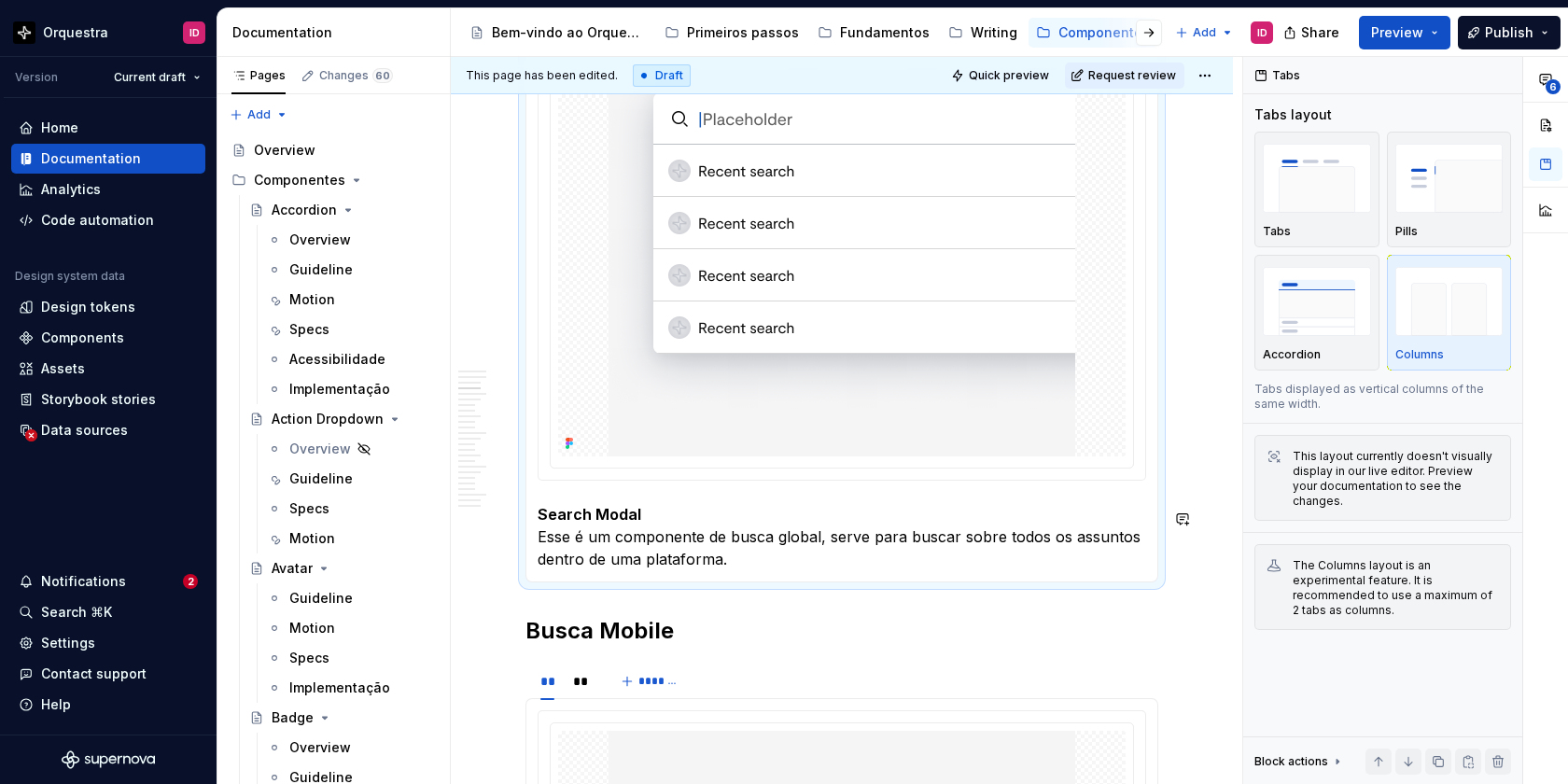
scroll to position [1567, 0]
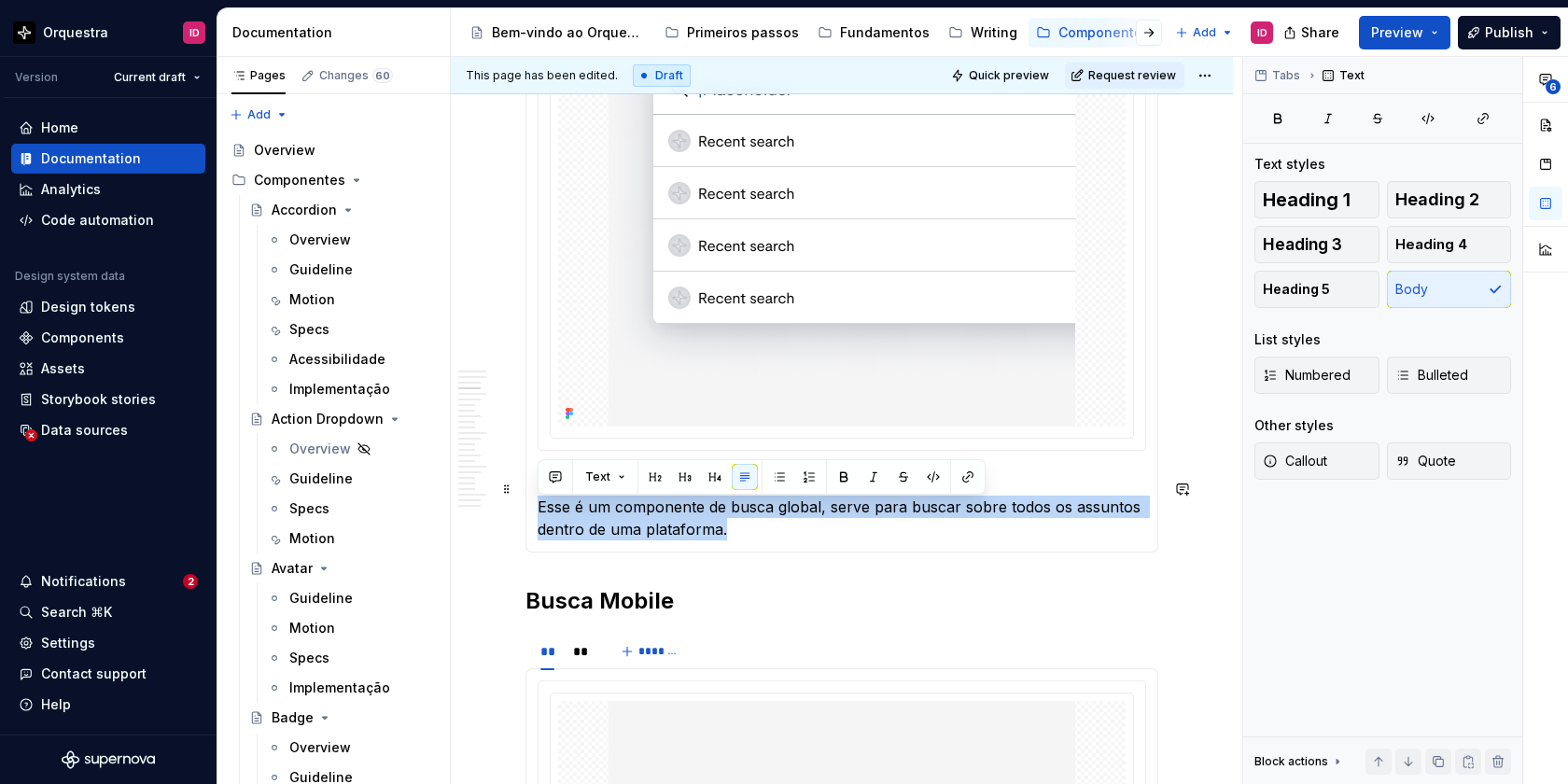
drag, startPoint x: 732, startPoint y: 531, endPoint x: 533, endPoint y: 512, distance: 199.9
click at [533, 512] on div "Search Campo de busca mais comum, para ser inserido dentro de componentes e nos…" at bounding box center [842, 240] width 632 height 625
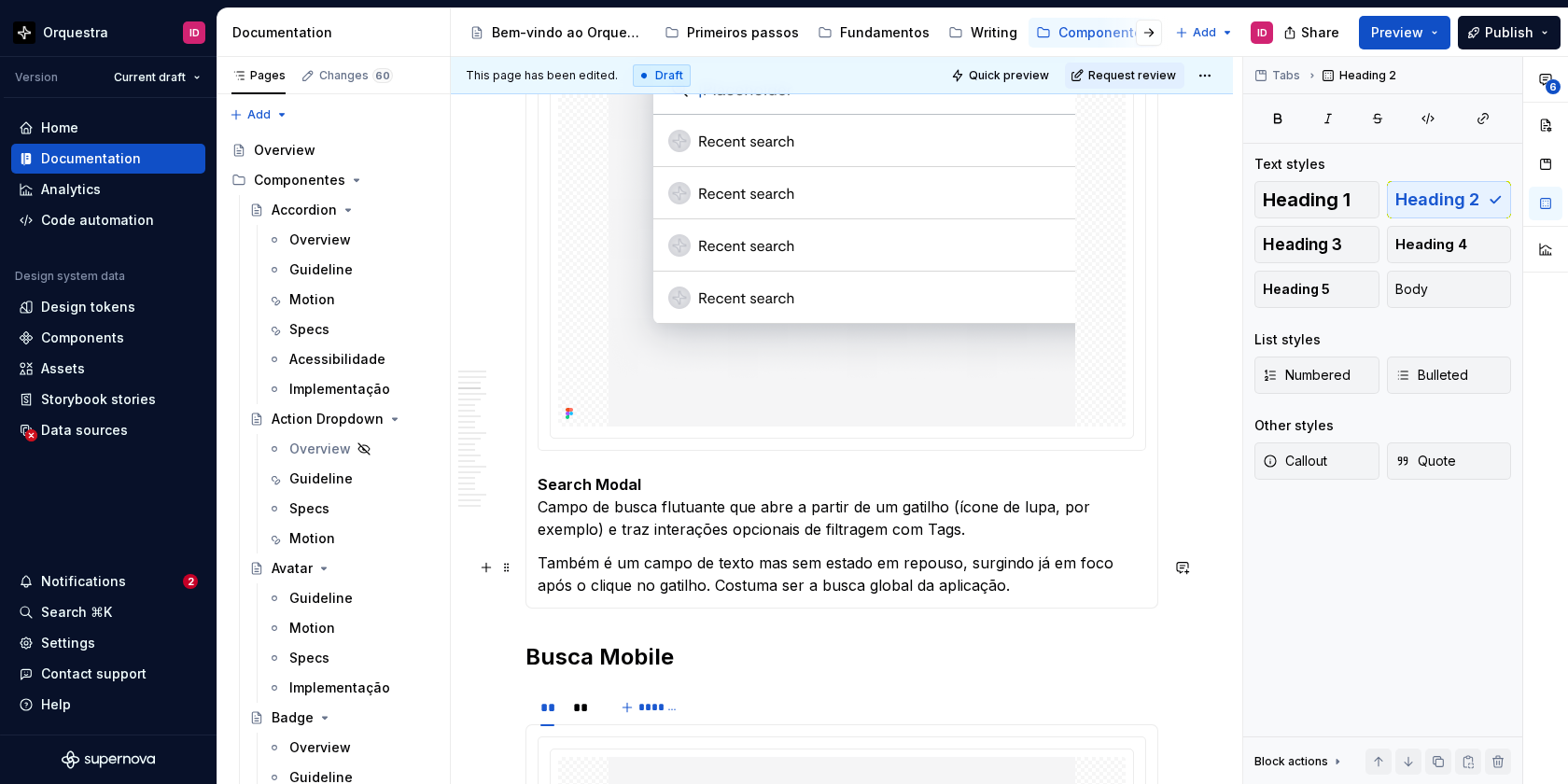
click at [538, 563] on p "Também é um campo de texto mas sem estado em repouso, surgindo já em foco após …" at bounding box center [842, 574] width 608 height 45
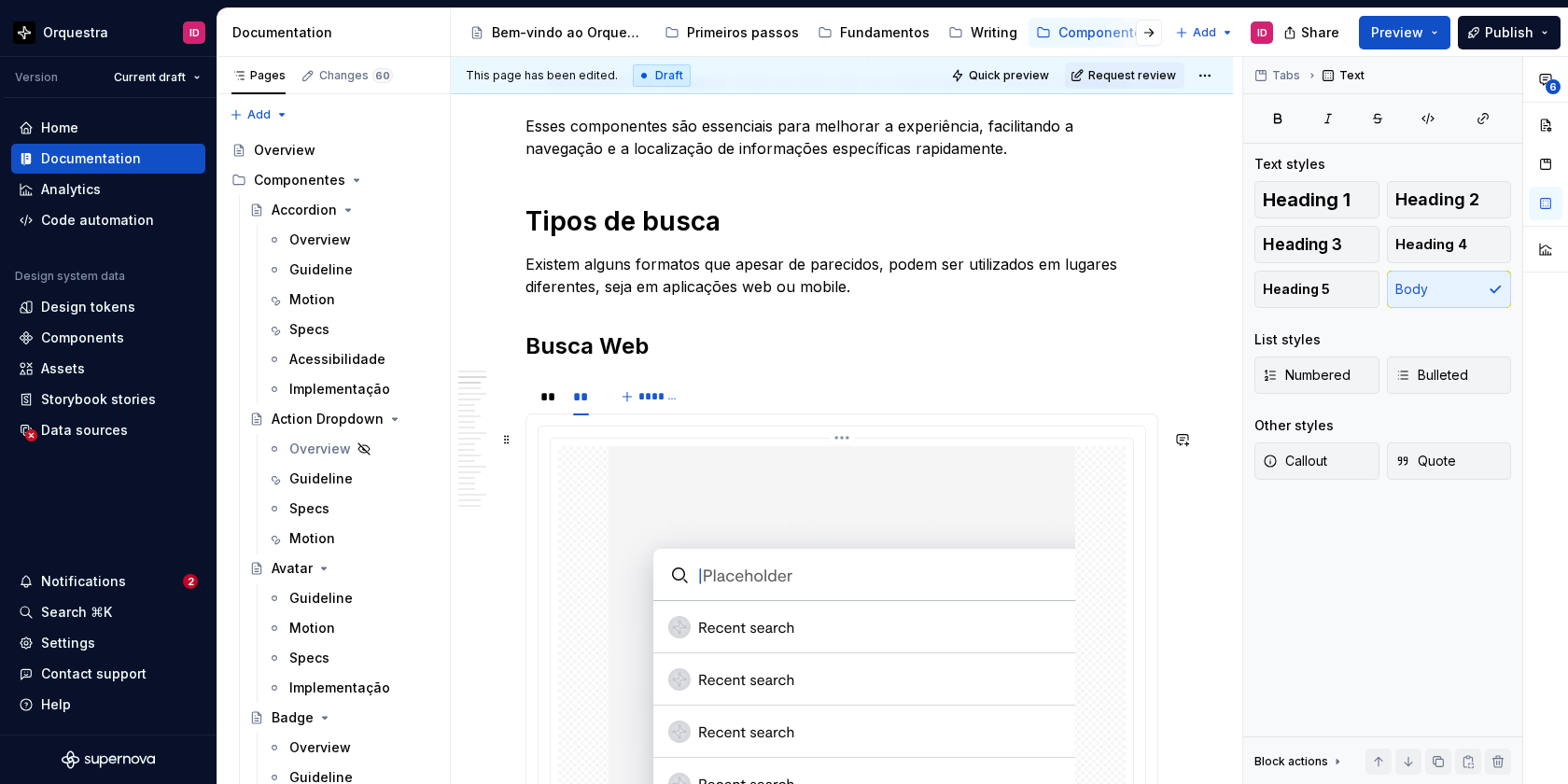
scroll to position [1088, 0]
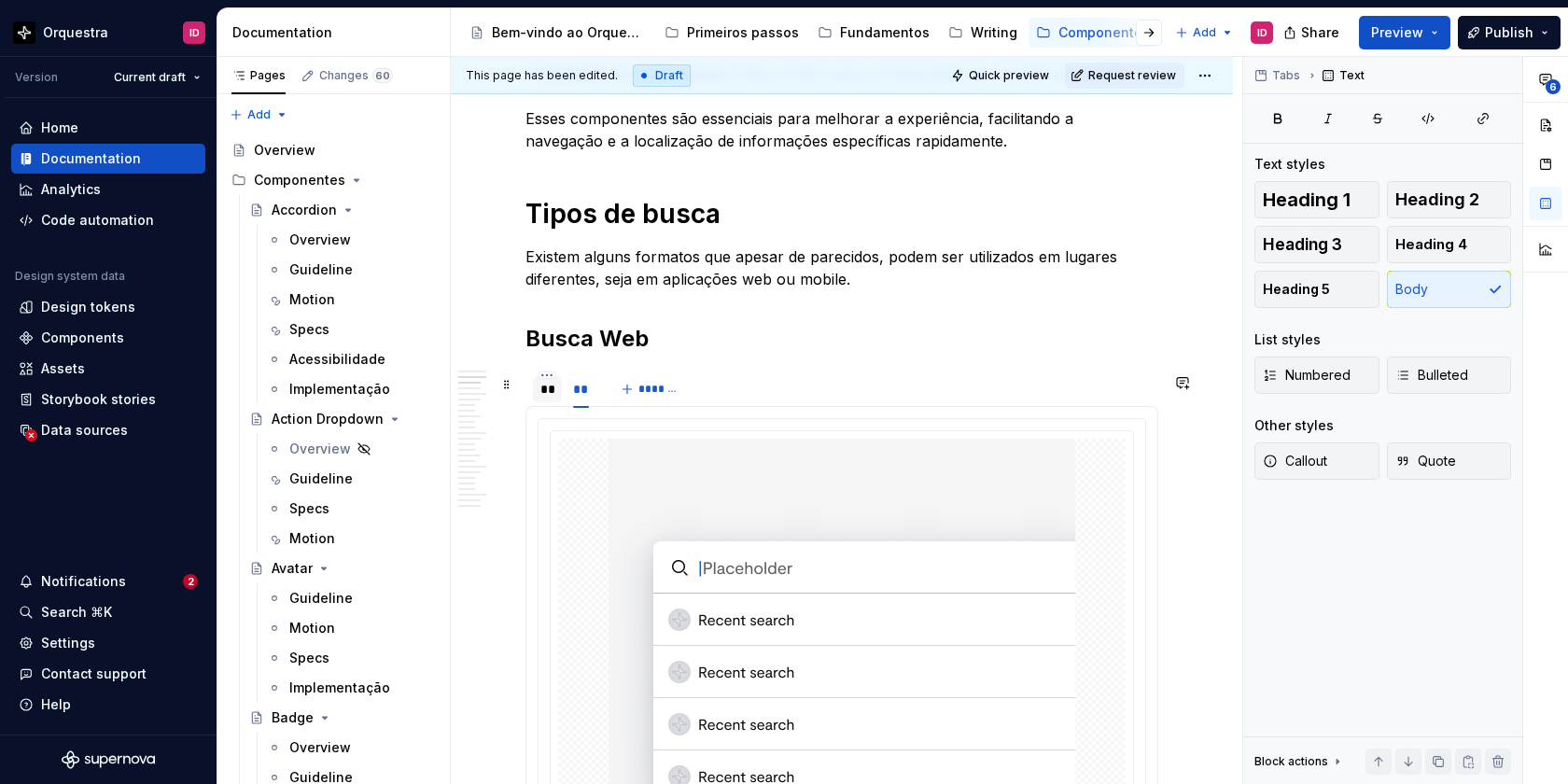
click at [550, 394] on div "**" at bounding box center [547, 389] width 14 height 19
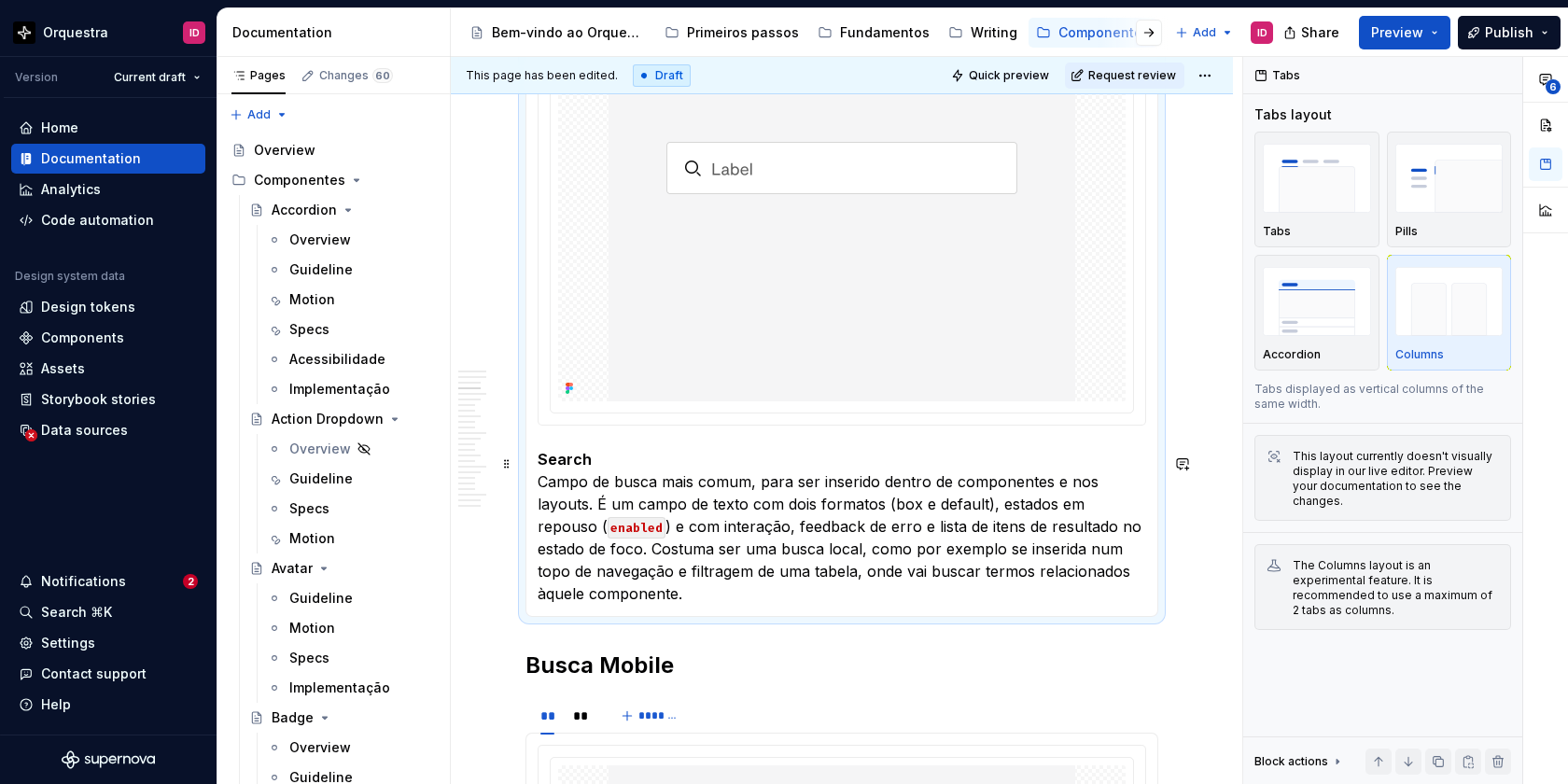
scroll to position [1593, 0]
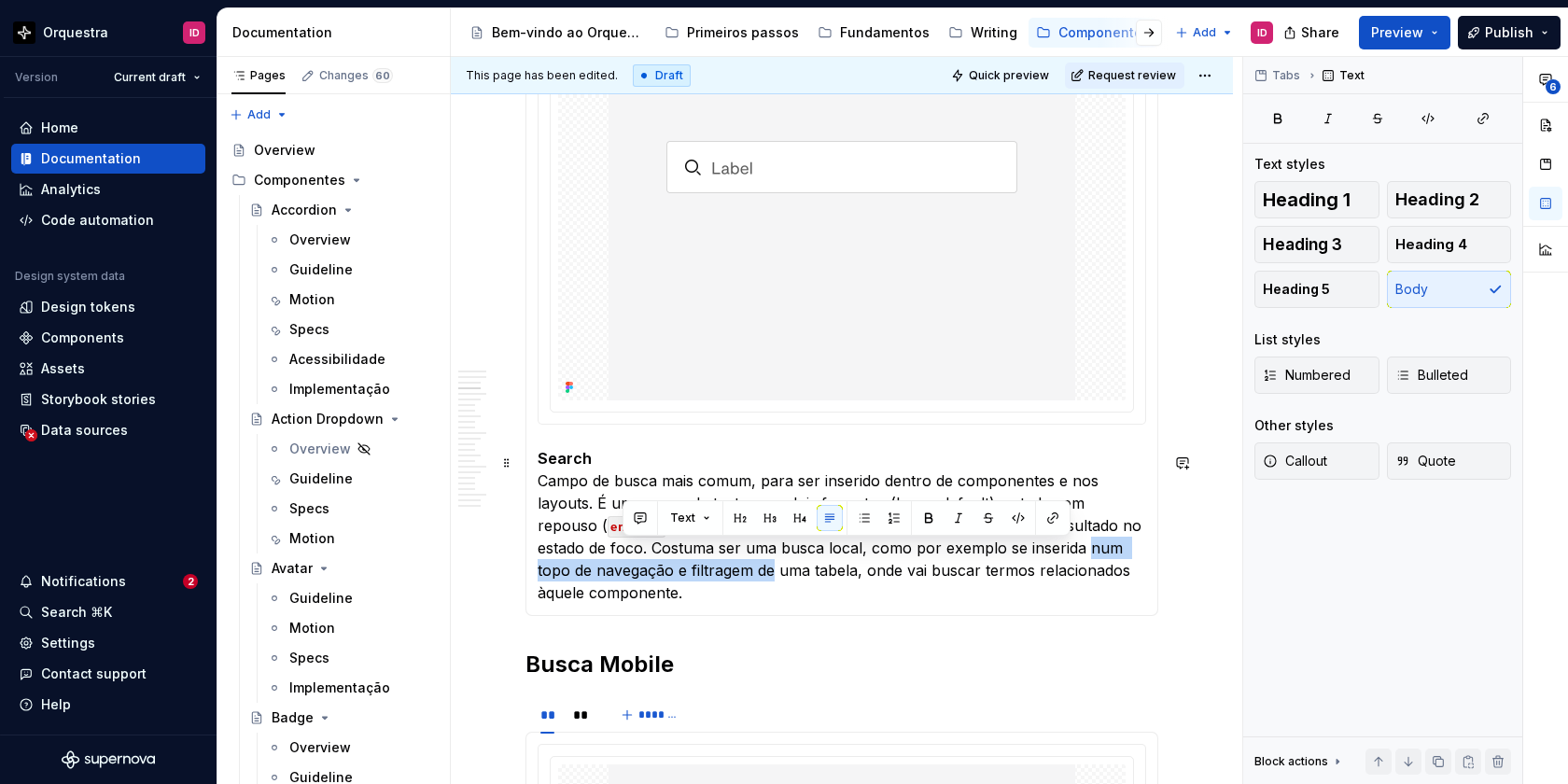
drag, startPoint x: 619, startPoint y: 577, endPoint x: 971, endPoint y: 554, distance: 352.8
click at [971, 554] on p "Search Campo de busca mais comum, para ser inserido dentro de componentes e nos…" at bounding box center [842, 526] width 608 height 157
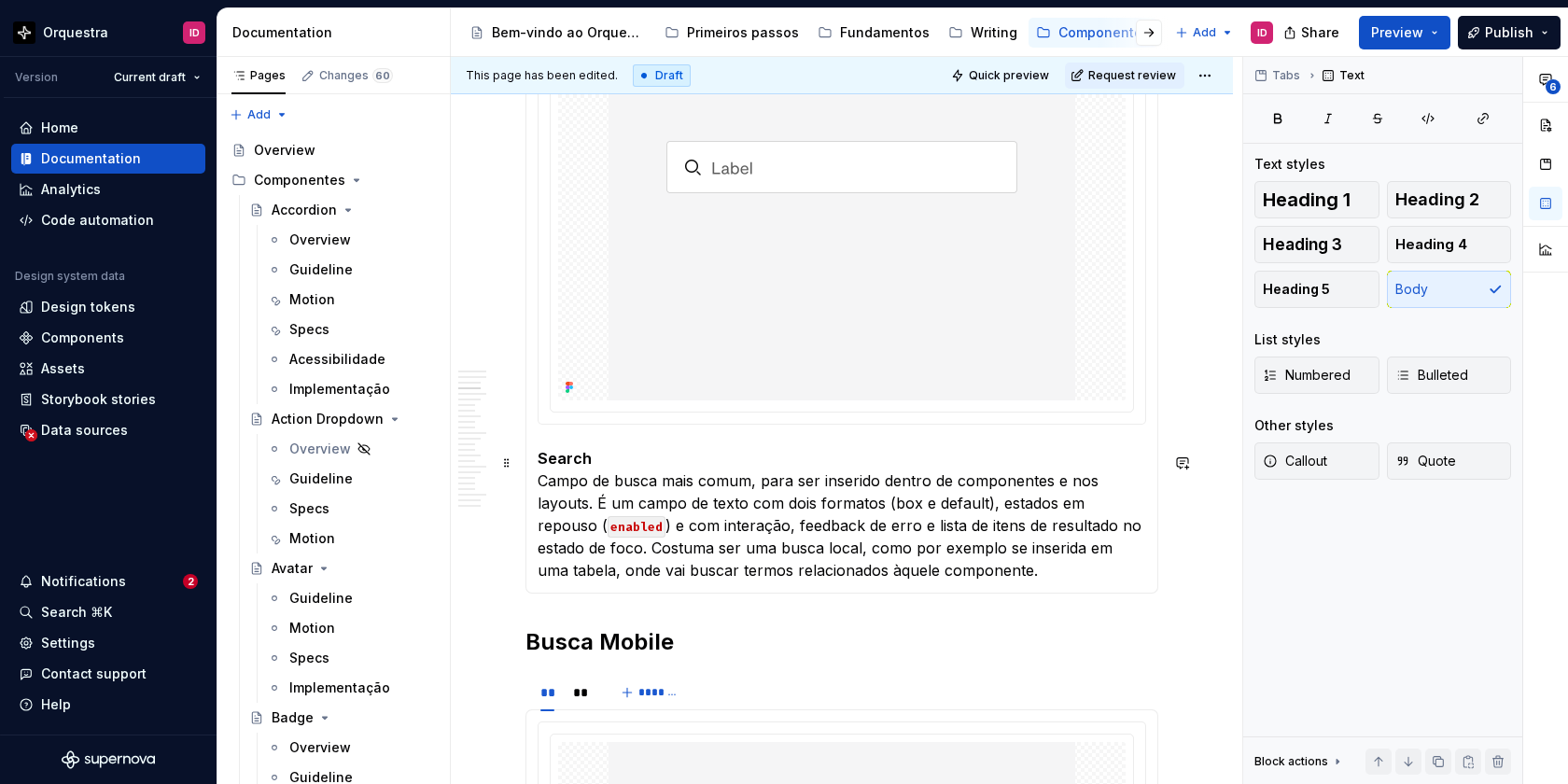
click at [654, 554] on p "Search Campo de busca mais comum, para ser inserido dentro de componentes e nos…" at bounding box center [842, 515] width 608 height 135
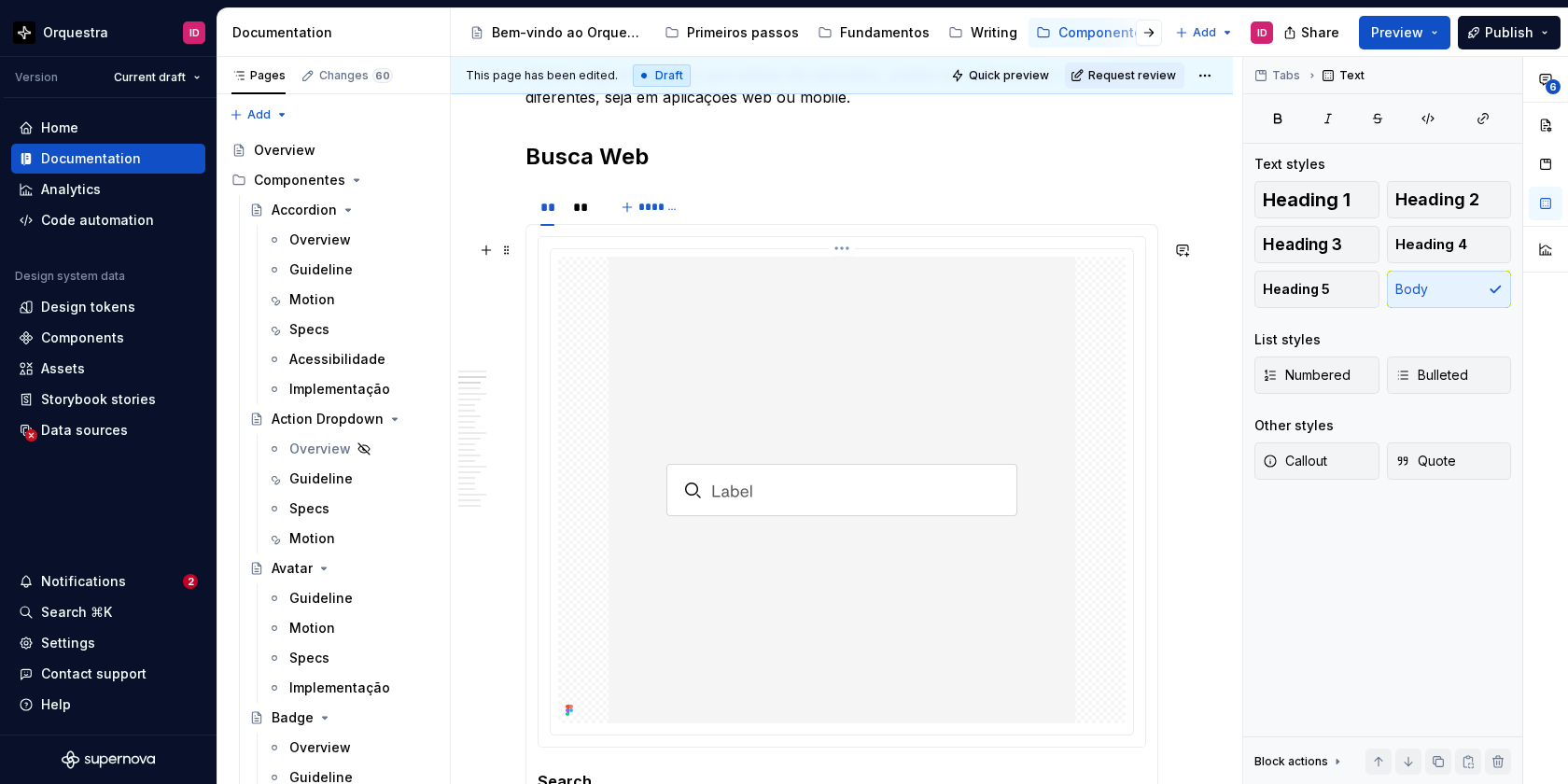
scroll to position [1262, 0]
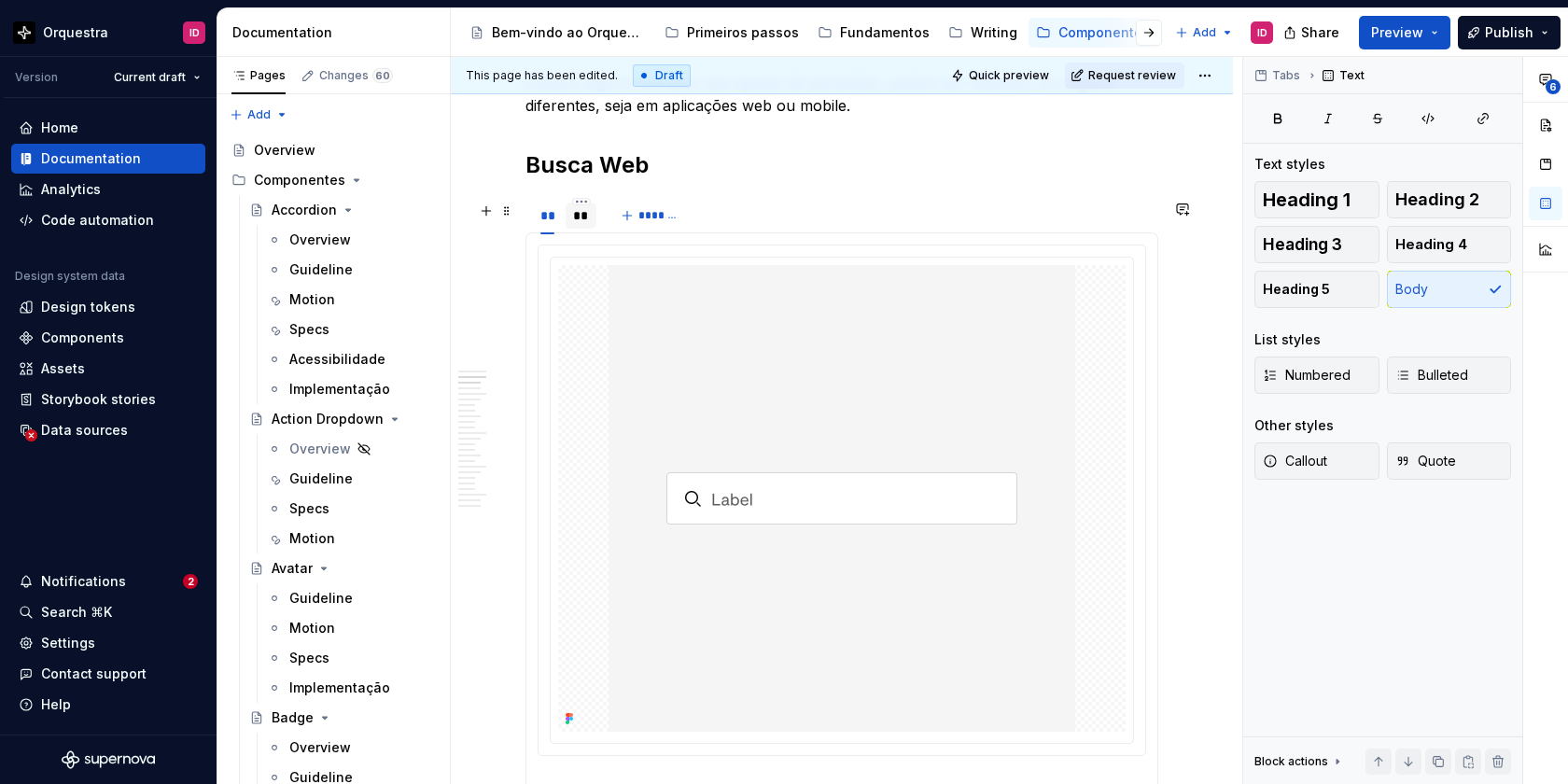
click at [585, 223] on div "**" at bounding box center [582, 215] width 17 height 19
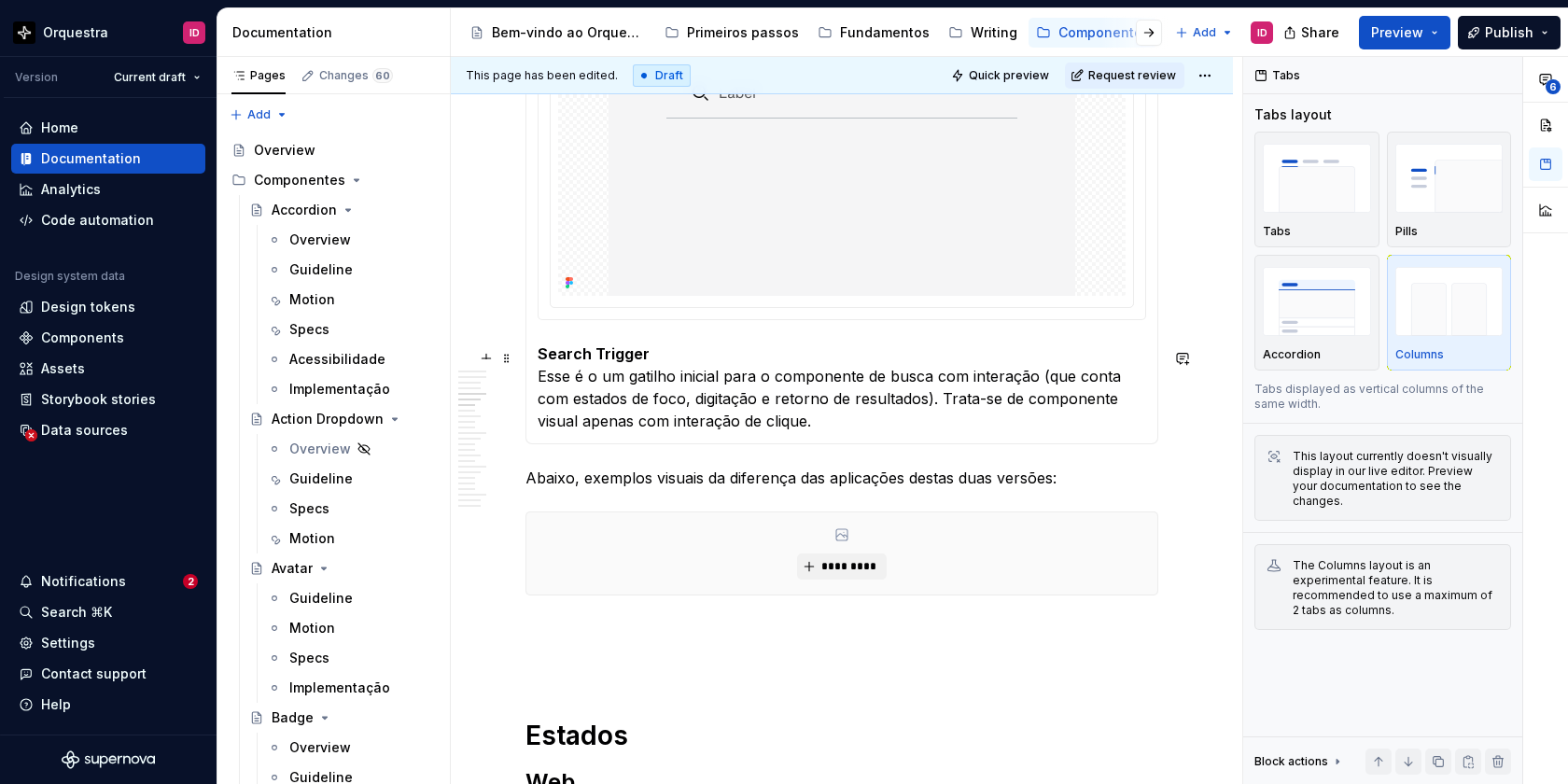
scroll to position [2646, 0]
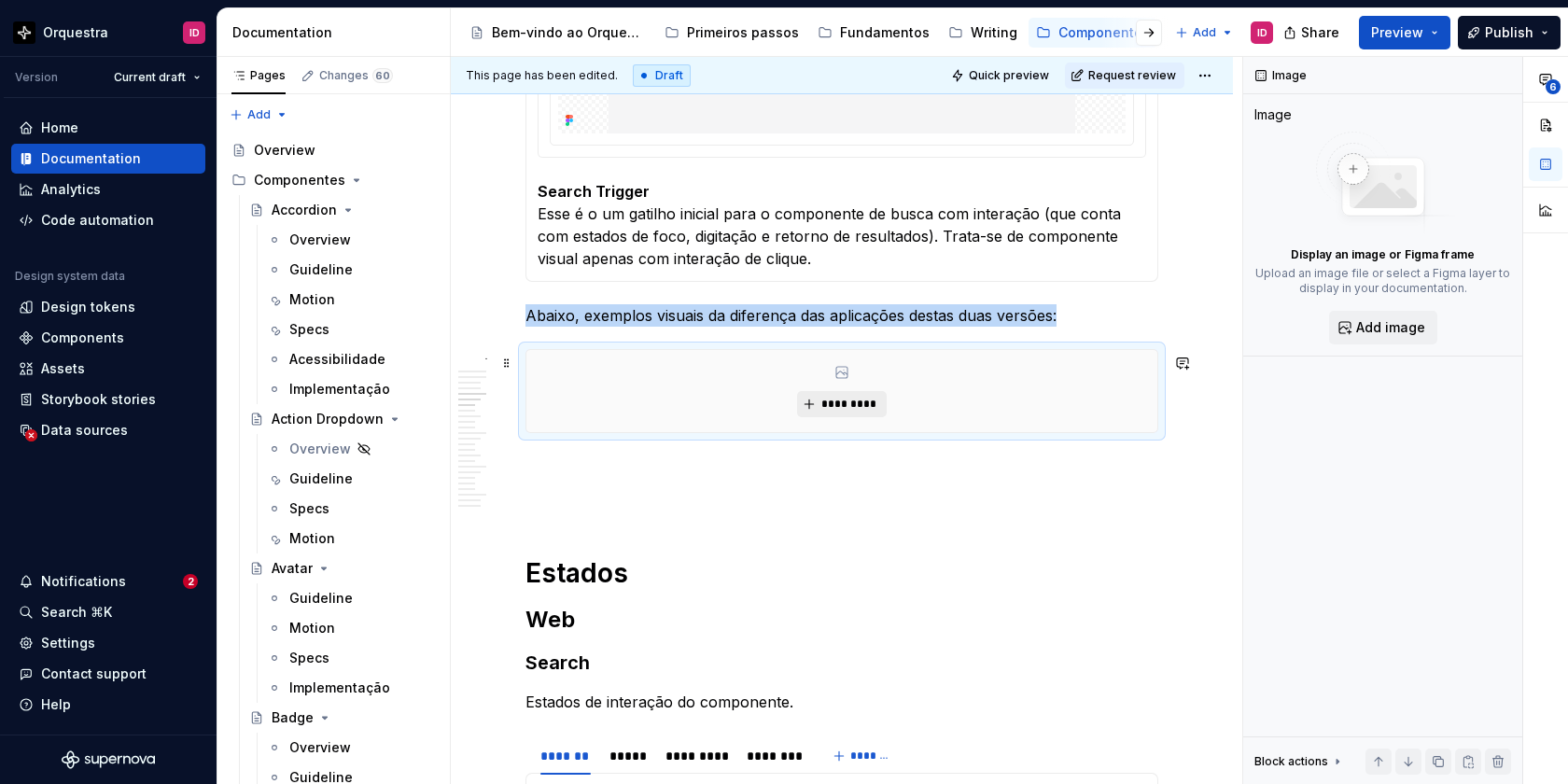
click at [860, 404] on span "*********" at bounding box center [849, 404] width 57 height 15
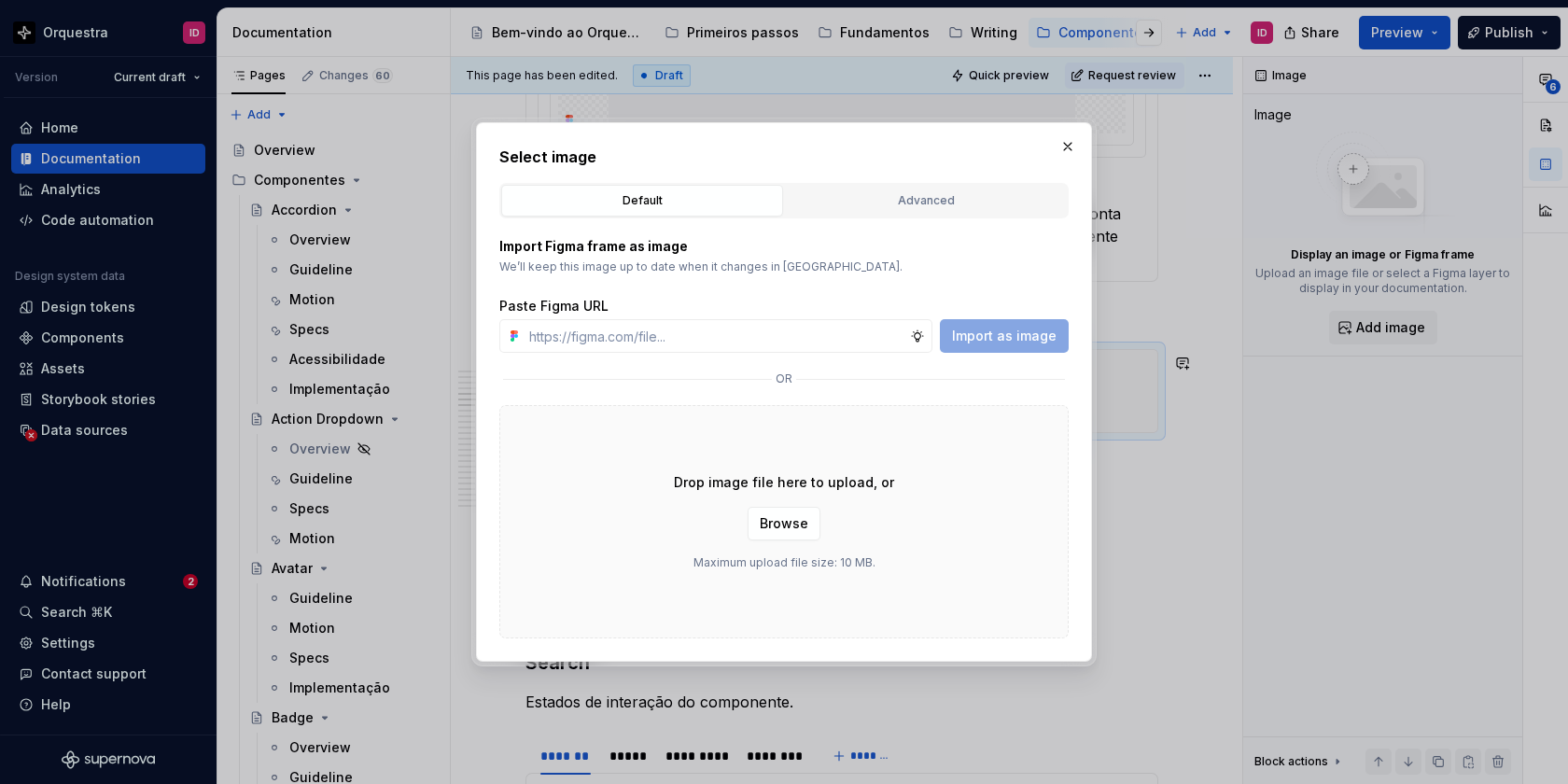
type textarea "*"
paste input "[URL][DOMAIN_NAME]"
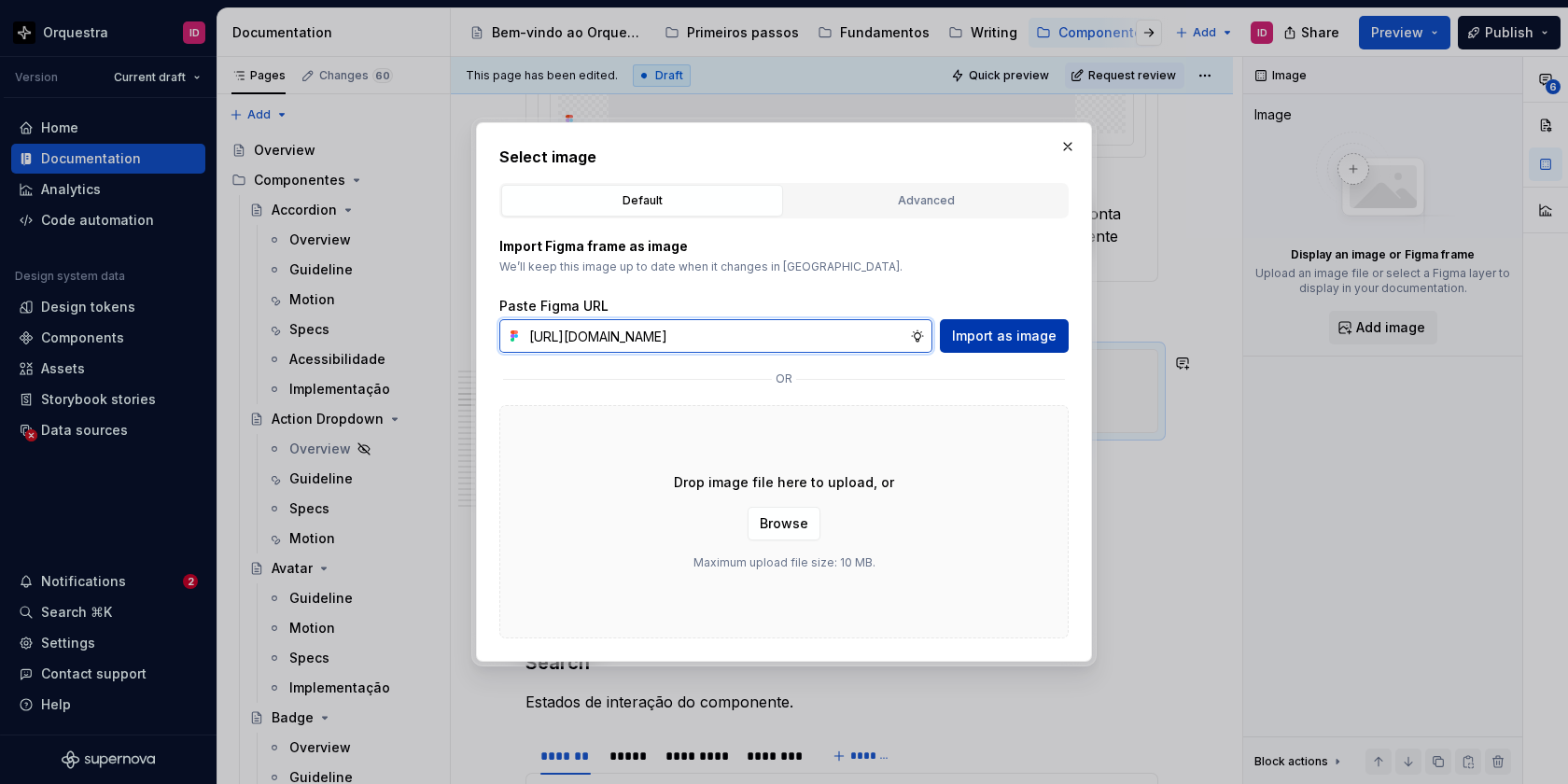
type input "[URL][DOMAIN_NAME]"
click at [1001, 332] on span "Import as image" at bounding box center [1005, 336] width 105 height 19
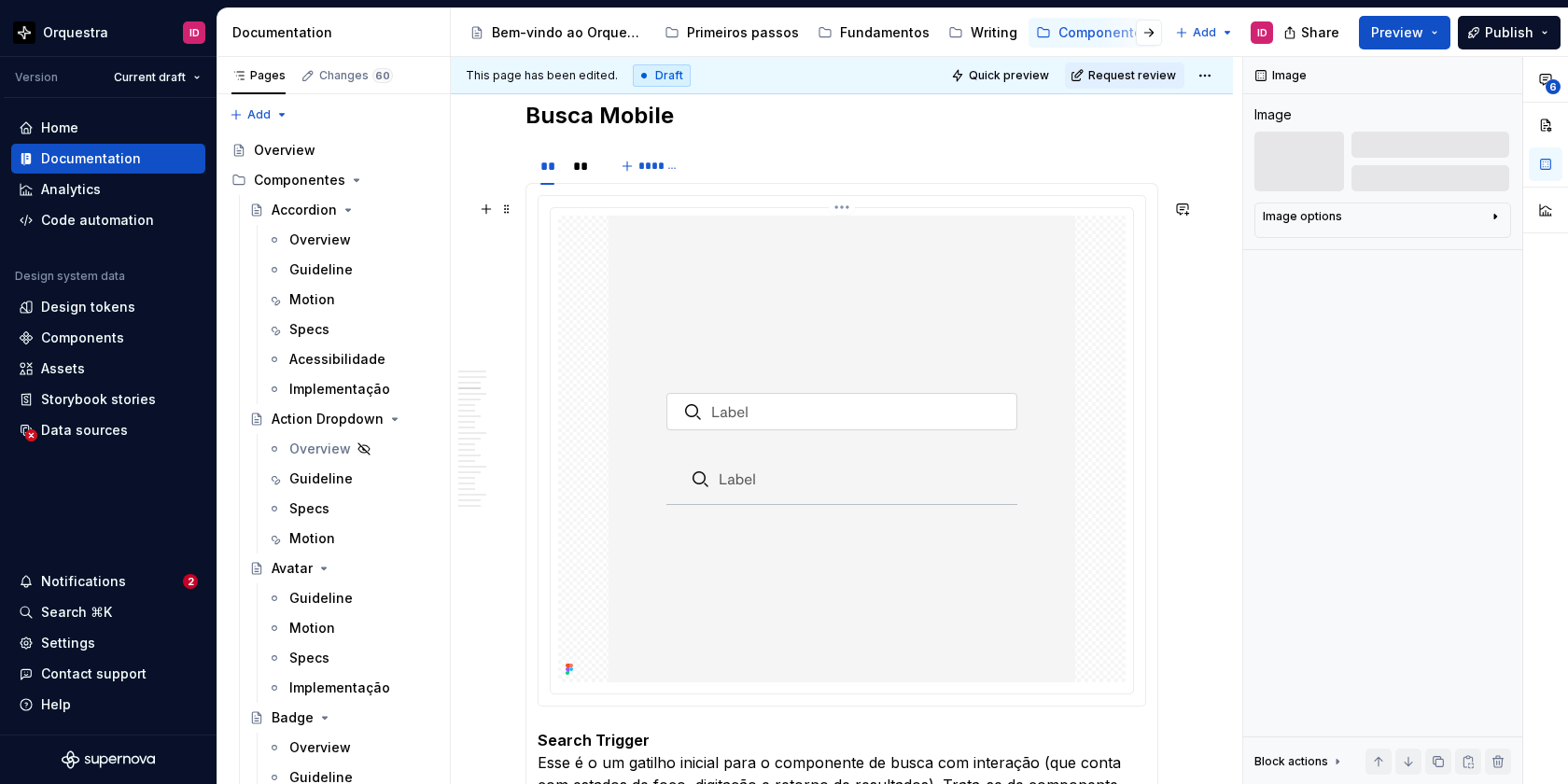
scroll to position [2093, 0]
click at [583, 184] on div "**" at bounding box center [582, 171] width 32 height 26
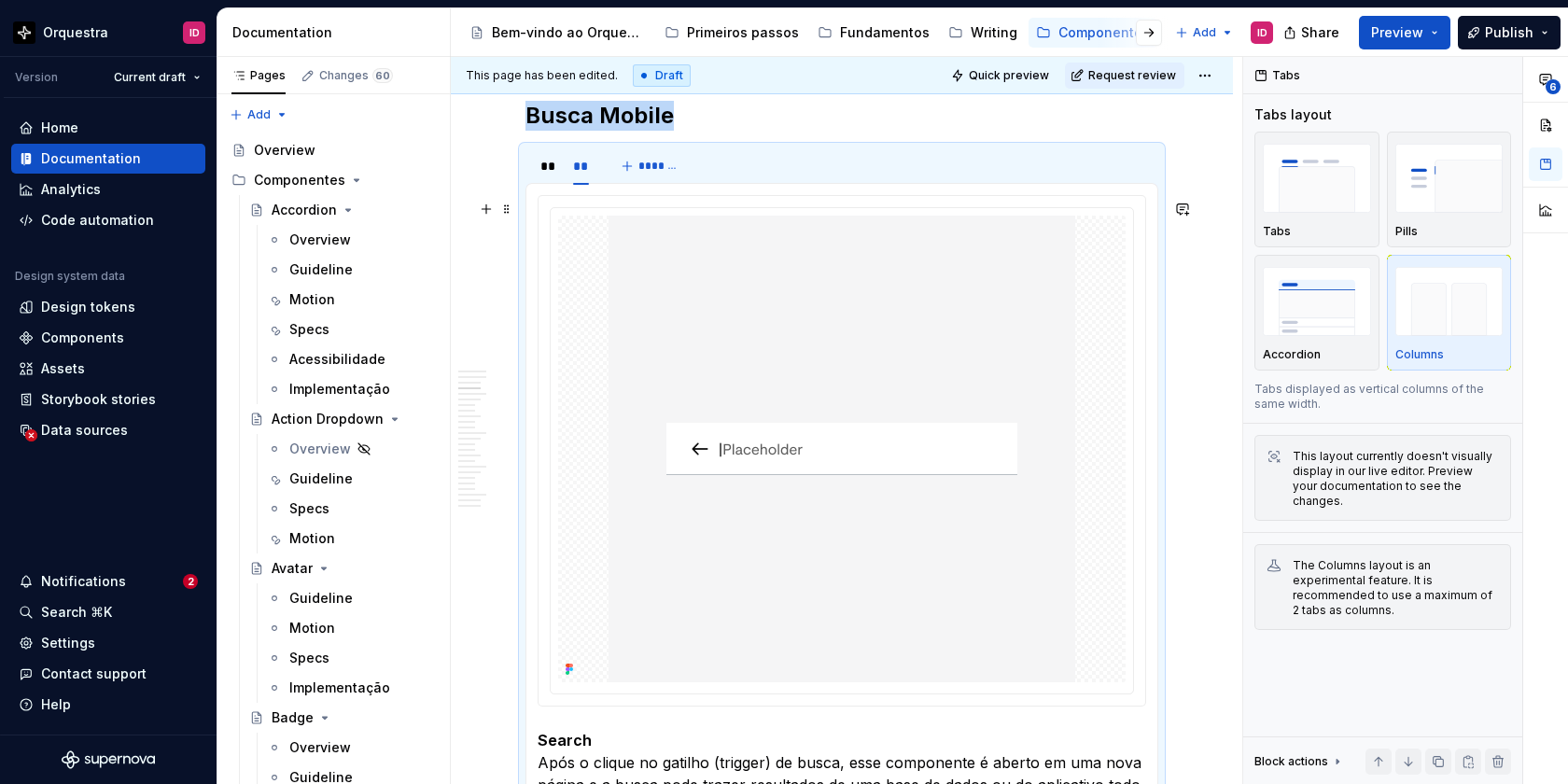
scroll to position [2070, 0]
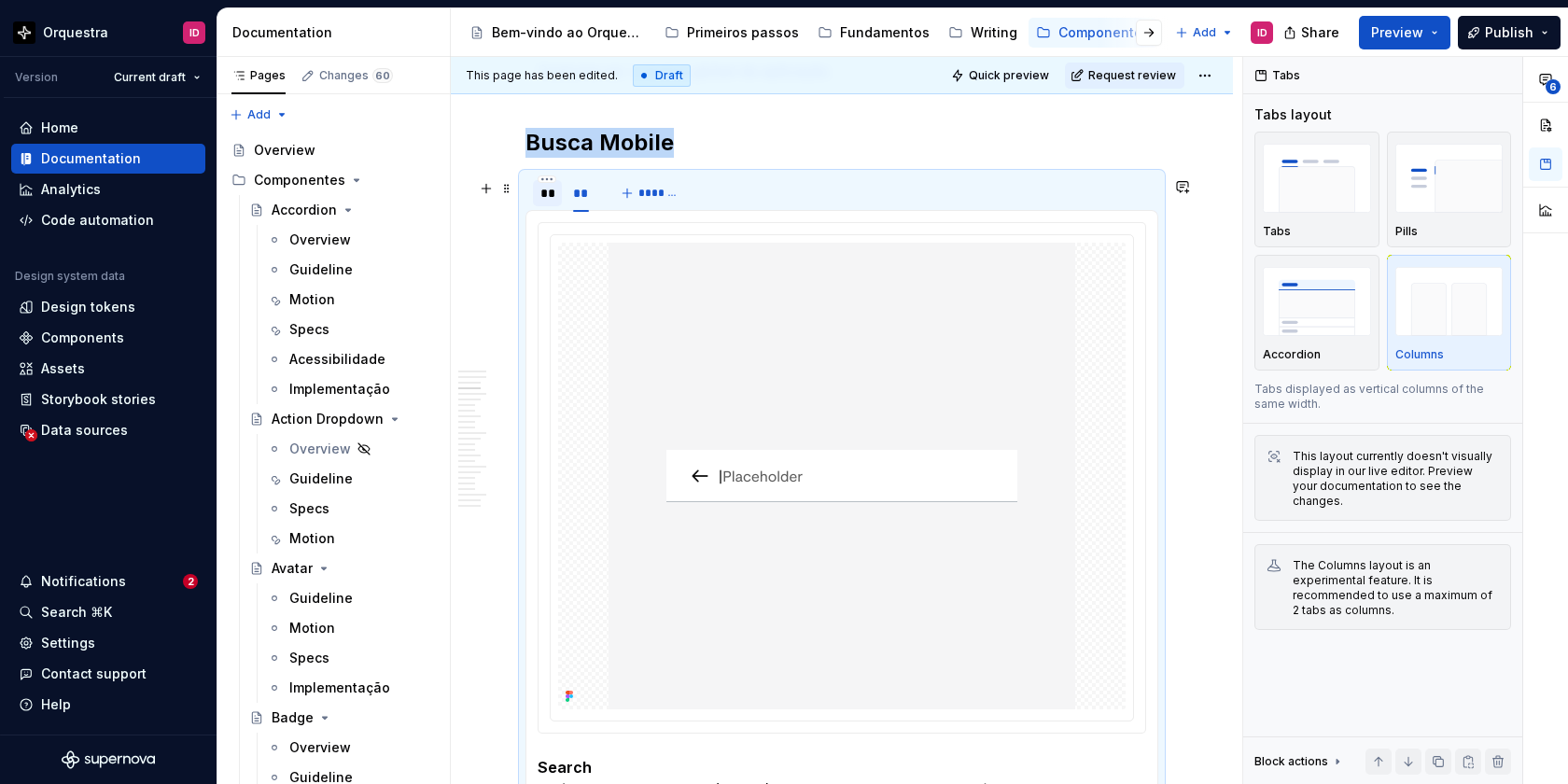
click at [547, 196] on div "**" at bounding box center [547, 194] width 14 height 19
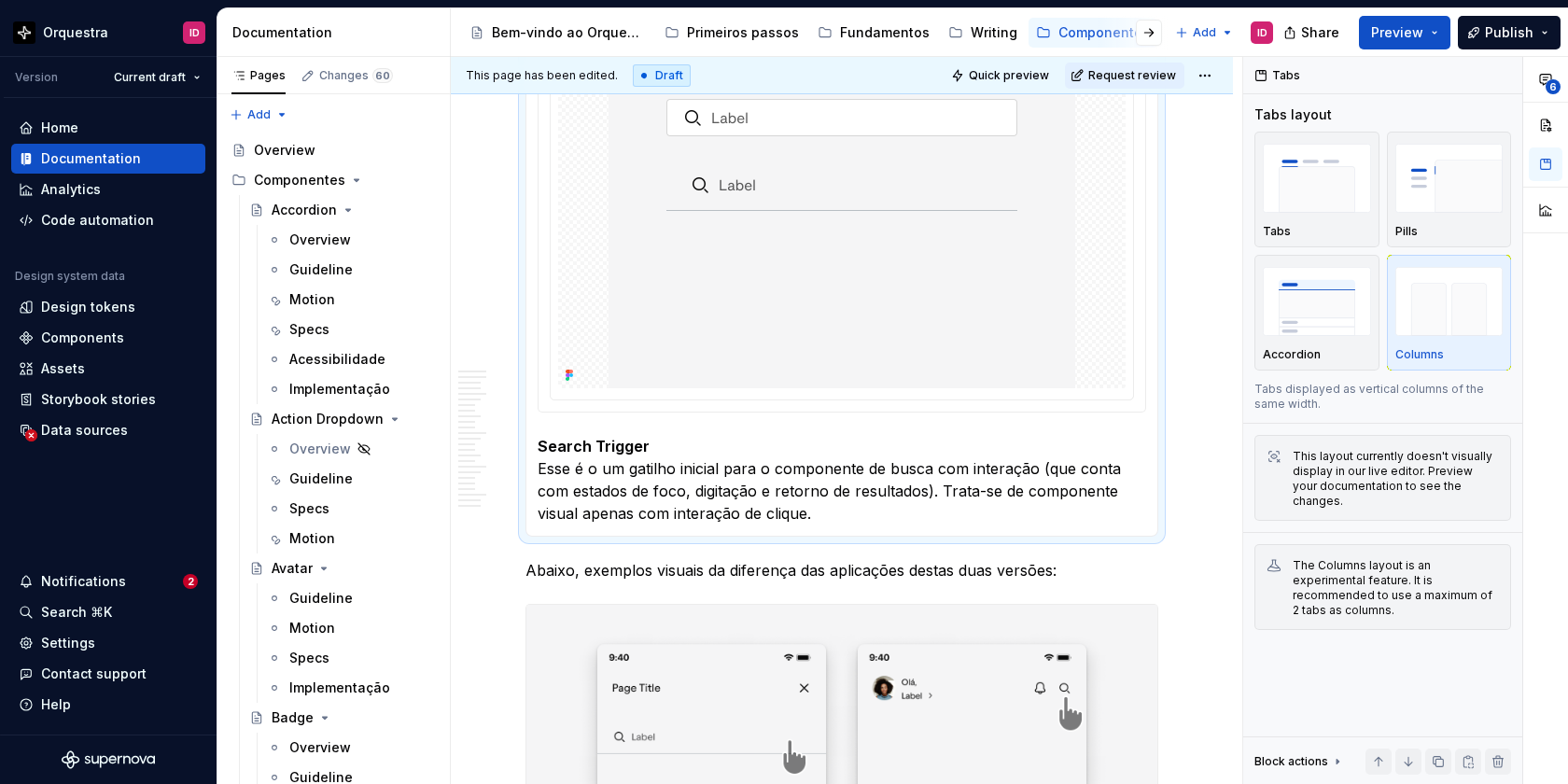
scroll to position [2387, 0]
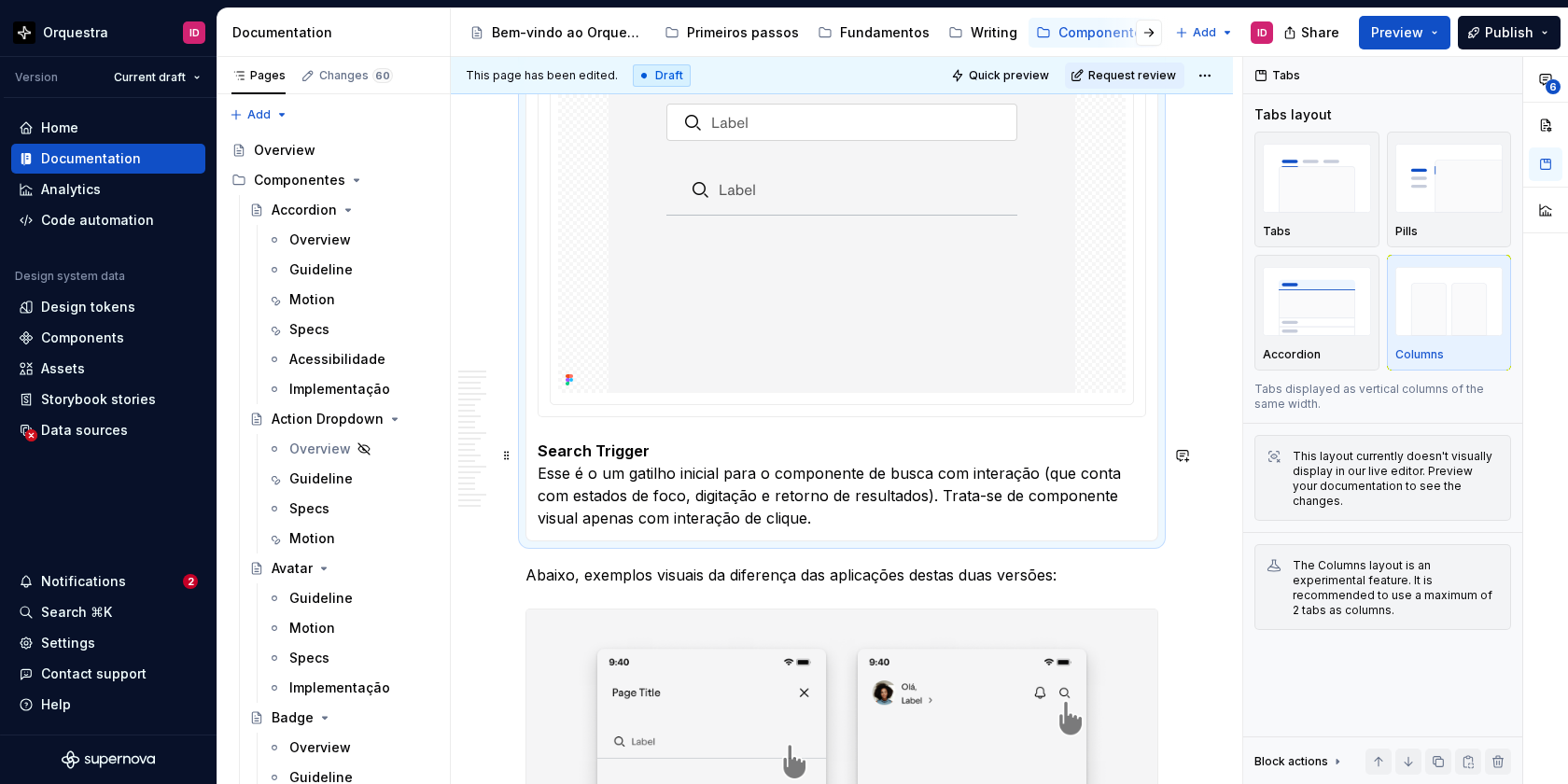
click at [1031, 478] on p "Search Trigger Esse é o um gatilho inicial para o componente de busca com inter…" at bounding box center [842, 485] width 608 height 90
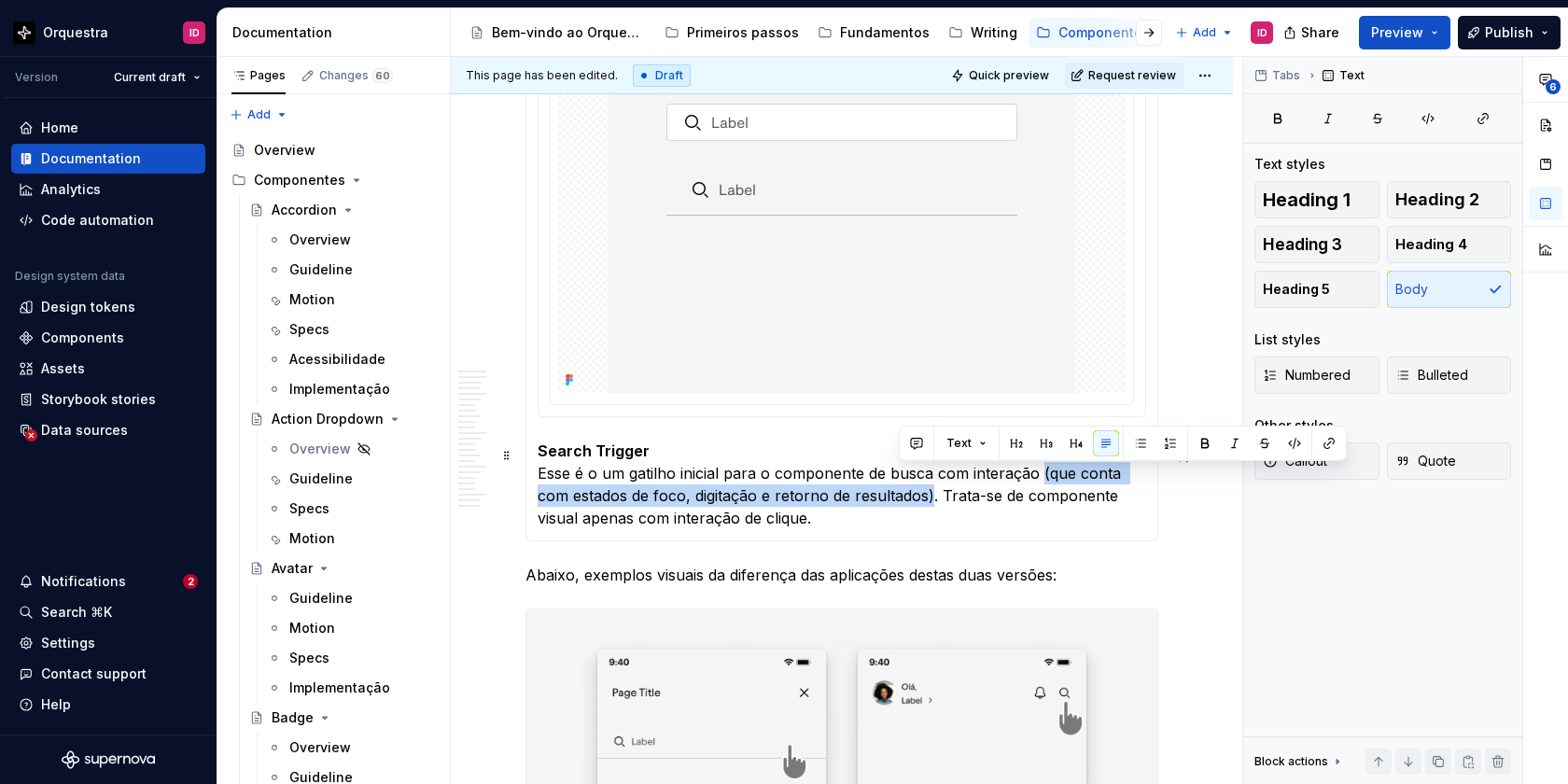
drag, startPoint x: 1038, startPoint y: 478, endPoint x: 900, endPoint y: 500, distance: 139.7
click at [900, 500] on p "Search Trigger Esse é o um gatilho inicial para o componente de busca com inter…" at bounding box center [842, 485] width 608 height 90
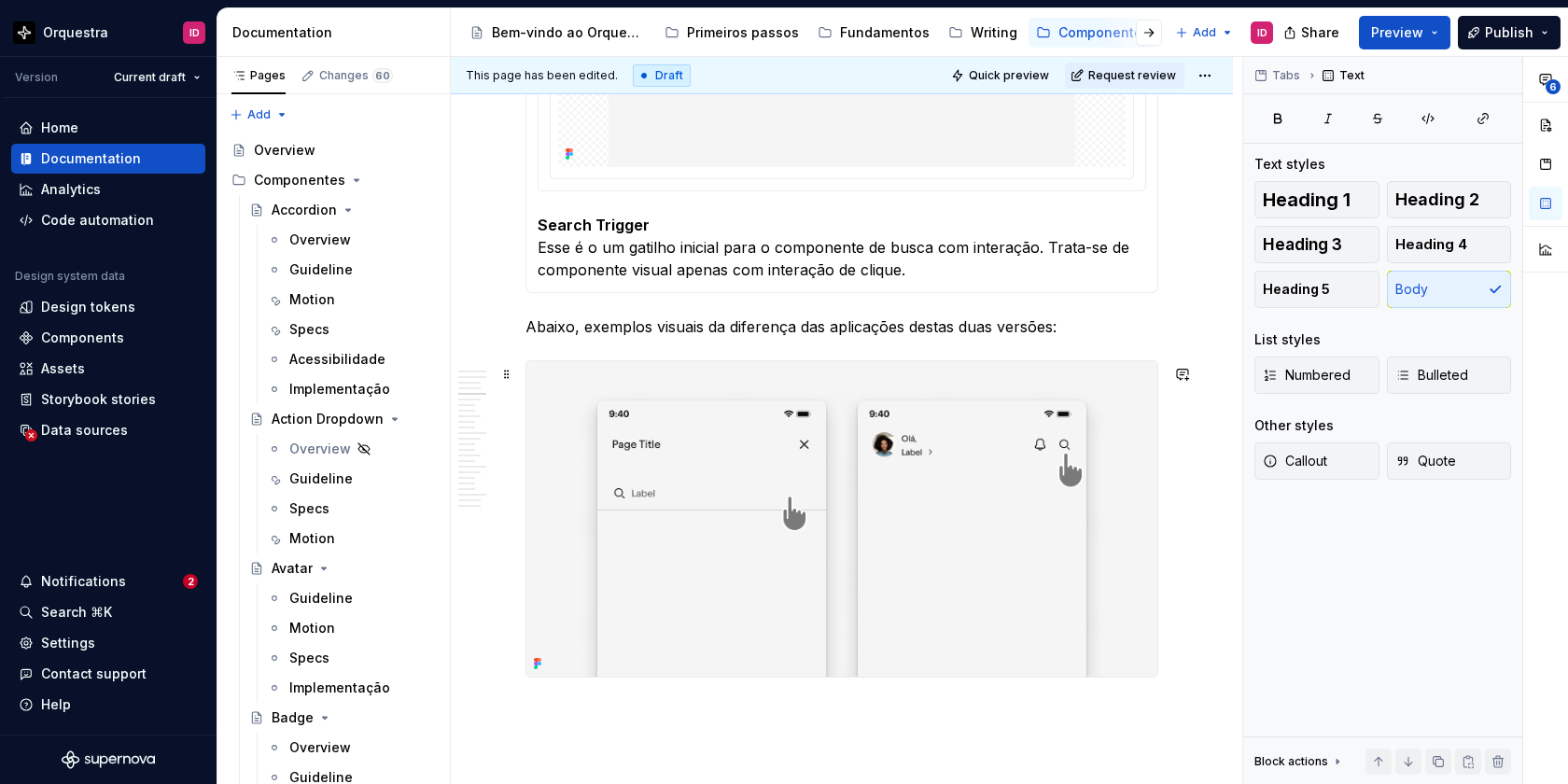
scroll to position [2780, 0]
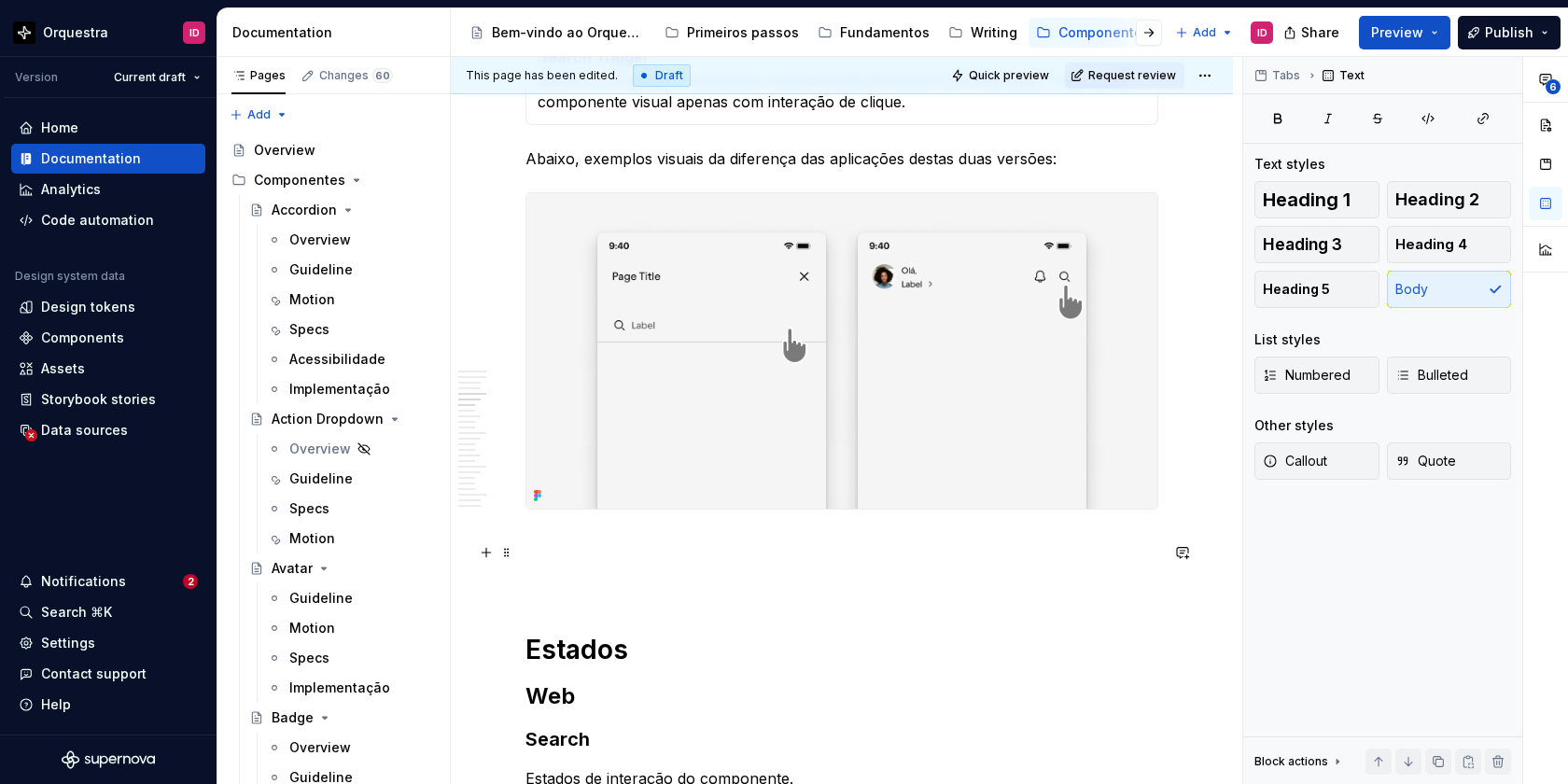
click at [546, 555] on p at bounding box center [842, 544] width 632 height 22
click at [617, 425] on img at bounding box center [842, 351] width 631 height 315
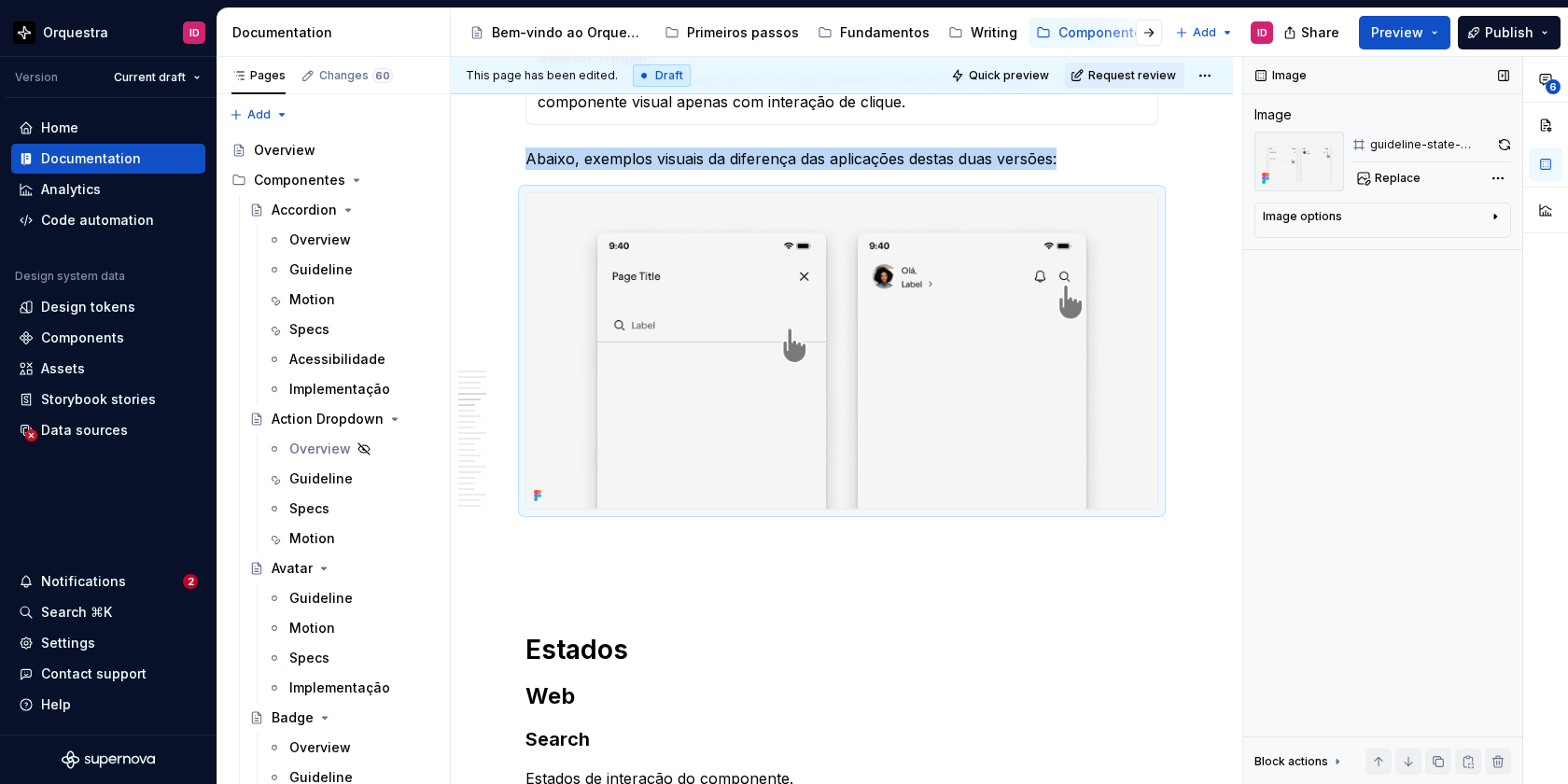
click at [1455, 225] on div "Image options" at bounding box center [1375, 220] width 225 height 22
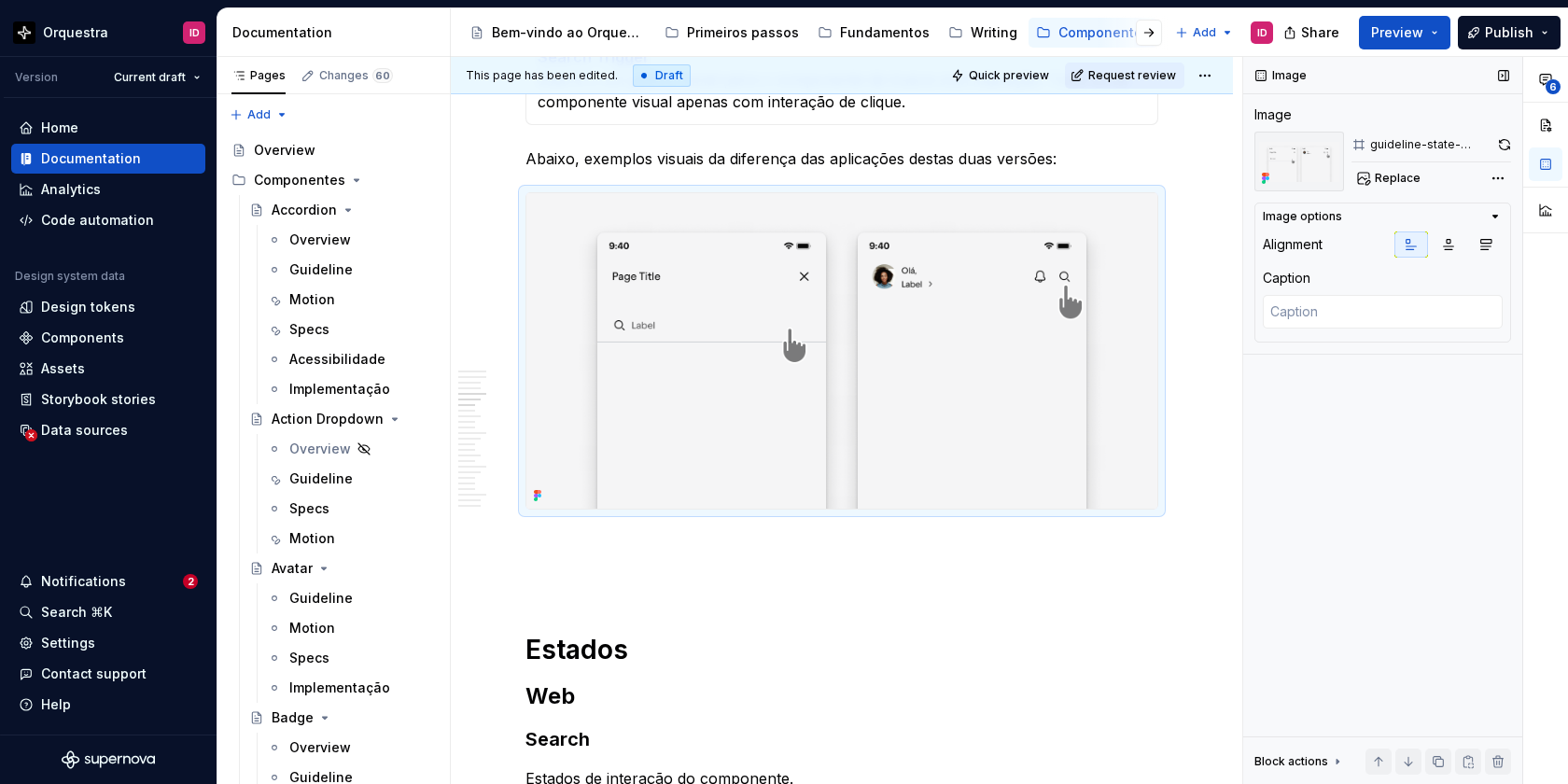
click at [1451, 79] on div "Image" at bounding box center [1383, 76] width 279 height 37
click at [548, 555] on p at bounding box center [842, 544] width 632 height 22
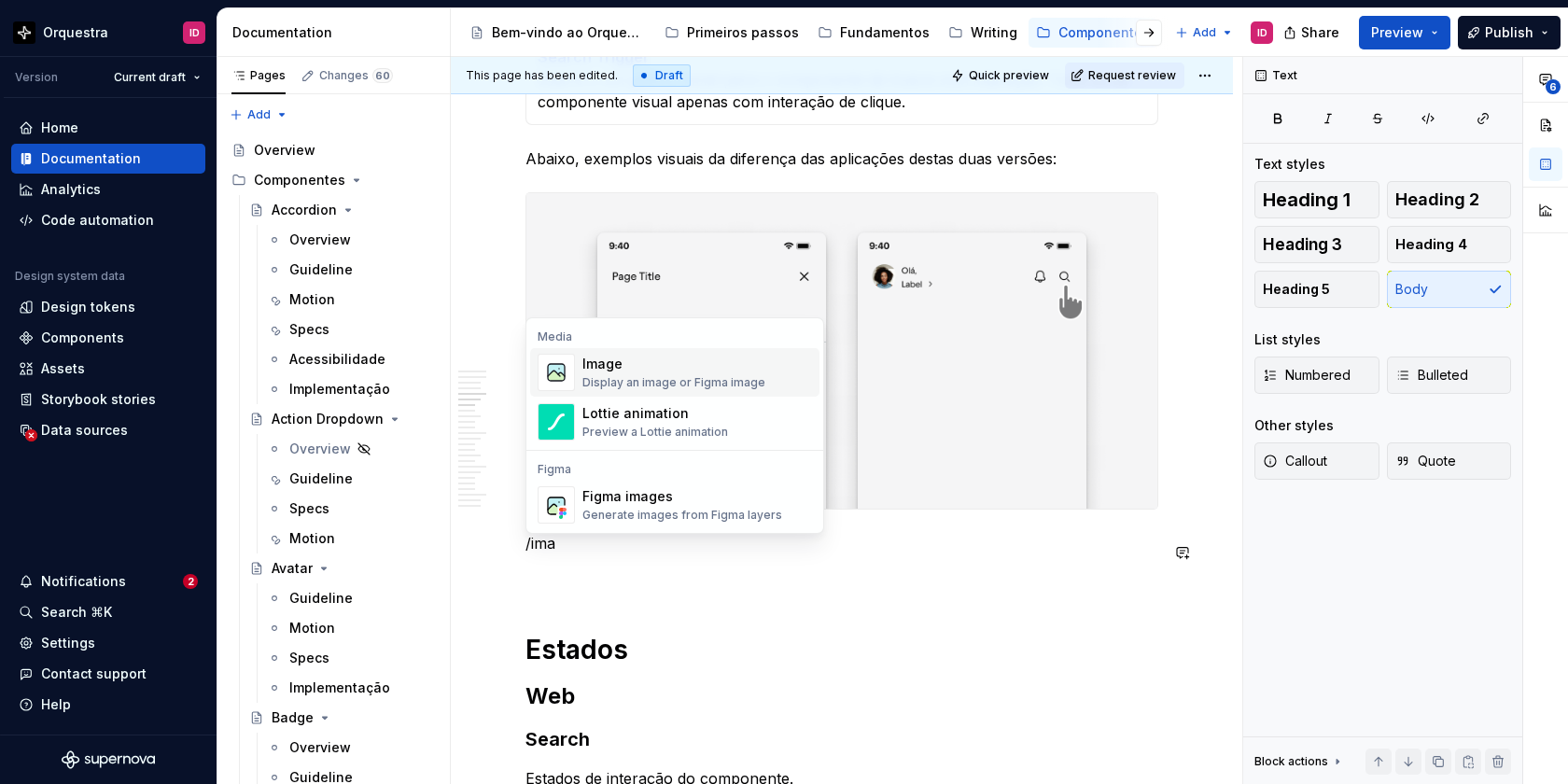
click at [666, 388] on div "Display an image or Figma image" at bounding box center [675, 383] width 183 height 15
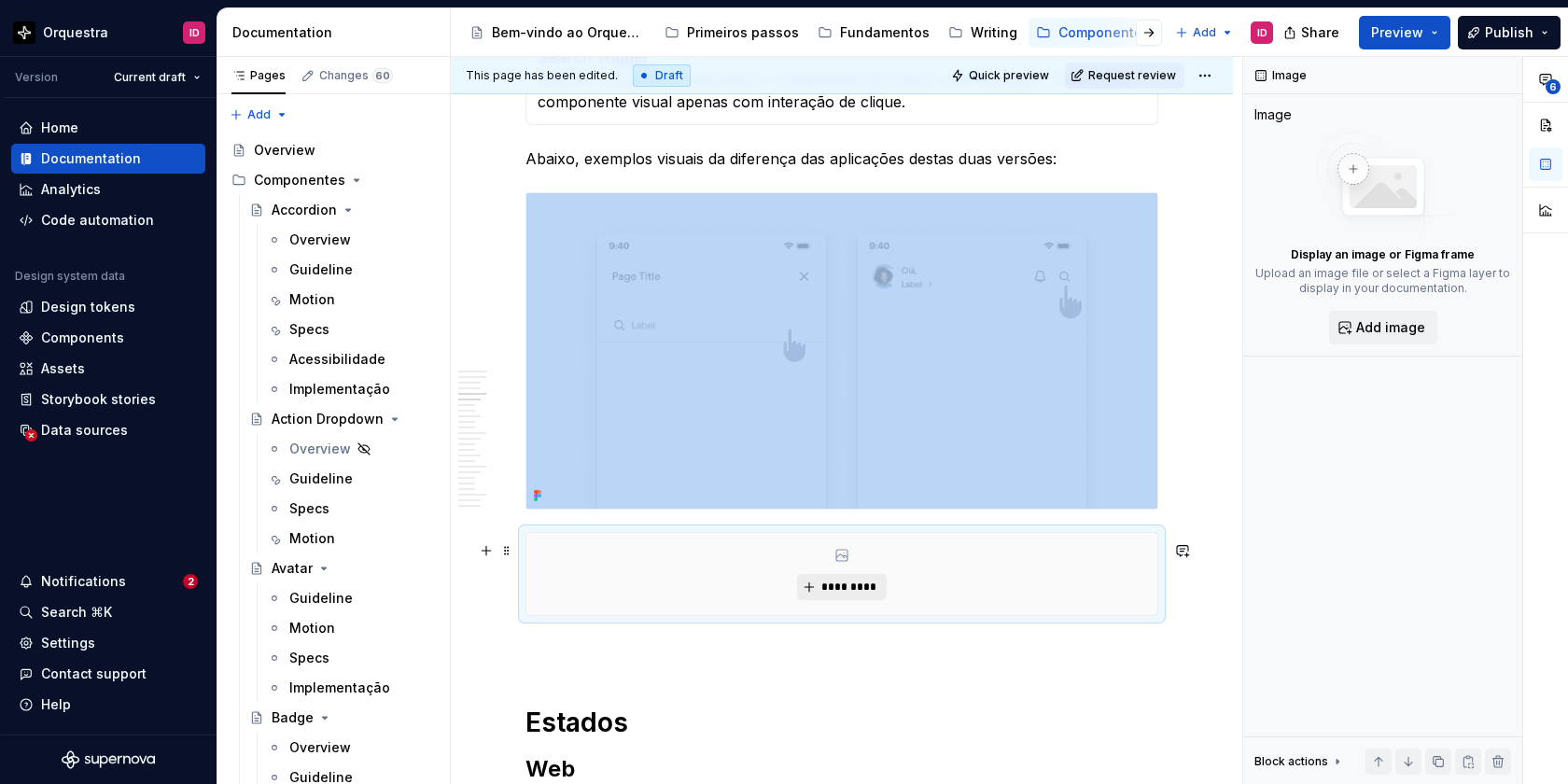
click at [855, 594] on span "*********" at bounding box center [849, 588] width 57 height 15
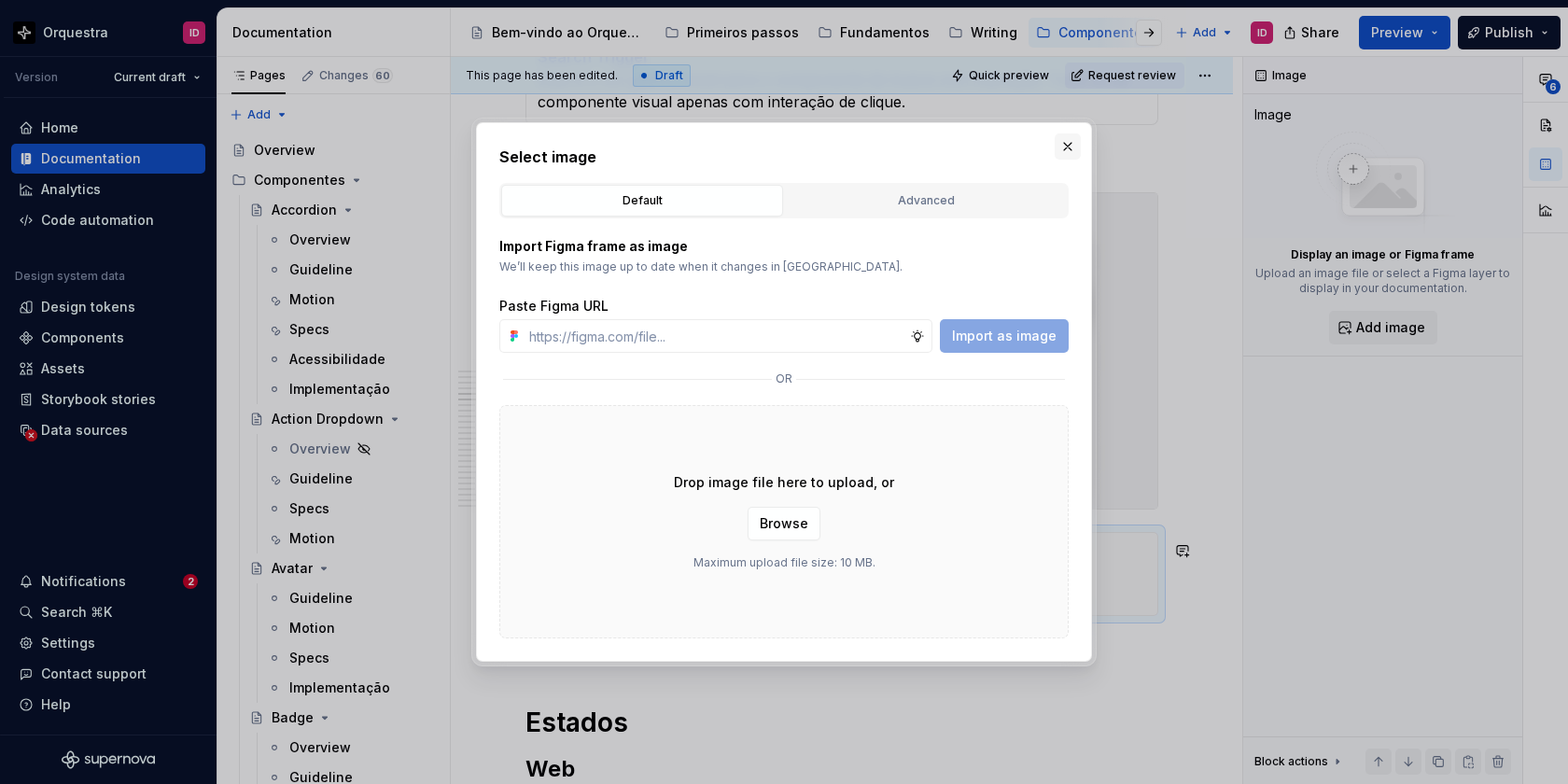
click at [1066, 141] on button "button" at bounding box center [1067, 147] width 26 height 26
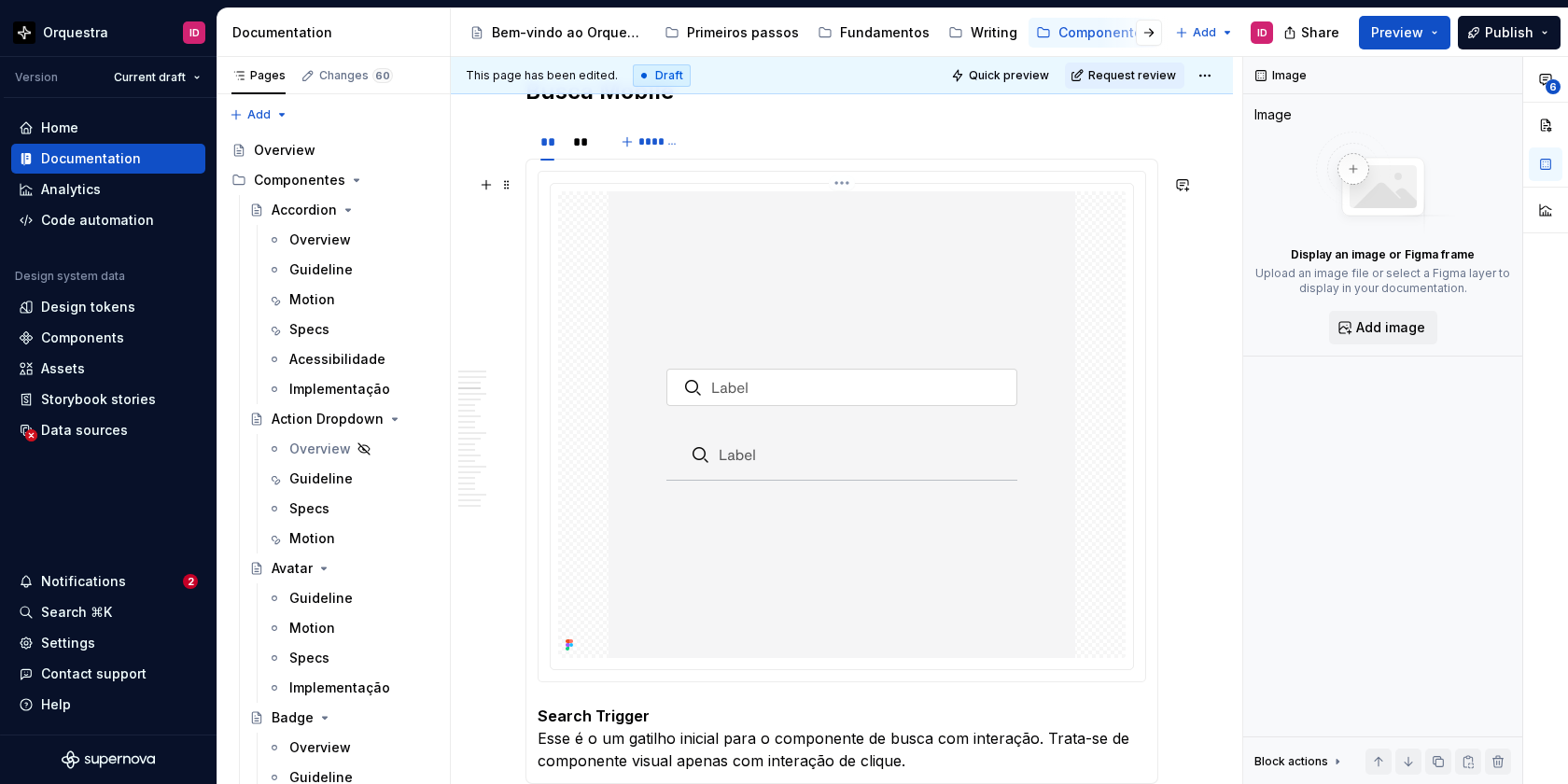
scroll to position [2120, 0]
click at [584, 157] on div "**" at bounding box center [582, 144] width 32 height 26
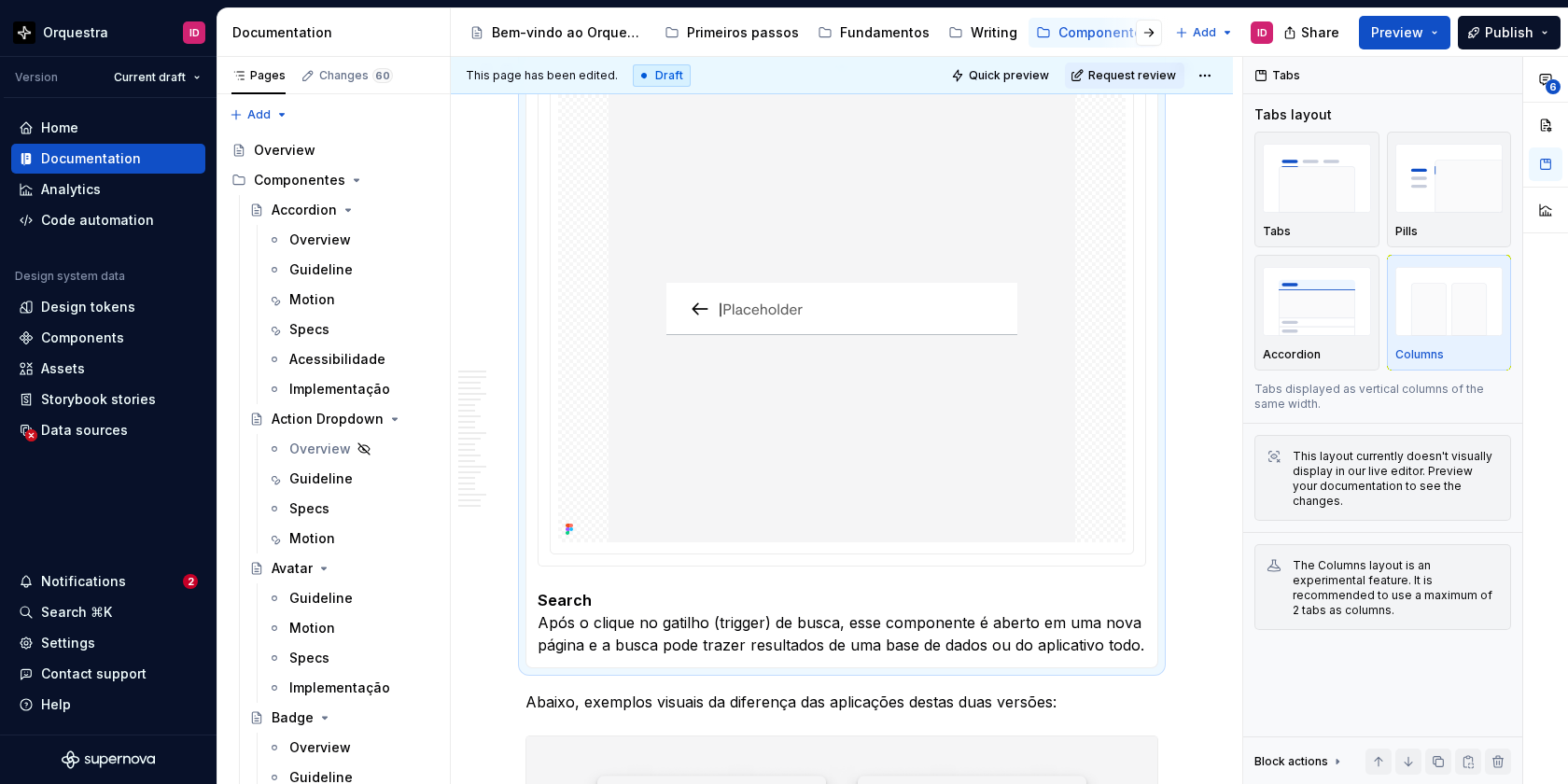
scroll to position [2239, 0]
click at [1146, 652] on p "Search Após o clique no gatilho (trigger) de busca, esse componente é aberto em…" at bounding box center [842, 620] width 608 height 67
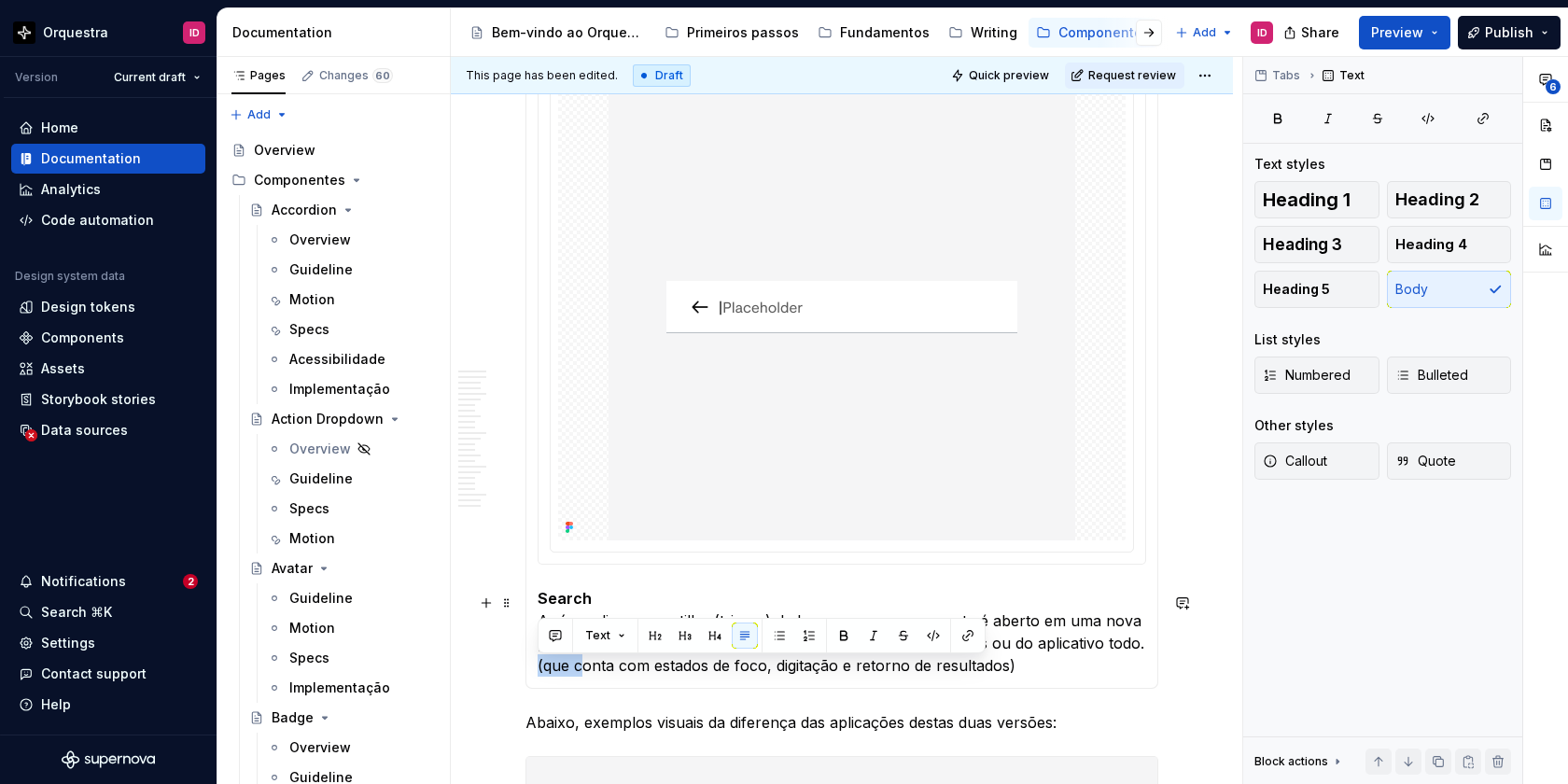
drag, startPoint x: 580, startPoint y: 671, endPoint x: 537, endPoint y: 670, distance: 43.0
click at [537, 670] on div "Search Trigger Esse é o um gatilho inicial para o componente de busca com inter…" at bounding box center [842, 365] width 632 height 647
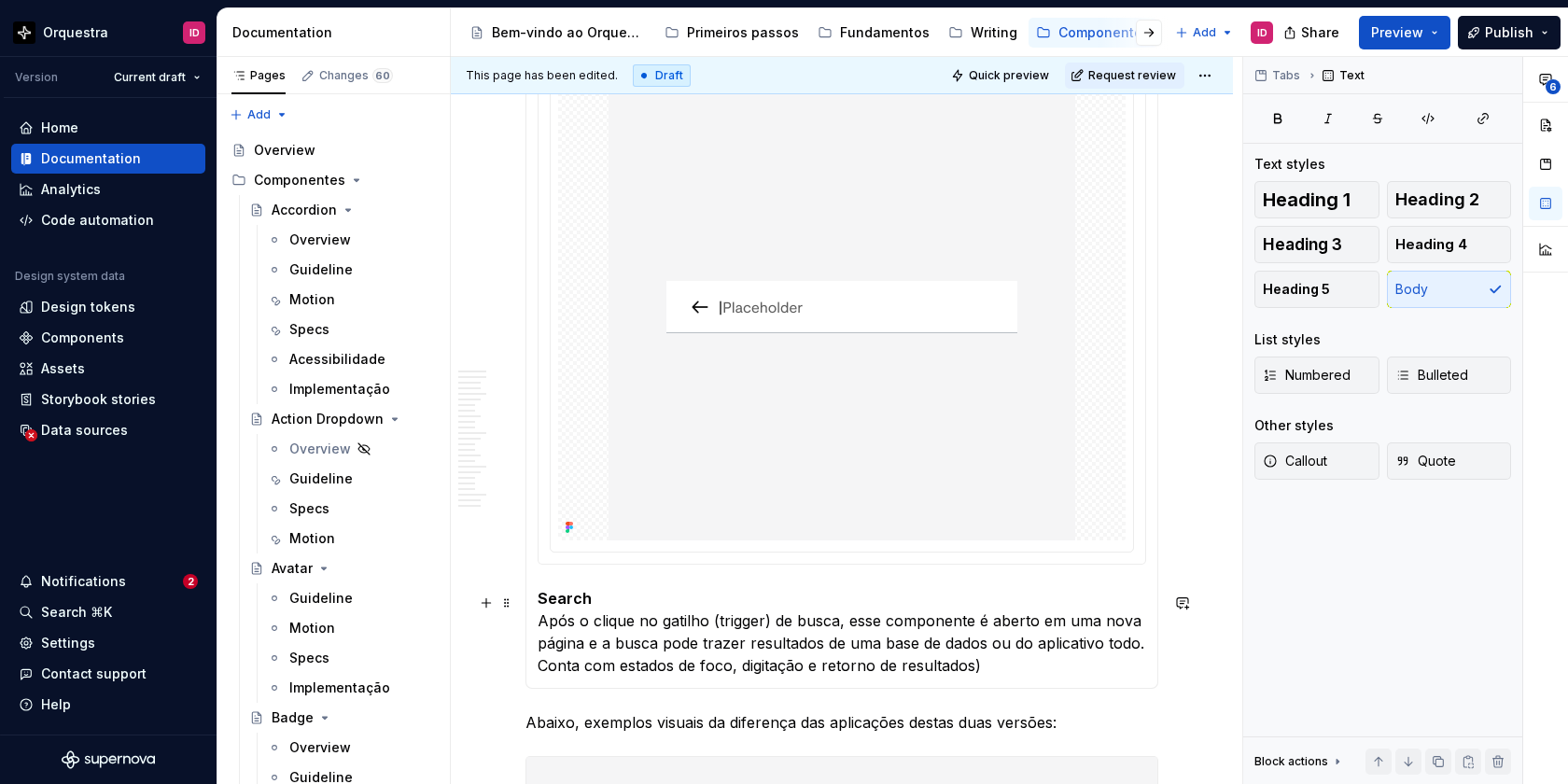
click at [1011, 670] on p "Search Após o clique no gatilho (trigger) de busca, esse componente é aberto em…" at bounding box center [842, 632] width 608 height 90
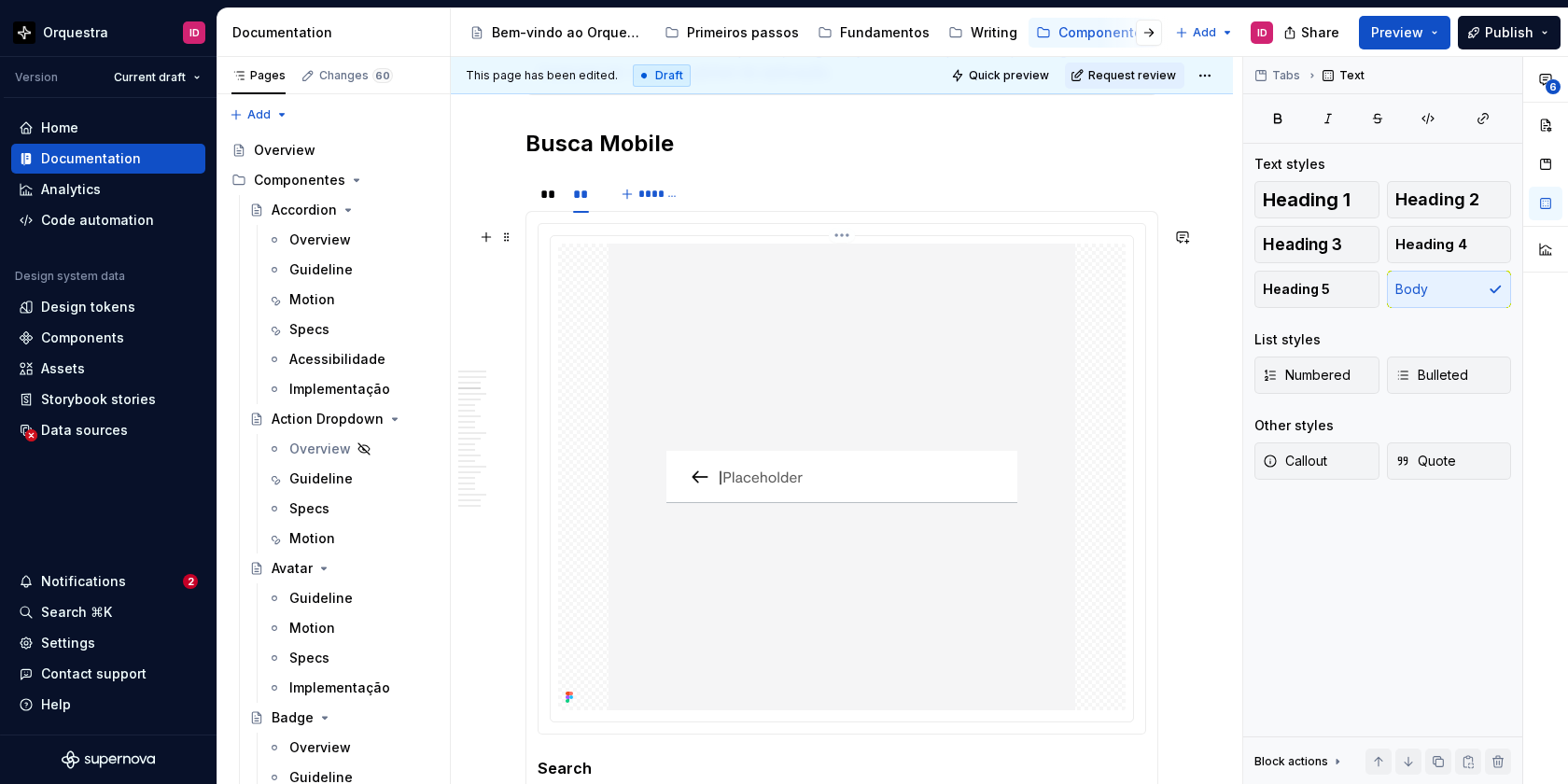
scroll to position [2070, 0]
click at [545, 202] on div "**" at bounding box center [547, 194] width 14 height 19
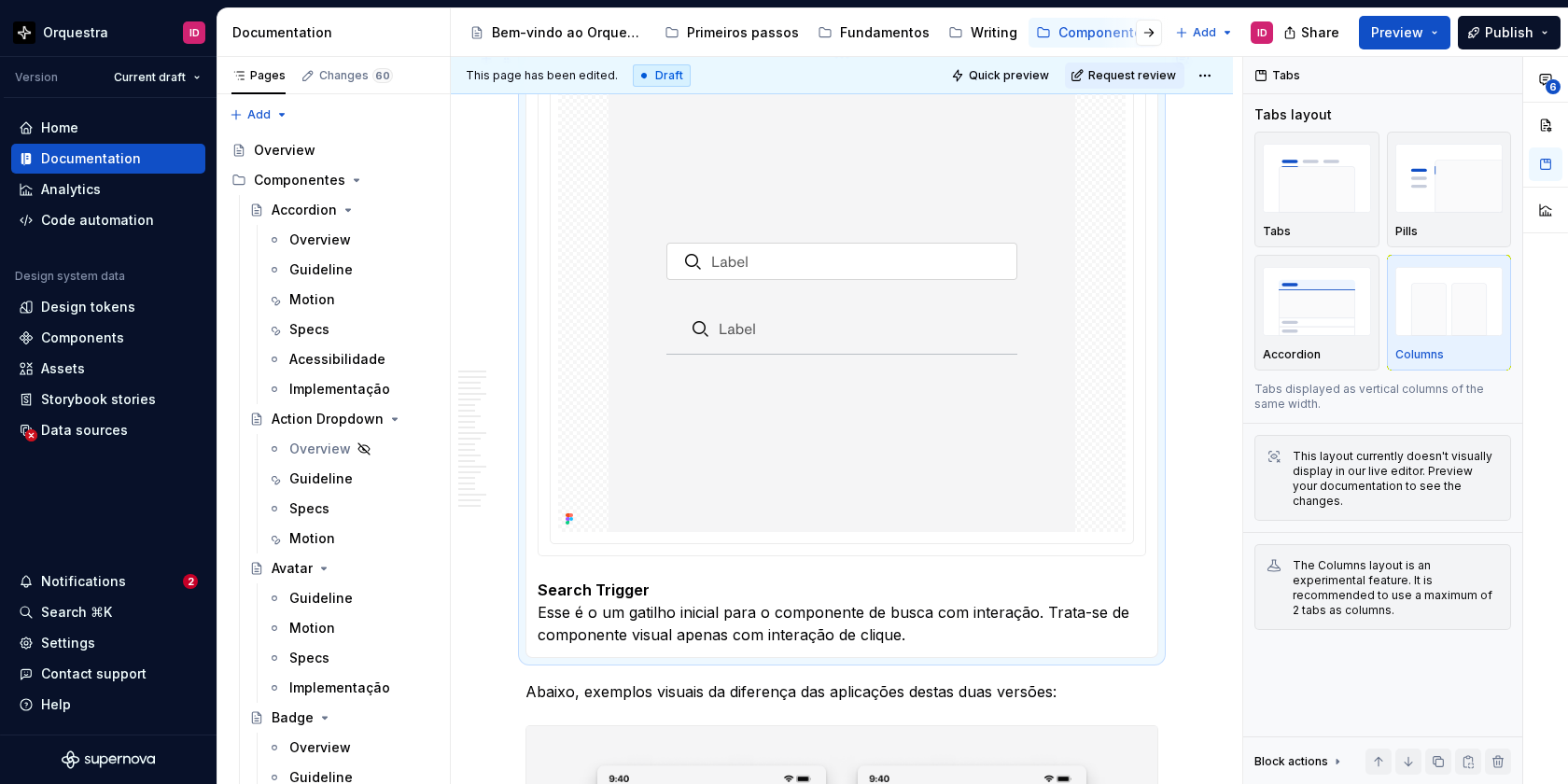
scroll to position [2248, 0]
click at [1035, 618] on p "Search Trigger Esse é o um gatilho inicial para o componente de busca com inter…" at bounding box center [842, 612] width 608 height 67
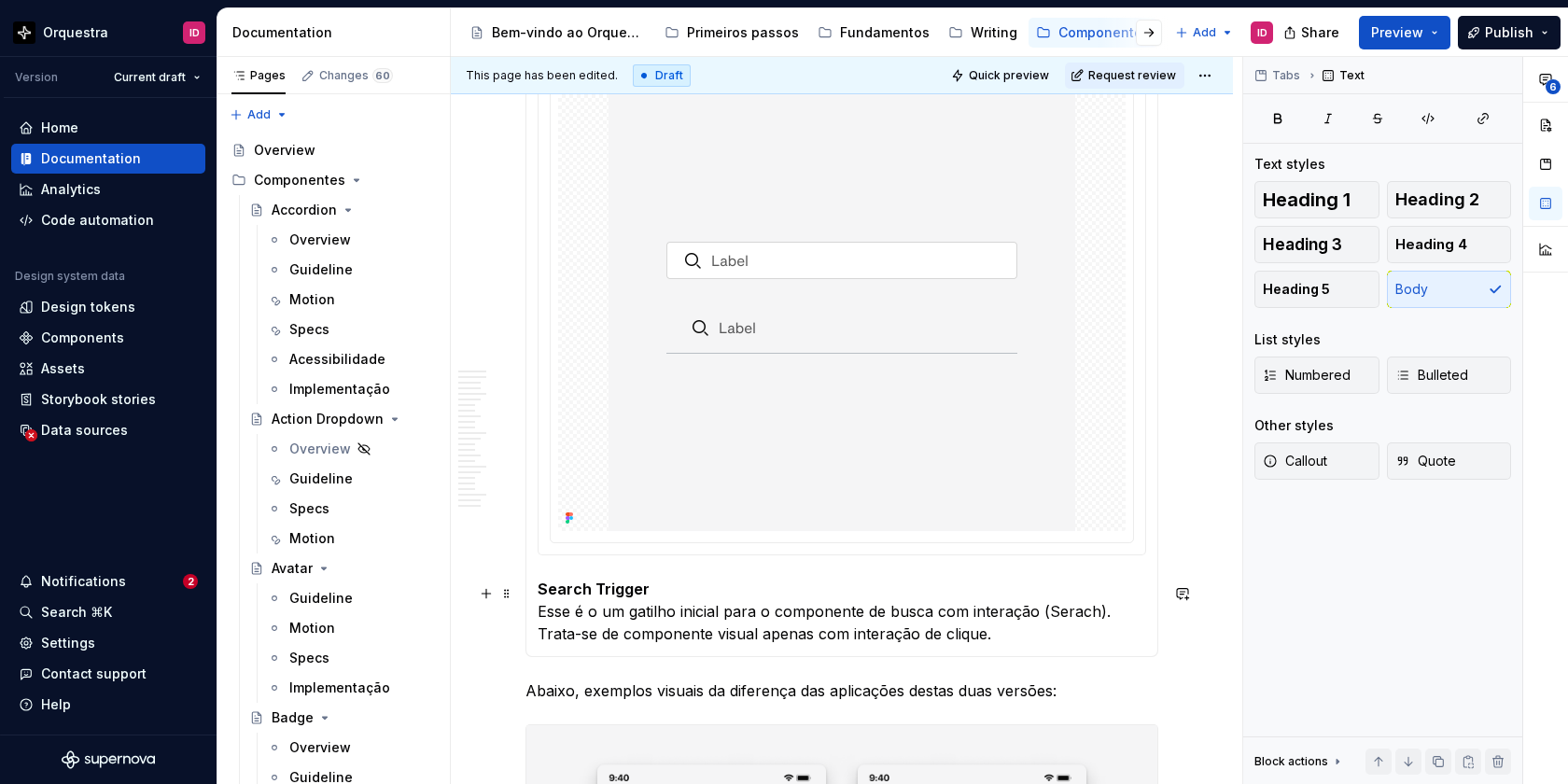
click at [1071, 615] on p "Search Trigger Esse é o um gatilho inicial para o componente de busca com inter…" at bounding box center [842, 612] width 608 height 67
click at [1035, 643] on p "Search Trigger Esse é o um gatilho inicial para o componente de busca com inter…" at bounding box center [842, 612] width 608 height 67
drag, startPoint x: 716, startPoint y: 639, endPoint x: 581, endPoint y: 641, distance: 135.0
click at [581, 641] on p "Search Trigger Esse é o um gatilho inicial para o componente de busca com inter…" at bounding box center [842, 612] width 608 height 67
click at [995, 640] on p "Search Trigger Esse é o um gatilho inicial para o componente de busca com inter…" at bounding box center [842, 612] width 608 height 67
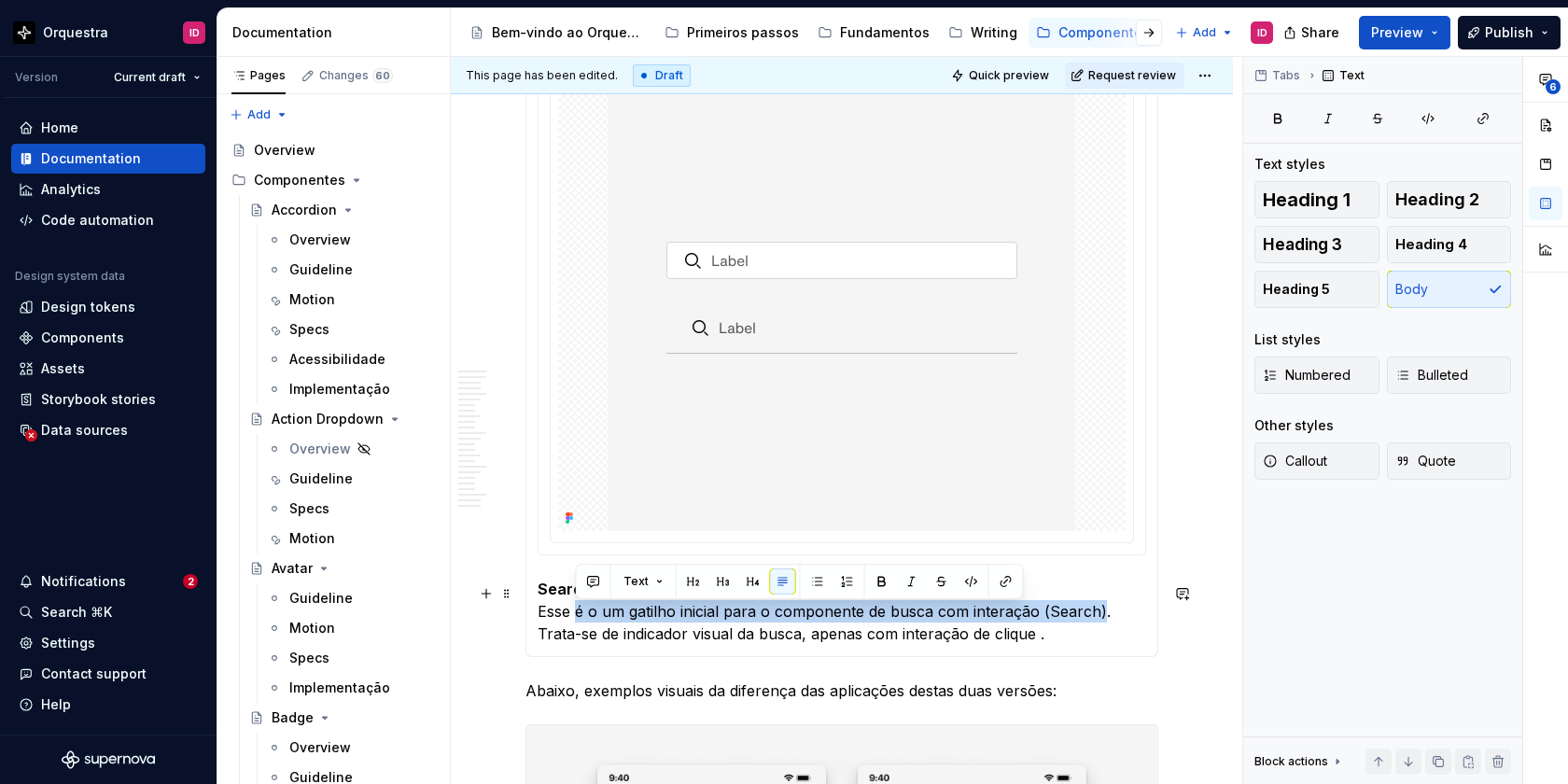
drag, startPoint x: 575, startPoint y: 617, endPoint x: 1098, endPoint y: 622, distance: 523.0
click at [1098, 622] on p "Search Trigger Esse é o um gatilho inicial para o componente de busca com inter…" at bounding box center [842, 612] width 608 height 67
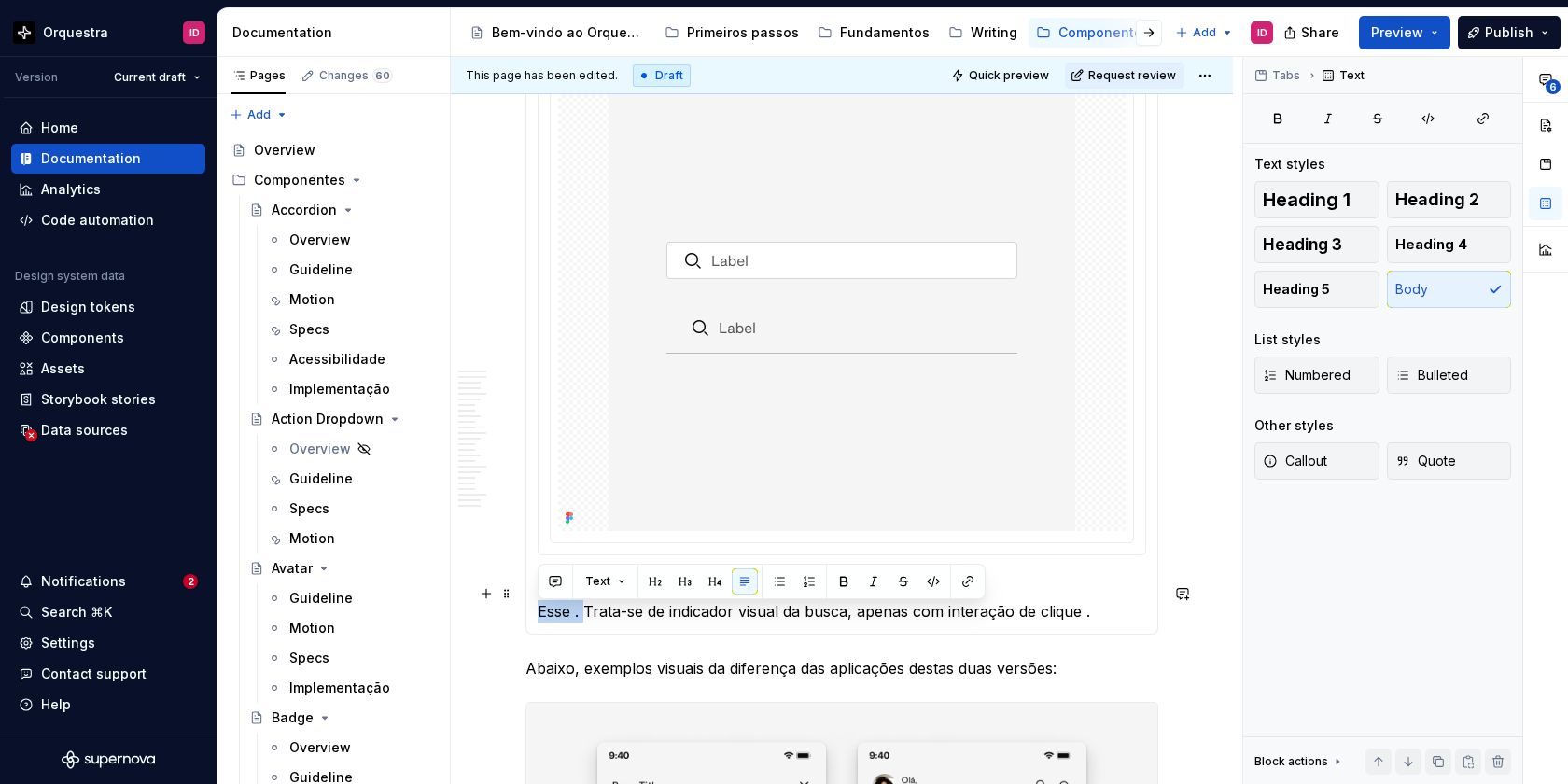
drag, startPoint x: 583, startPoint y: 614, endPoint x: 527, endPoint y: 614, distance: 56.0
click at [527, 614] on div "Search Trigger Esse . Trata-se de indicador visual da busca, apenas com interaç…" at bounding box center [842, 333] width 632 height 603
click at [615, 621] on p "Search Trigger Trata-se de indicador visual da busca, apenas com interação de c…" at bounding box center [842, 601] width 608 height 45
click at [1071, 616] on p "Search Trigger Trata-se do indicador visual da busca, apenas com interação de c…" at bounding box center [842, 601] width 608 height 45
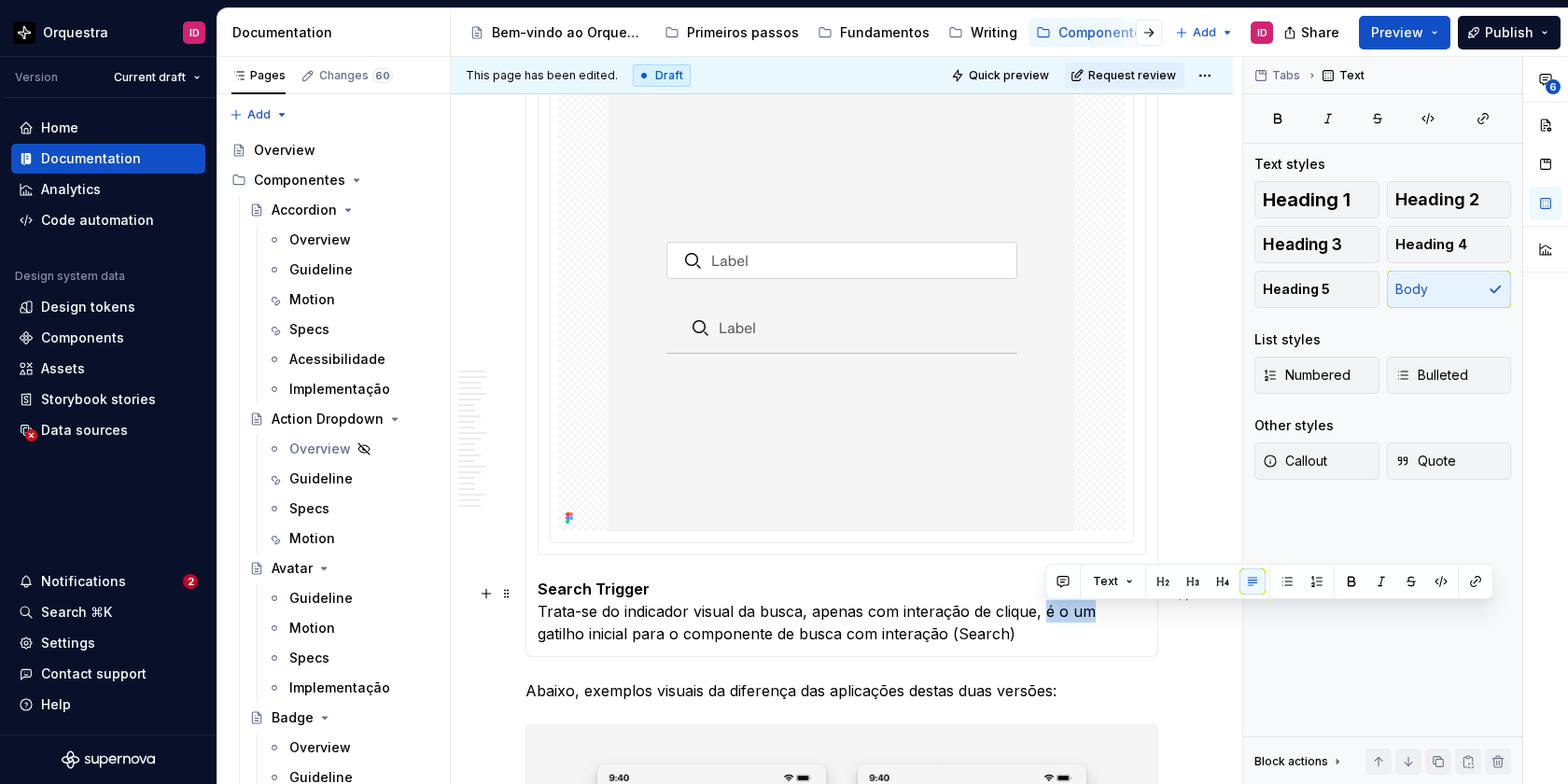
drag, startPoint x: 1090, startPoint y: 616, endPoint x: 1046, endPoint y: 617, distance: 44.0
click at [1046, 617] on p "Search Trigger Trata-se do indicador visual da busca, apenas com interação de c…" at bounding box center [842, 612] width 608 height 67
click at [808, 622] on p "Search Trigger Trata-se do indicador visual da busca, apenas com interação de c…" at bounding box center [842, 612] width 608 height 67
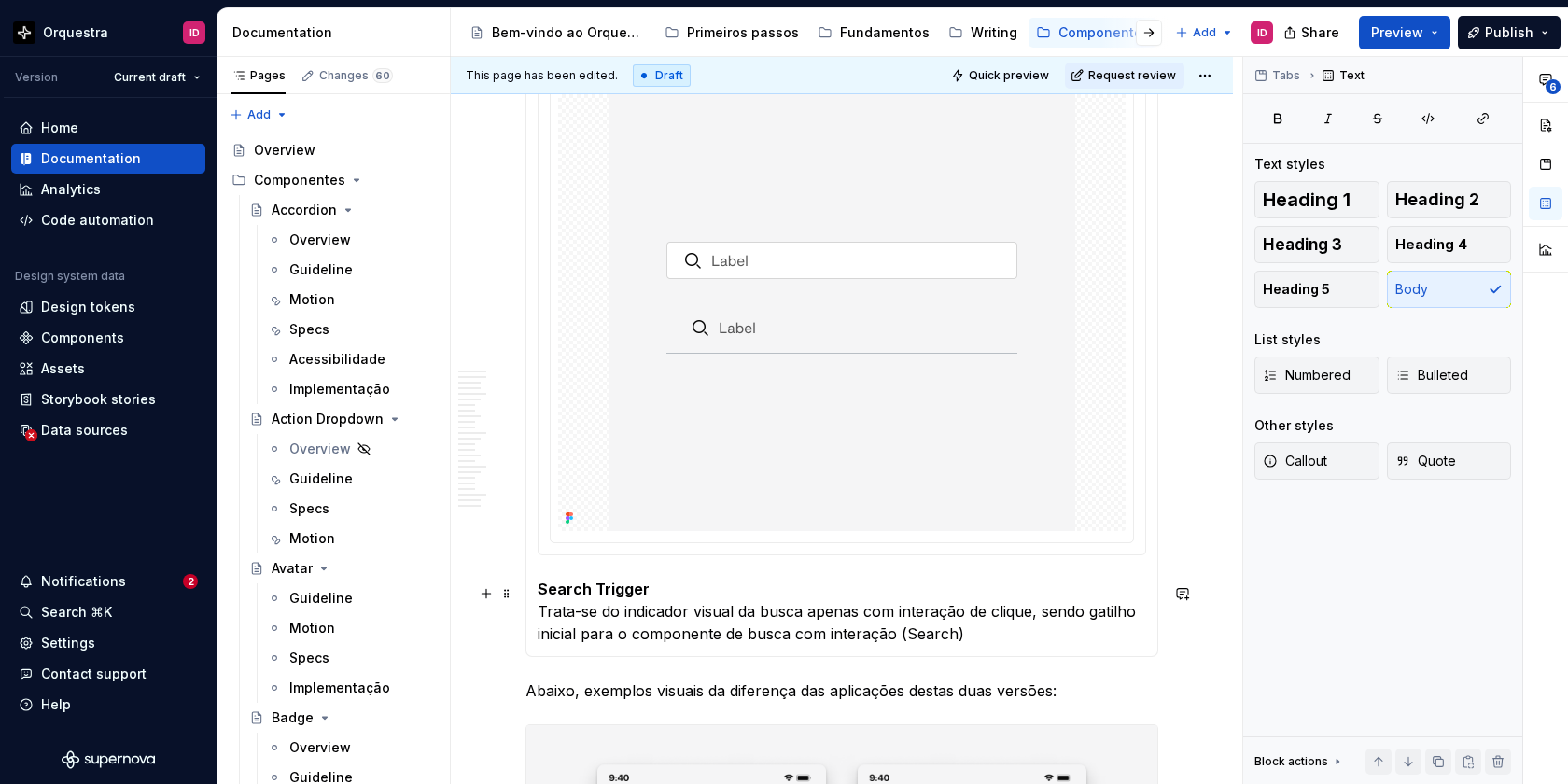
click at [980, 642] on p "Search Trigger Trata-se do indicador visual da busca apenas com interação de cl…" at bounding box center [842, 612] width 608 height 67
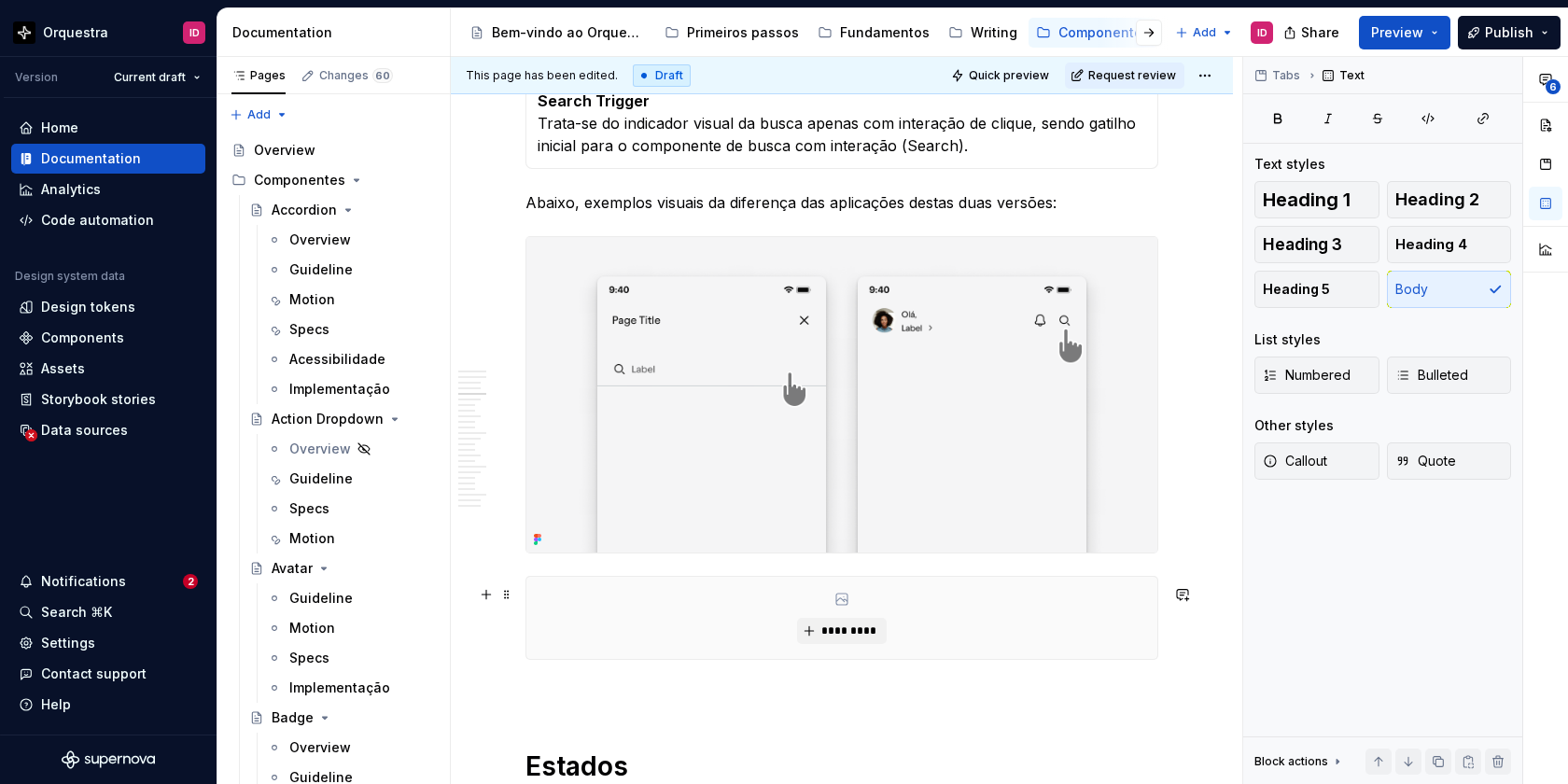
scroll to position [2742, 0]
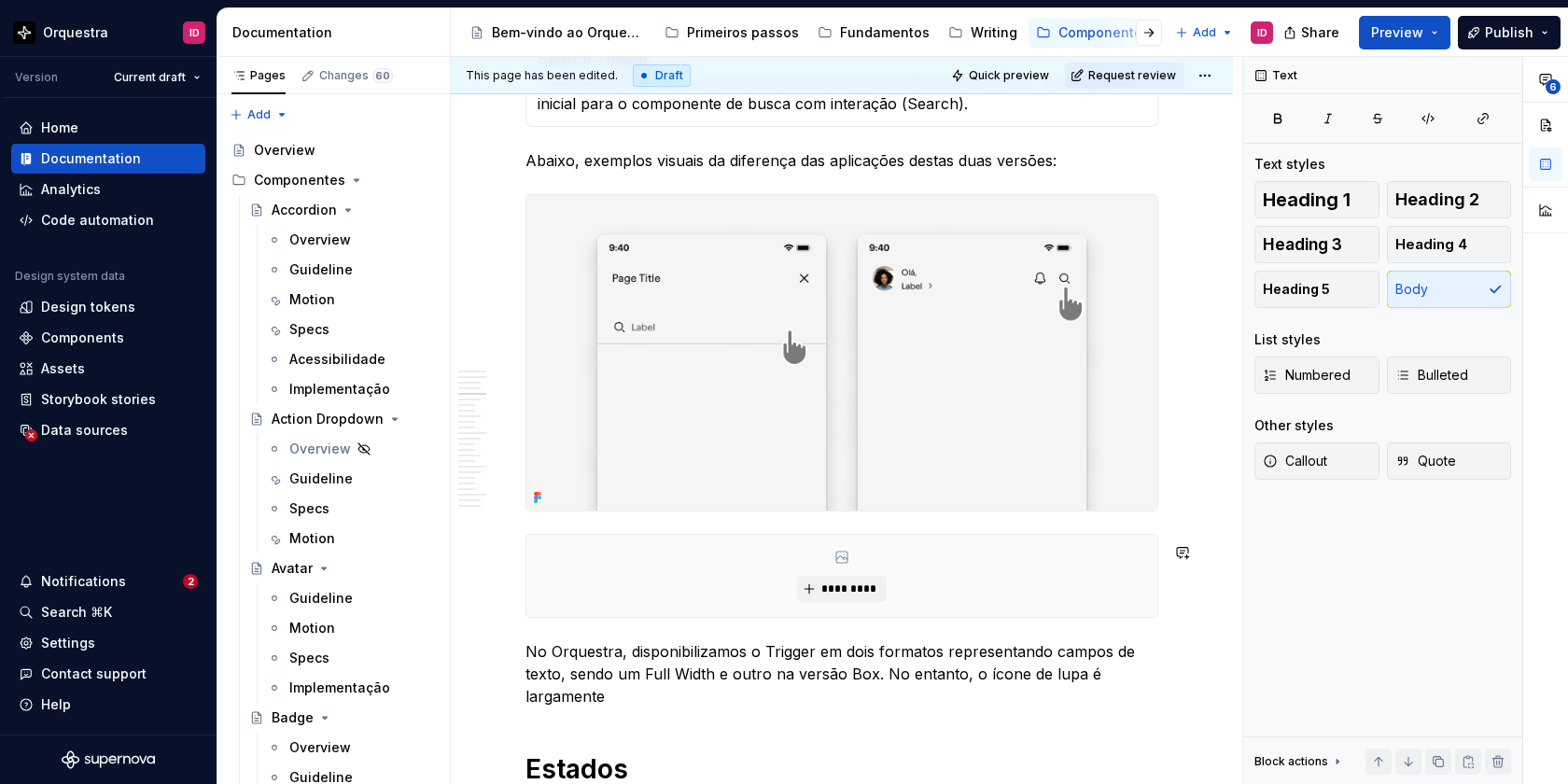
scroll to position [2801, 0]
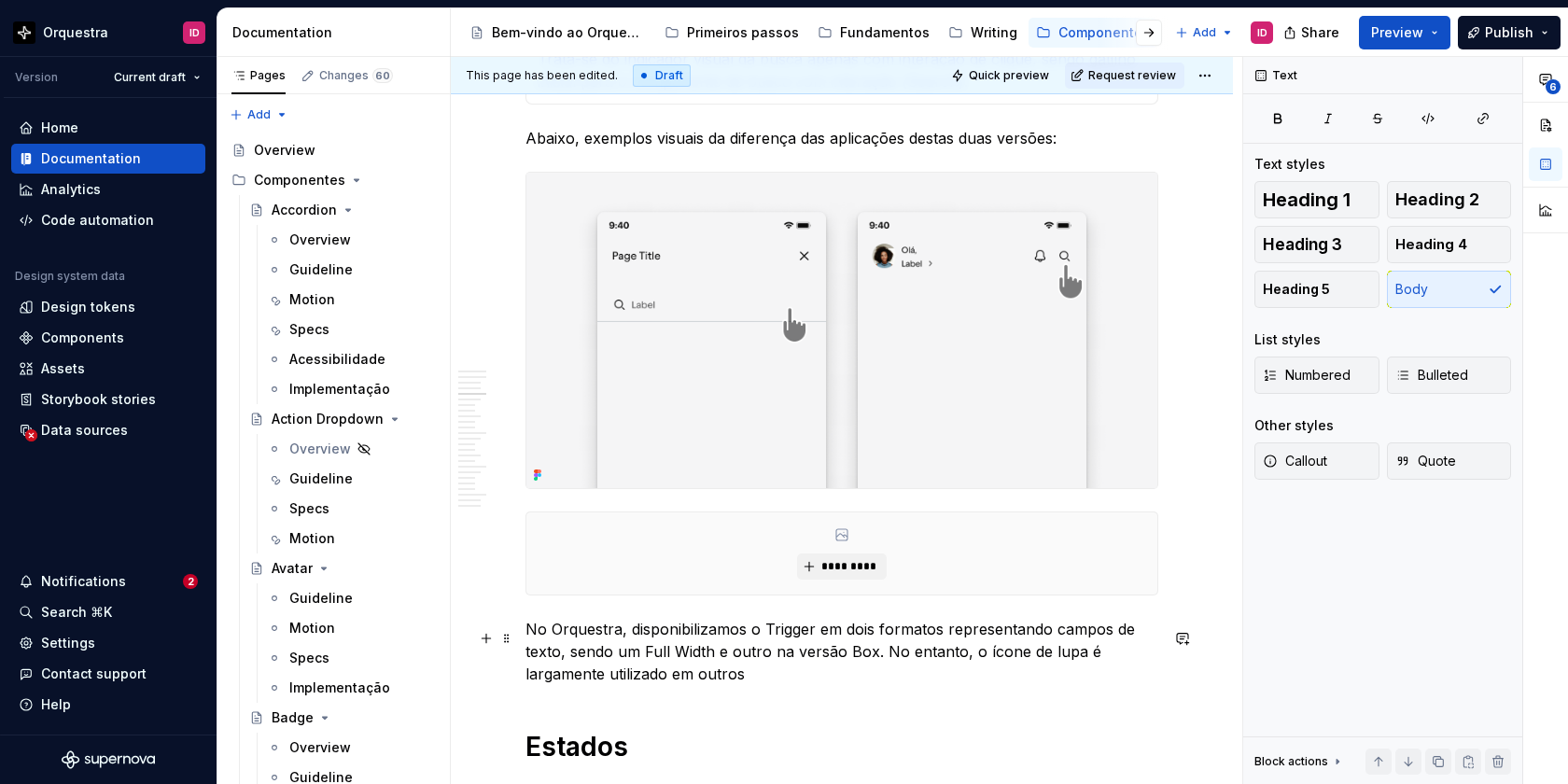
click at [1074, 662] on p "No Orquestra, disponibilizamos o Trigger em dois formatos representando campos …" at bounding box center [842, 651] width 632 height 67
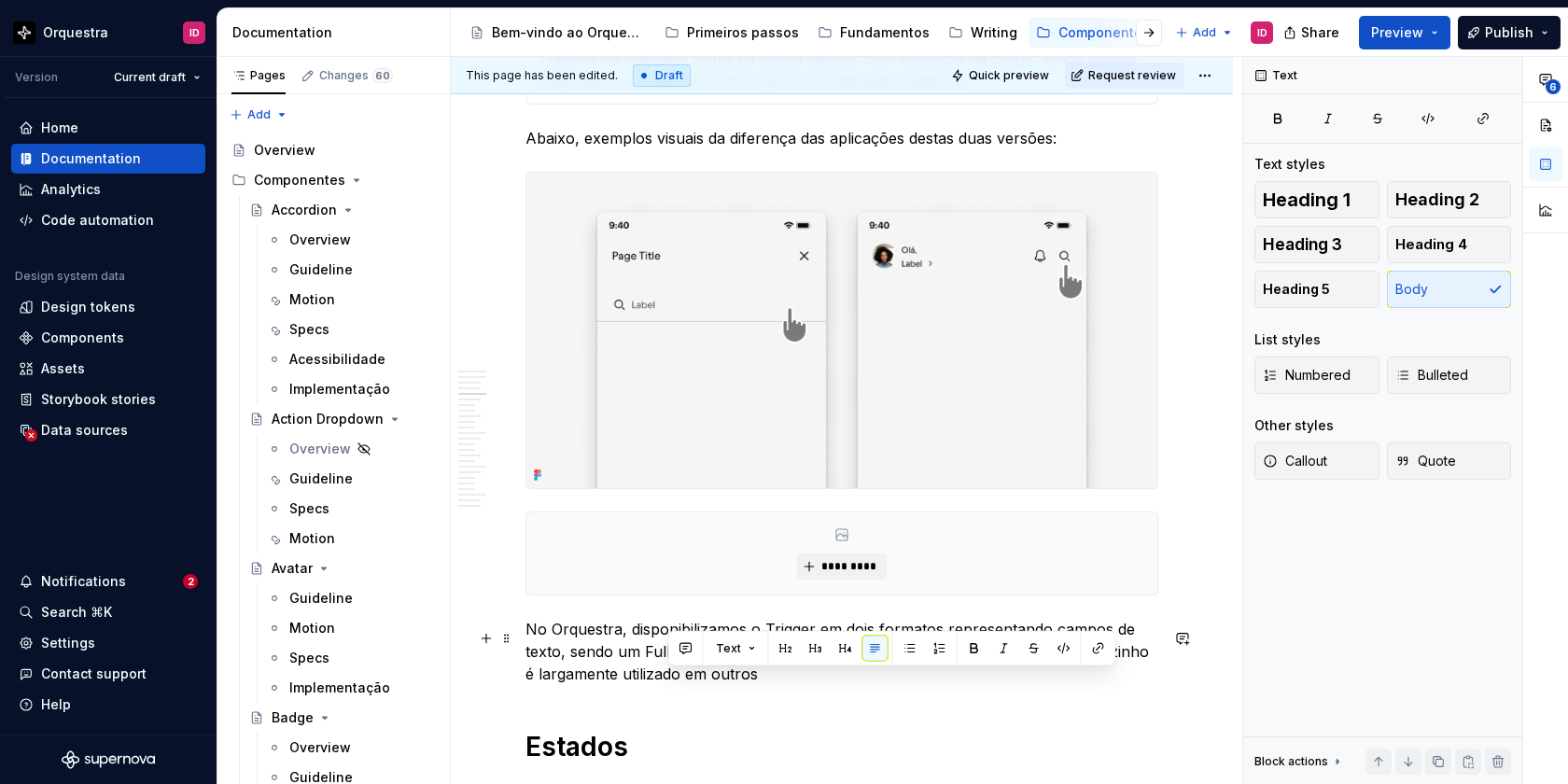
drag, startPoint x: 759, startPoint y: 687, endPoint x: 667, endPoint y: 685, distance: 92.0
click at [667, 685] on p "No Orquestra, disponibilizamos o Trigger em dois formatos representando campos …" at bounding box center [842, 651] width 632 height 67
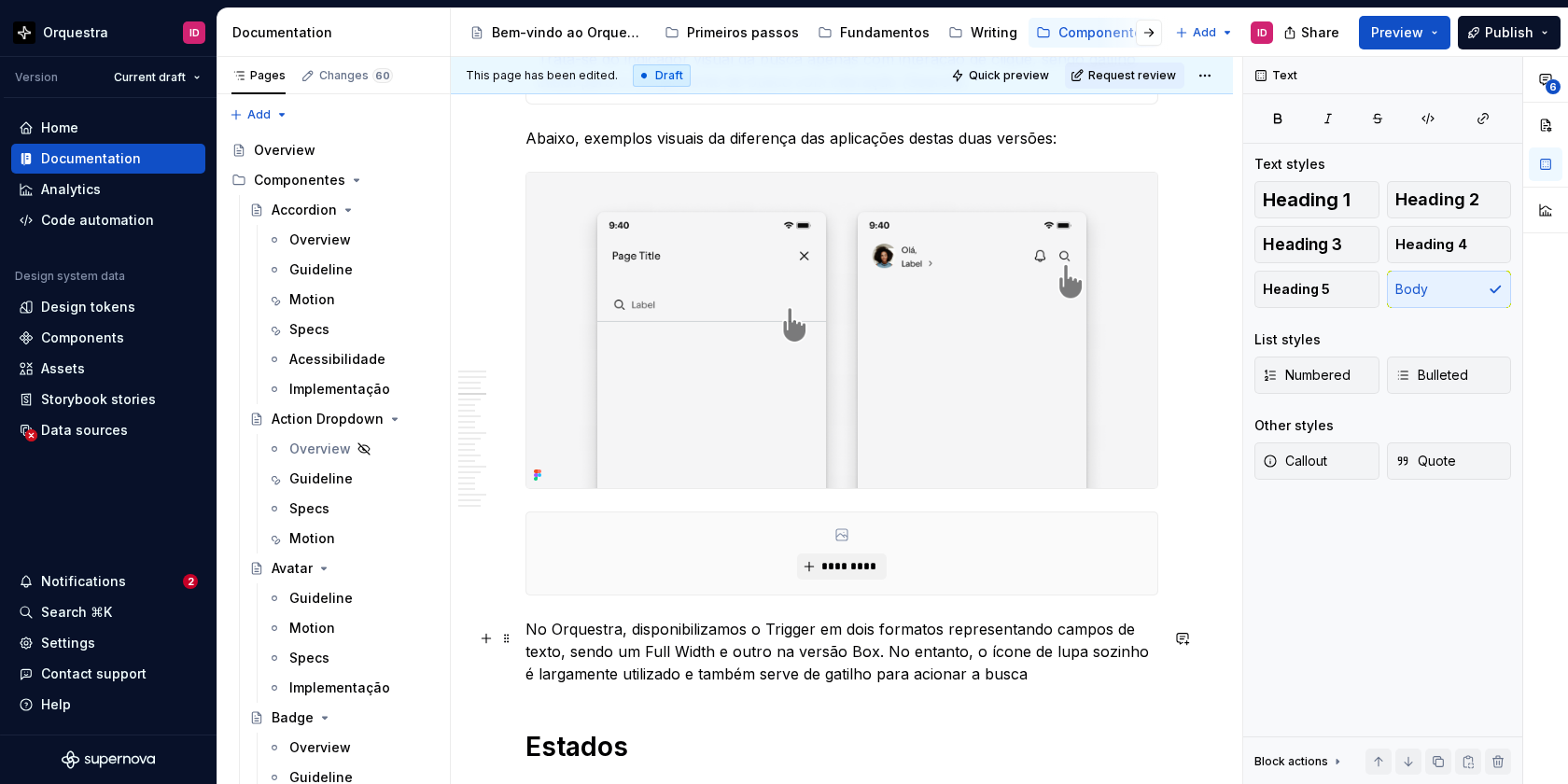
click at [766, 637] on p "No Orquestra, disponibilizamos o Trigger em dois formatos representando campos …" at bounding box center [842, 651] width 632 height 67
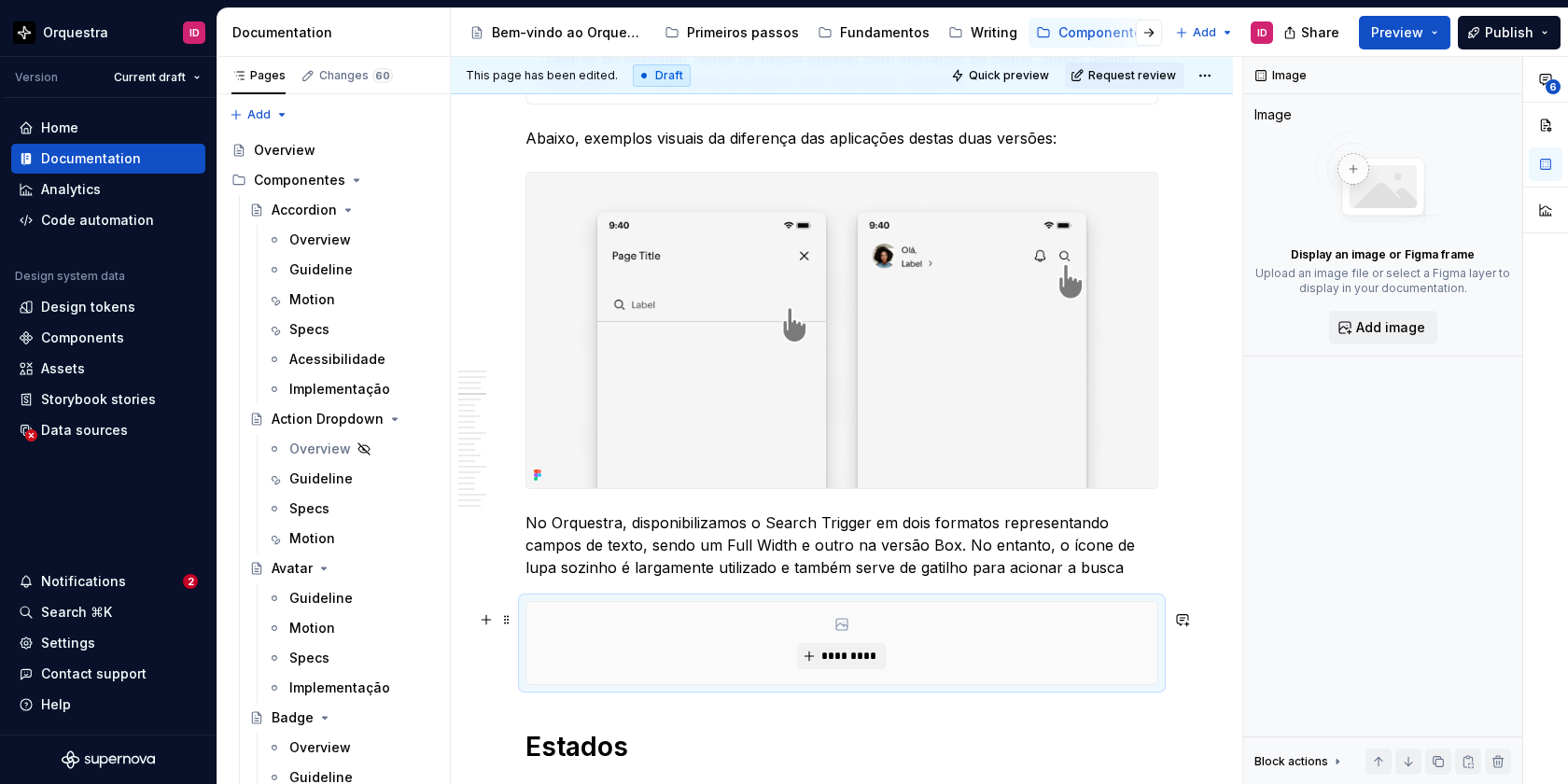
click at [575, 648] on div "*********" at bounding box center [842, 643] width 631 height 82
click at [871, 662] on span "*********" at bounding box center [849, 656] width 57 height 15
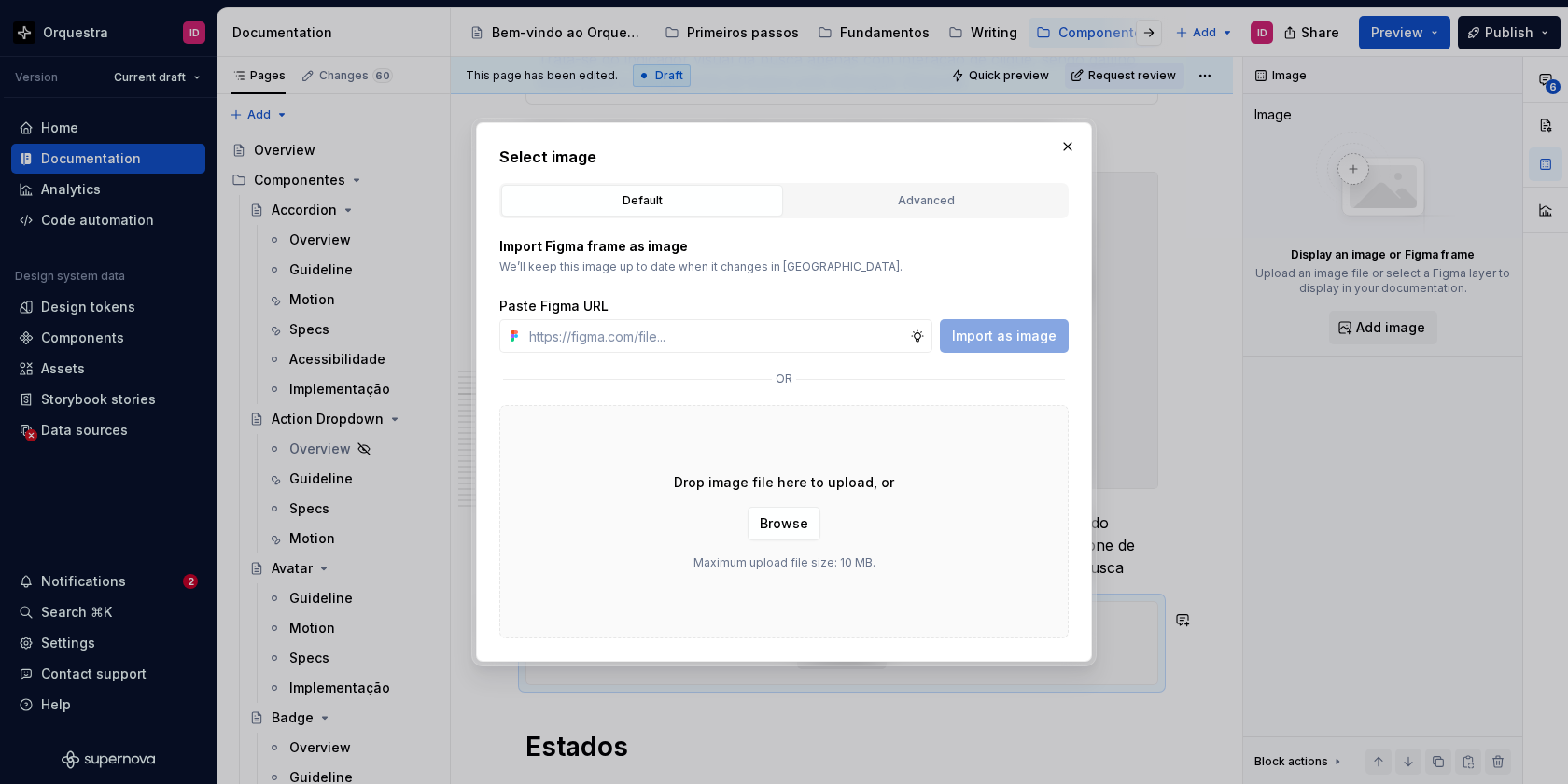
type textarea "*"
paste input "[URL][DOMAIN_NAME]"
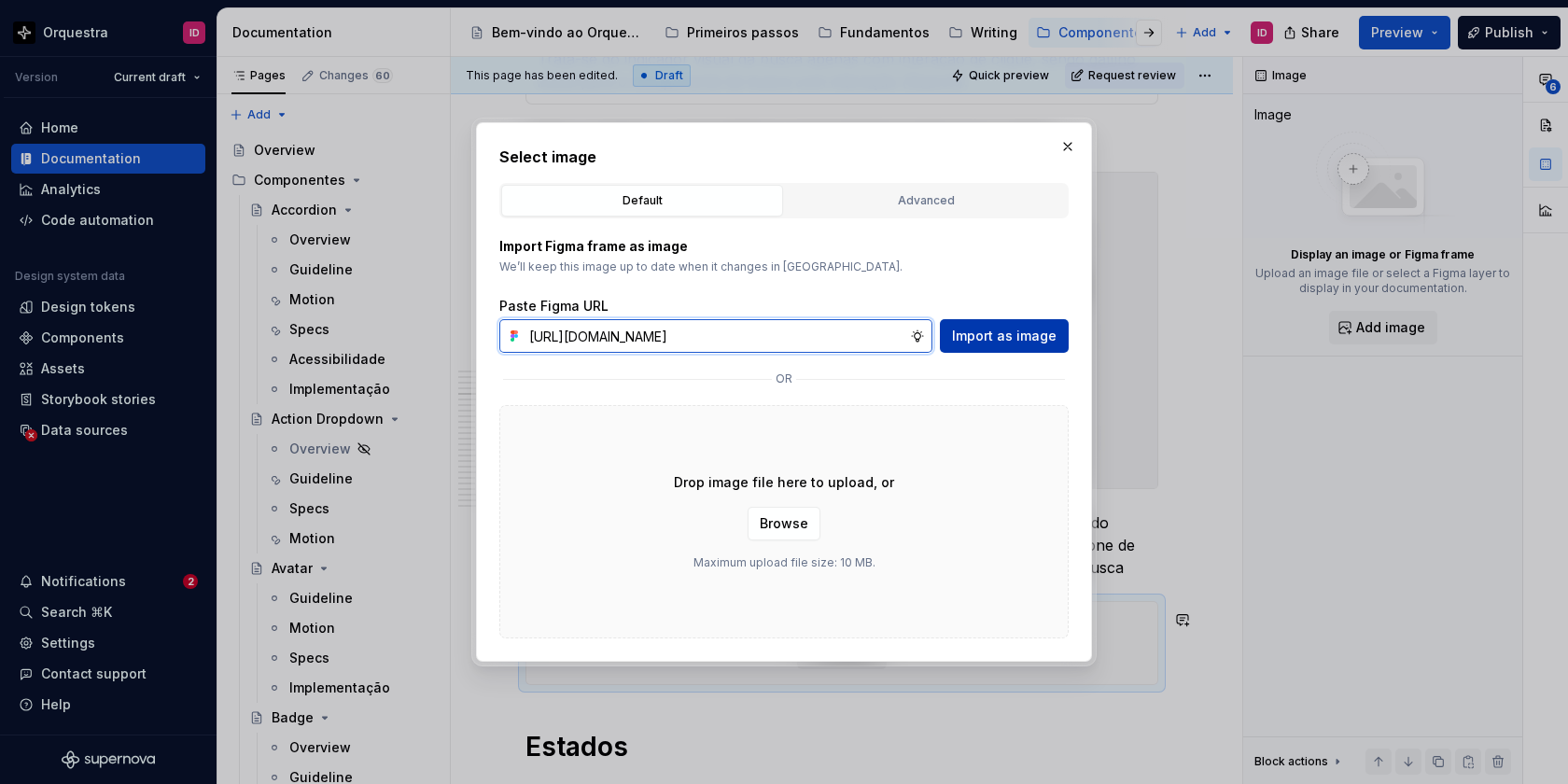
type input "[URL][DOMAIN_NAME]"
click at [992, 337] on span "Import as image" at bounding box center [1005, 336] width 105 height 19
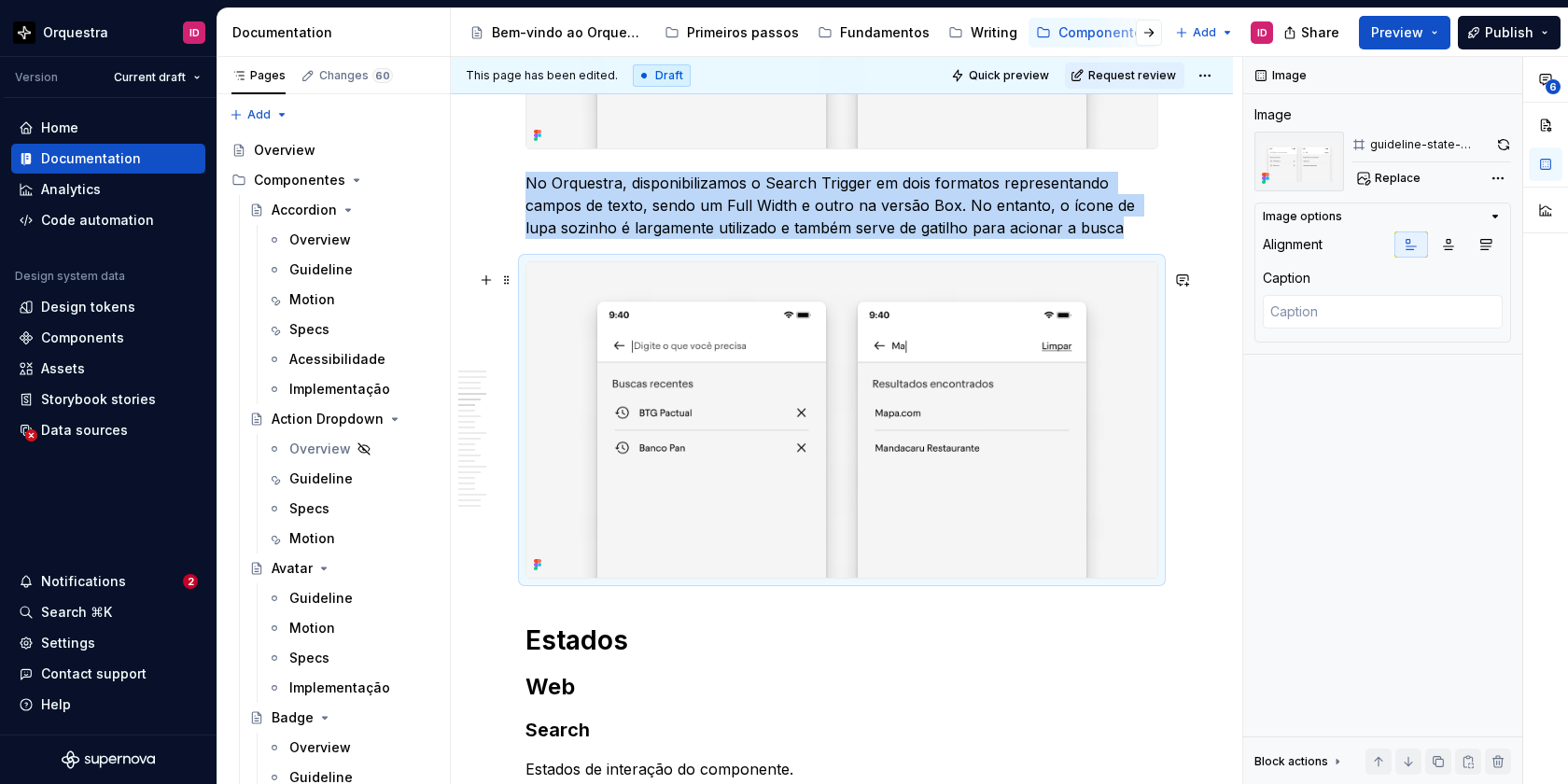
scroll to position [3139, 0]
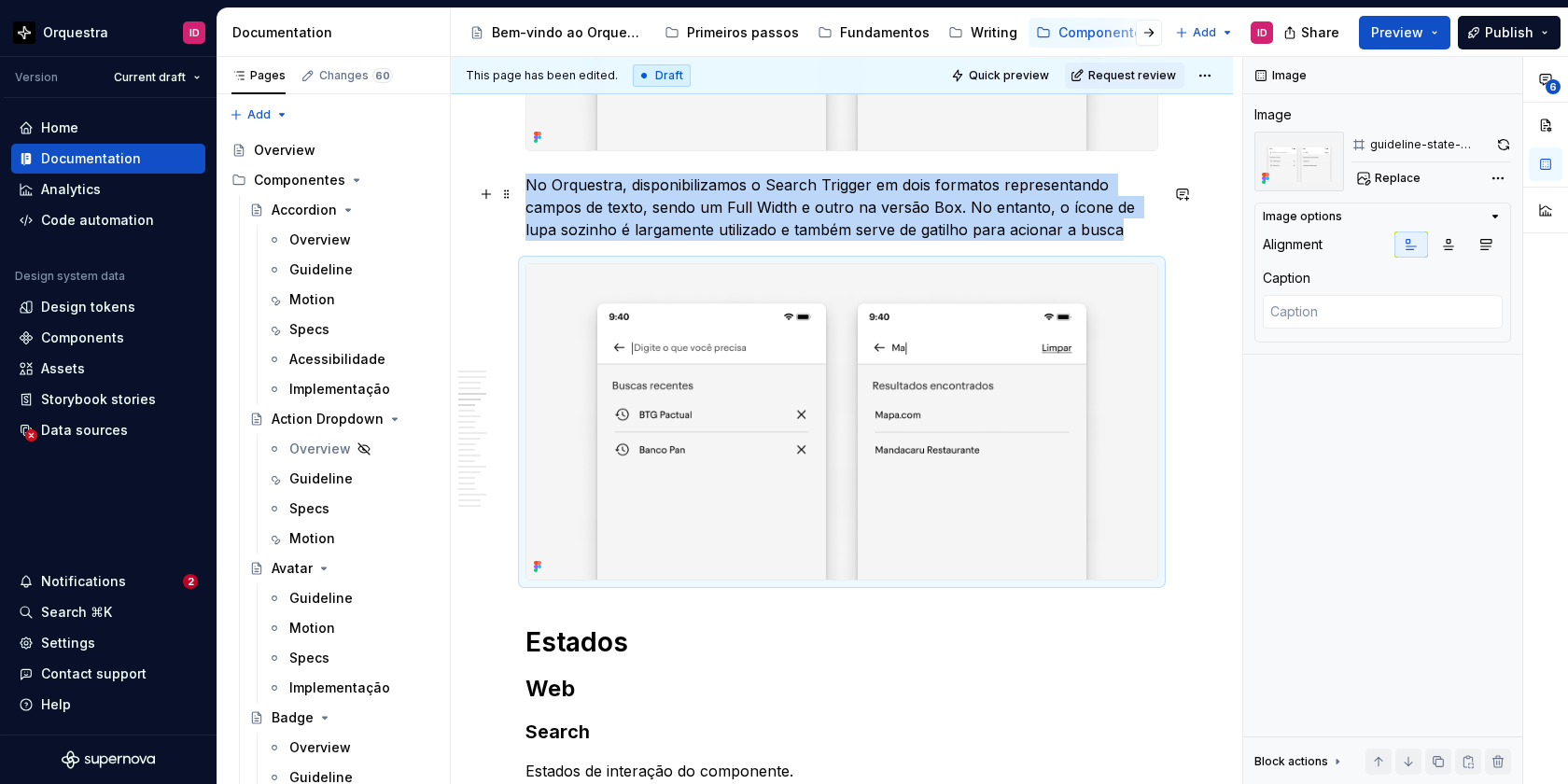
click at [1084, 240] on p "No Orquestra, disponibilizamos o Search Trigger em dois formatos representando …" at bounding box center [842, 208] width 632 height 67
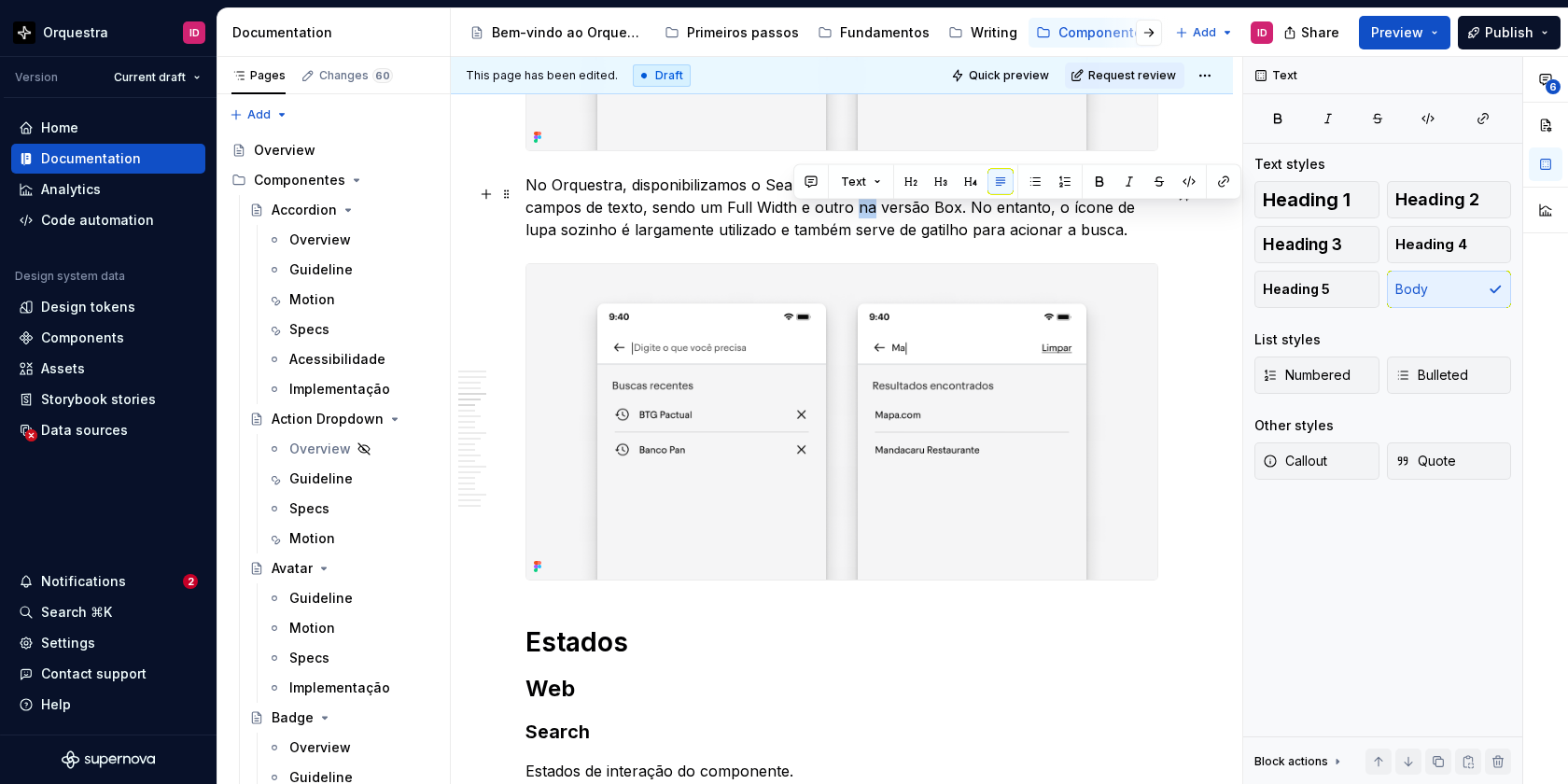
drag, startPoint x: 809, startPoint y: 217, endPoint x: 797, endPoint y: 217, distance: 12.0
click at [797, 217] on p "No Orquestra, disponibilizamos o Search Trigger em dois formatos representando …" at bounding box center [842, 208] width 632 height 67
click at [1045, 240] on p "No Orquestra, disponibilizamos o Search Trigger em dois formatos representando …" at bounding box center [842, 208] width 632 height 67
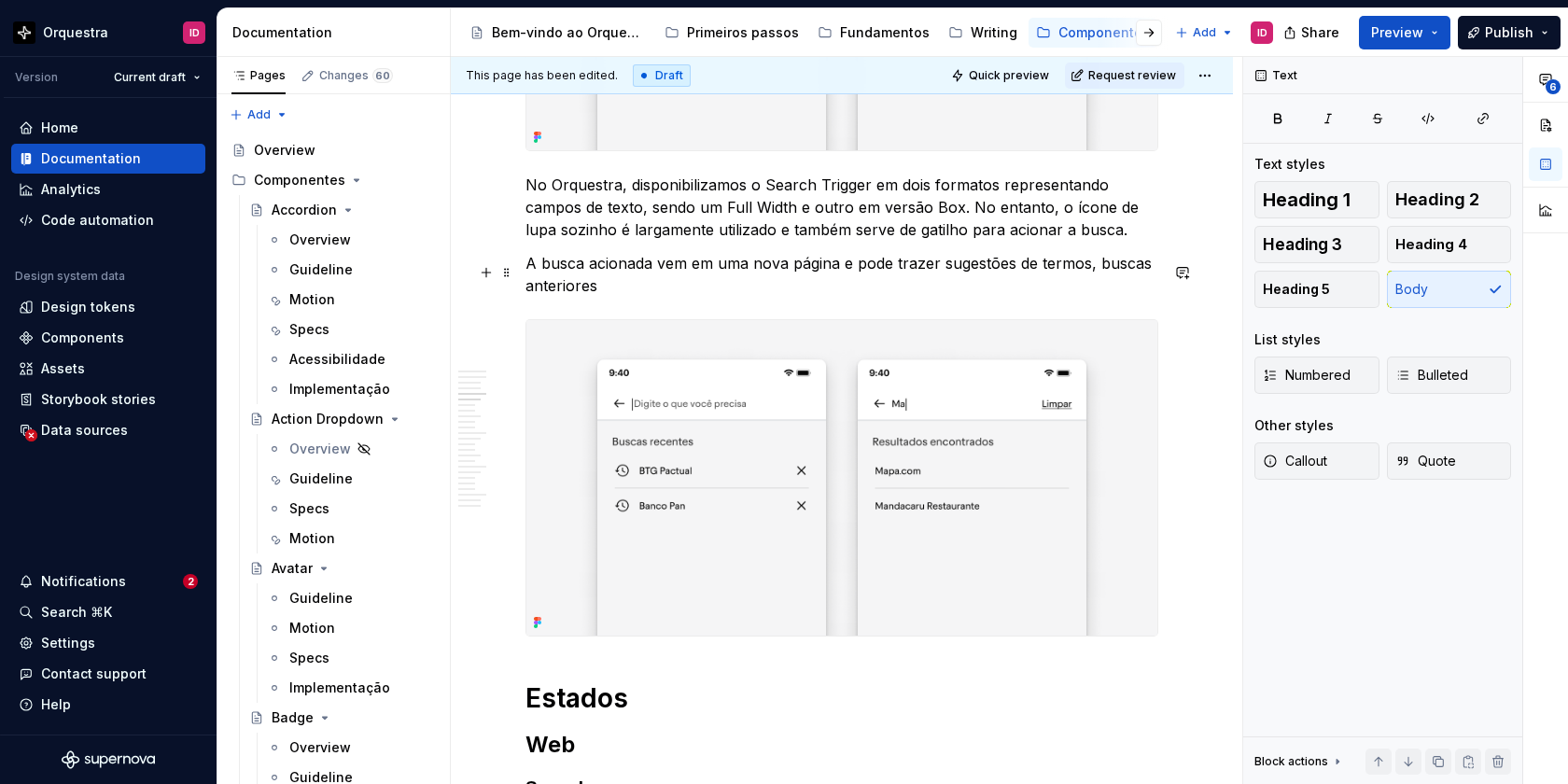
click at [1091, 274] on p "A busca acionada vem em uma nova página e pode trazer sugestões de termos, busc…" at bounding box center [842, 274] width 632 height 45
click at [614, 294] on p "A busca acionada vem em uma nova página e pode trazer sugestões de termos e bus…" at bounding box center [842, 274] width 632 height 45
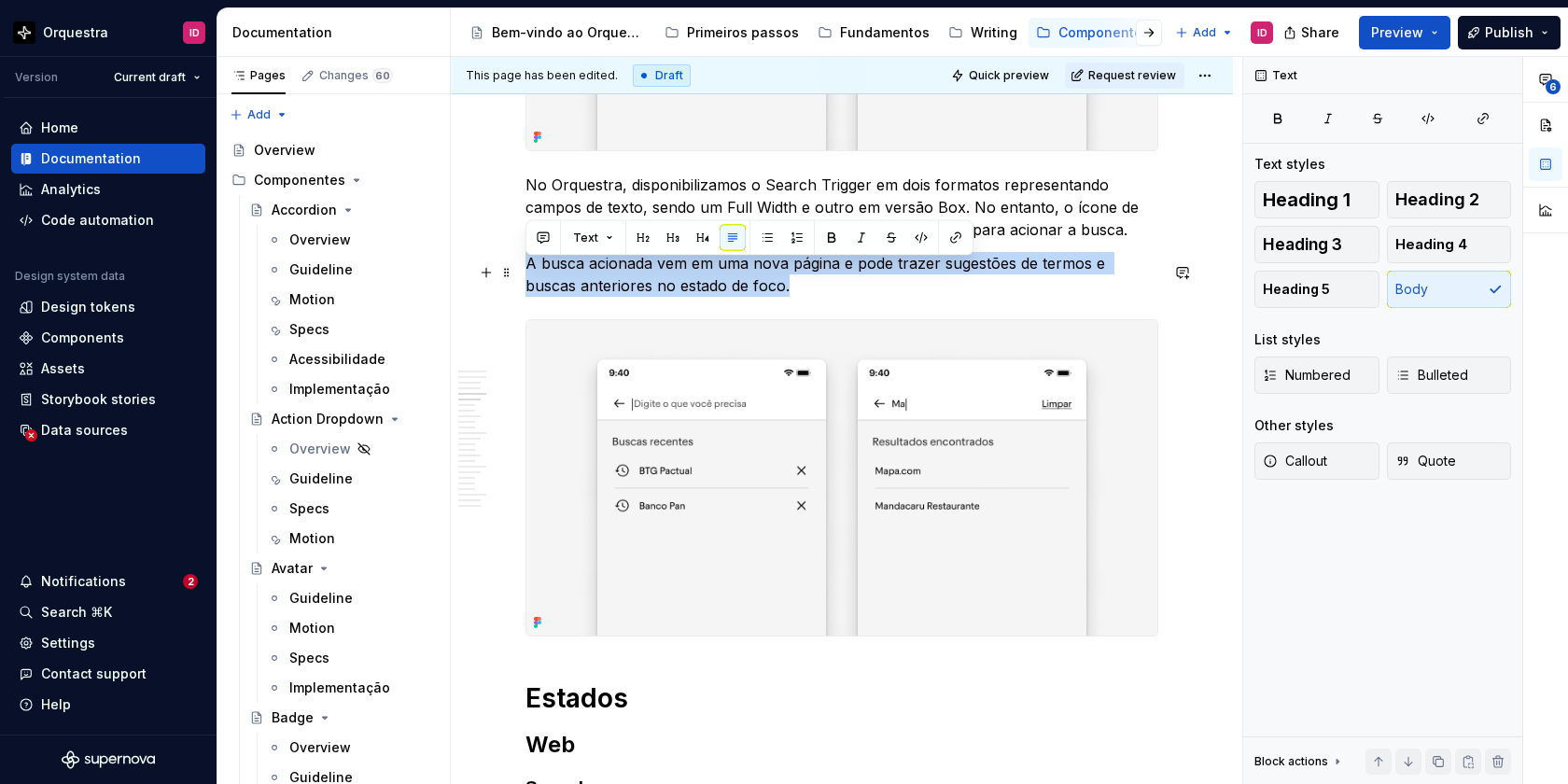
drag, startPoint x: 750, startPoint y: 297, endPoint x: 523, endPoint y: 265, distance: 229.2
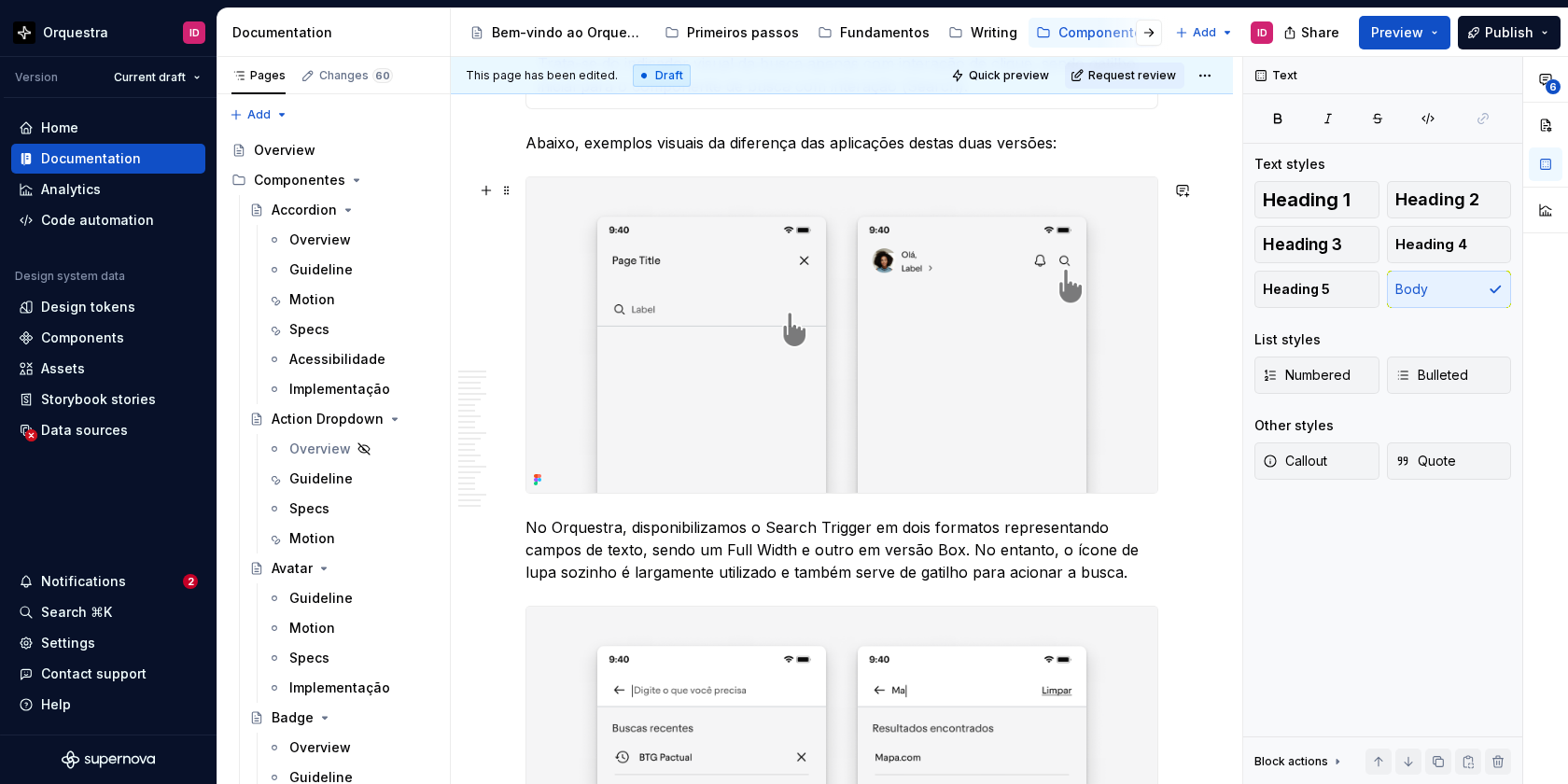
scroll to position [2808, 0]
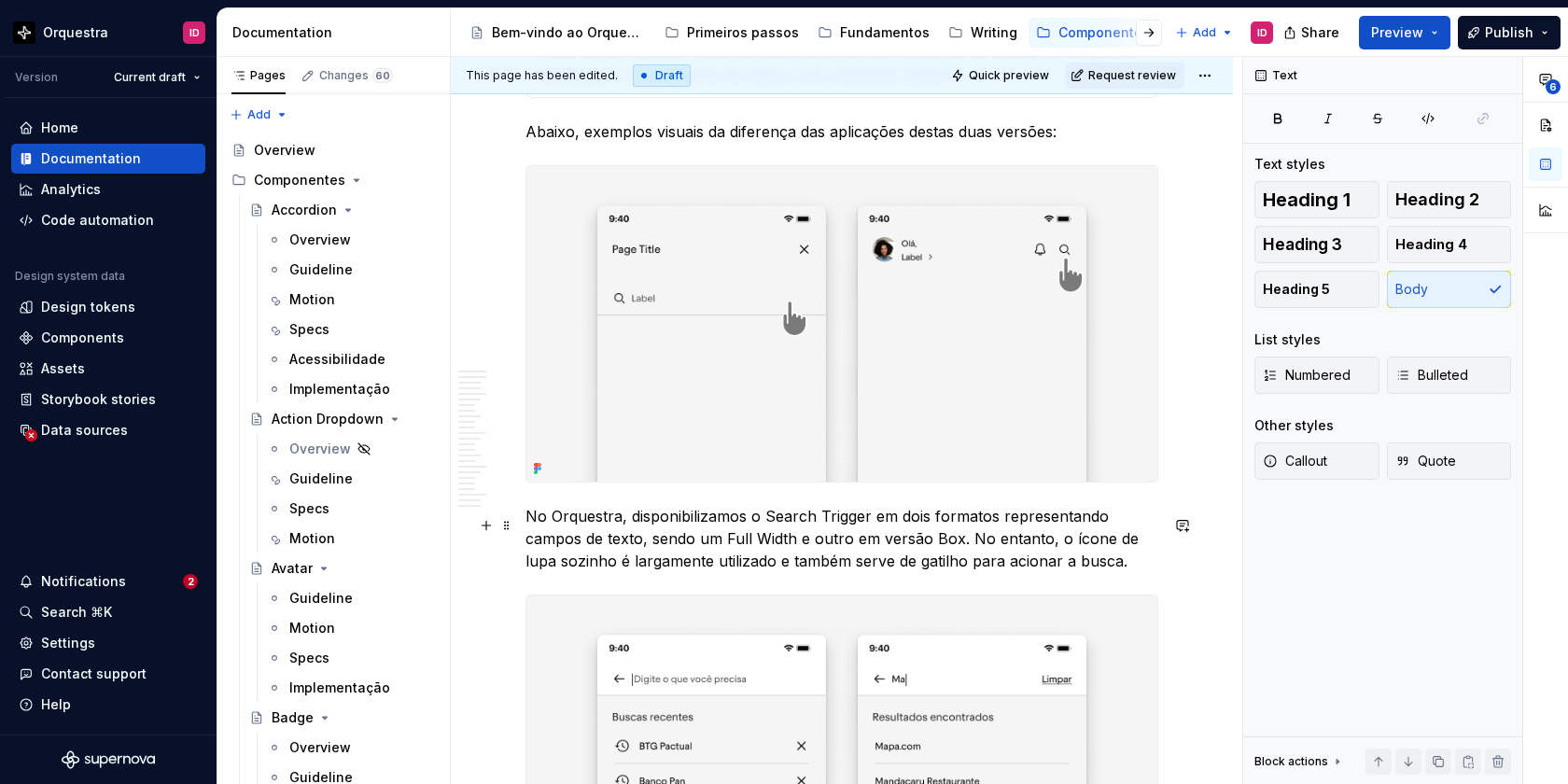
click at [759, 525] on p "No Orquestra, disponibilizamos o Search Trigger em dois formatos representando …" at bounding box center [842, 539] width 632 height 67
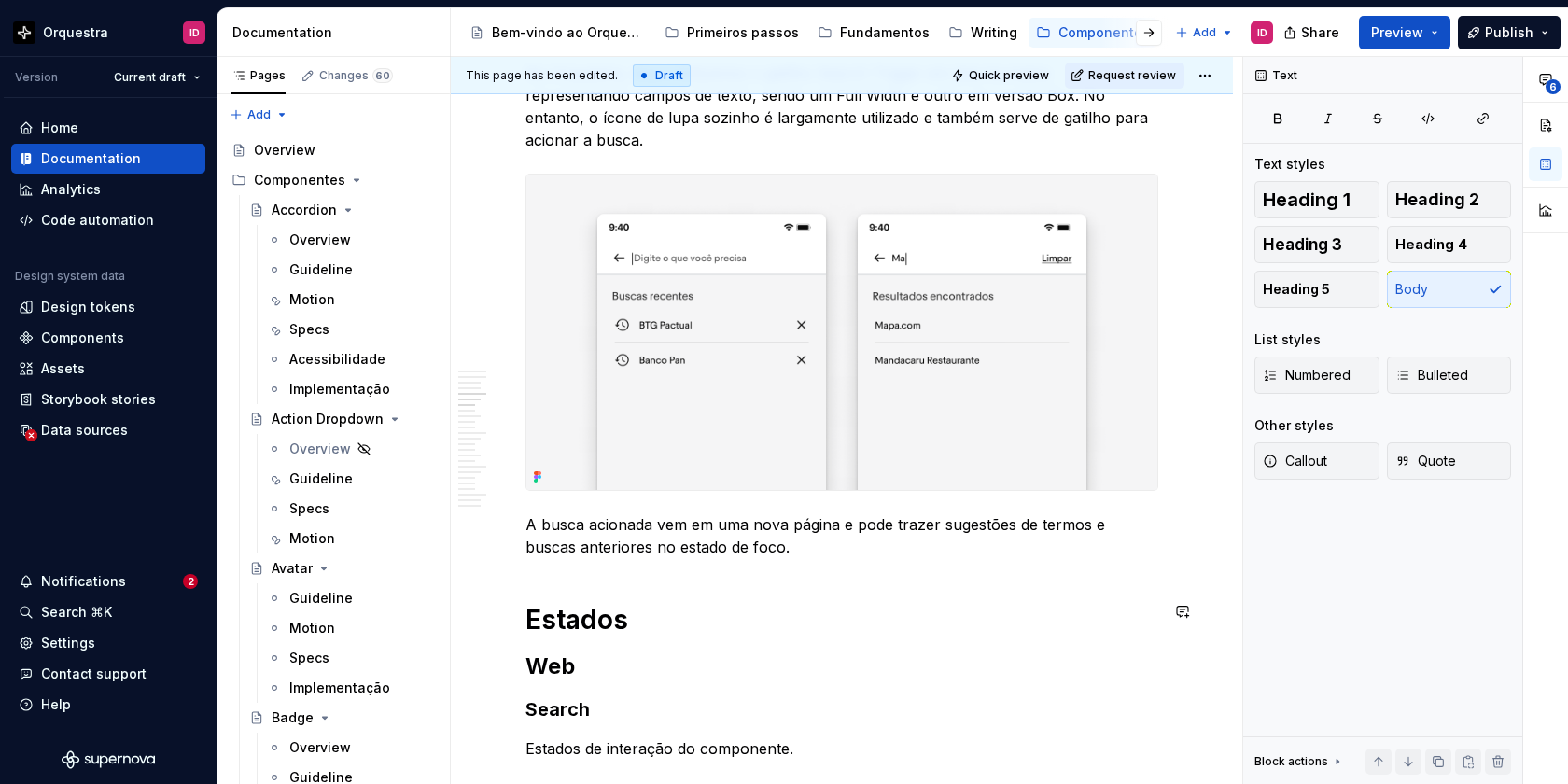
scroll to position [3253, 0]
click at [651, 514] on p "A busca acionada vem em uma nova página e pode trazer sugestões de termos e bus…" at bounding box center [842, 534] width 632 height 45
click at [984, 541] on p "A busca acionada para interação de fato vem em uma nova página e pode trazer su…" at bounding box center [842, 534] width 632 height 45
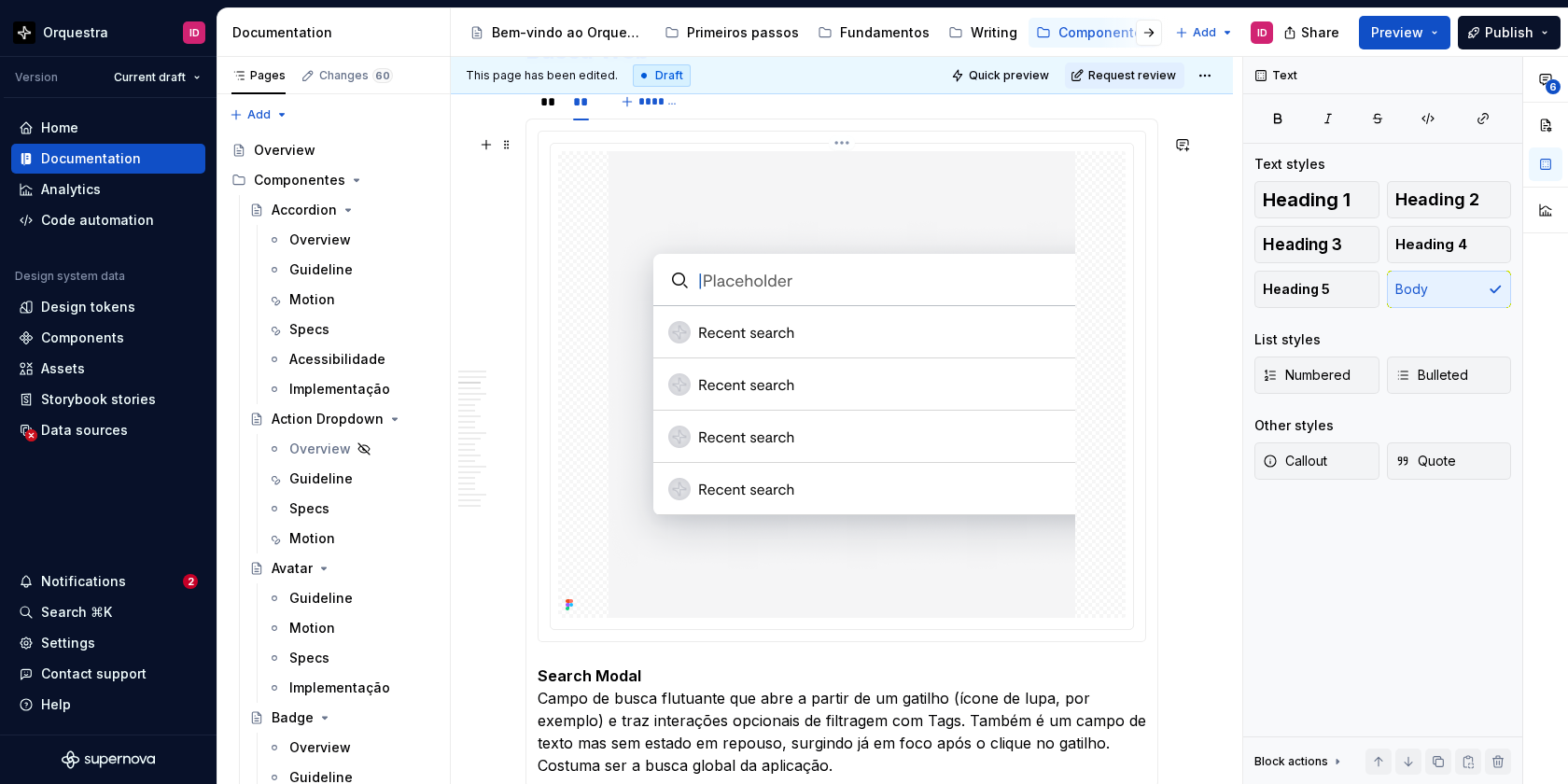
scroll to position [1362, 0]
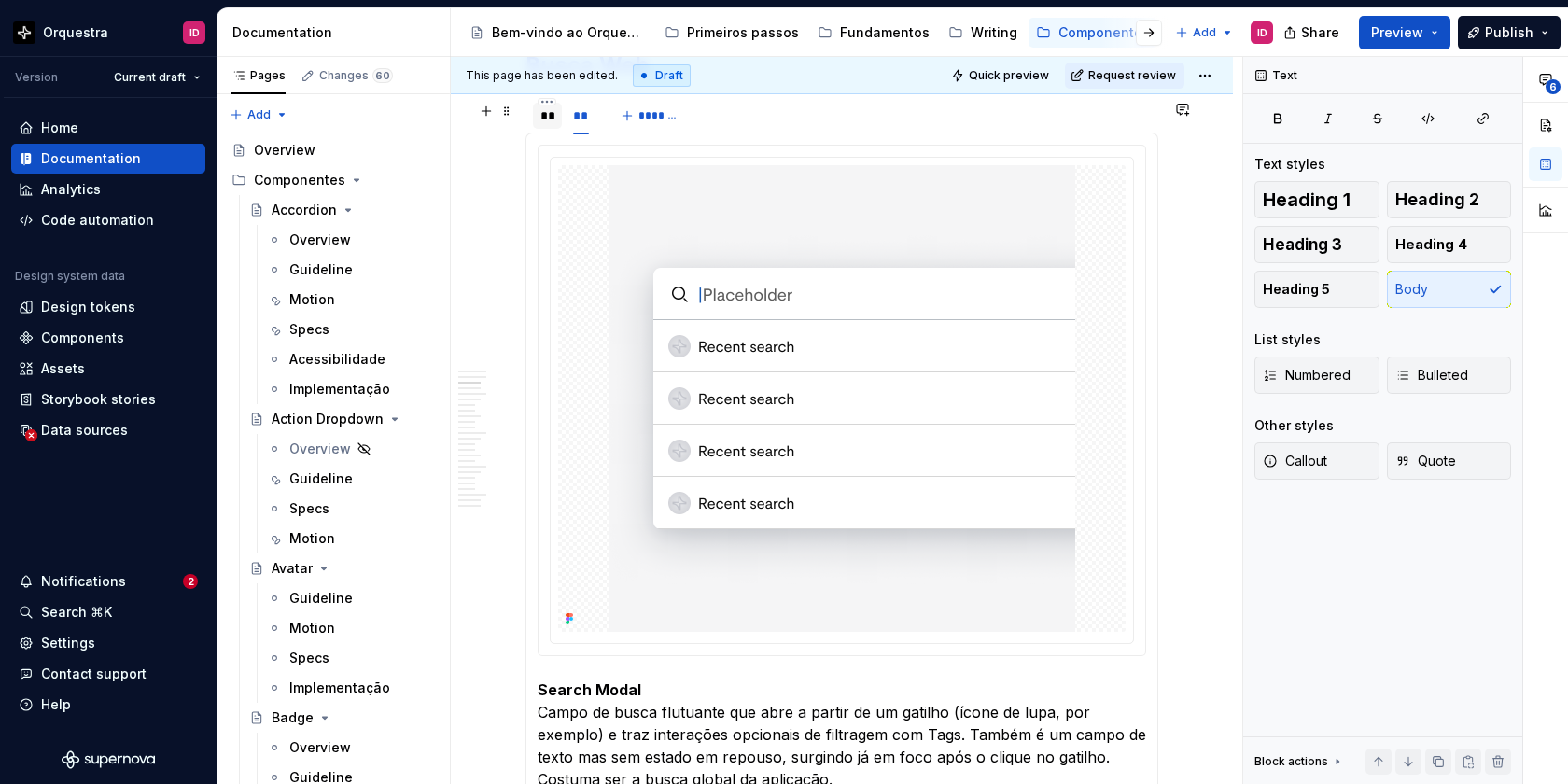
click at [546, 125] on div "**" at bounding box center [547, 116] width 14 height 19
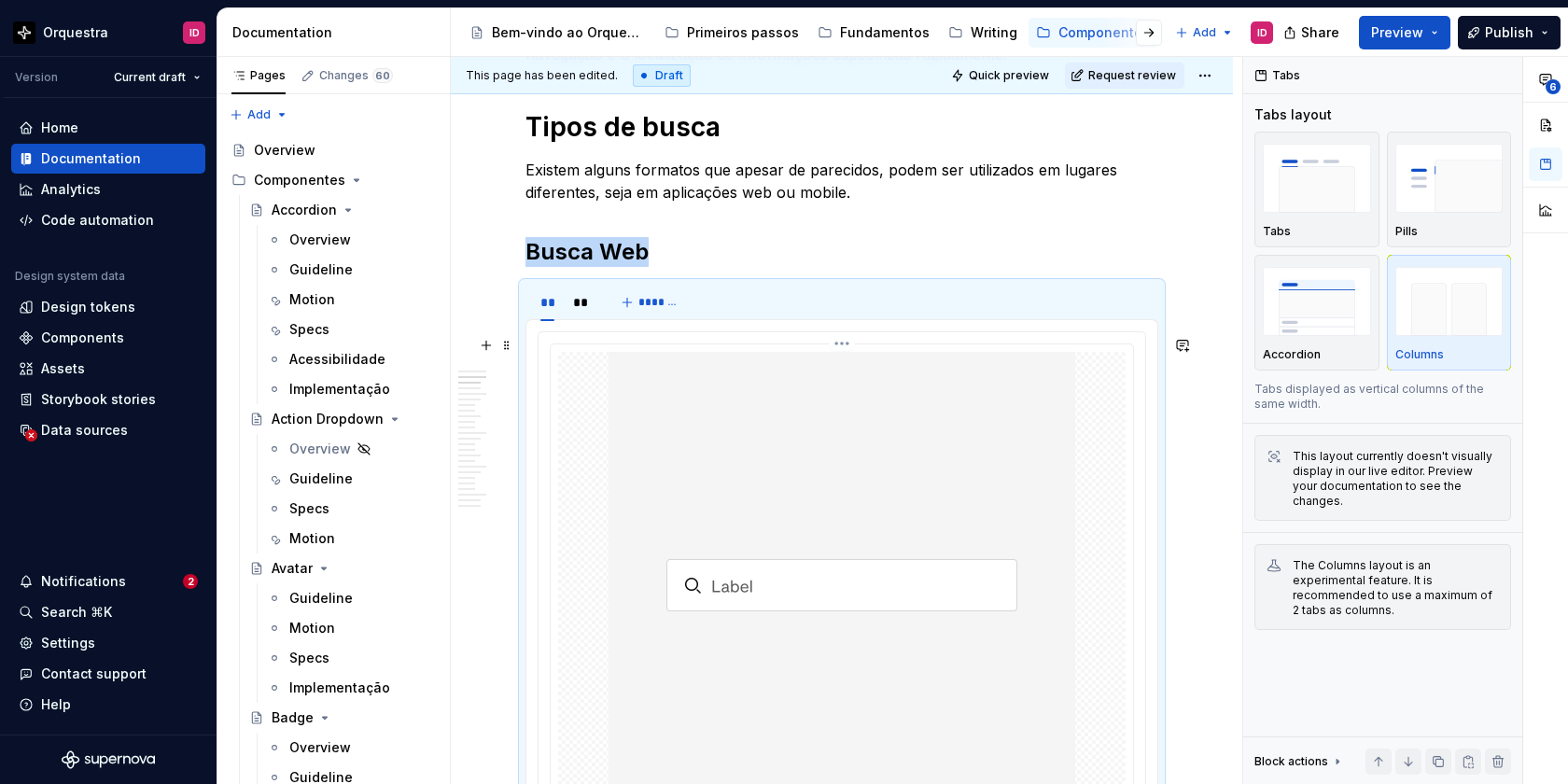
scroll to position [1170, 0]
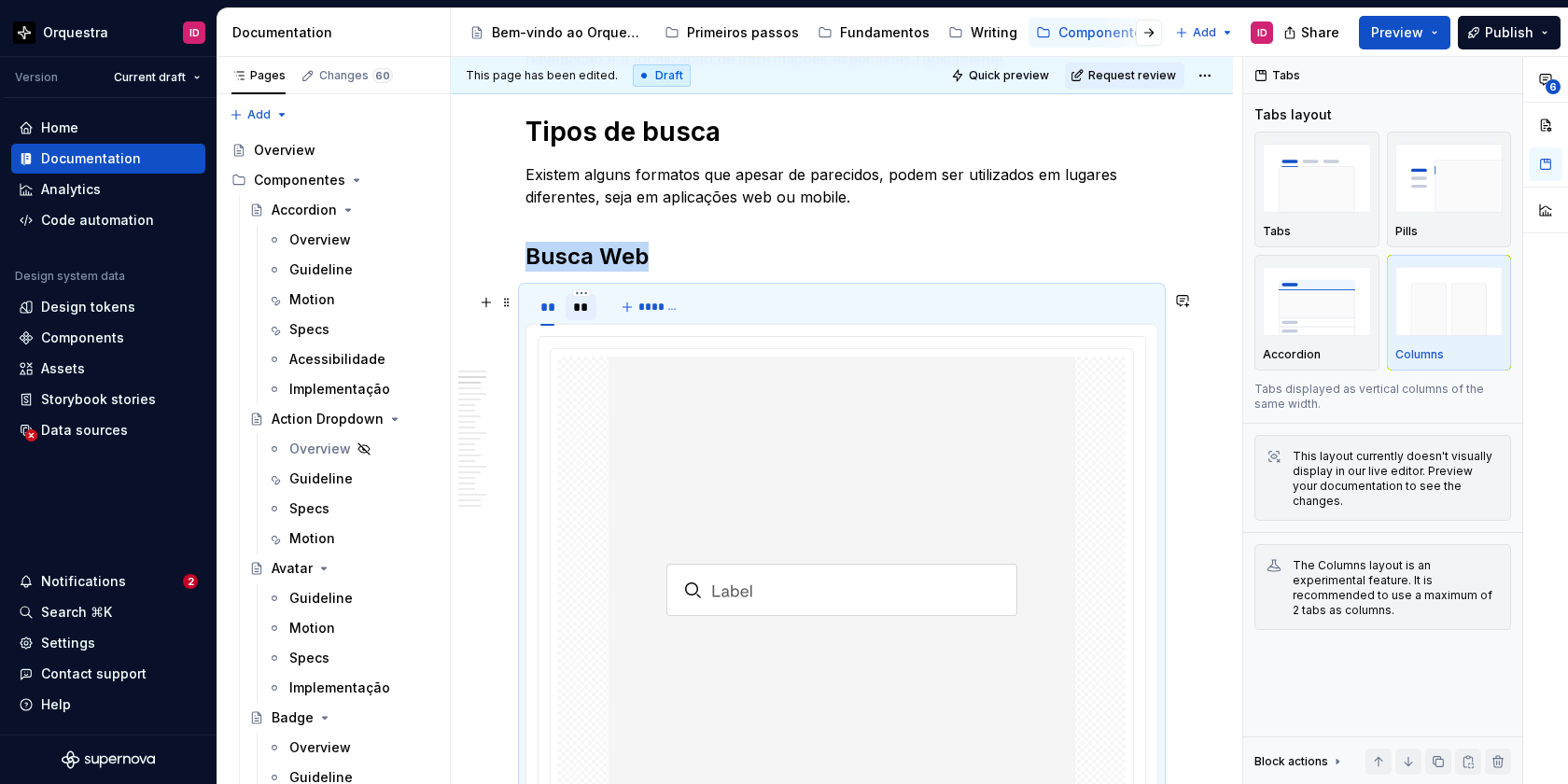
click at [585, 312] on div "**" at bounding box center [582, 307] width 17 height 19
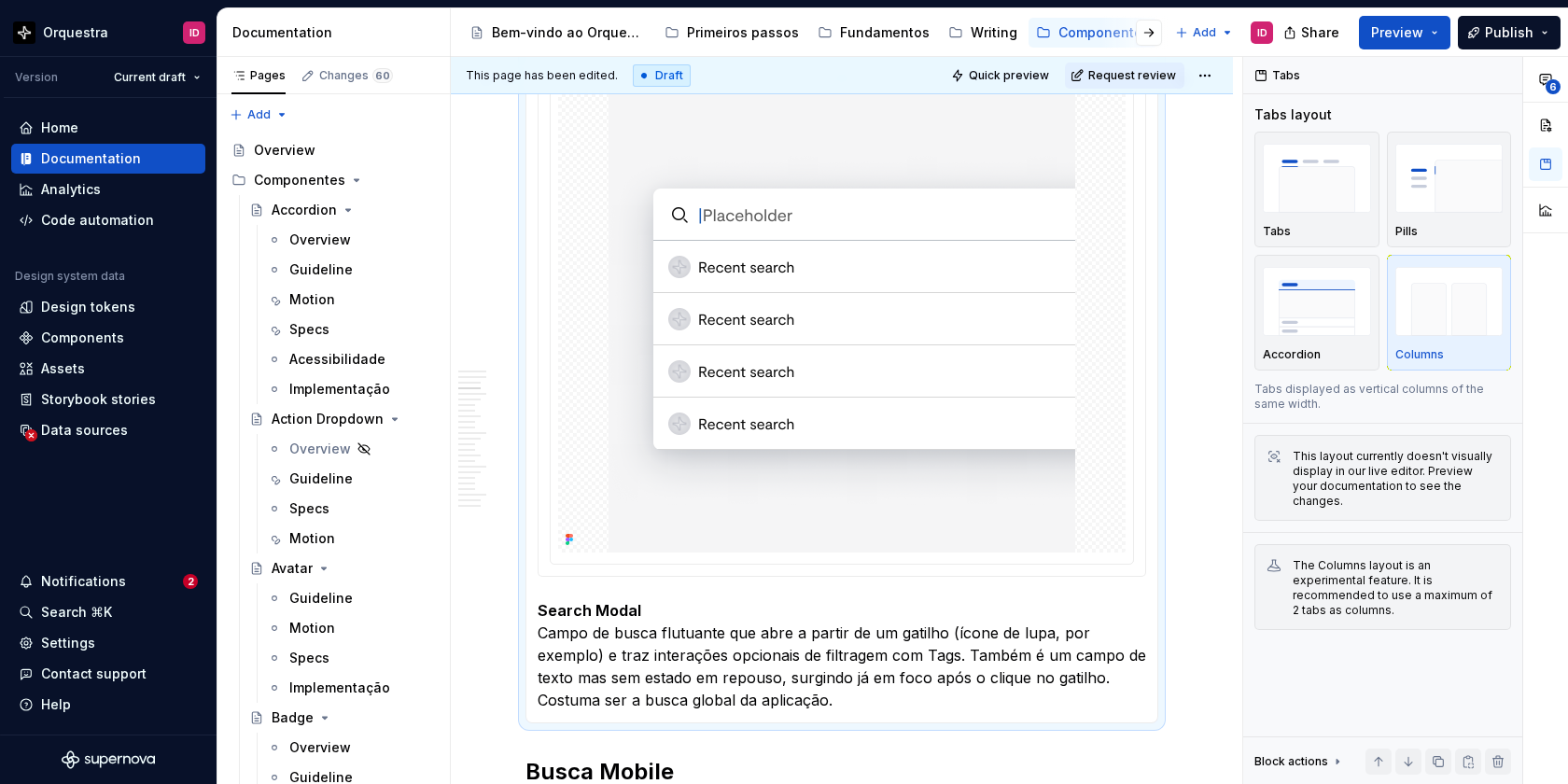
scroll to position [1443, 0]
click at [1111, 659] on p "Search Modal Campo de busca flutuante que abre a partir de um gatilho (ícone de…" at bounding box center [842, 653] width 608 height 112
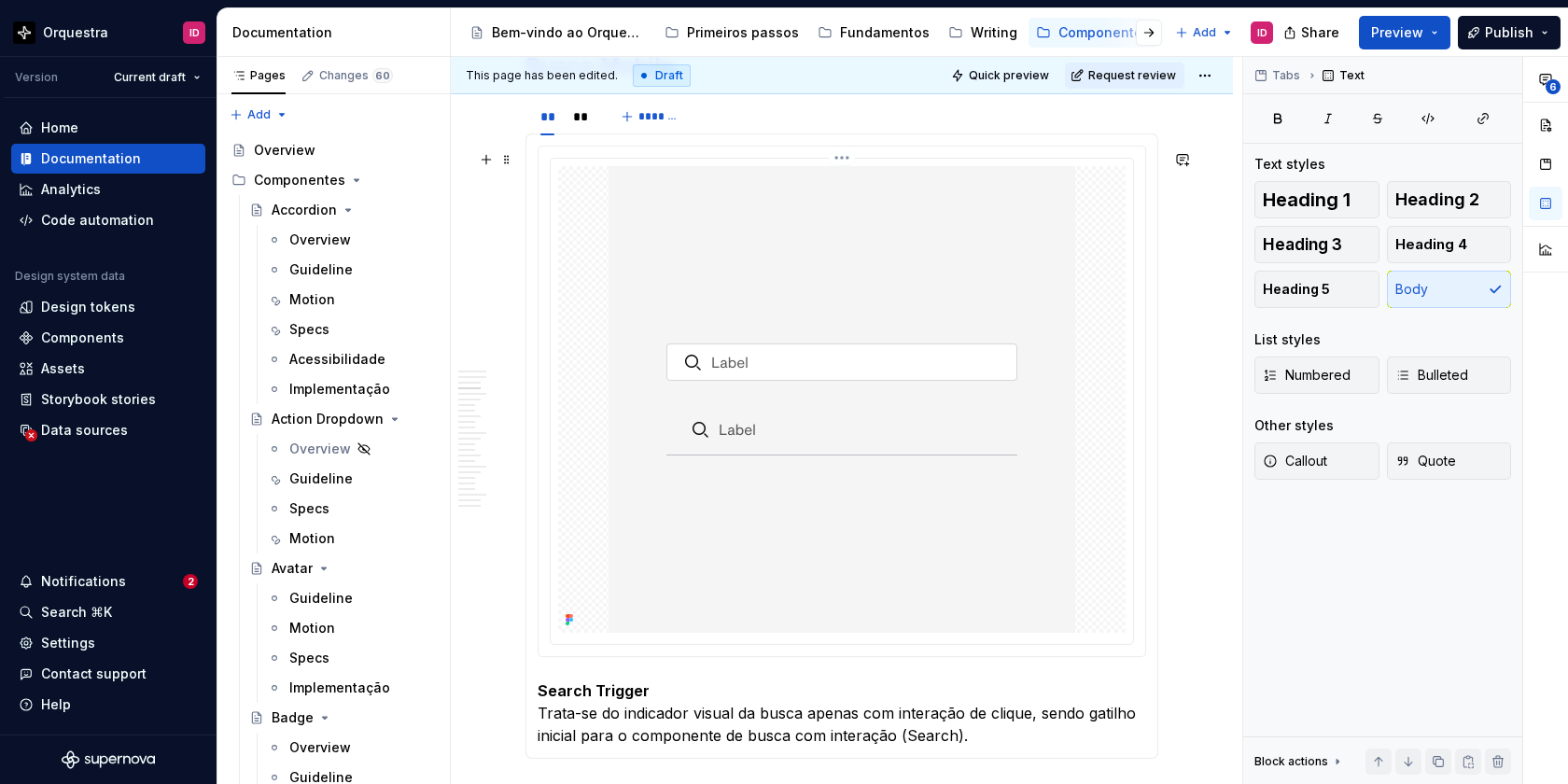
scroll to position [2122, 0]
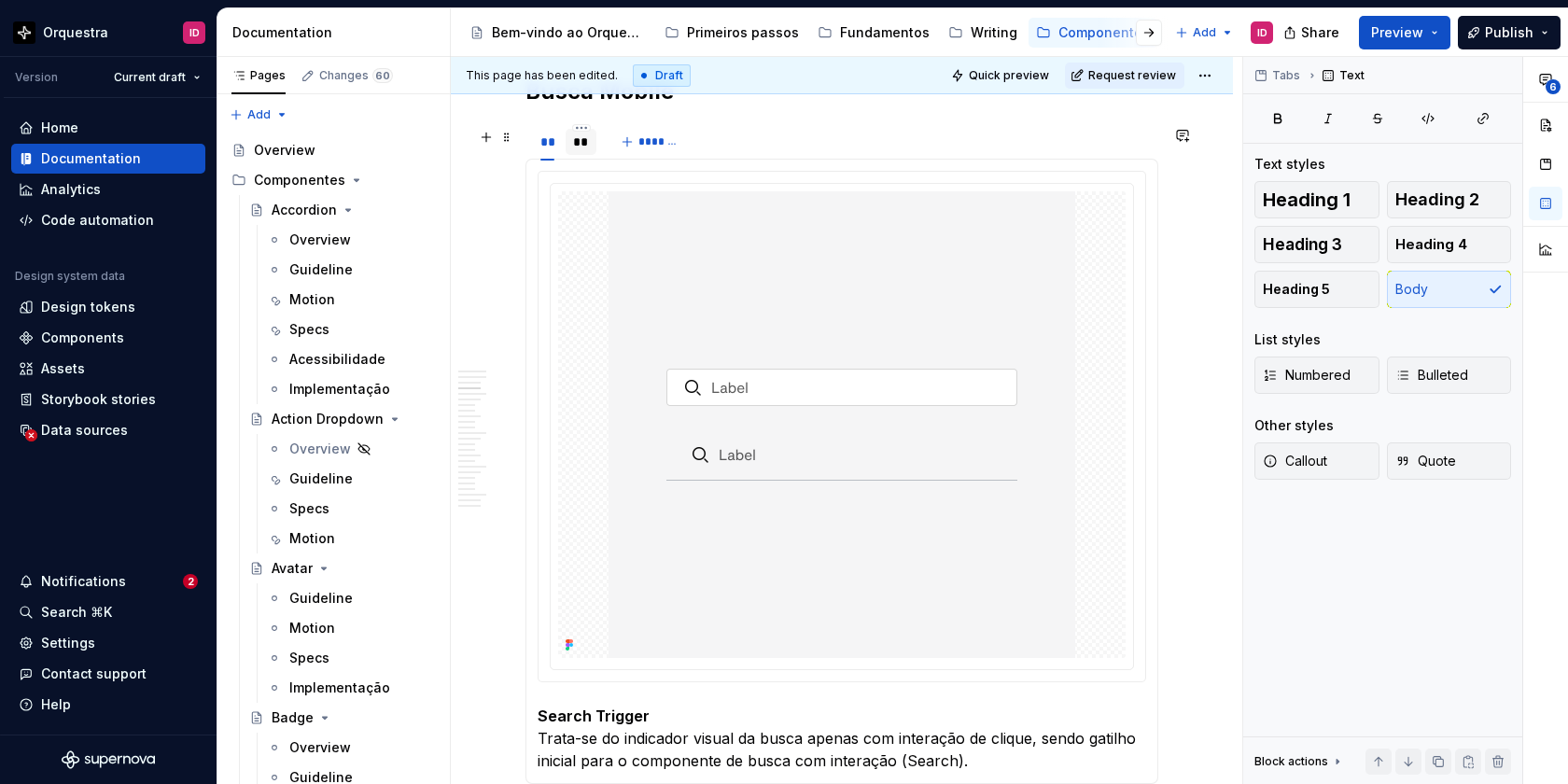
click at [583, 148] on div "**" at bounding box center [582, 142] width 17 height 19
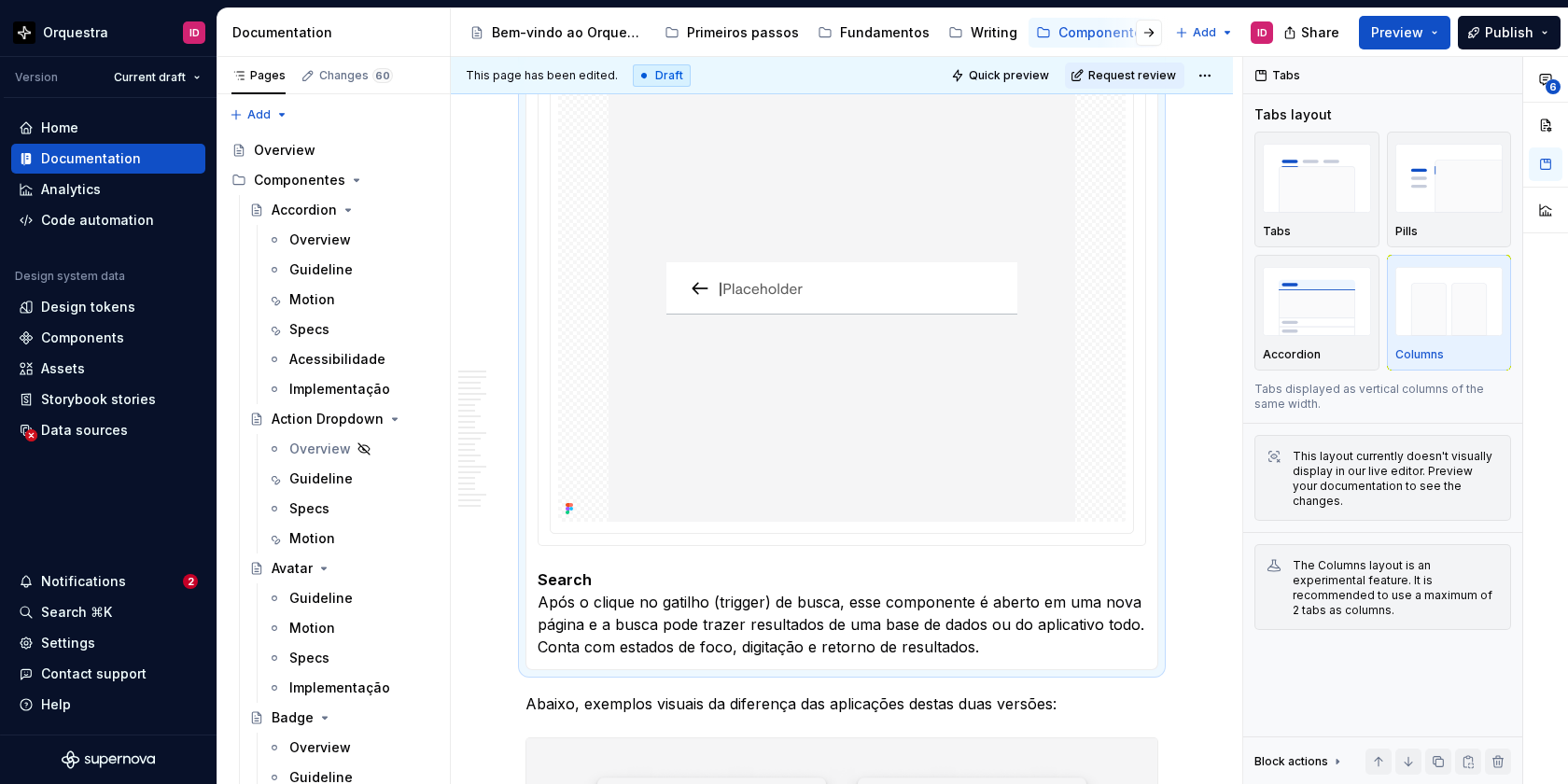
scroll to position [2259, 0]
click at [719, 603] on p "Search Após o clique no gatilho (trigger) de busca, esse componente é aberto em…" at bounding box center [842, 612] width 608 height 90
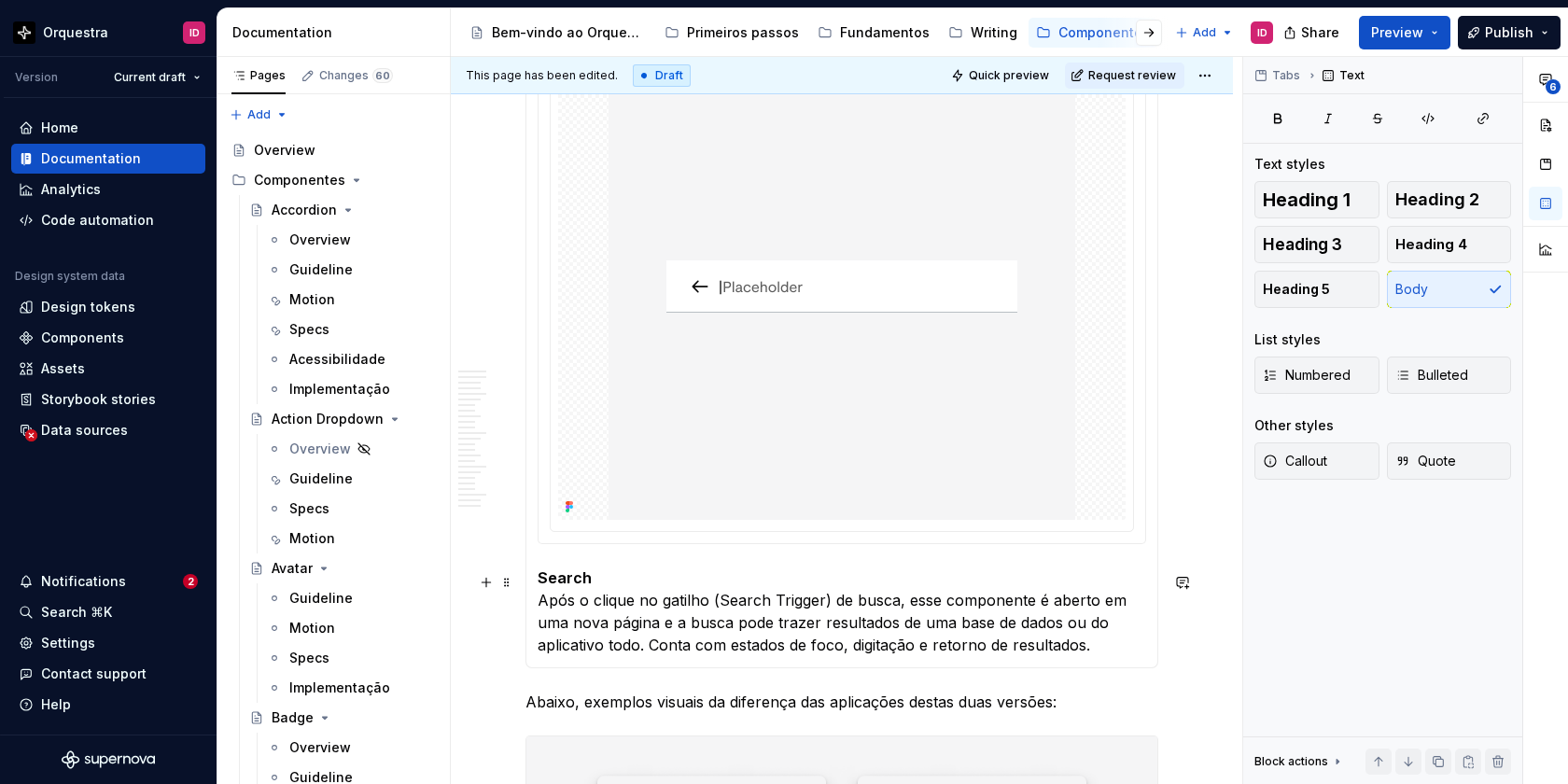
click at [706, 603] on p "Search Após o clique no gatilho (Search Trigger) de busca, esse componente é ab…" at bounding box center [842, 612] width 608 height 90
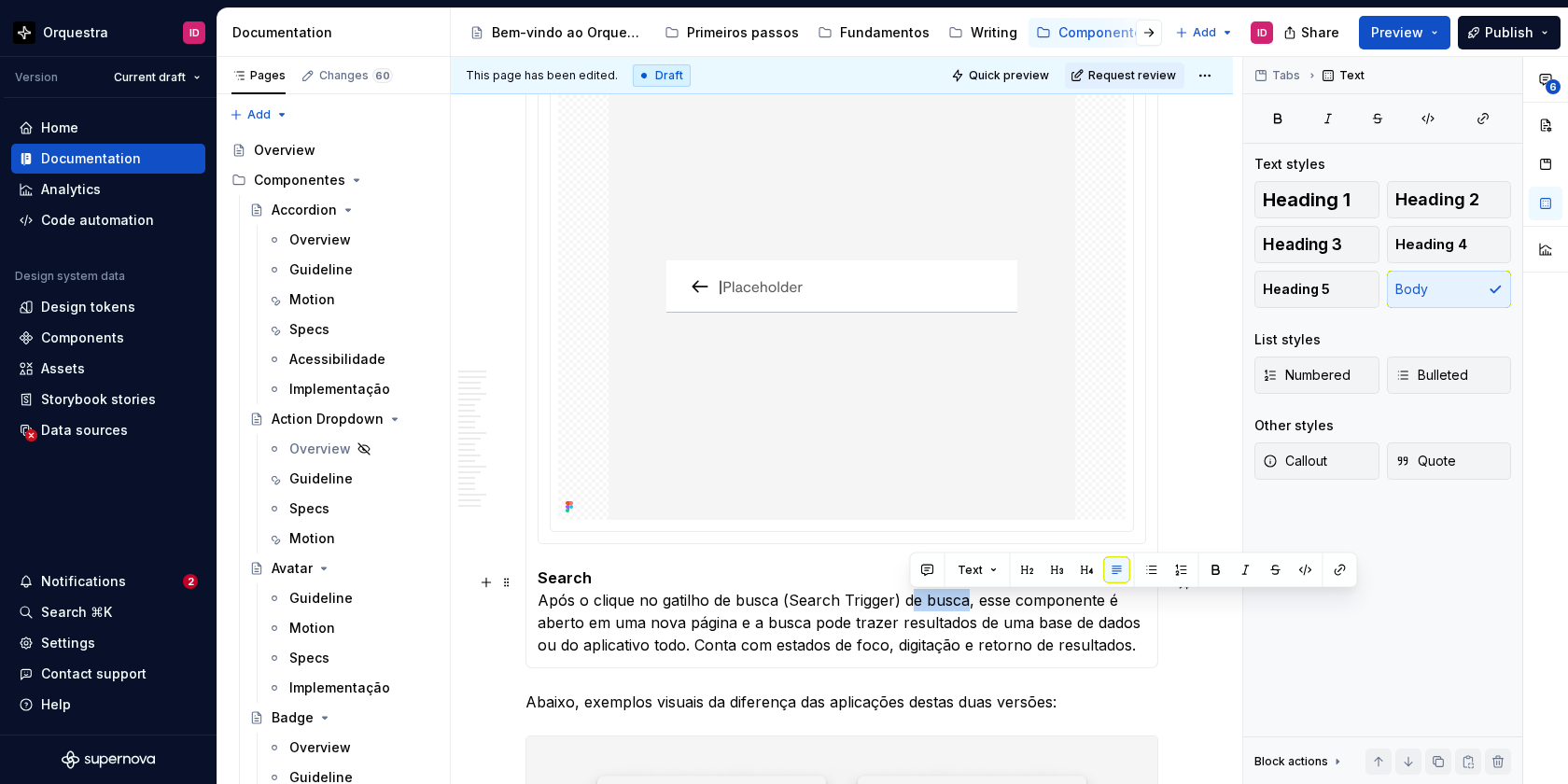
drag, startPoint x: 965, startPoint y: 600, endPoint x: 907, endPoint y: 600, distance: 58.0
click at [907, 600] on p "Search Após o clique no gatilho de busca (Search Trigger) de busca, esse compon…" at bounding box center [842, 612] width 608 height 90
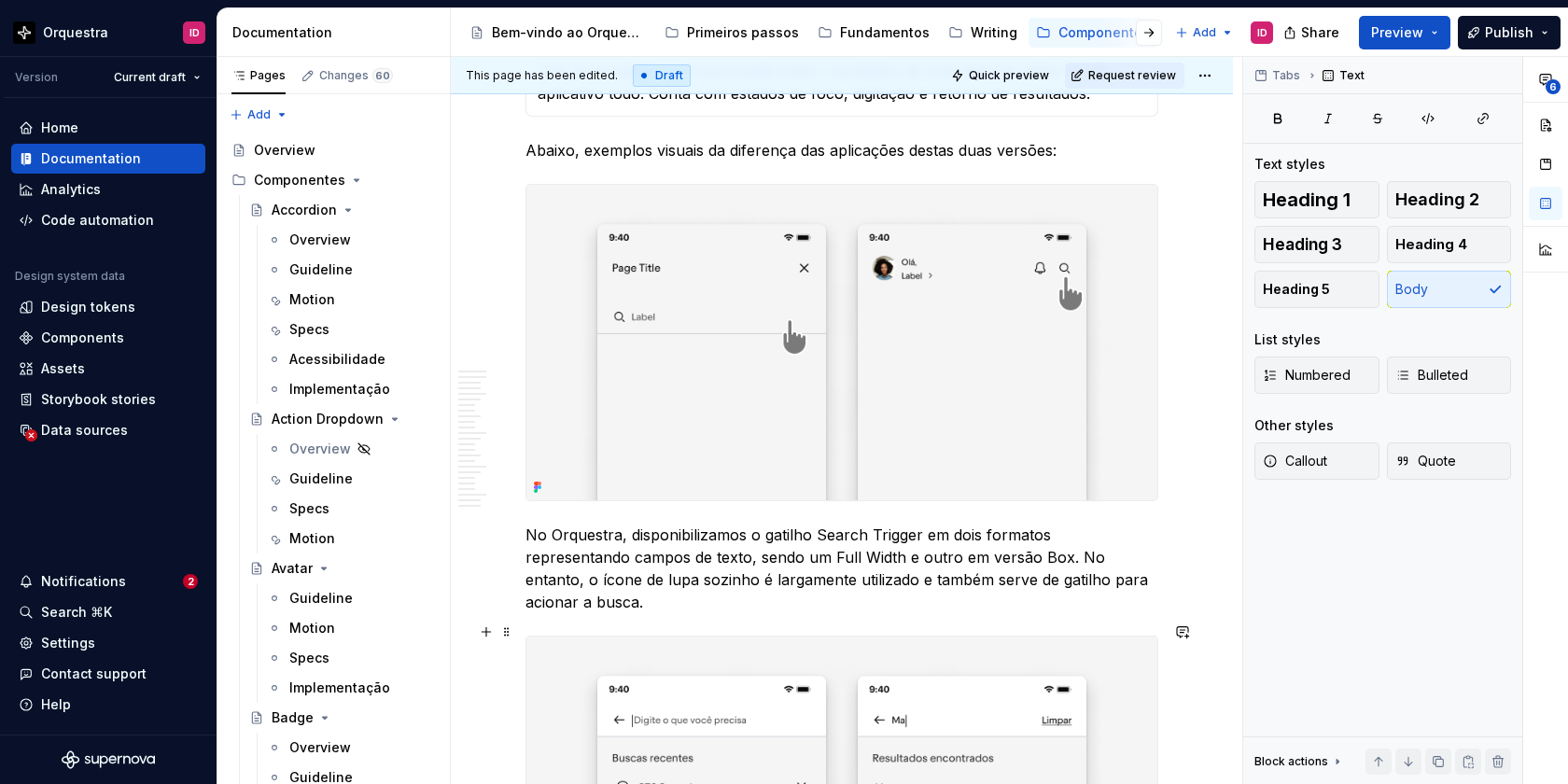
scroll to position [2814, 0]
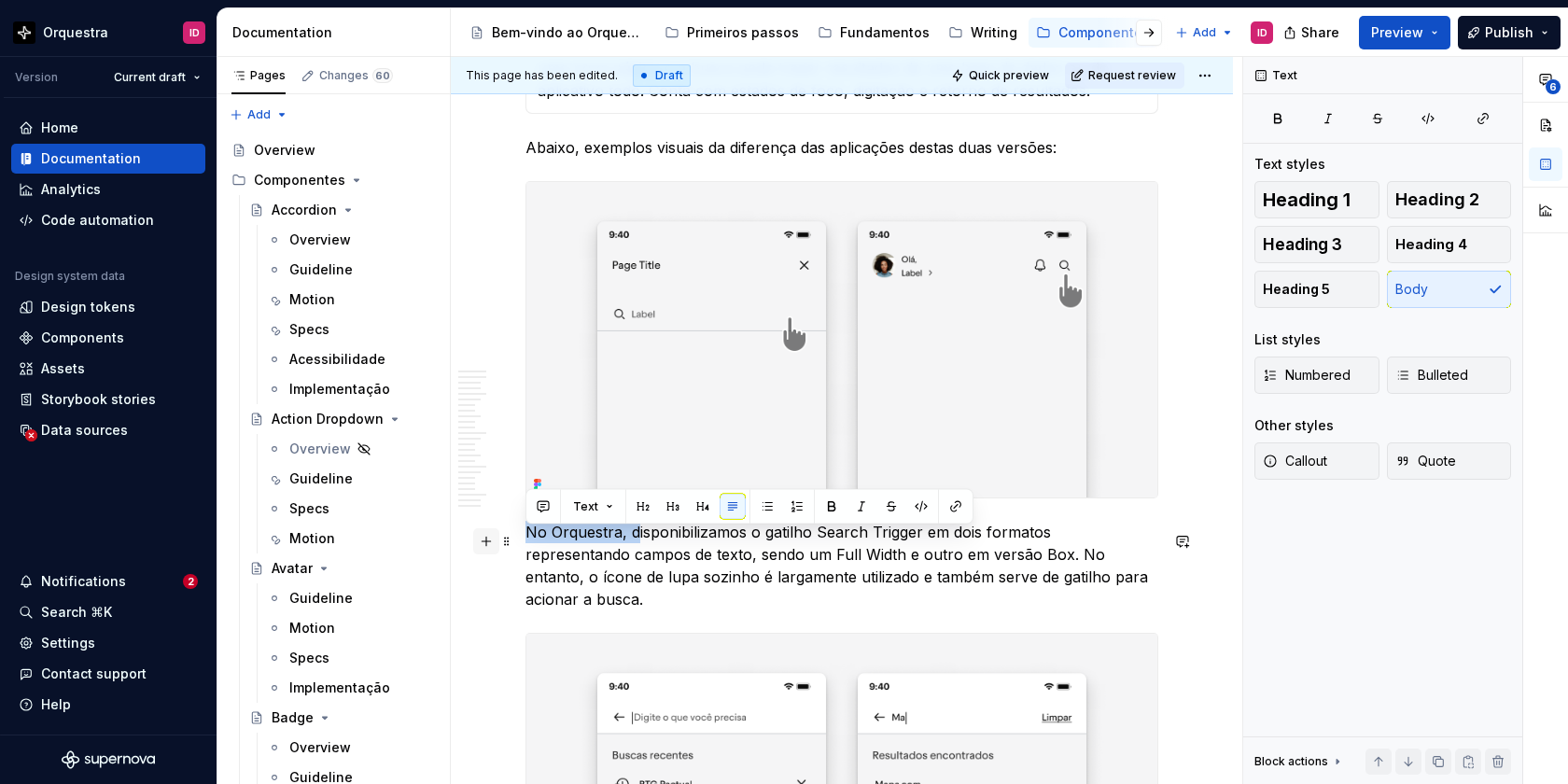
drag, startPoint x: 638, startPoint y: 537, endPoint x: 482, endPoint y: 537, distance: 156.0
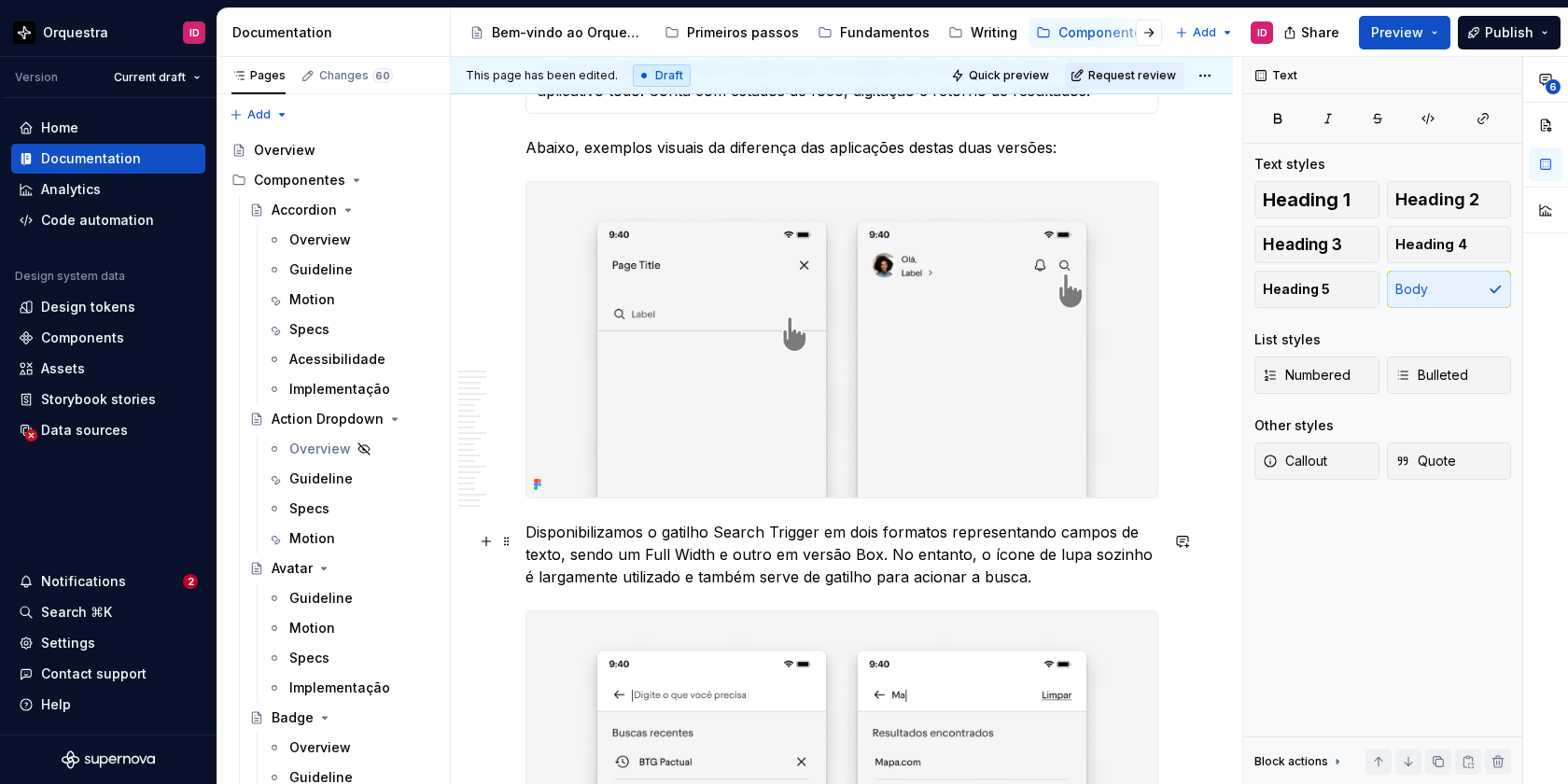
click at [715, 540] on p "Disponibilizamos o gatilho Search Trigger em dois formatos representando campos…" at bounding box center [842, 555] width 632 height 67
click at [824, 543] on p "Disponibilizamos o gatilho (Search Trigger em dois formatos representando campo…" at bounding box center [842, 555] width 632 height 67
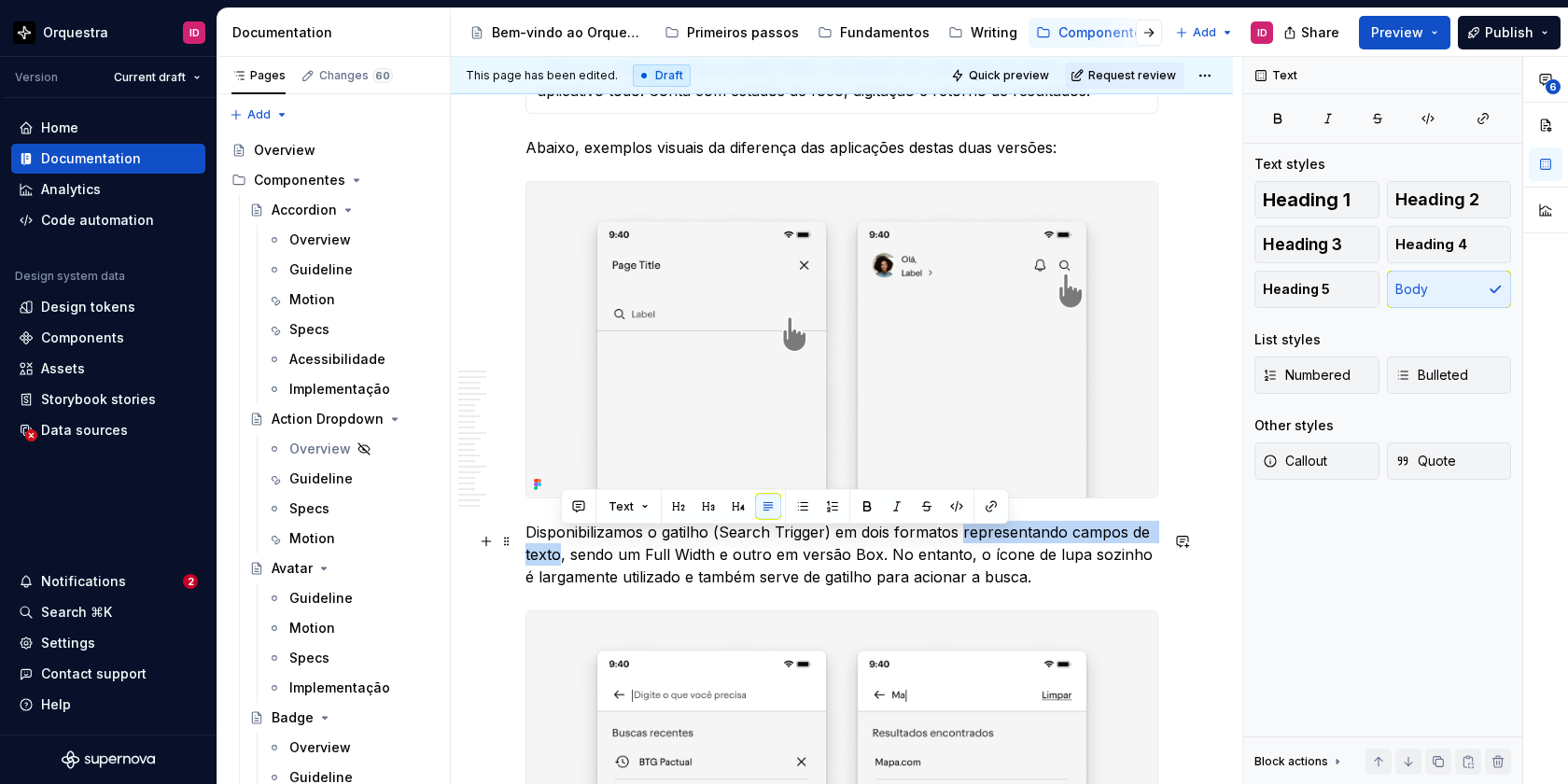
drag, startPoint x: 961, startPoint y: 541, endPoint x: 558, endPoint y: 566, distance: 403.8
click at [558, 566] on p "Disponibilizamos o gatilho (Search Trigger) em dois formatos representando camp…" at bounding box center [842, 555] width 632 height 67
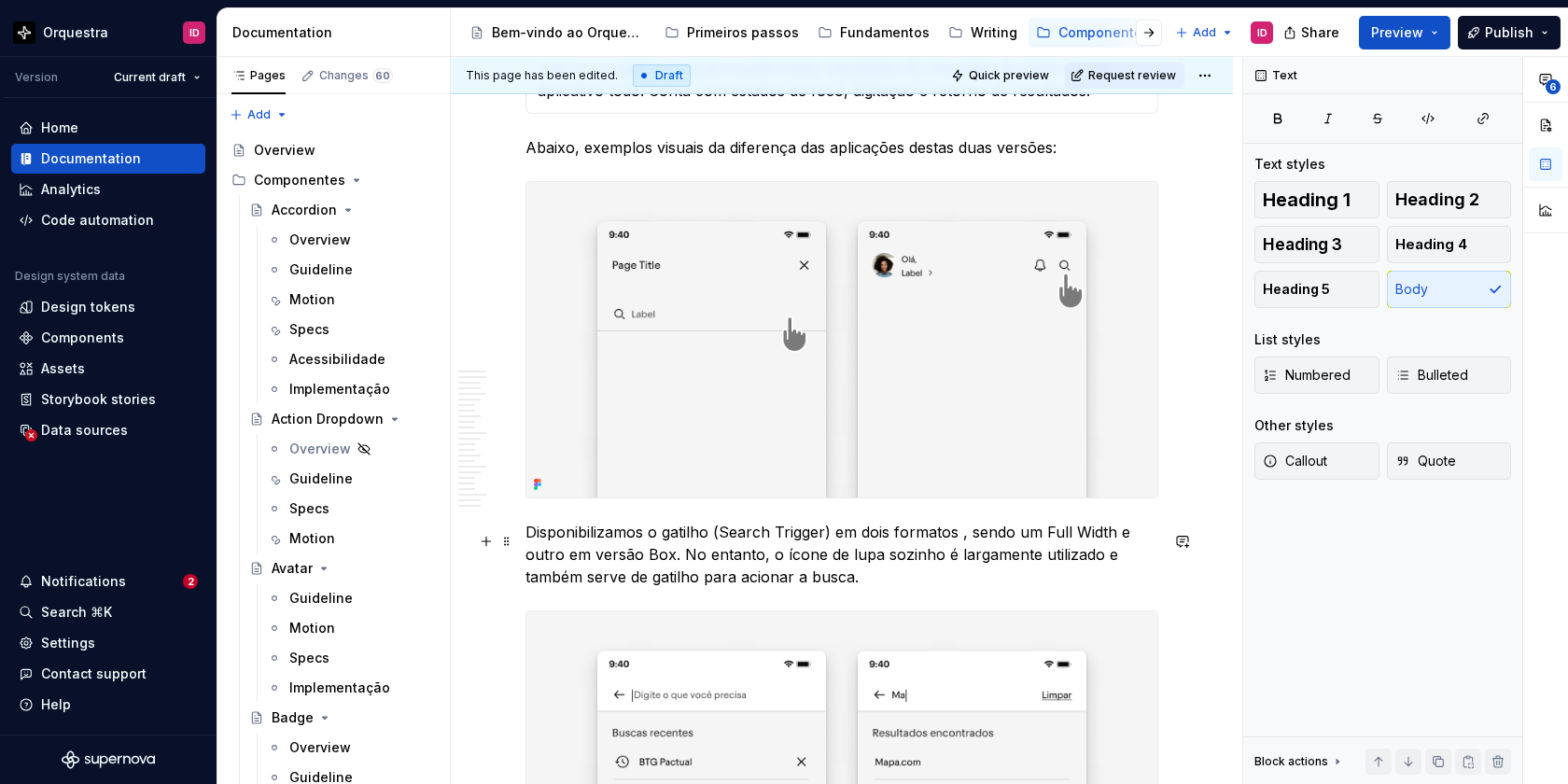
click at [829, 541] on p "Disponibilizamos o gatilho (Search Trigger) em dois formatos , sendo um Full Wi…" at bounding box center [842, 555] width 632 height 67
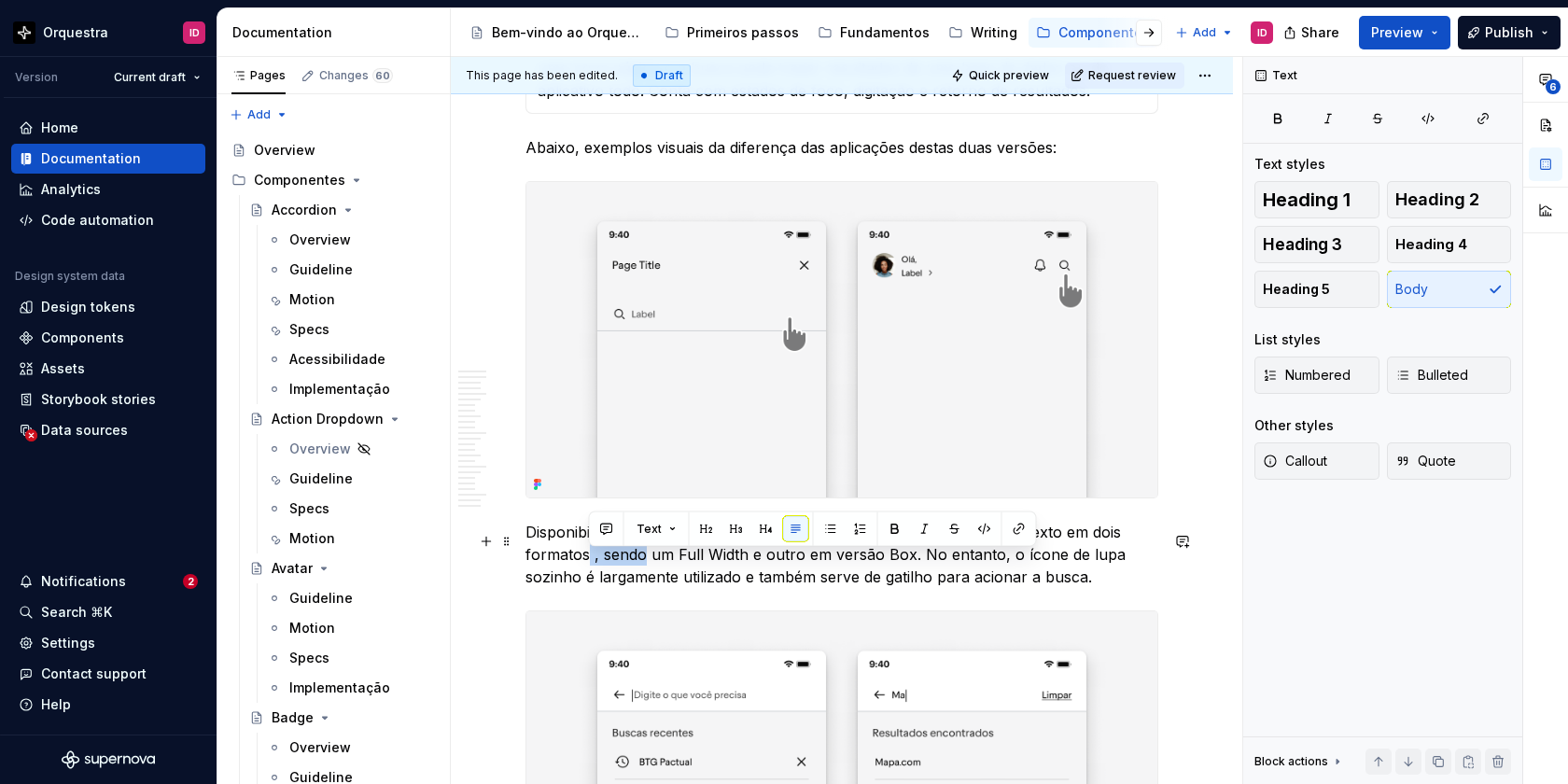
drag, startPoint x: 645, startPoint y: 562, endPoint x: 586, endPoint y: 563, distance: 59.0
click at [586, 563] on p "Disponibilizamos o gatilho (Search Trigger) representando campos de texto em do…" at bounding box center [842, 555] width 632 height 67
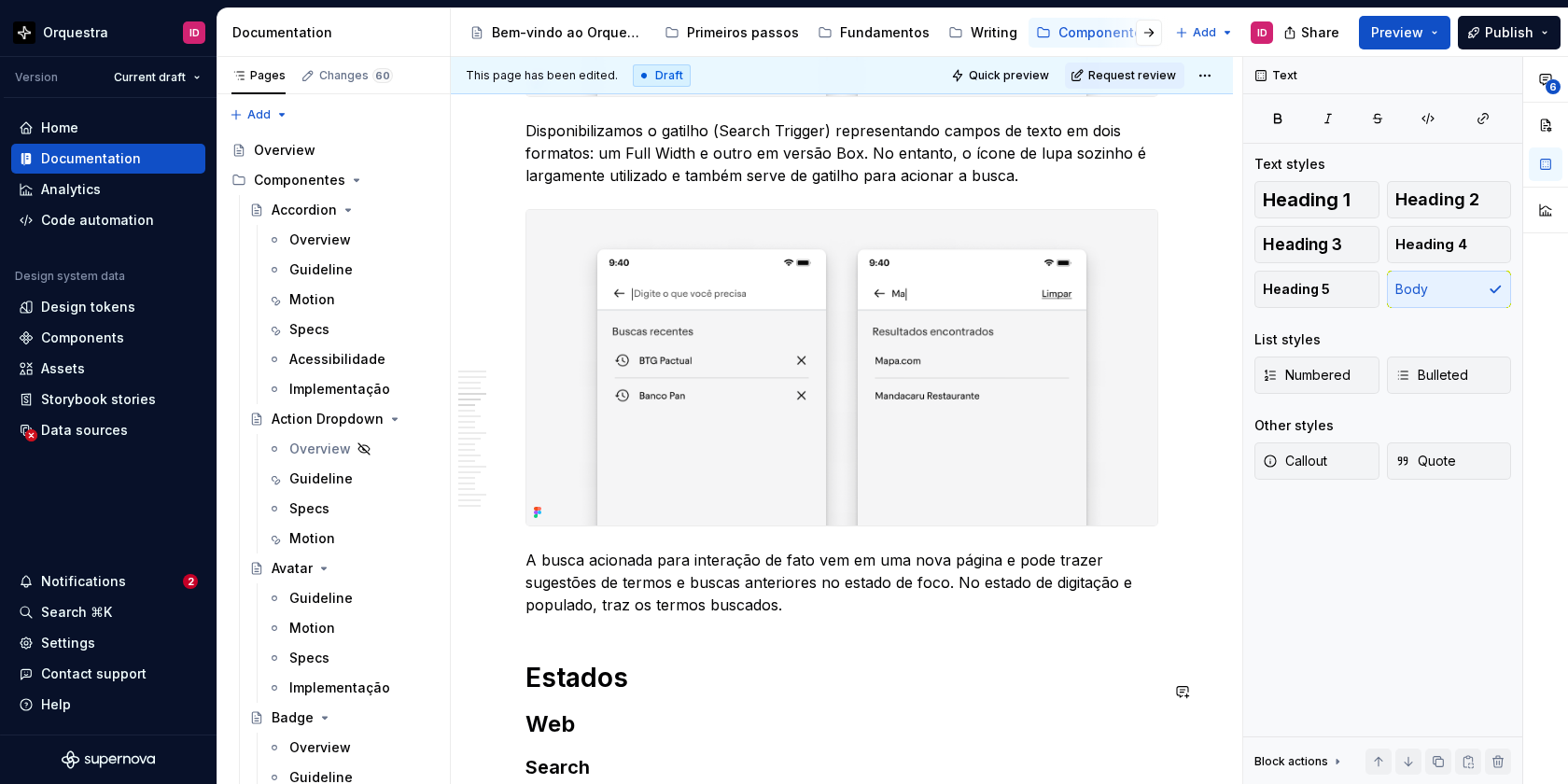
scroll to position [3201, 0]
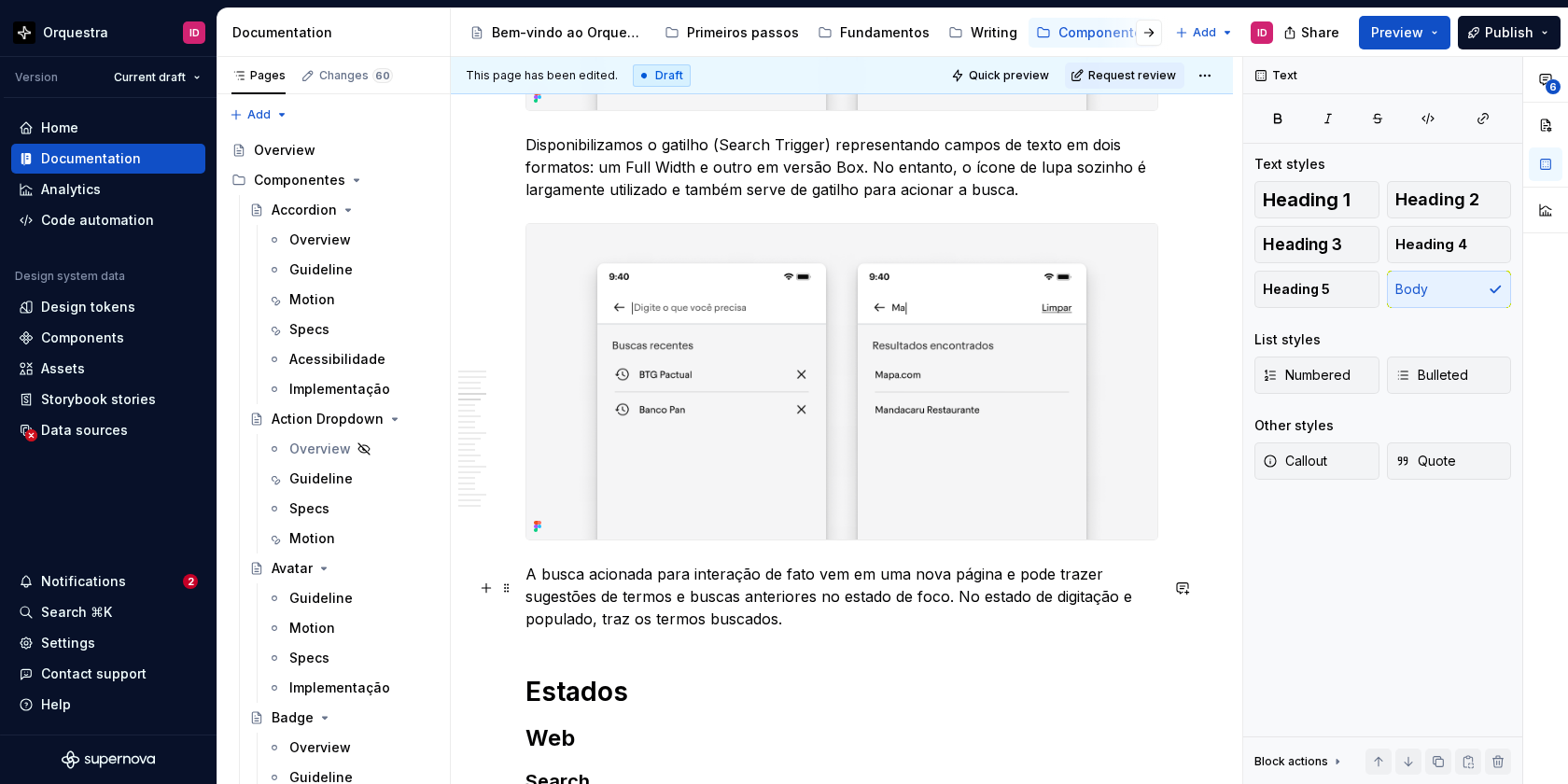
click at [811, 586] on p "A busca acionada para interação de fato vem em uma nova página e pode trazer su…" at bounding box center [842, 597] width 632 height 67
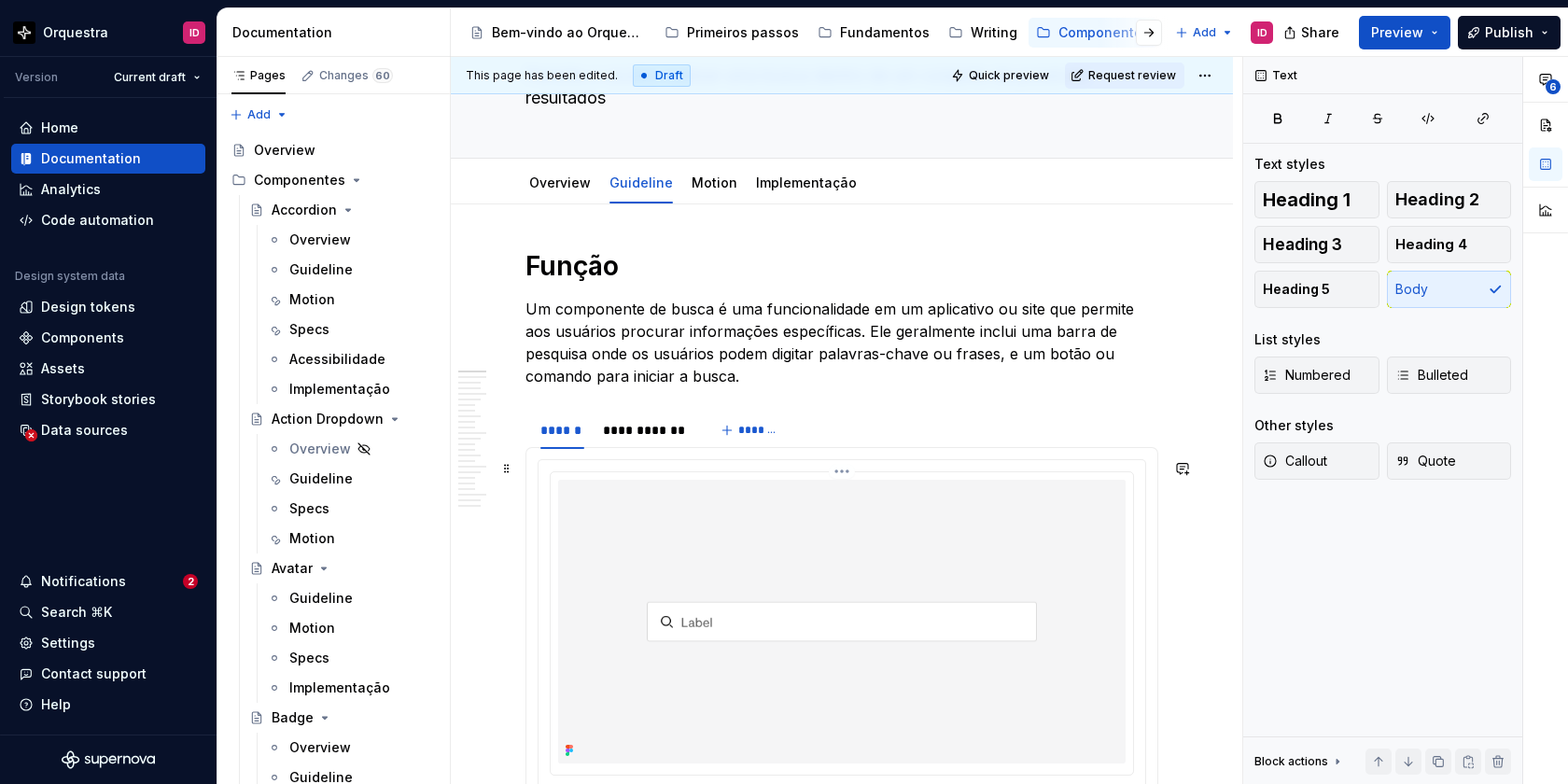
scroll to position [0, 0]
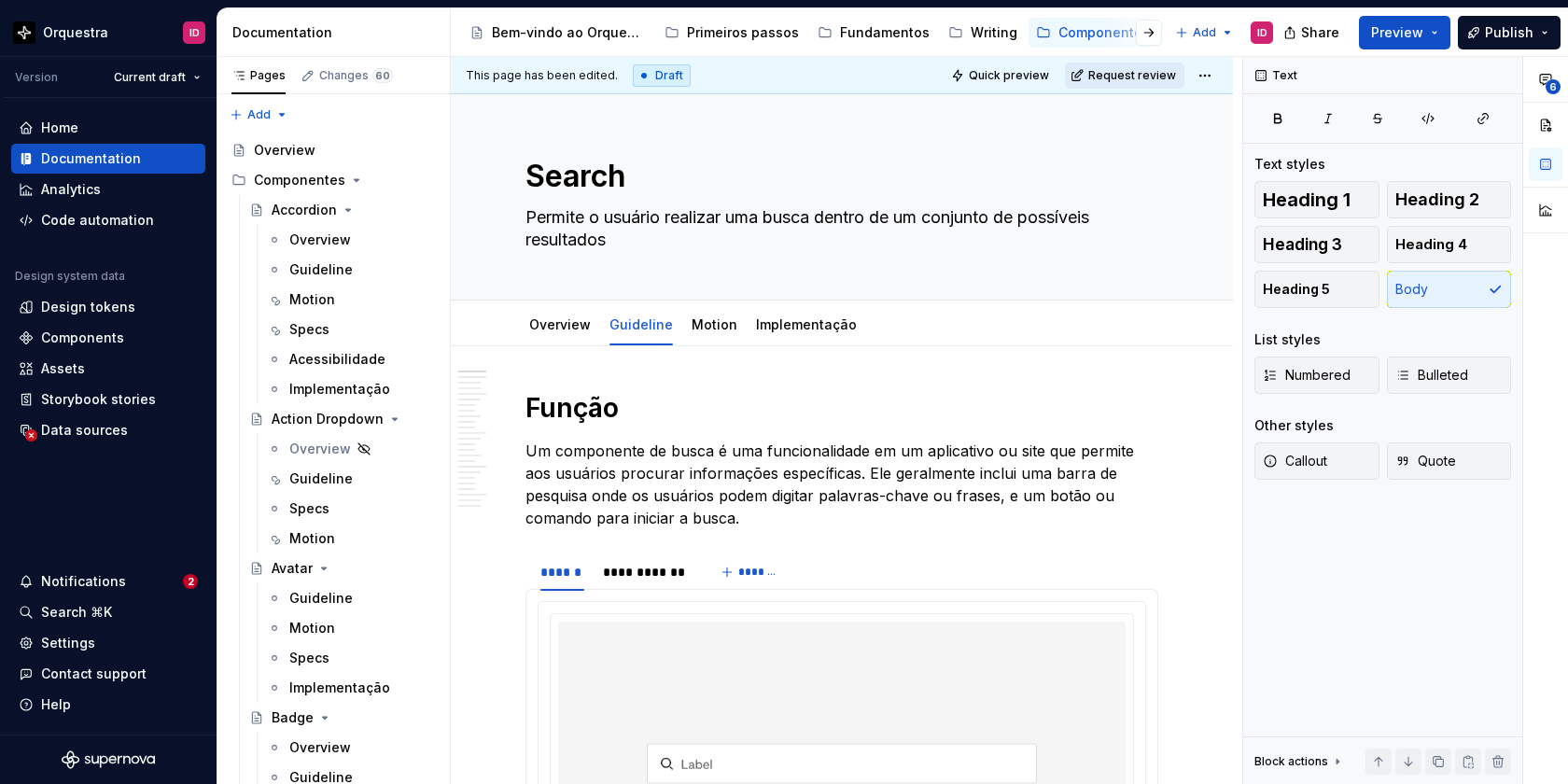
click at [1147, 75] on span "Request review" at bounding box center [1132, 76] width 88 height 15
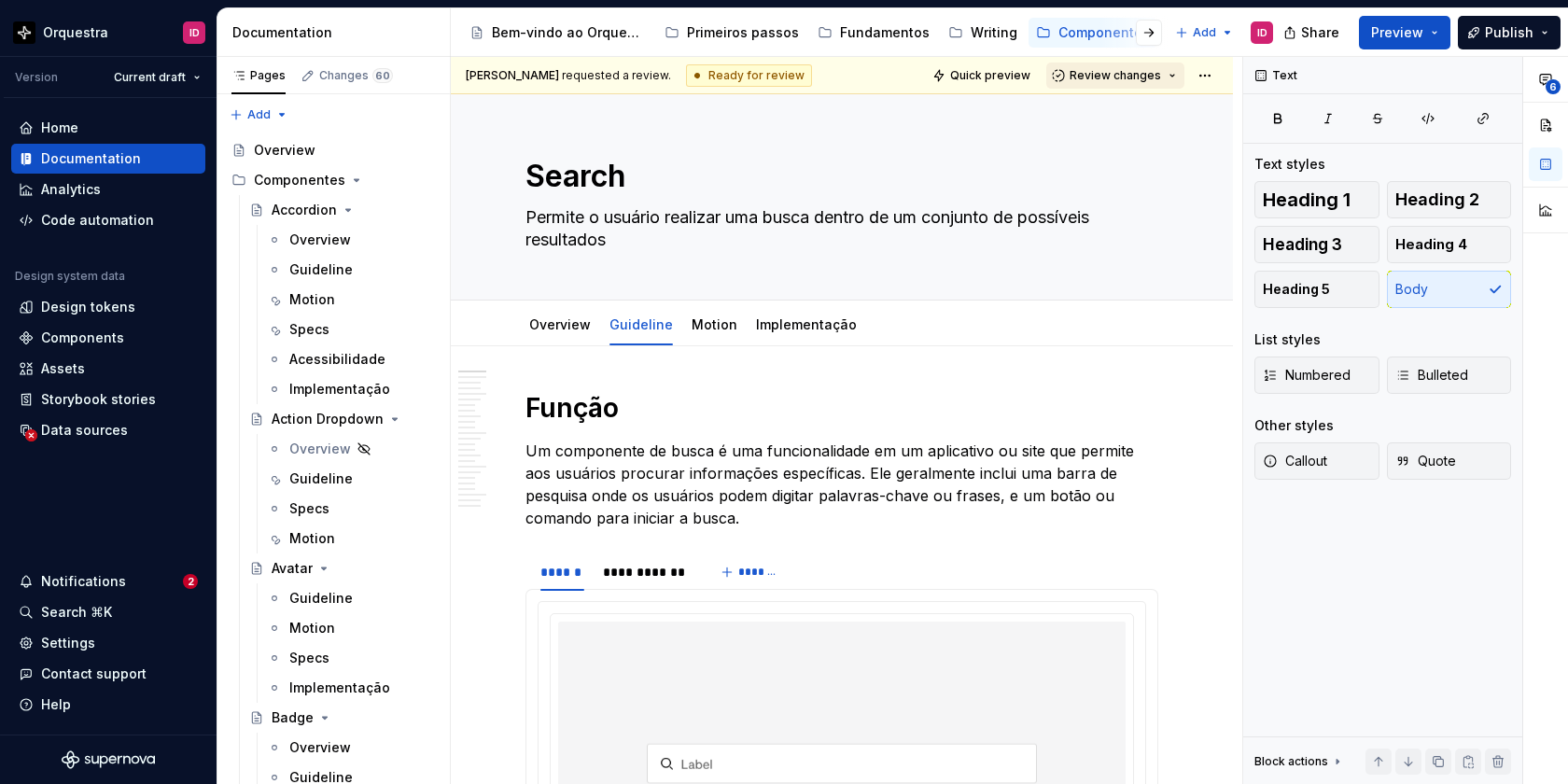
click at [1136, 78] on span "Review changes" at bounding box center [1115, 76] width 92 height 15
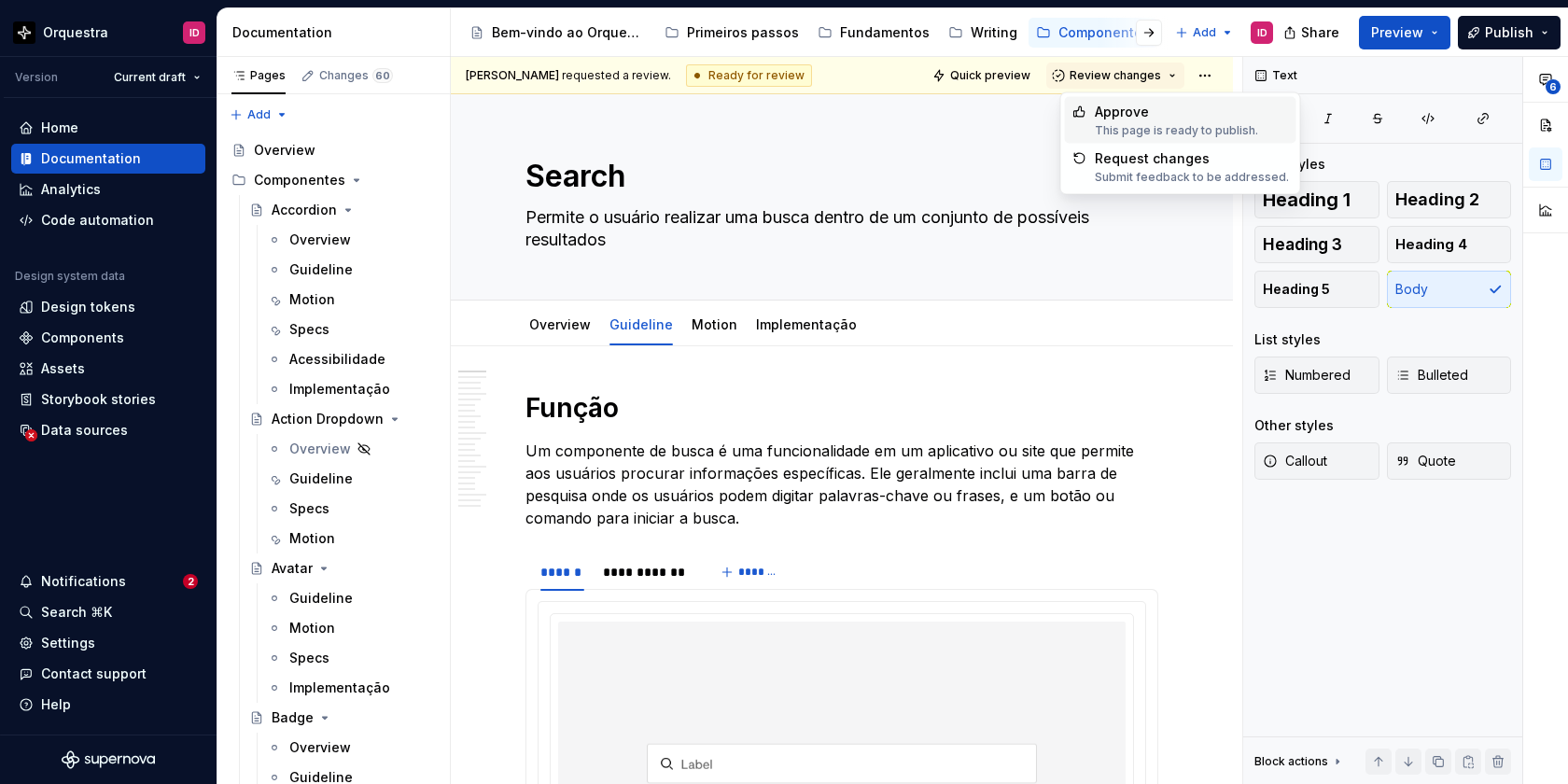
click at [1123, 120] on div "Approve" at bounding box center [1176, 112] width 164 height 19
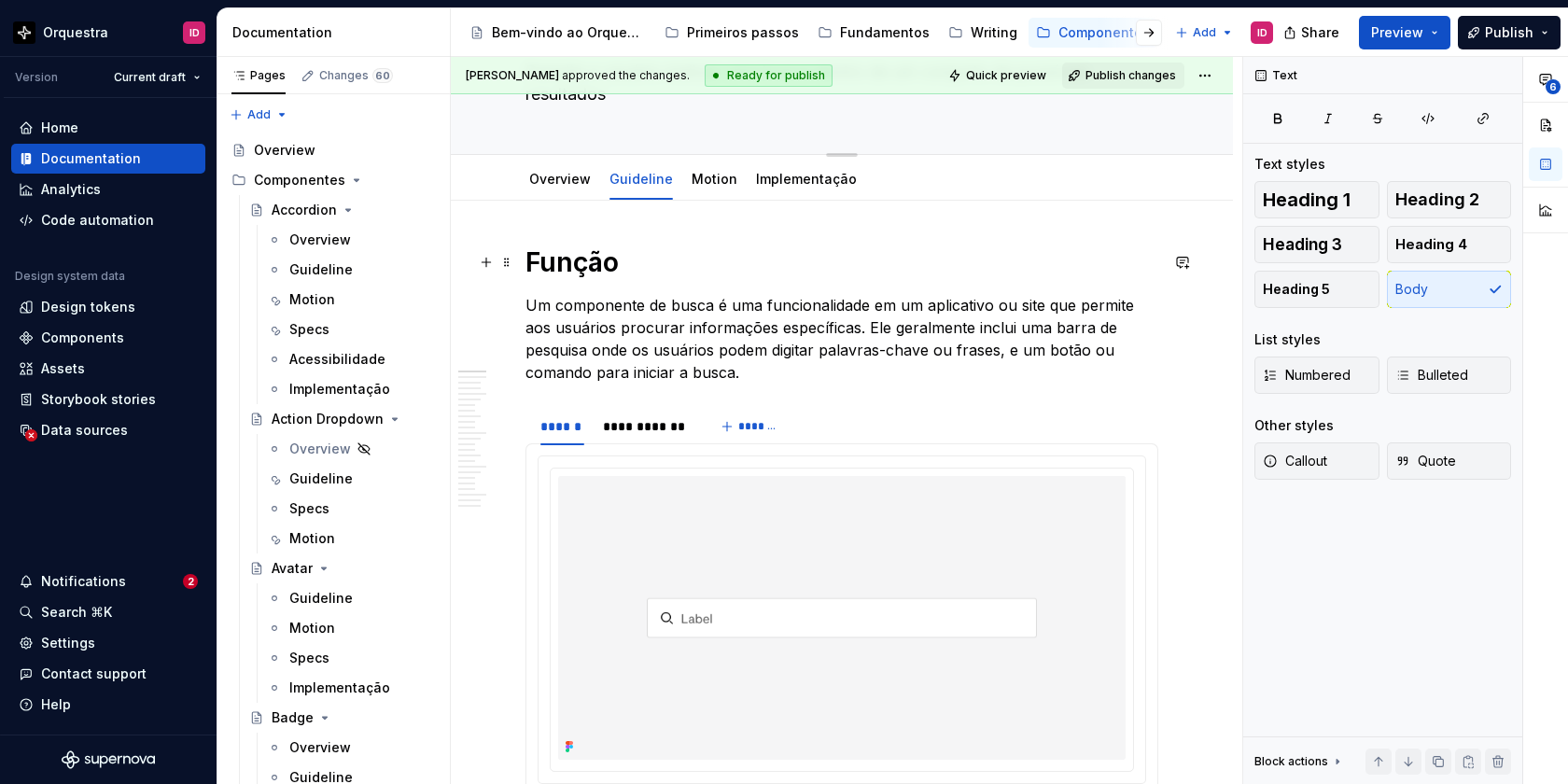
scroll to position [153, 0]
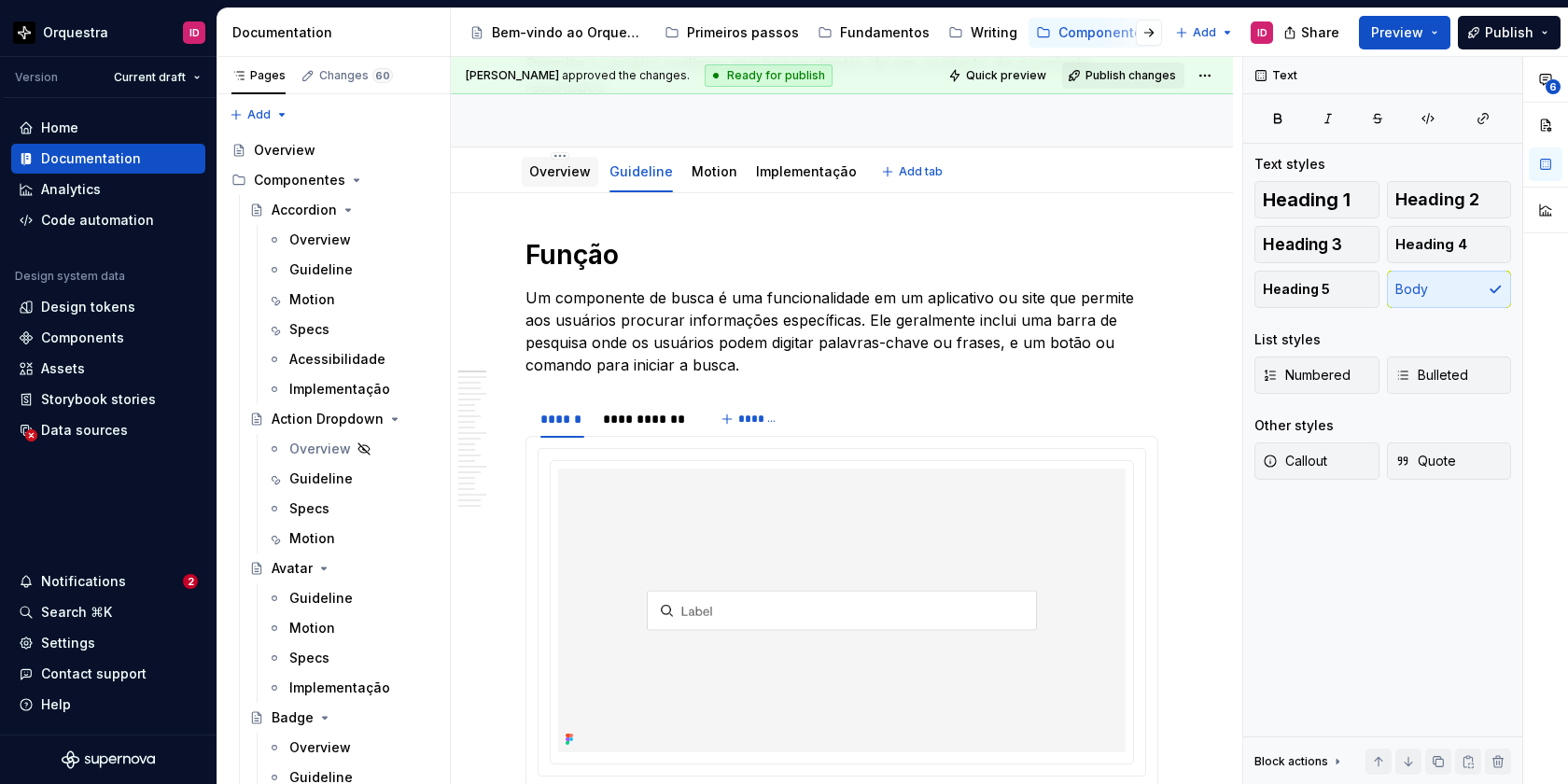
click at [551, 170] on link "Overview" at bounding box center [560, 171] width 62 height 16
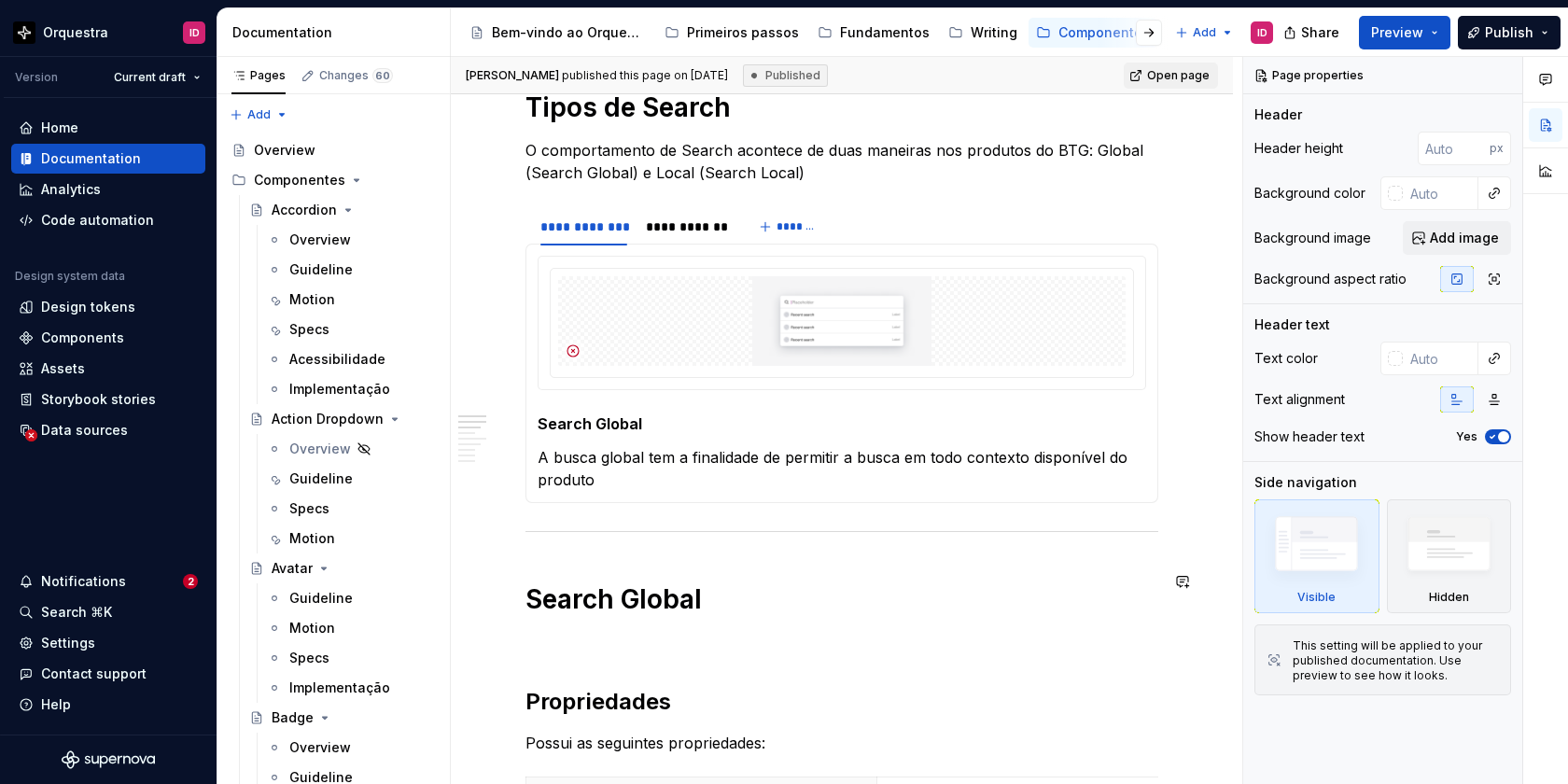
scroll to position [839, 0]
click at [664, 215] on div "**********" at bounding box center [686, 225] width 81 height 19
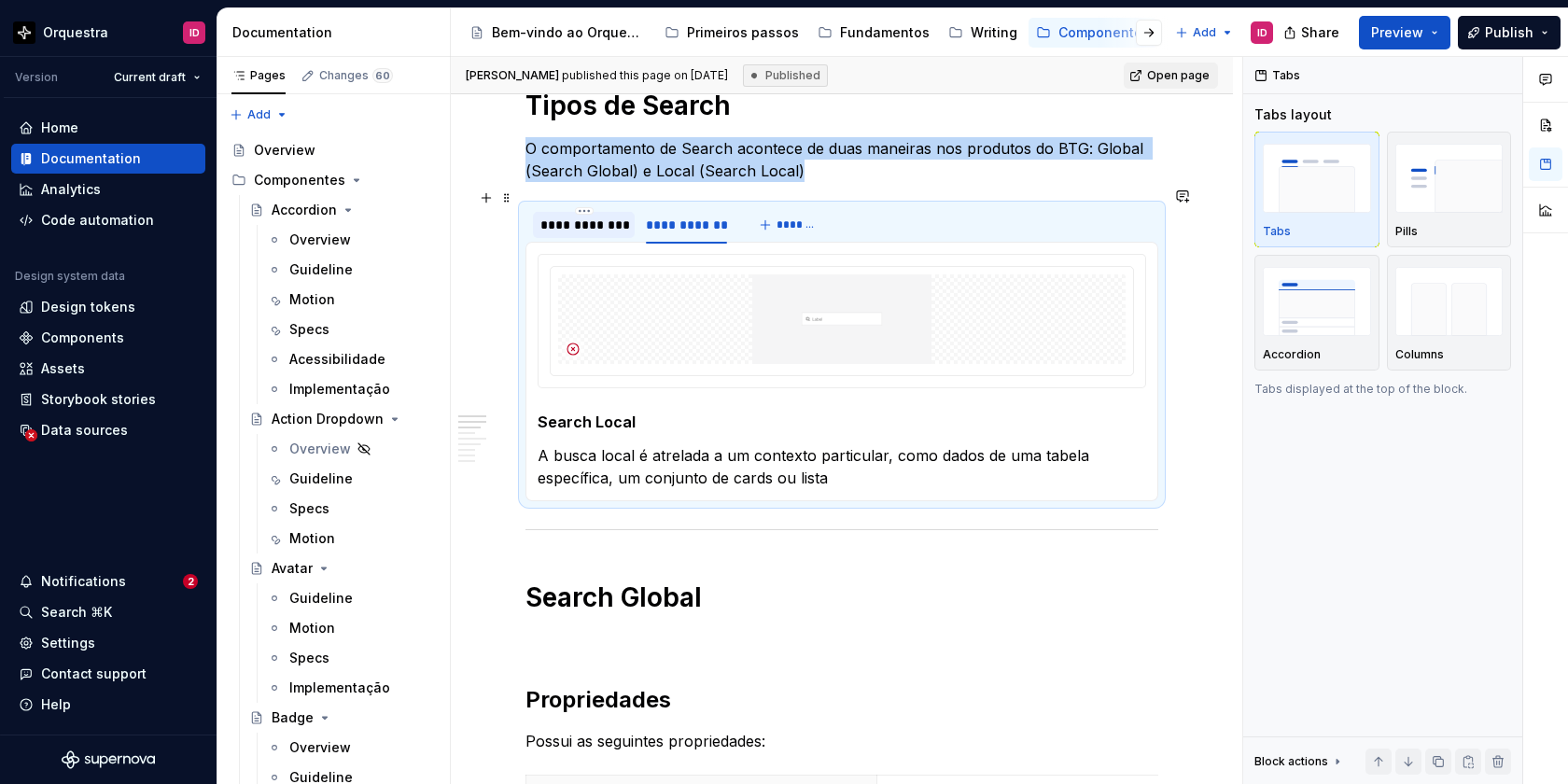
click at [597, 215] on div "**********" at bounding box center [584, 225] width 87 height 19
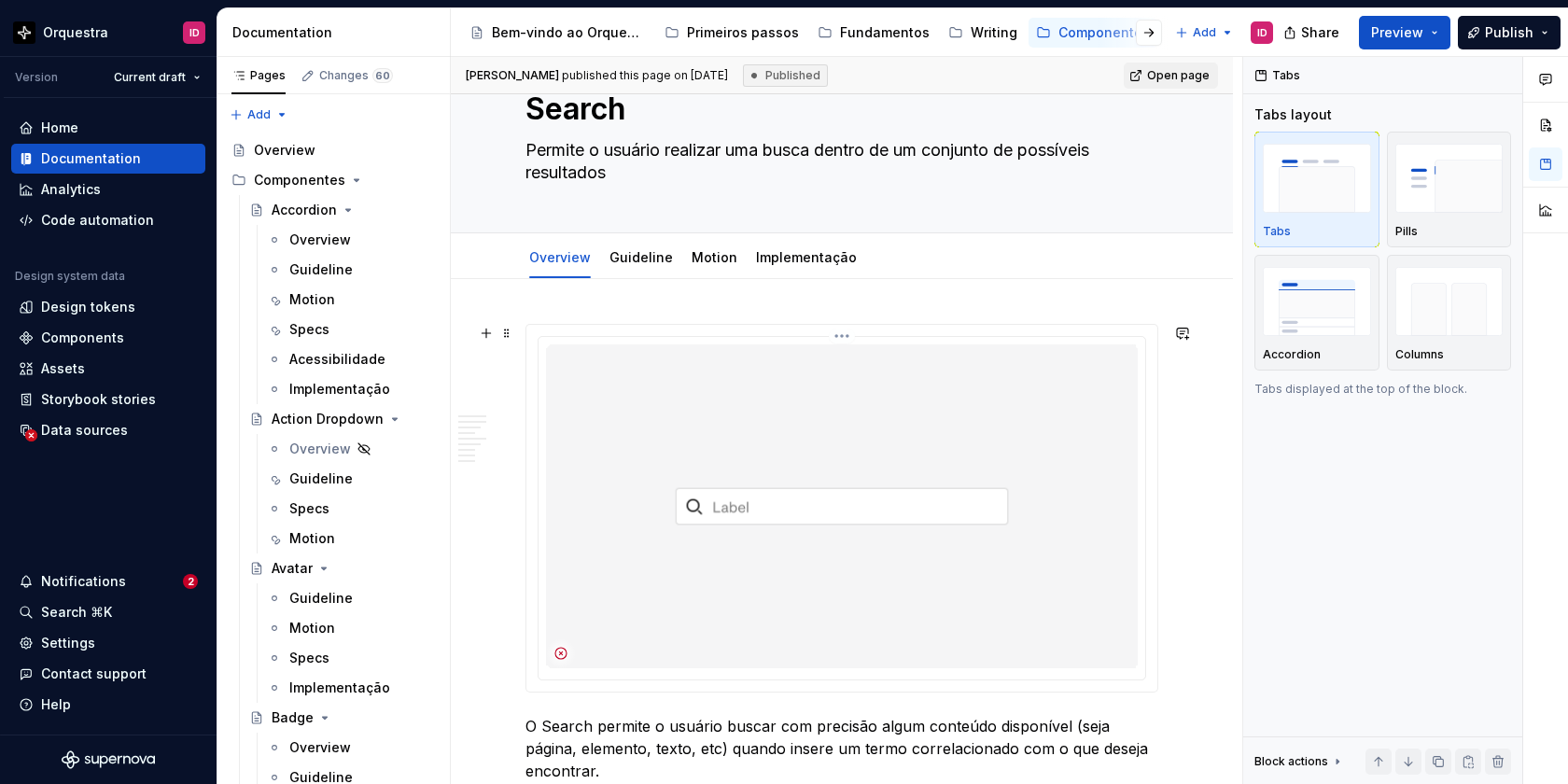
scroll to position [0, 0]
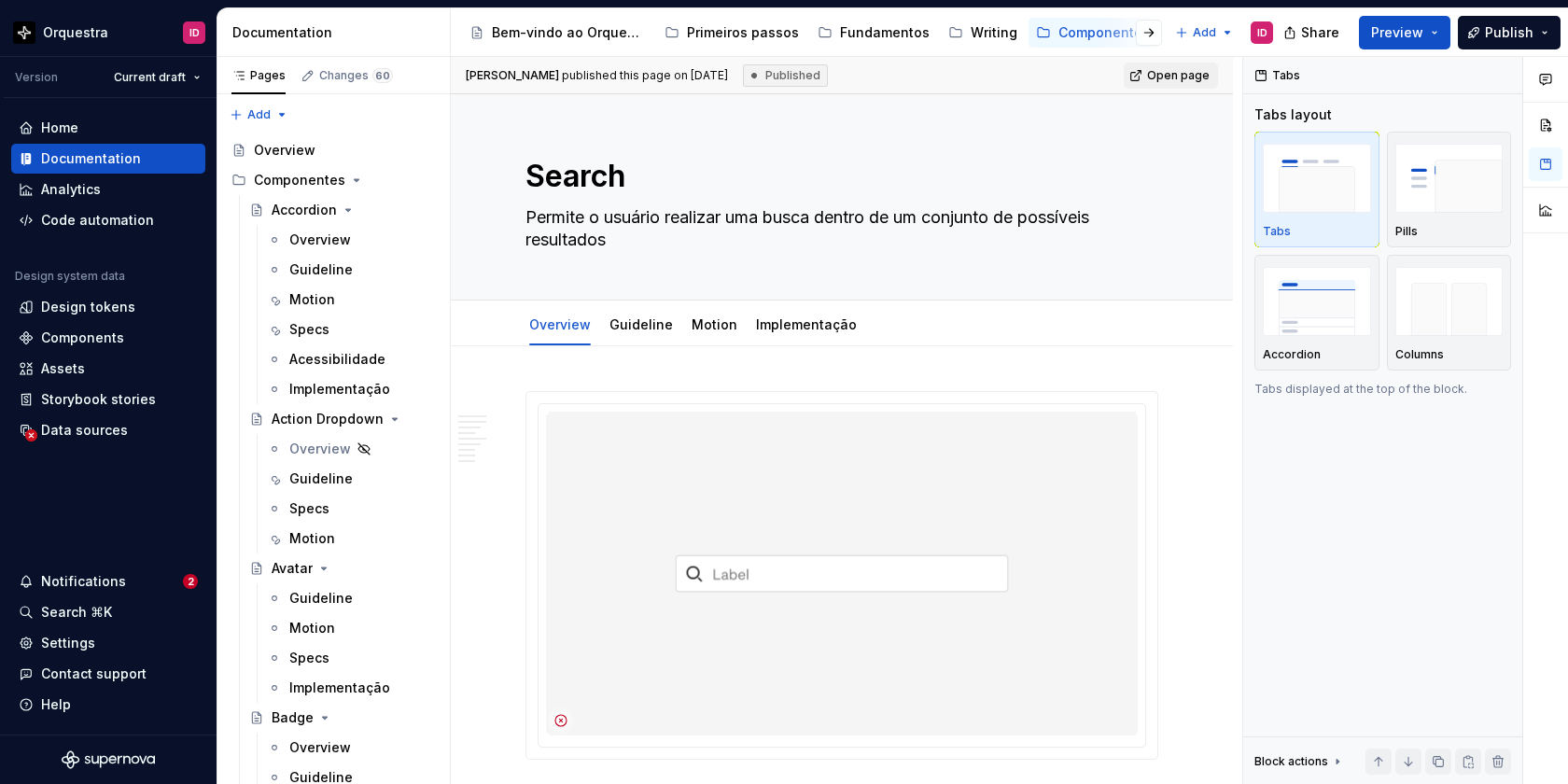
type textarea "*"
